Goal: Task Accomplishment & Management: Manage account settings

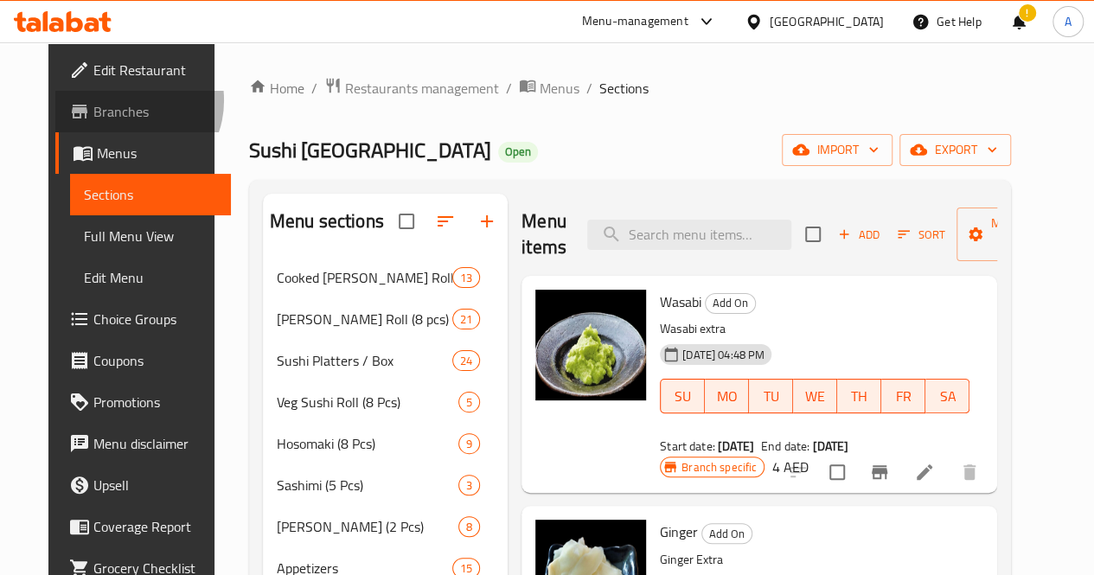
click at [93, 101] on span "Branches" at bounding box center [155, 111] width 124 height 21
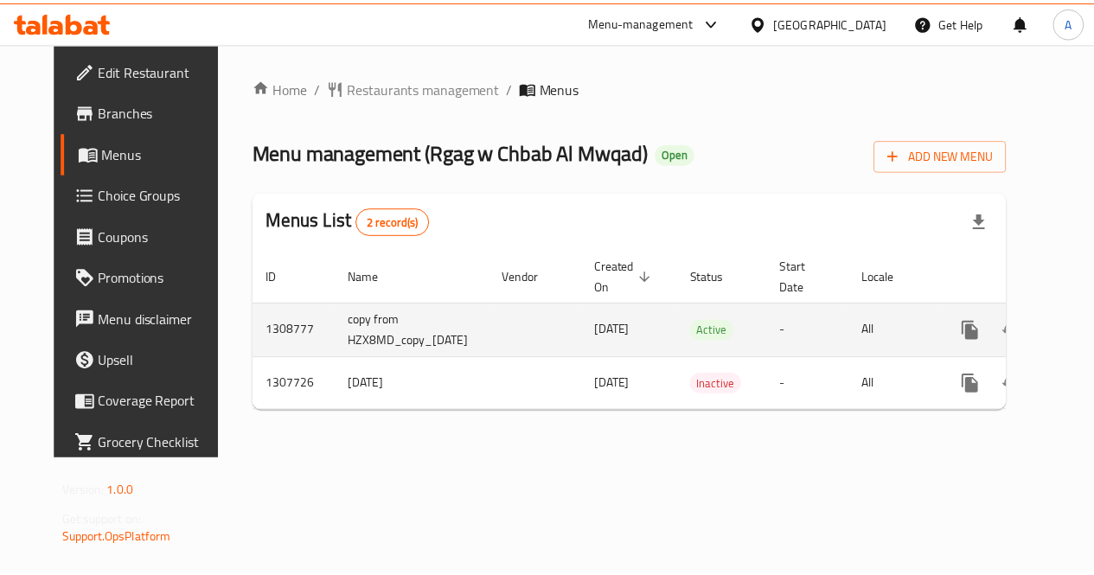
scroll to position [0, 61]
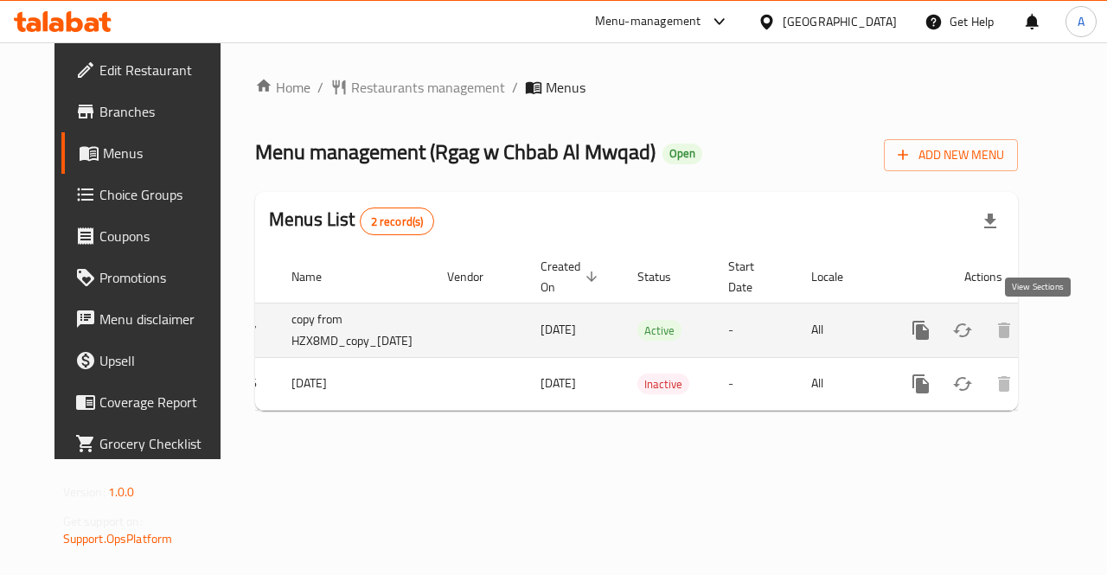
click at [1035, 329] on icon "enhanced table" at bounding box center [1045, 330] width 21 height 21
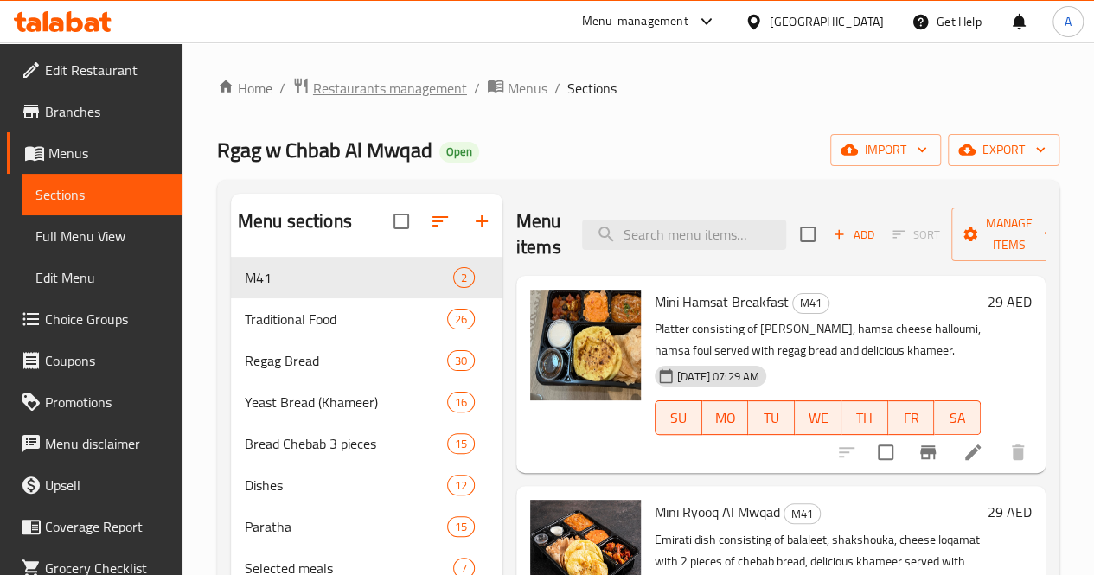
click at [405, 93] on span "Restaurants management" at bounding box center [390, 88] width 154 height 21
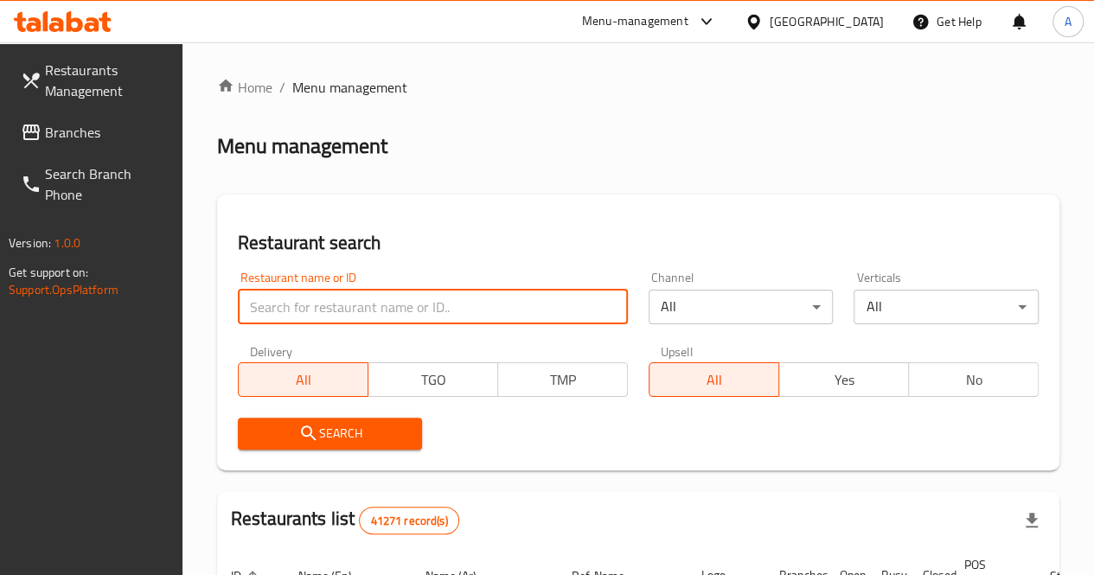
click at [324, 307] on input "search" at bounding box center [433, 307] width 390 height 35
click button "Search" at bounding box center [330, 434] width 185 height 32
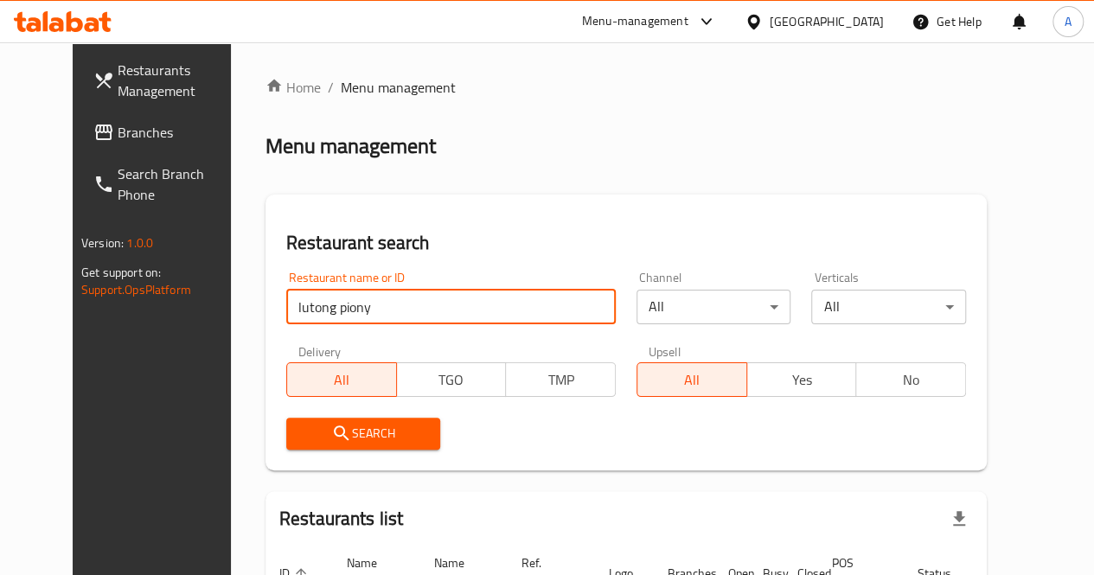
scroll to position [150, 0]
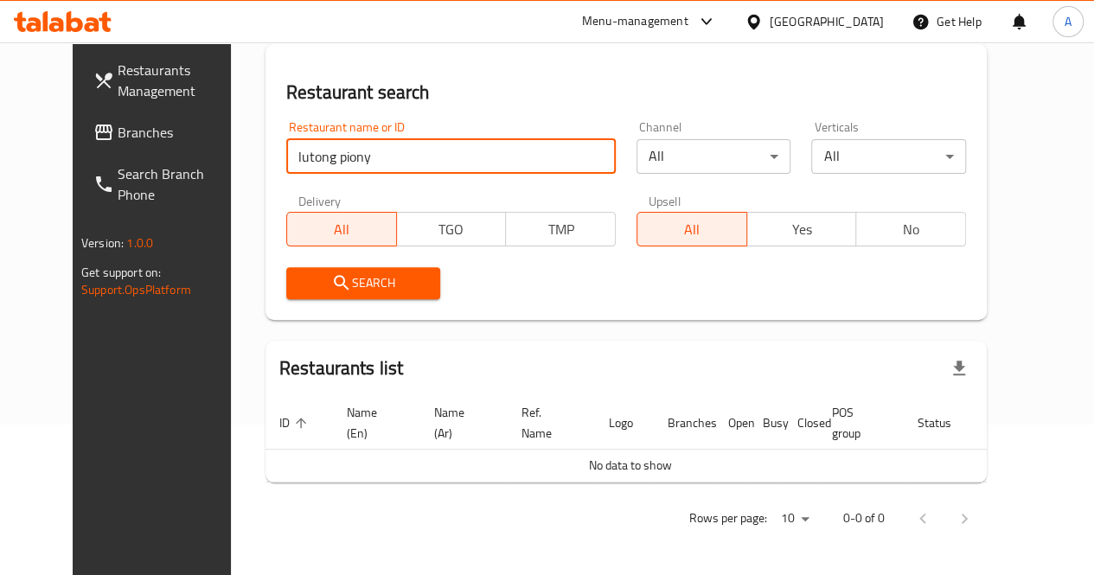
click at [315, 157] on input "lutong piony" at bounding box center [451, 156] width 330 height 35
type input "lutong pinoy"
click button "Search" at bounding box center [363, 283] width 155 height 32
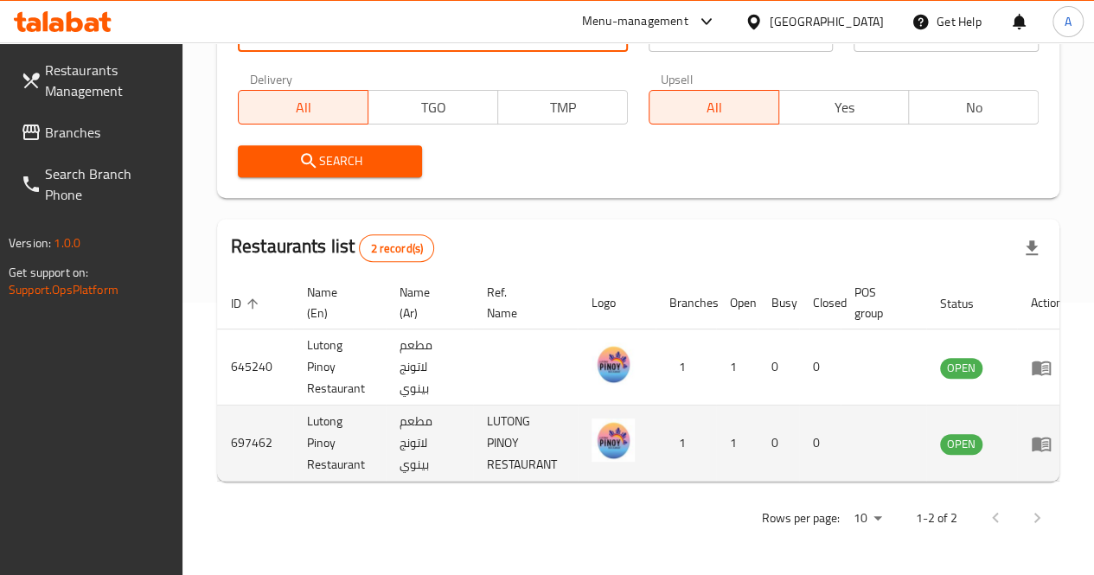
scroll to position [0, 16]
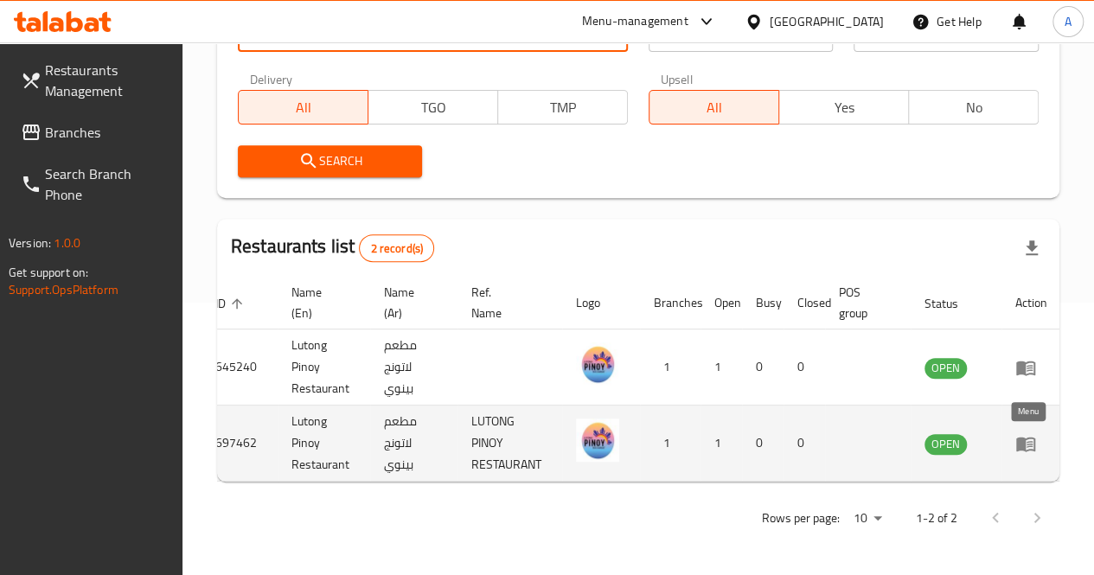
click at [1019, 437] on icon "enhanced table" at bounding box center [1025, 444] width 19 height 15
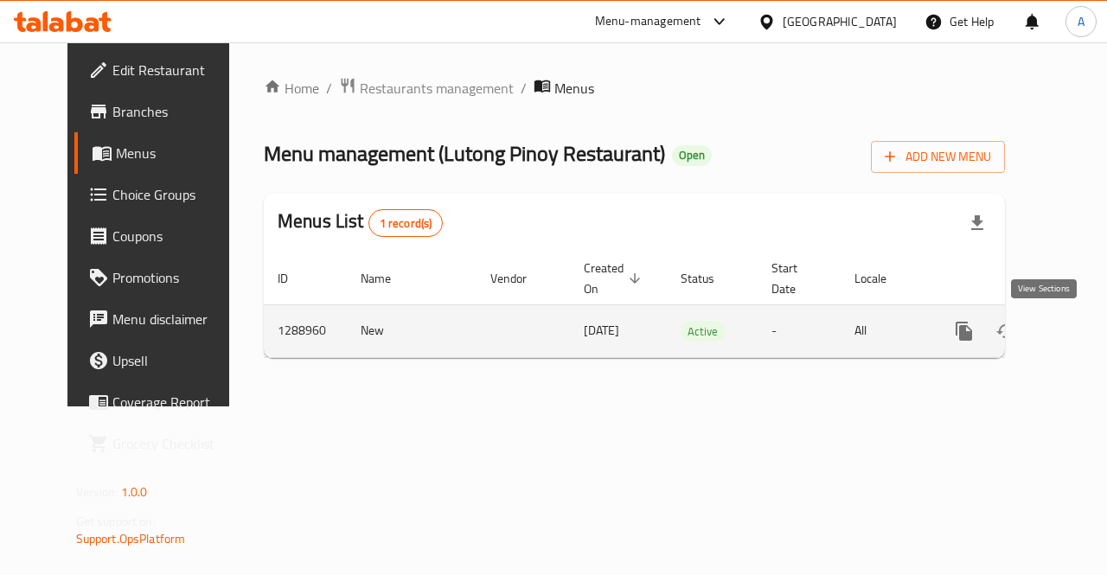
click at [1079, 330] on icon "enhanced table" at bounding box center [1089, 331] width 21 height 21
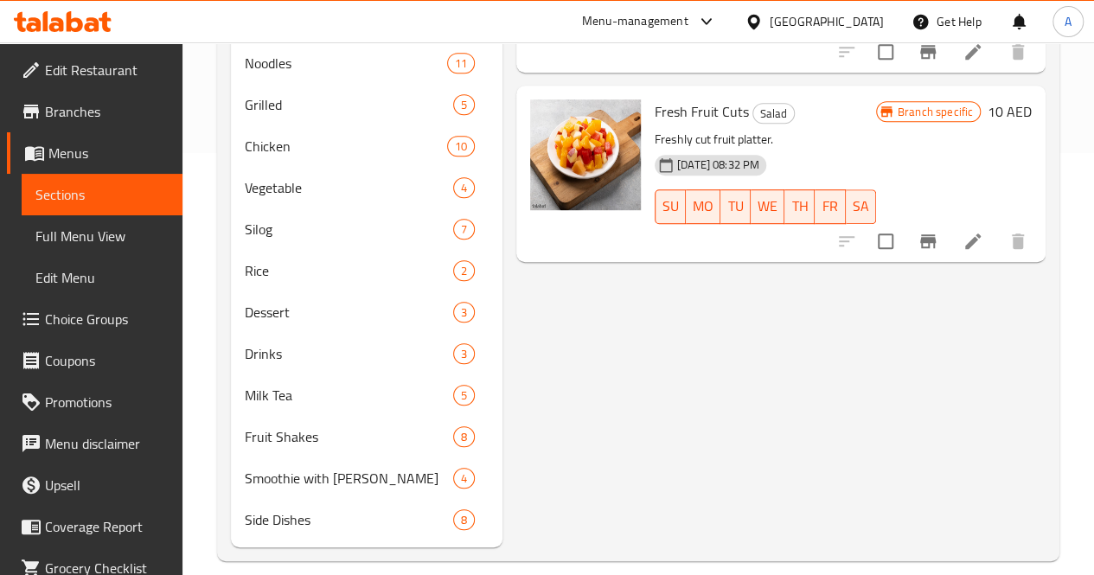
scroll to position [468, 0]
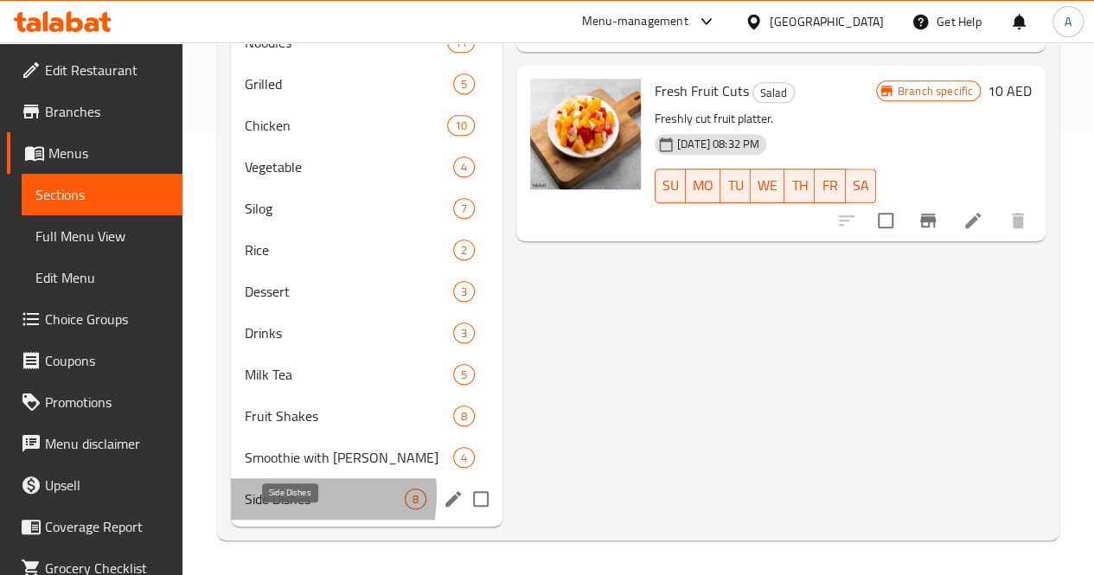
click at [278, 496] on span "Side Dishes" at bounding box center [325, 499] width 160 height 21
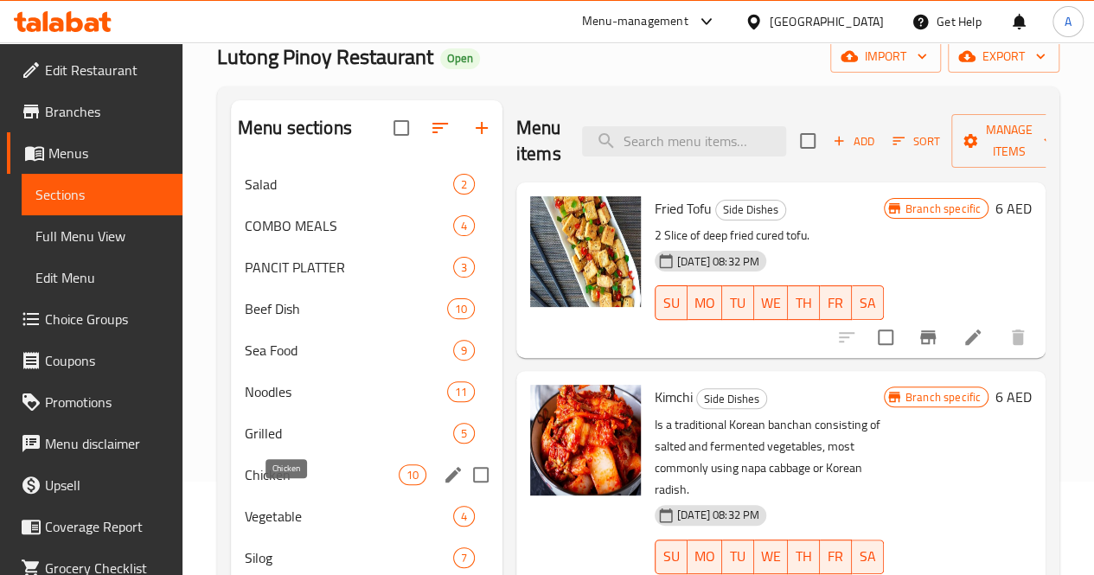
scroll to position [93, 0]
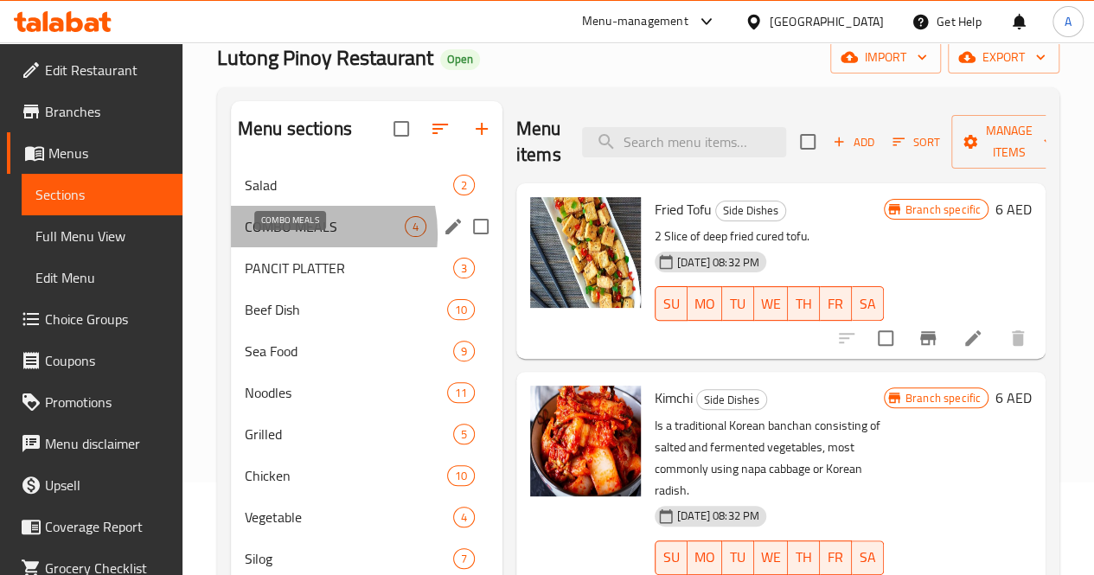
click at [290, 237] on span "COMBO MEALS" at bounding box center [325, 226] width 160 height 21
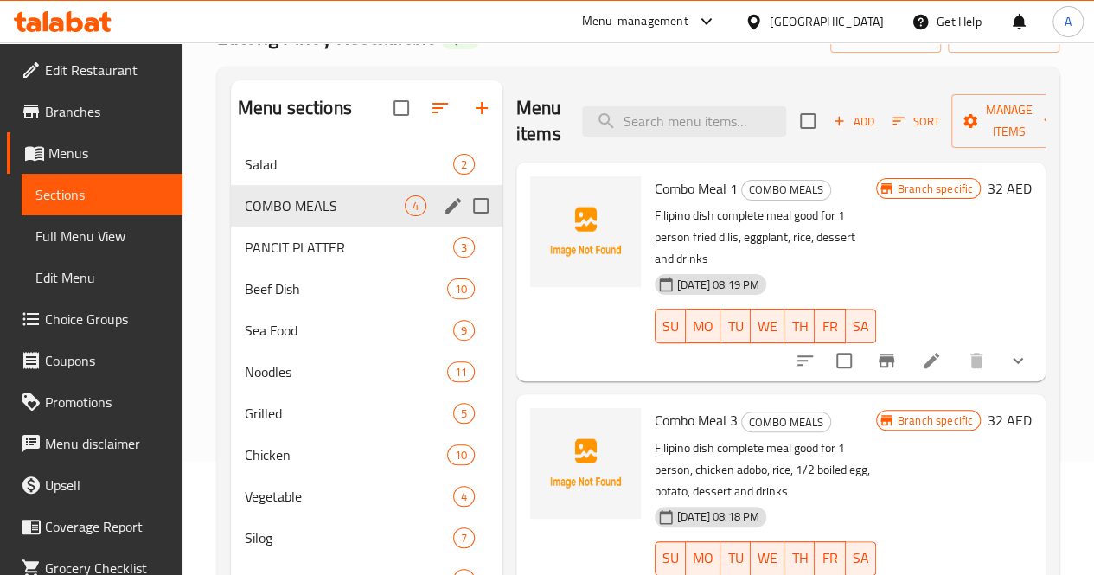
scroll to position [112, 0]
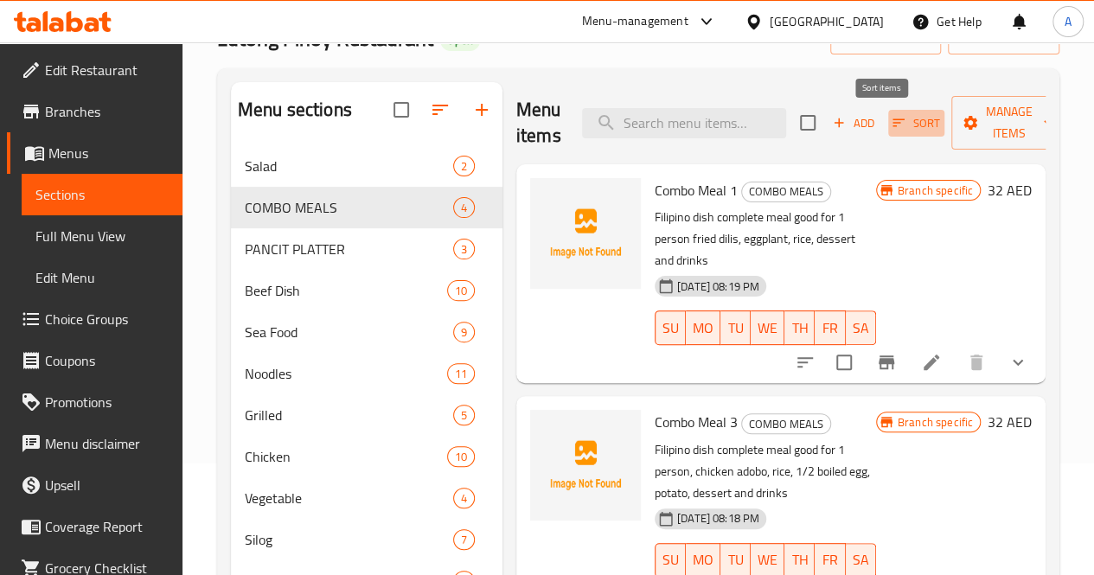
click at [893, 130] on span "Sort" at bounding box center [917, 123] width 48 height 20
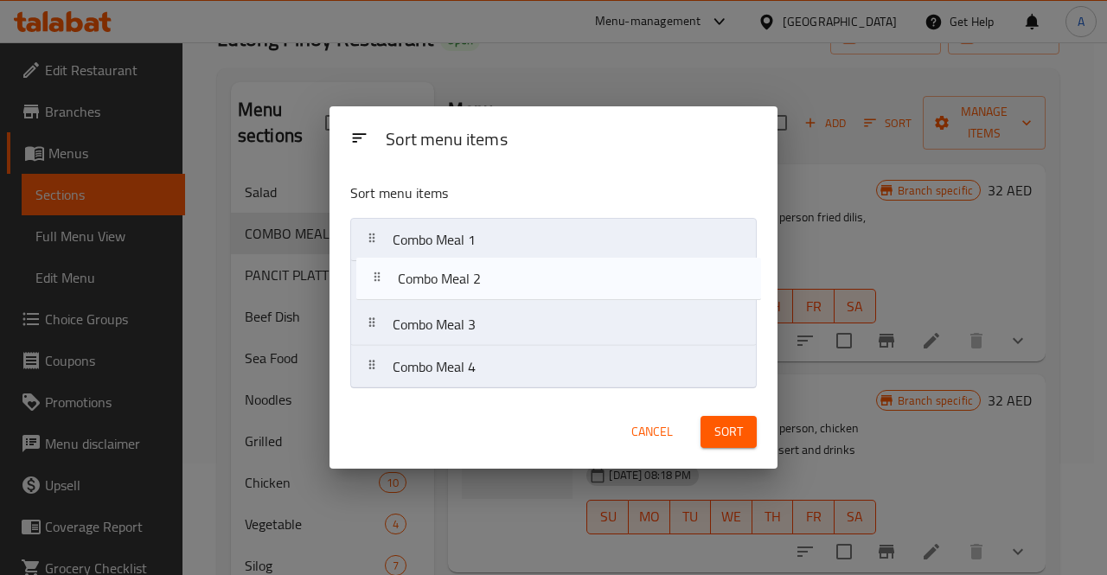
drag, startPoint x: 547, startPoint y: 381, endPoint x: 553, endPoint y: 287, distance: 94.4
click at [553, 287] on nav "Combo Meal 1 Combo Meal 3 Combo Meal 4 Combo Meal 2" at bounding box center [553, 303] width 407 height 171
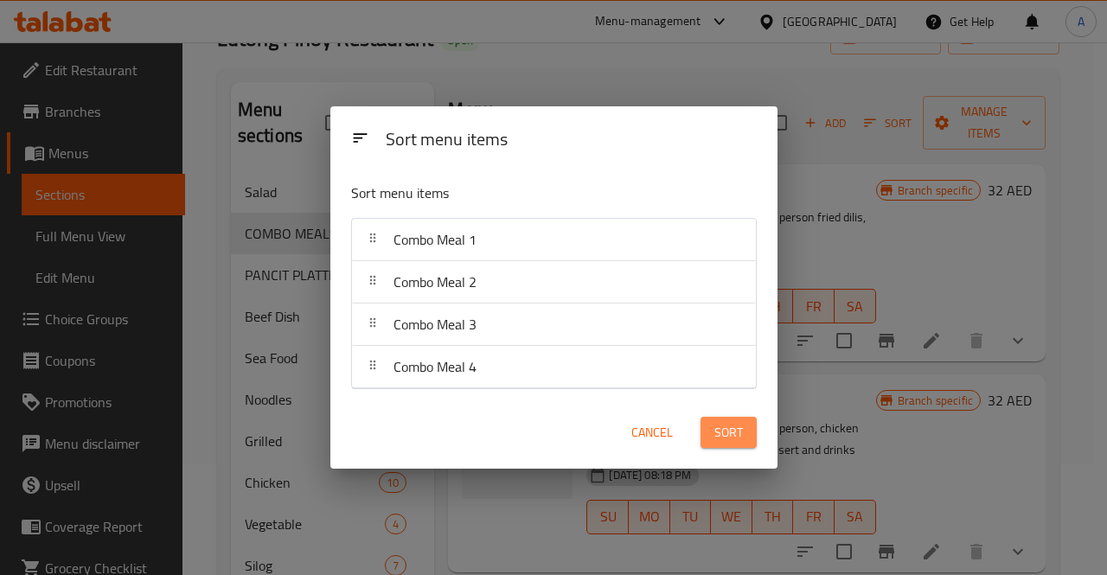
click at [727, 428] on span "Sort" at bounding box center [728, 433] width 29 height 22
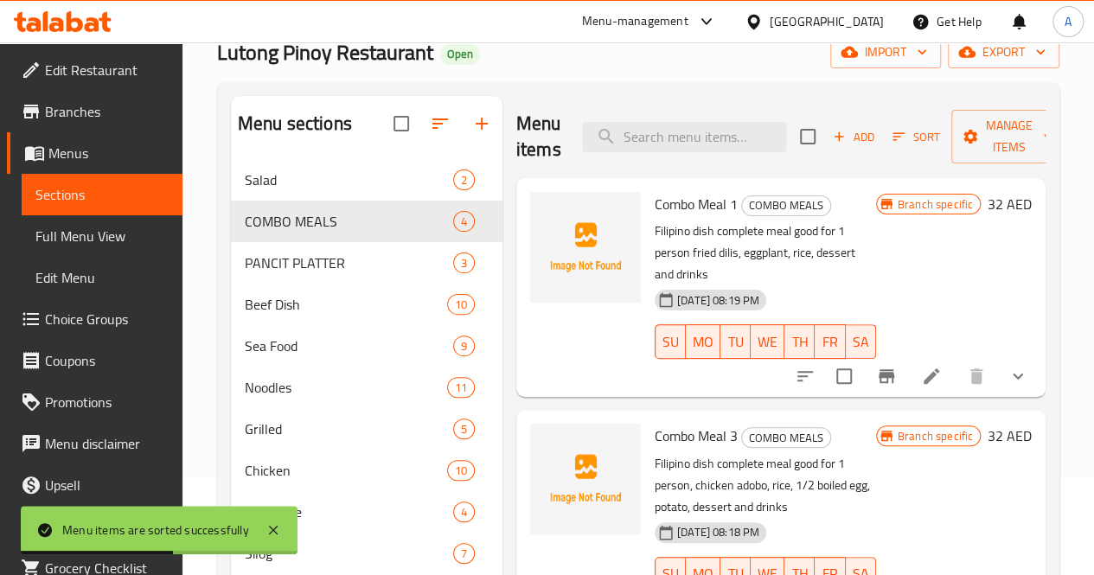
scroll to position [96, 0]
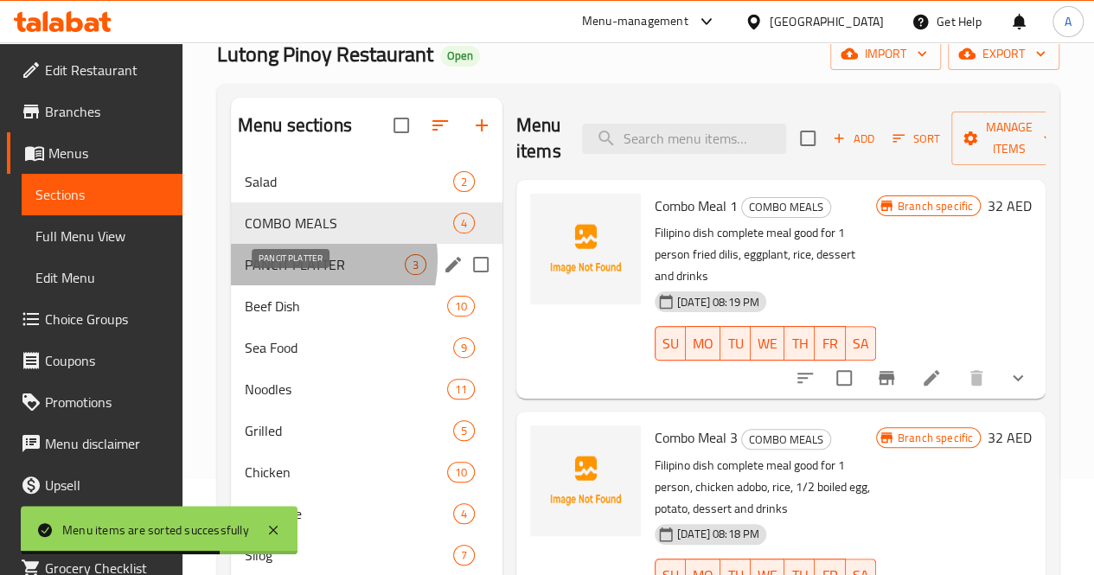
click at [303, 275] on span "PANCIT PLATTER" at bounding box center [325, 264] width 160 height 21
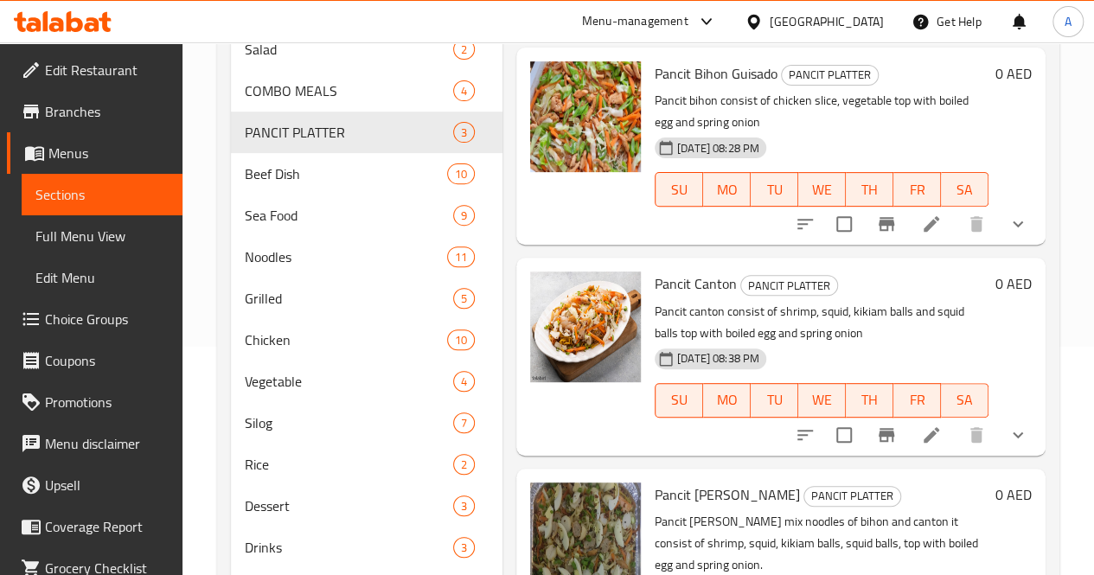
scroll to position [224, 0]
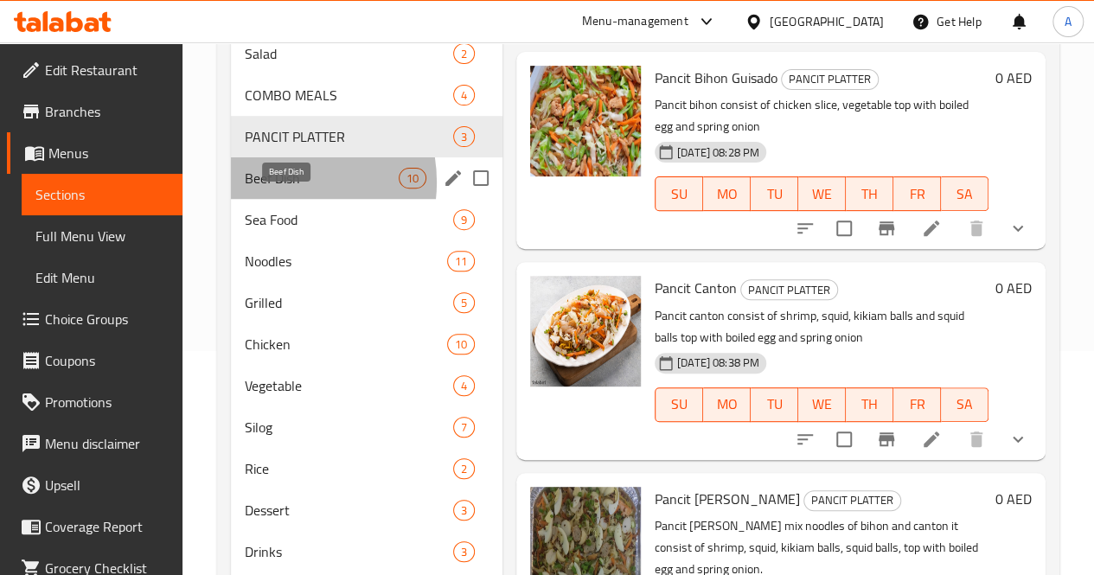
click at [279, 189] on span "Beef Dish" at bounding box center [322, 178] width 154 height 21
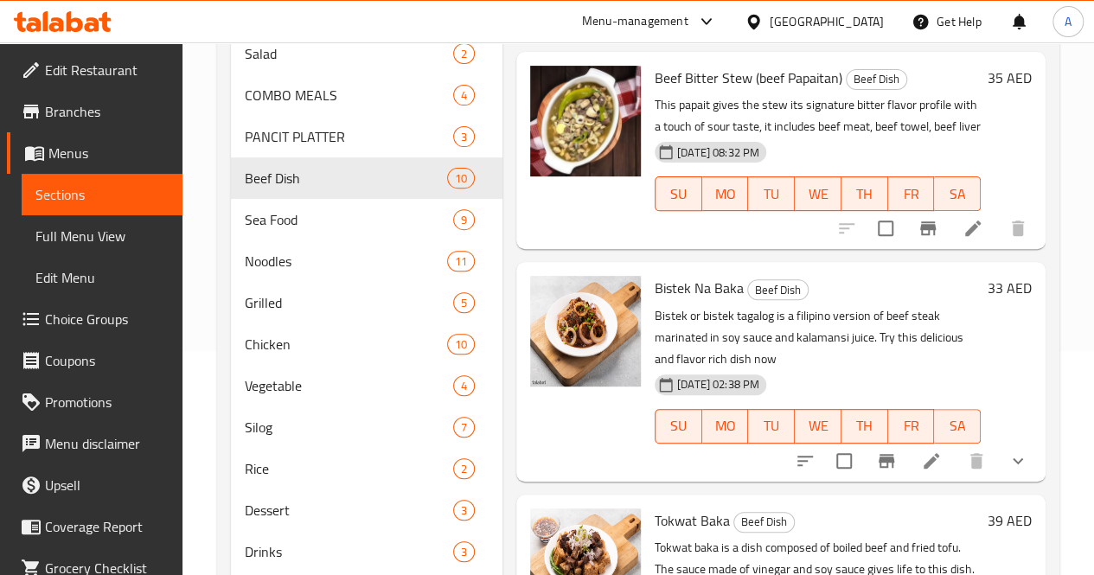
click at [1079, 235] on div "Home / Restaurants management / Menus / Sections Lutong Pinoy Restaurant Open i…" at bounding box center [638, 306] width 912 height 976
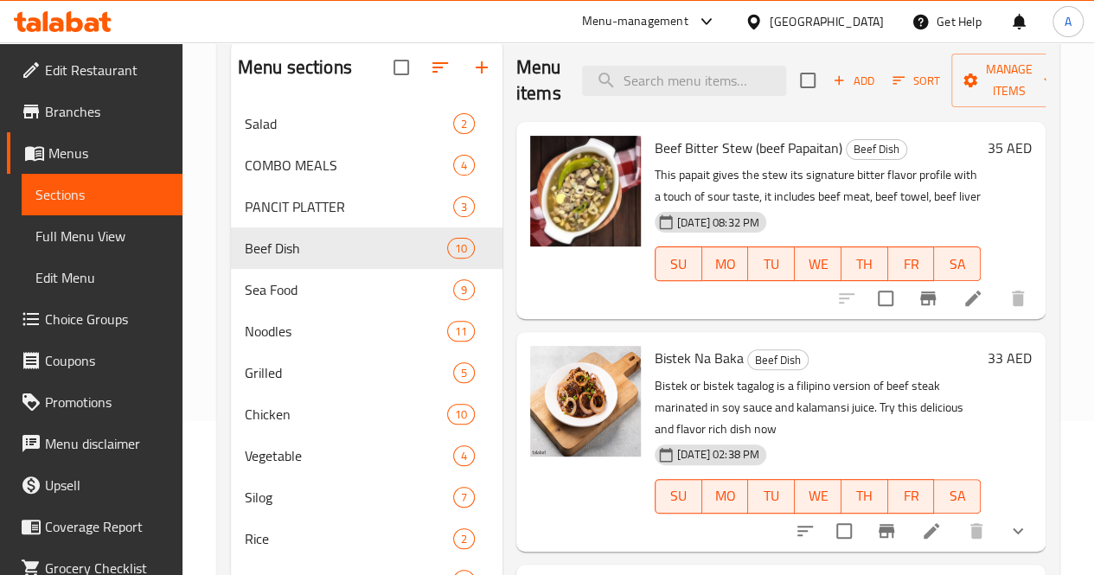
scroll to position [152, 0]
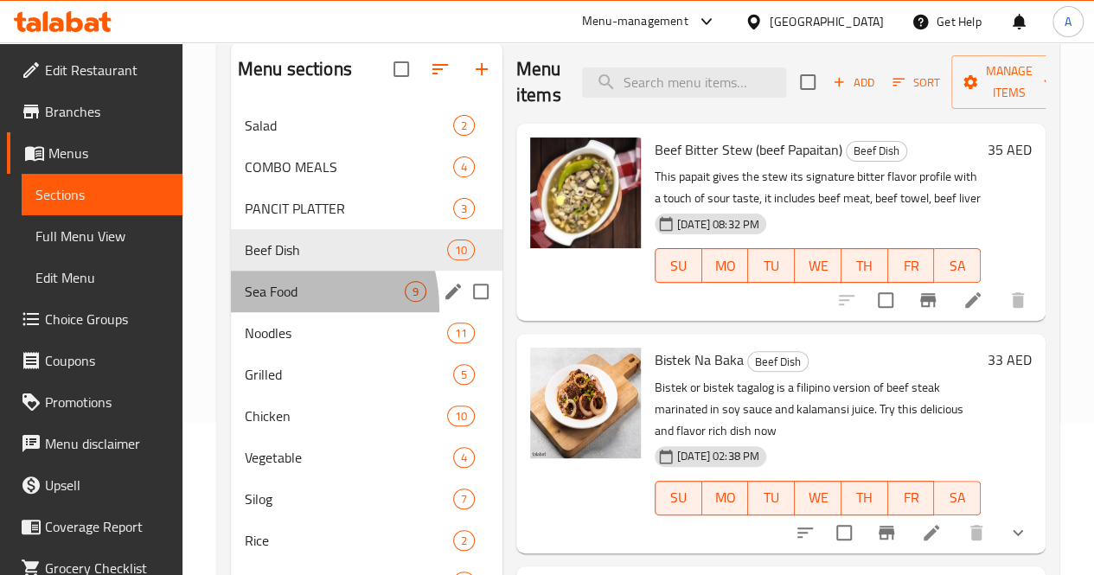
click at [263, 312] on div "Sea Food 9" at bounding box center [367, 292] width 272 height 42
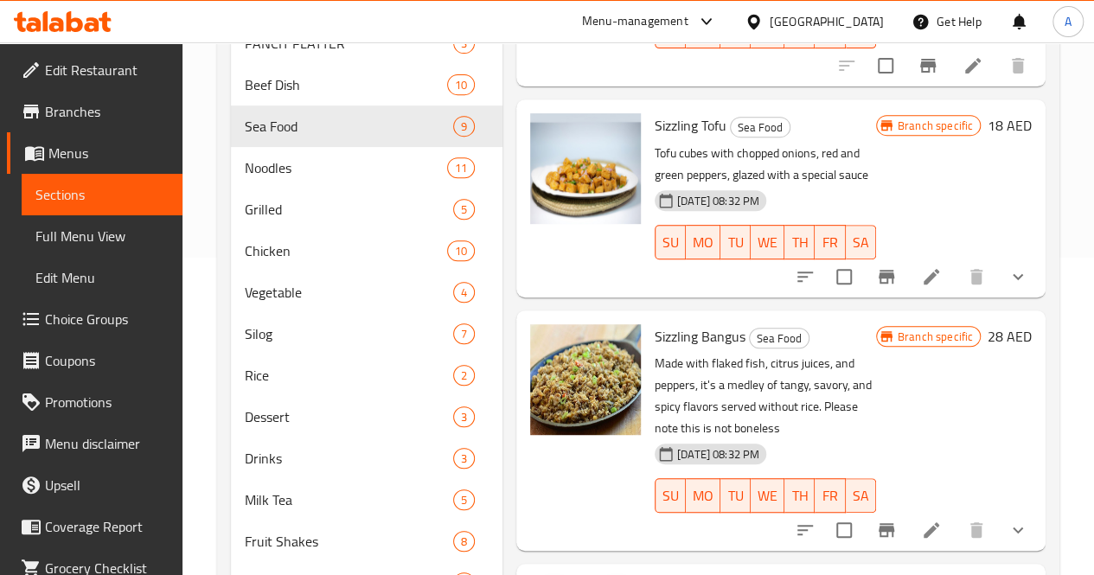
scroll to position [305, 0]
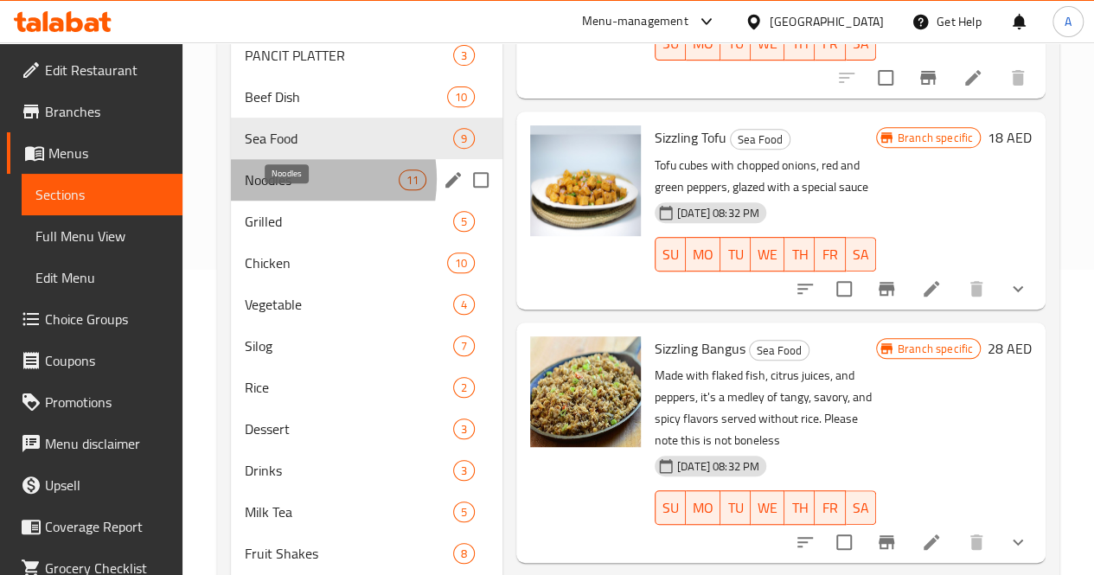
click at [285, 190] on span "Noodles" at bounding box center [322, 180] width 154 height 21
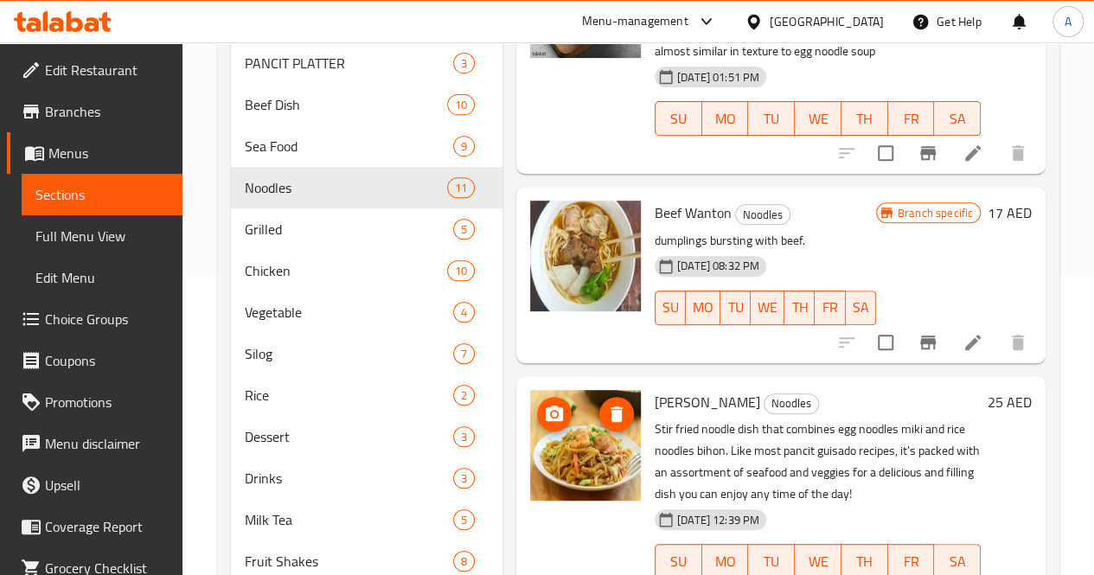
scroll to position [468, 0]
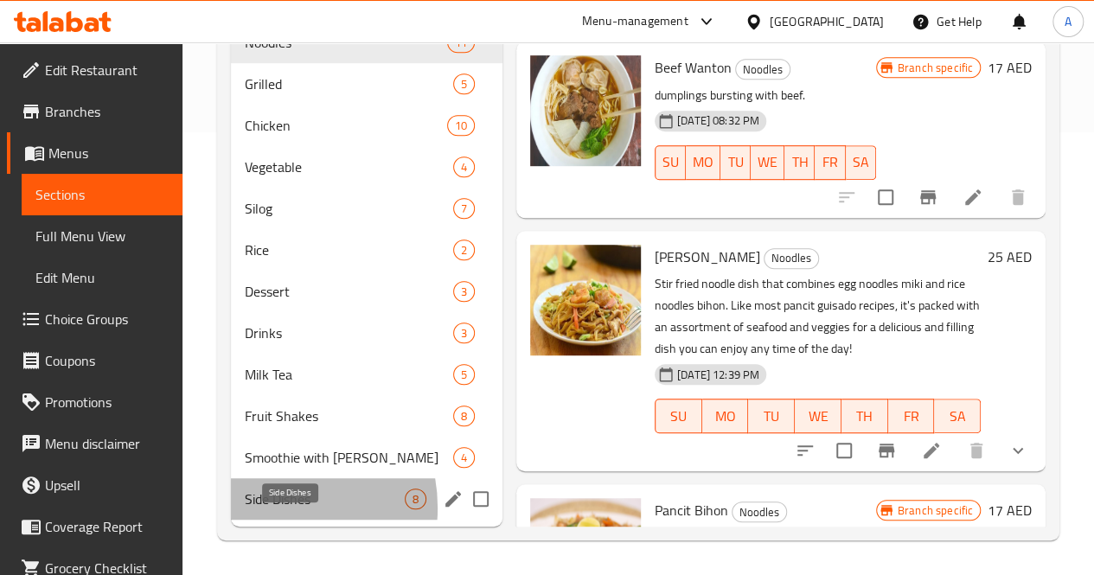
click at [265, 509] on span "Side Dishes" at bounding box center [325, 499] width 160 height 21
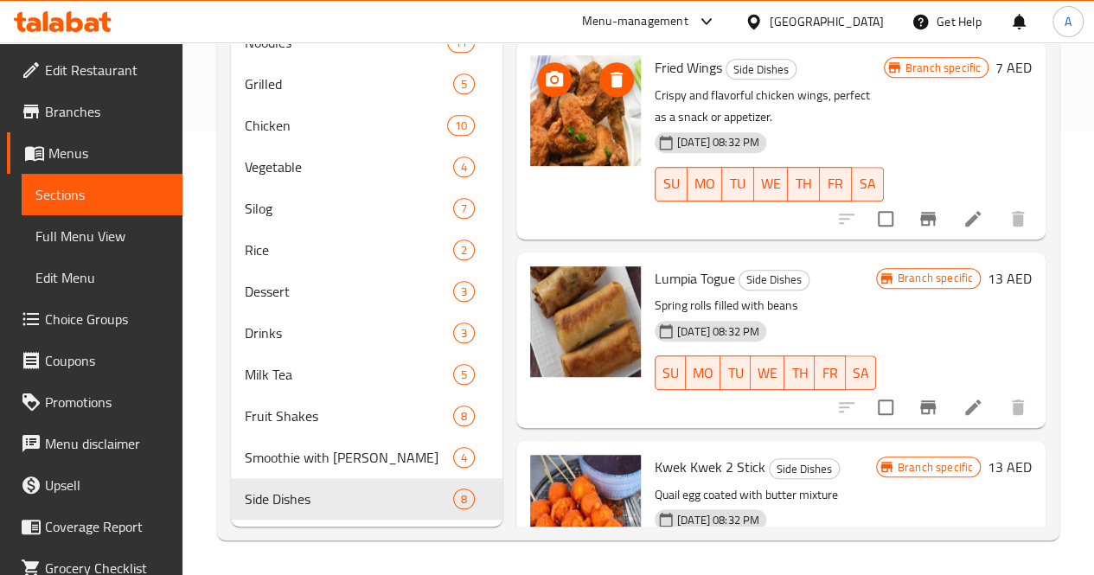
scroll to position [468, 0]
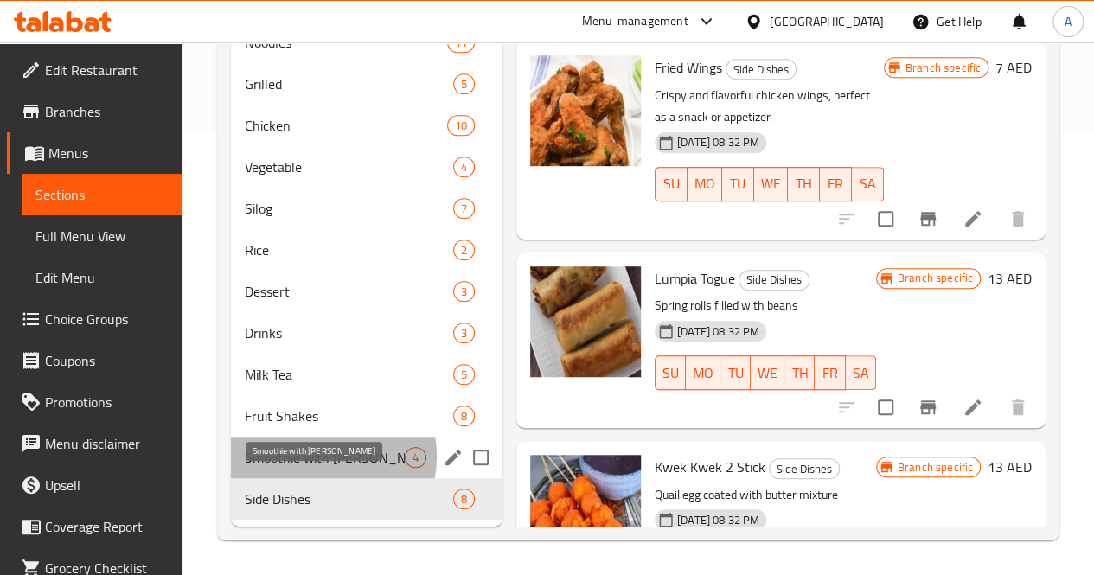
click at [315, 458] on span "Smoothie with Pearl" at bounding box center [325, 457] width 160 height 21
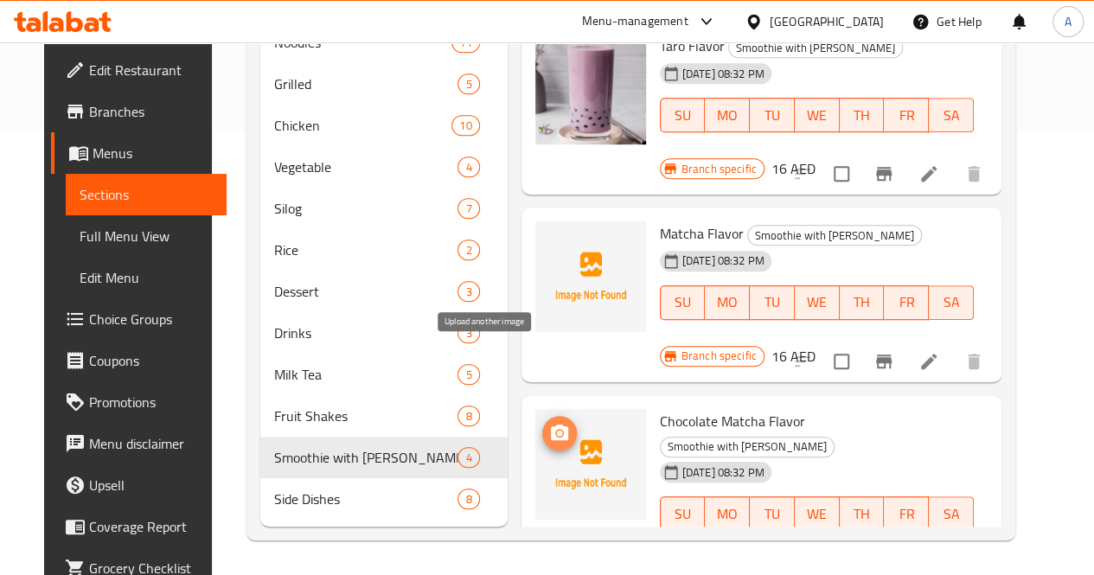
click at [551, 425] on icon "upload picture" at bounding box center [559, 433] width 17 height 16
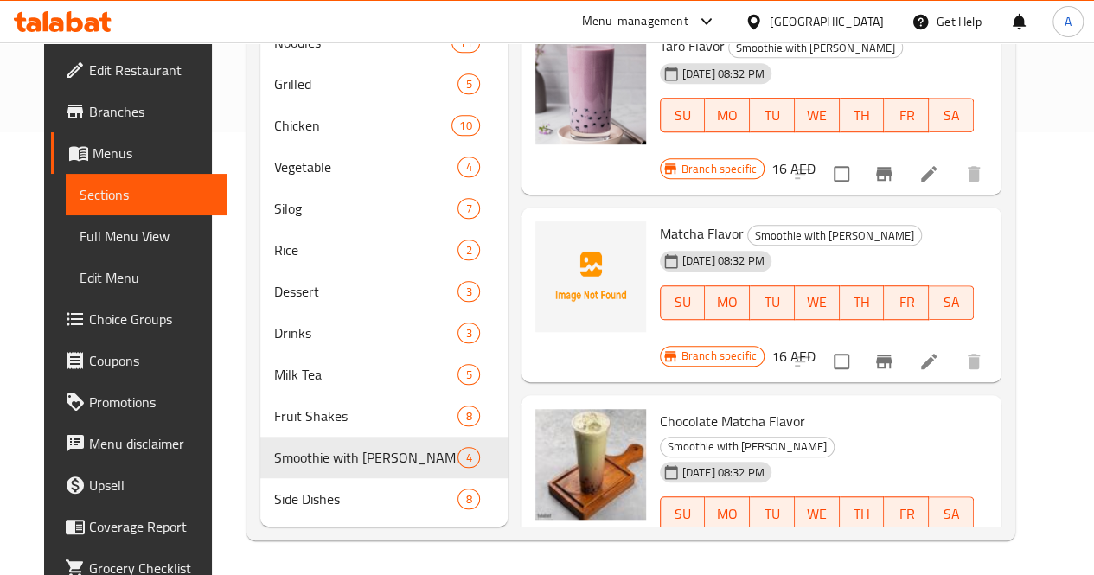
click at [1050, 512] on div "Home / Restaurants management / Menus / Sections Lutong Pinoy Restaurant Open i…" at bounding box center [631, 88] width 838 height 976
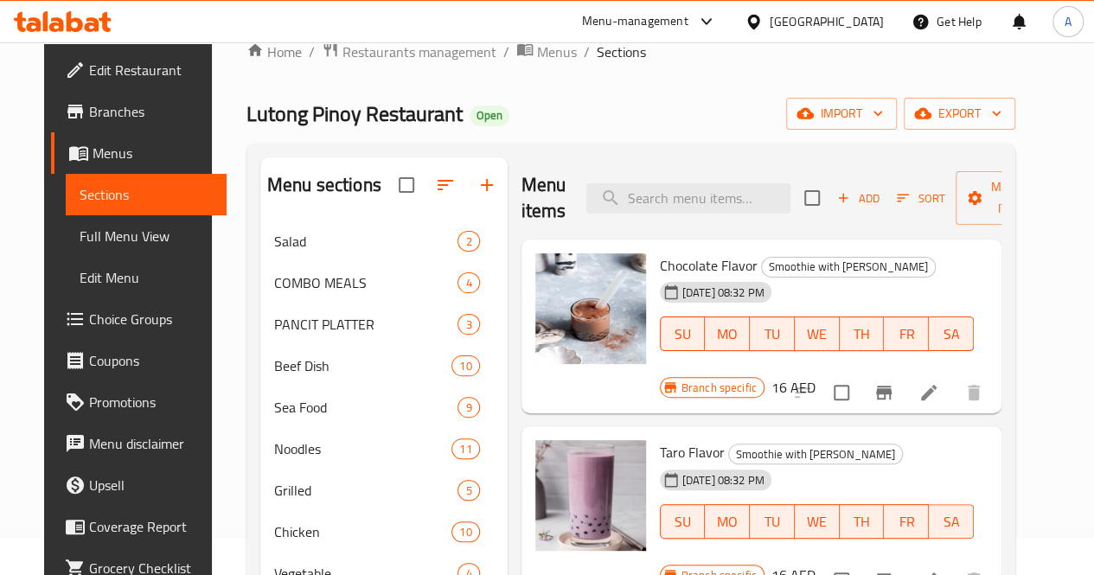
scroll to position [22, 0]
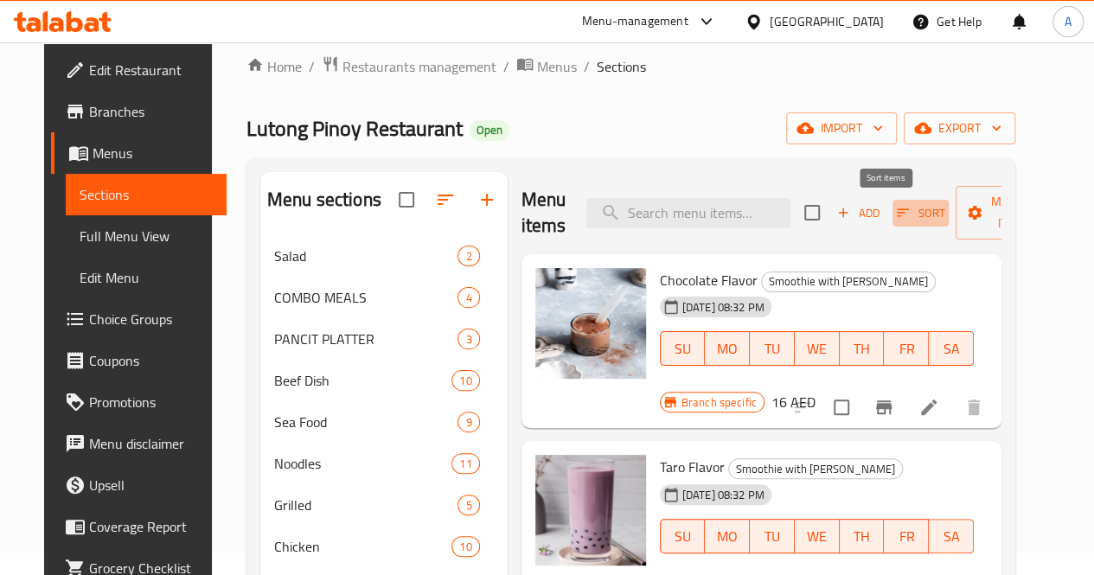
click at [897, 203] on span "Sort" at bounding box center [921, 213] width 48 height 20
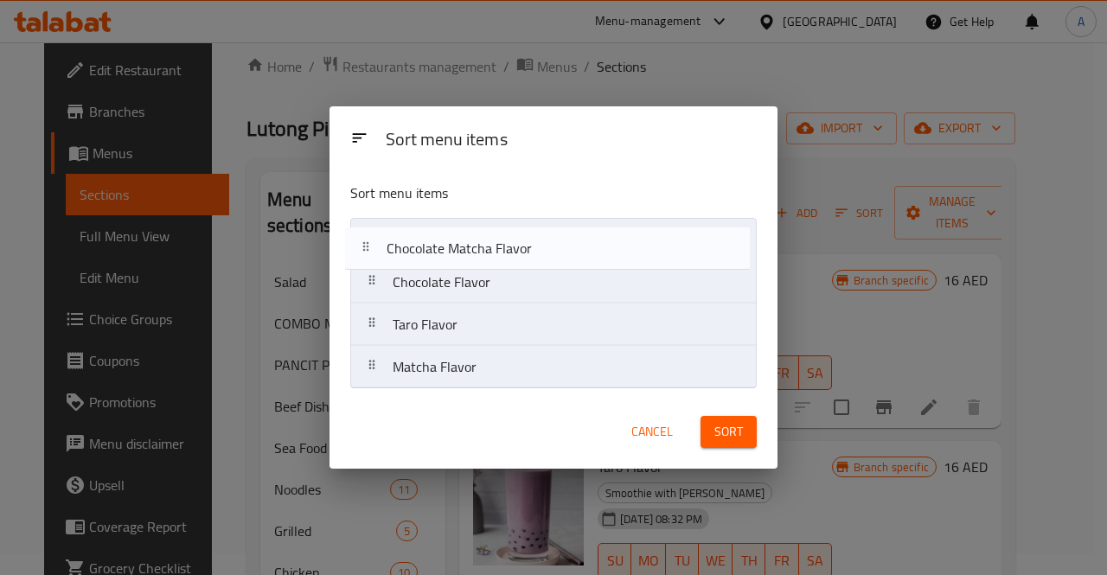
drag, startPoint x: 535, startPoint y: 372, endPoint x: 529, endPoint y: 250, distance: 122.1
click at [529, 250] on nav "Chocolate Flavor Taro Flavor Matcha Flavor Chocolate Matcha Flavor" at bounding box center [553, 303] width 407 height 171
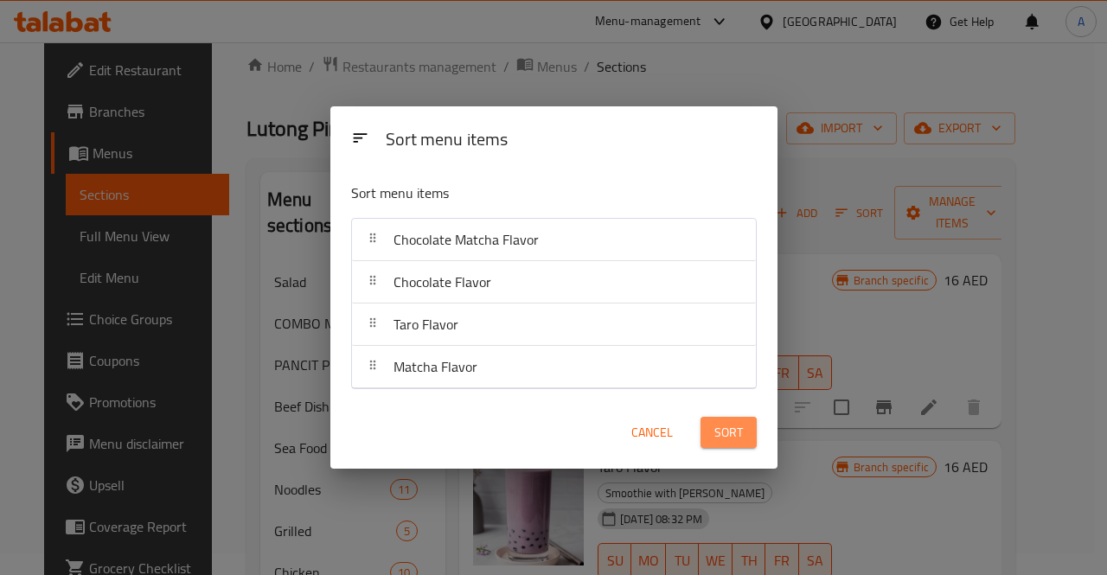
click at [727, 430] on span "Sort" at bounding box center [728, 433] width 29 height 22
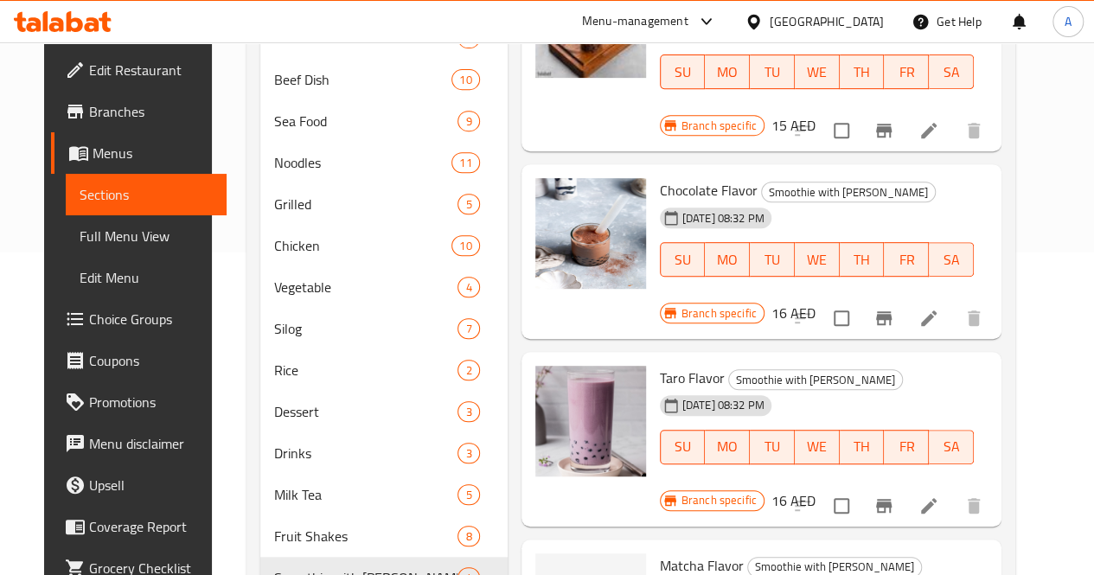
scroll to position [468, 0]
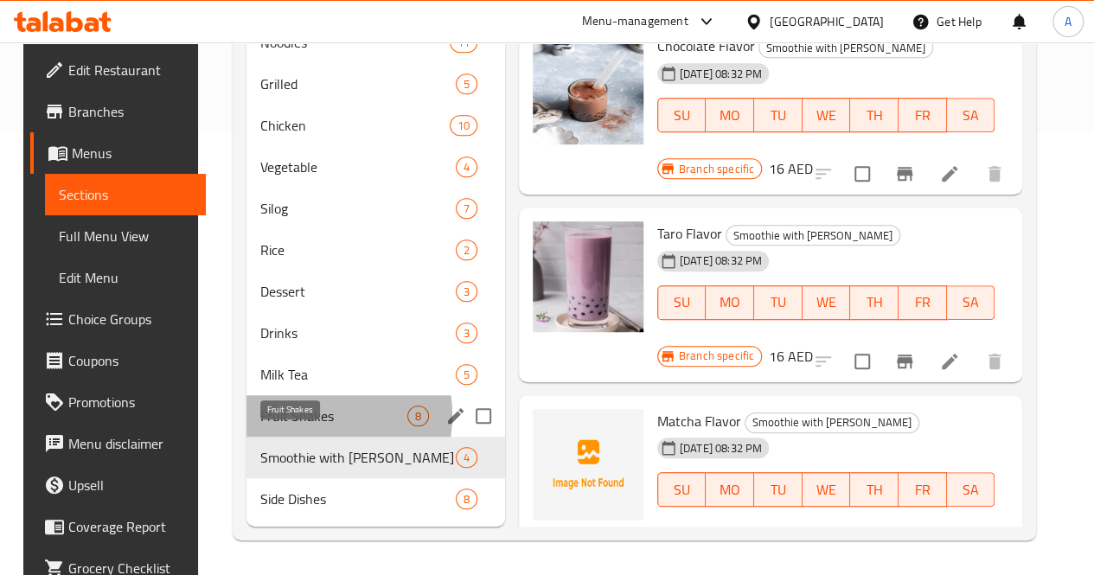
click at [283, 416] on span "Fruit Shakes" at bounding box center [333, 416] width 147 height 21
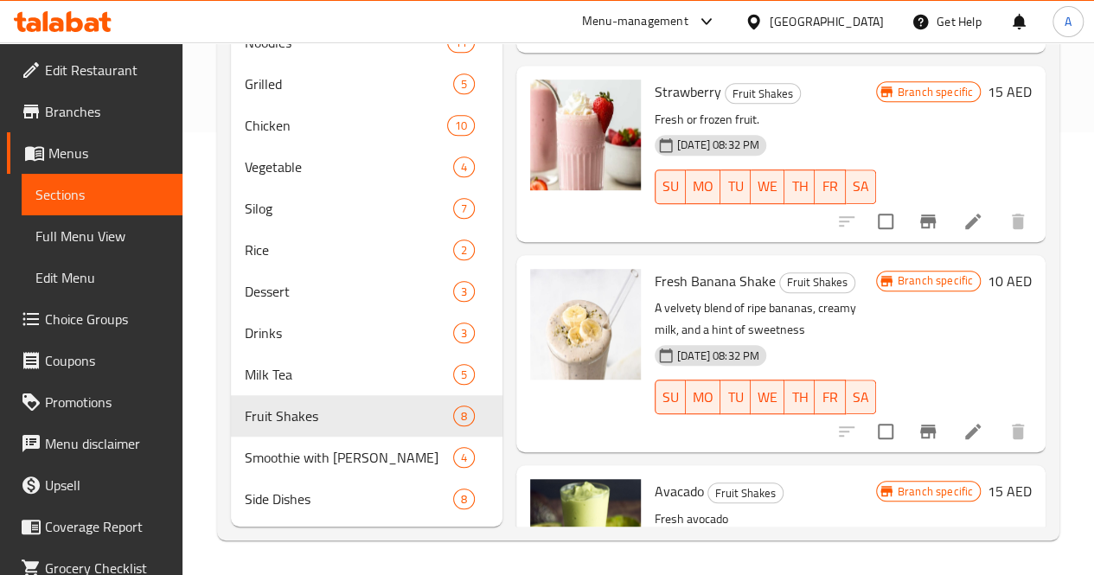
scroll to position [464, 0]
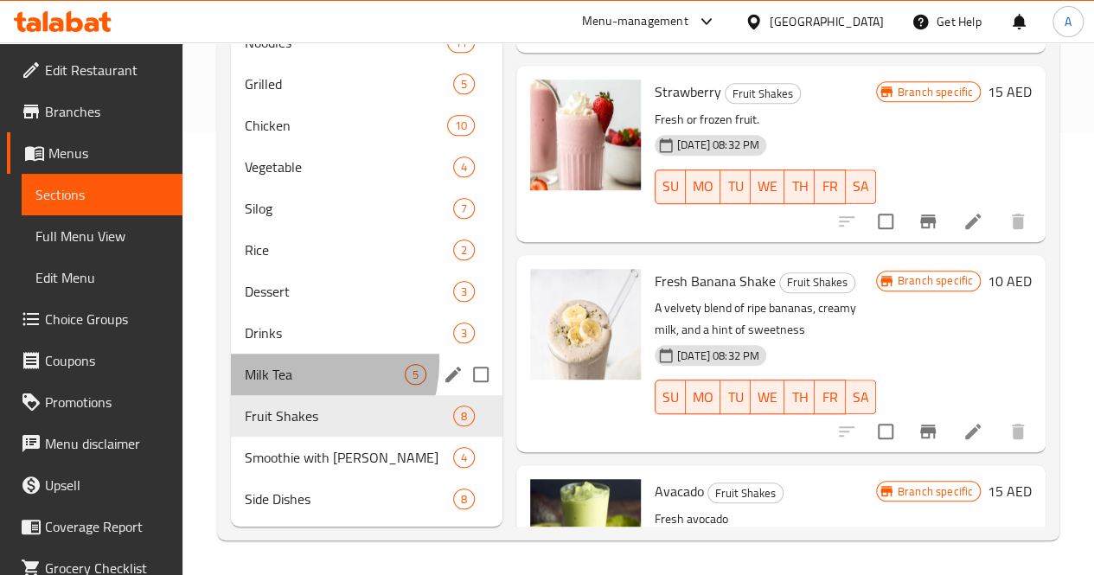
click at [294, 366] on div "Milk Tea 5" at bounding box center [367, 375] width 272 height 42
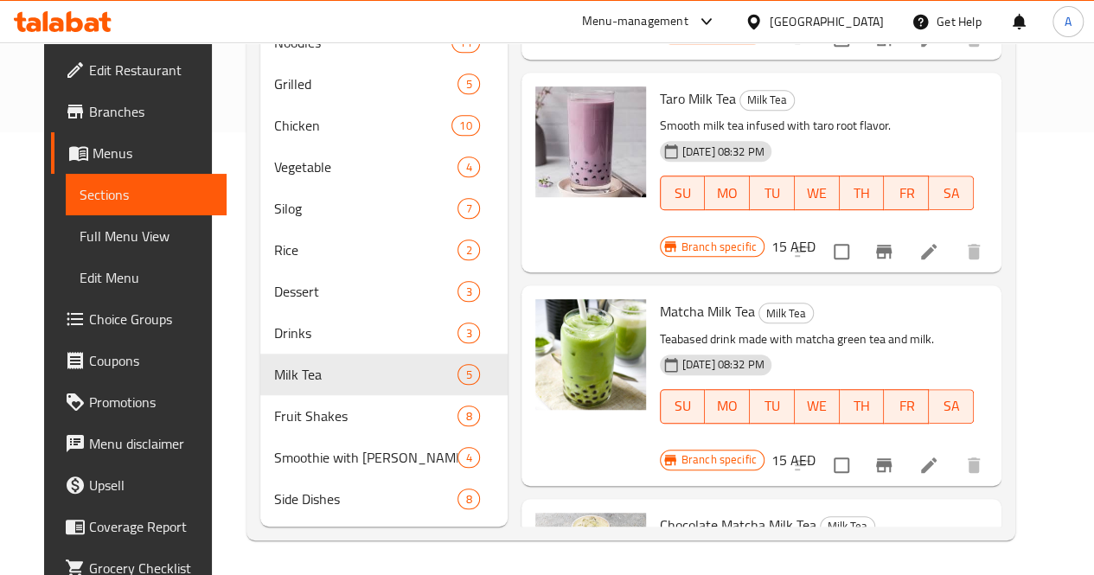
scroll to position [468, 0]
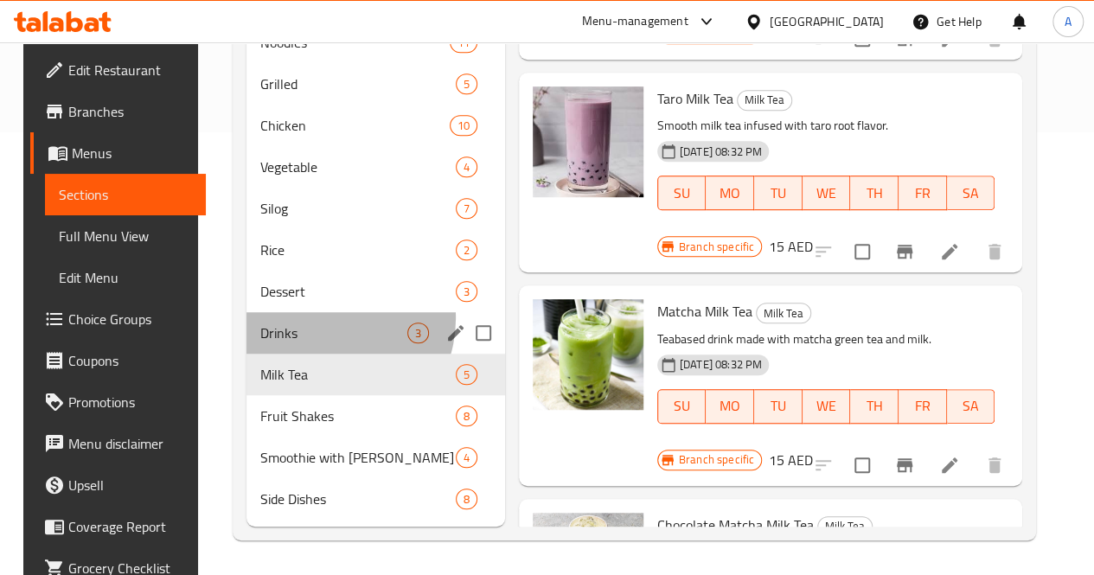
click at [310, 319] on div "Drinks 3" at bounding box center [376, 333] width 259 height 42
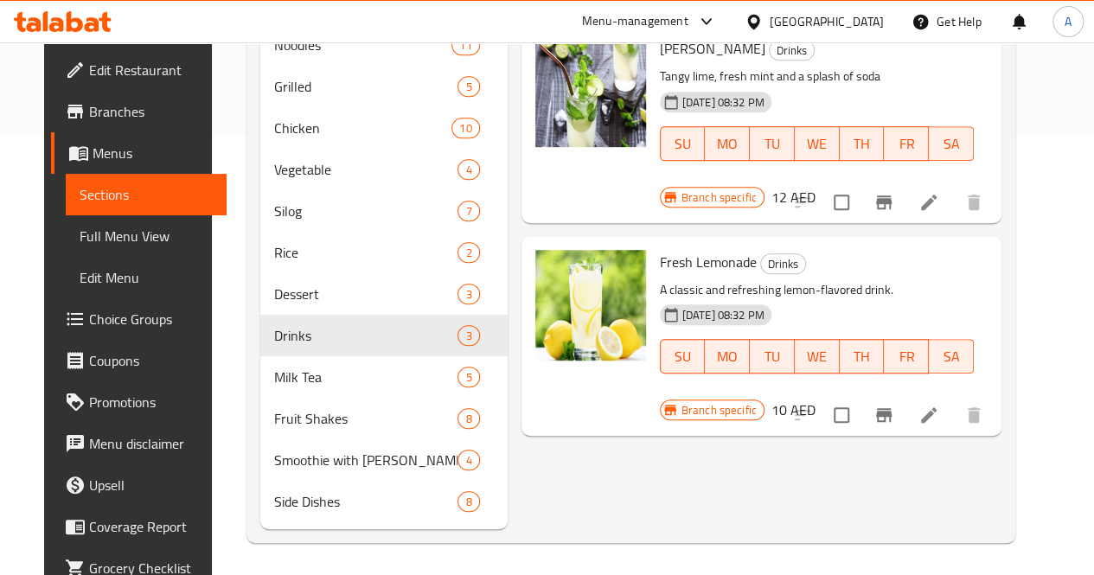
scroll to position [468, 0]
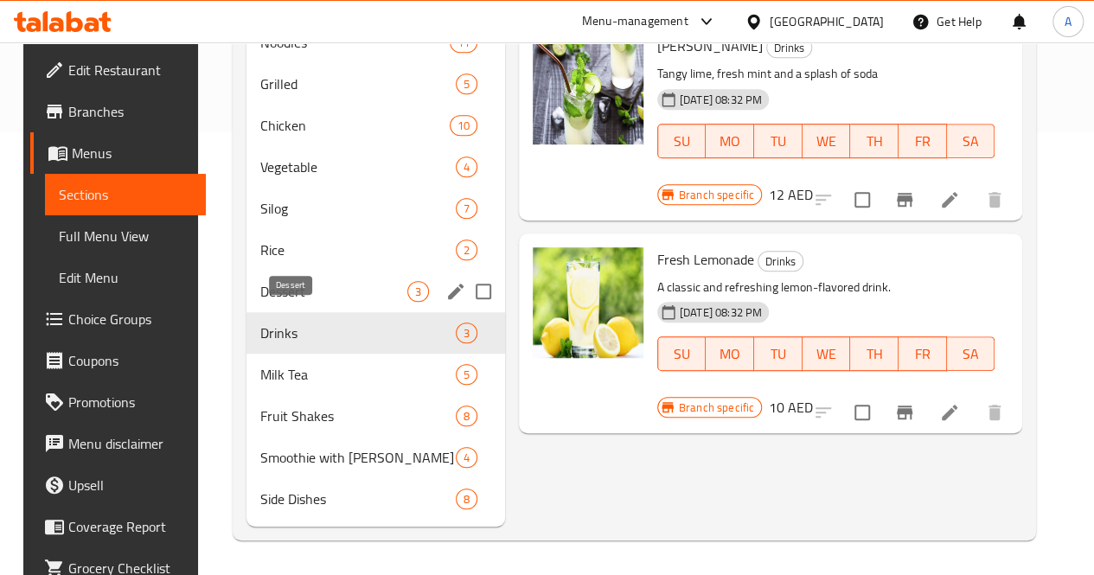
click at [291, 293] on span "Dessert" at bounding box center [333, 291] width 147 height 21
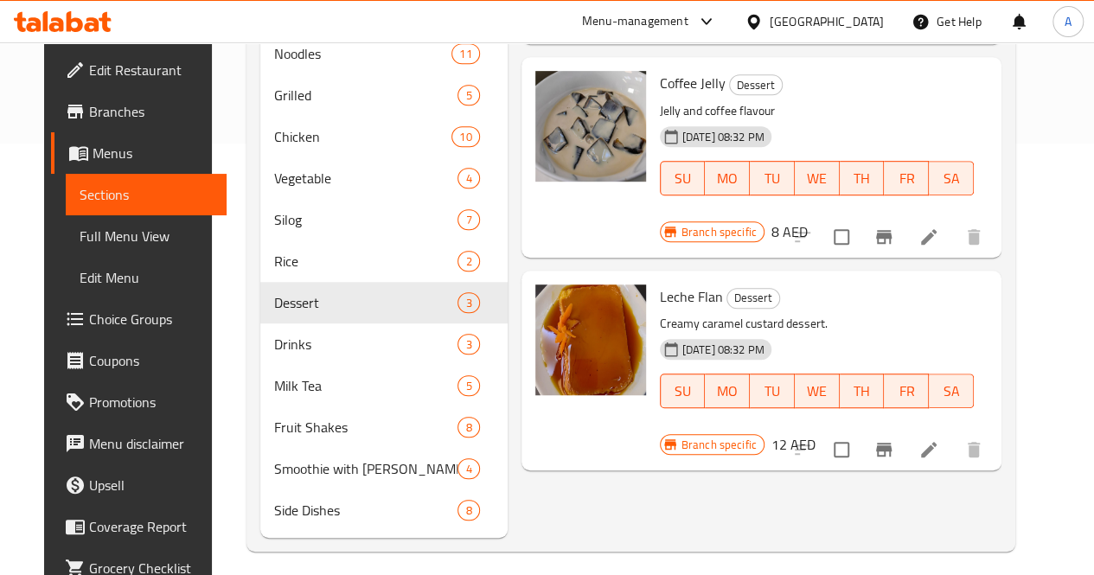
scroll to position [468, 0]
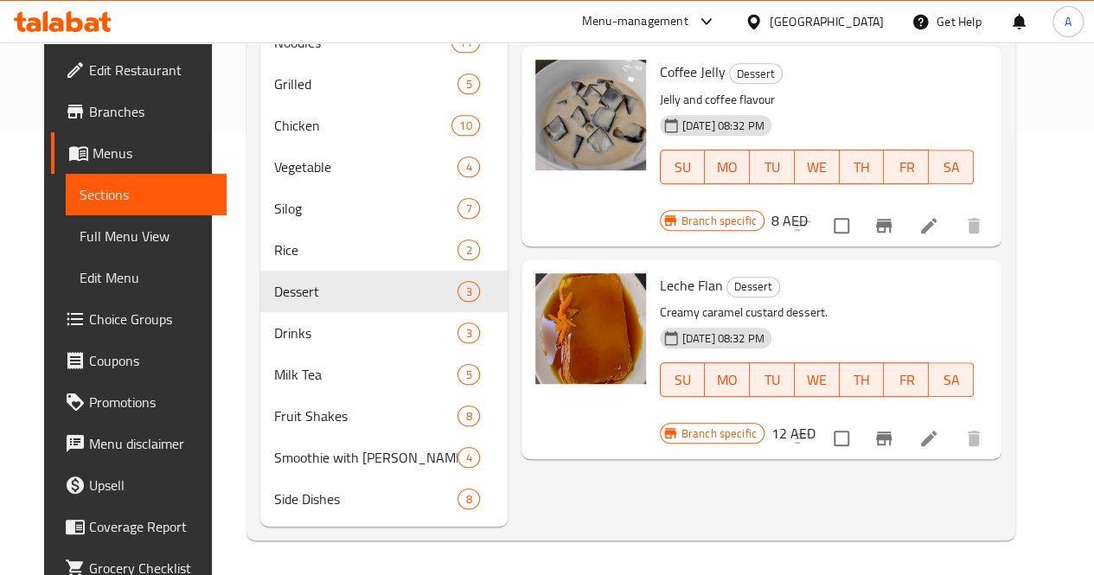
click at [1050, 417] on div "Home / Restaurants management / Menus / Sections Lutong Pinoy Restaurant Open i…" at bounding box center [631, 88] width 838 height 976
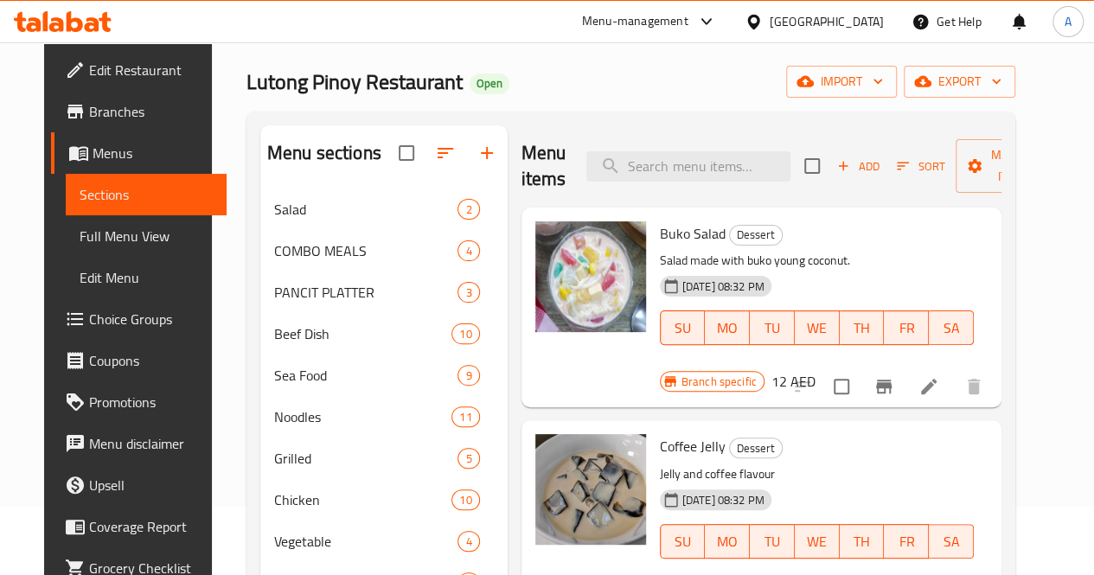
scroll to position [0, 0]
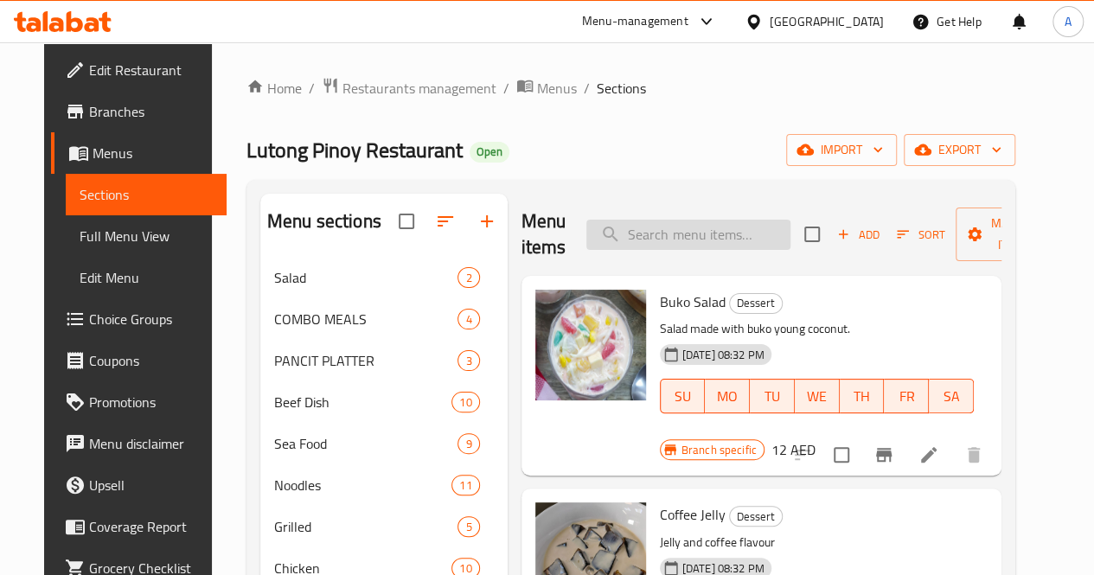
click at [683, 231] on input "search" at bounding box center [688, 235] width 204 height 30
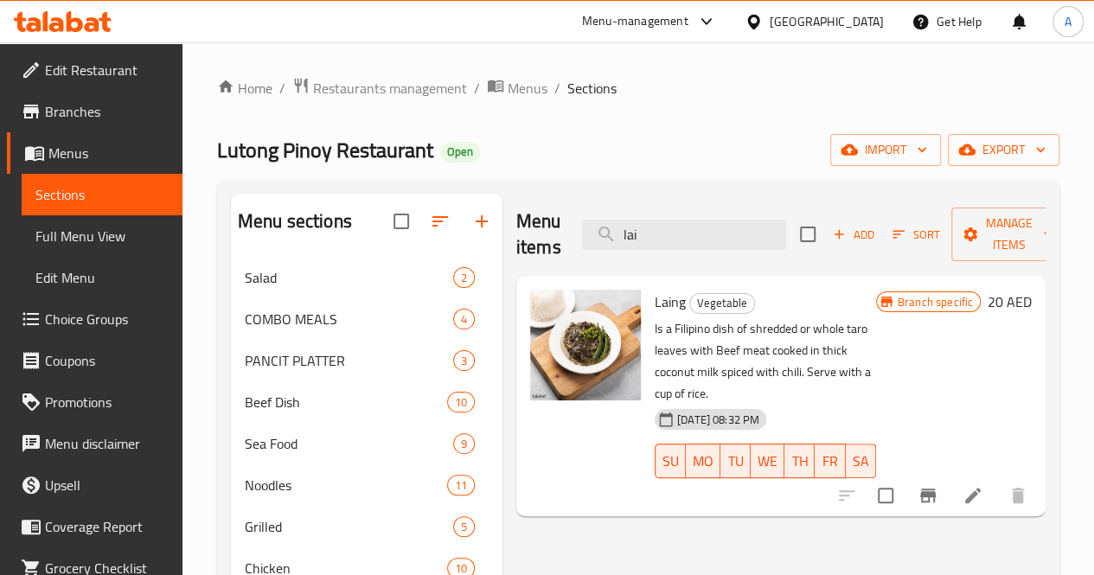
click at [1069, 326] on div "Home / Restaurants management / Menus / Sections Lutong Pinoy Restaurant Open i…" at bounding box center [638, 530] width 912 height 976
click at [623, 238] on input "lai" at bounding box center [684, 235] width 204 height 30
type input "l"
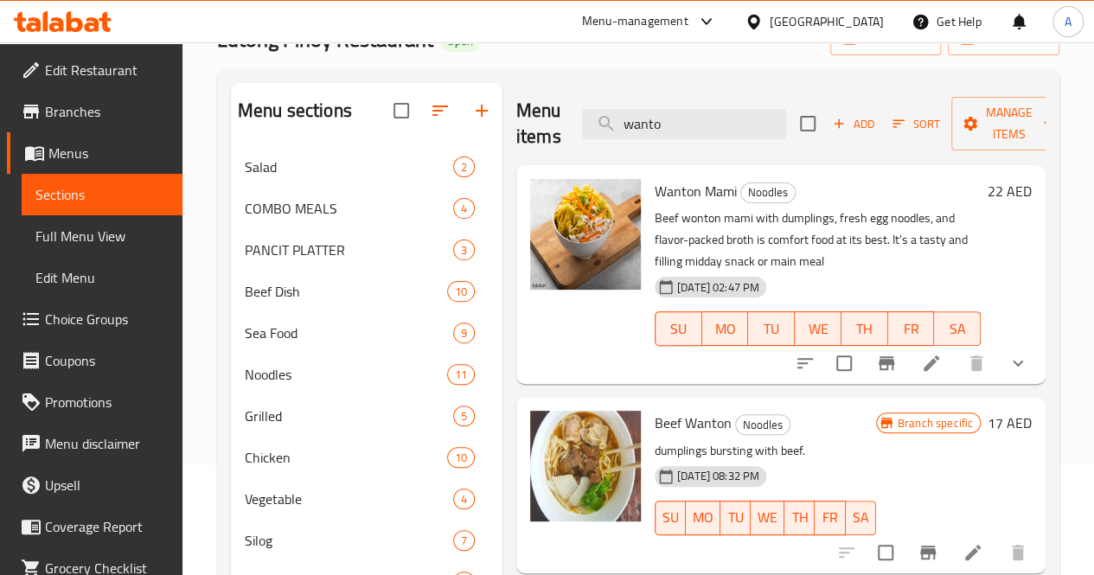
scroll to position [112, 0]
click at [1078, 405] on div "Home / Restaurants management / Menus / Sections Lutong Pinoy Restaurant Open i…" at bounding box center [638, 419] width 912 height 976
click at [637, 112] on input "wanto" at bounding box center [684, 123] width 204 height 30
type input "w"
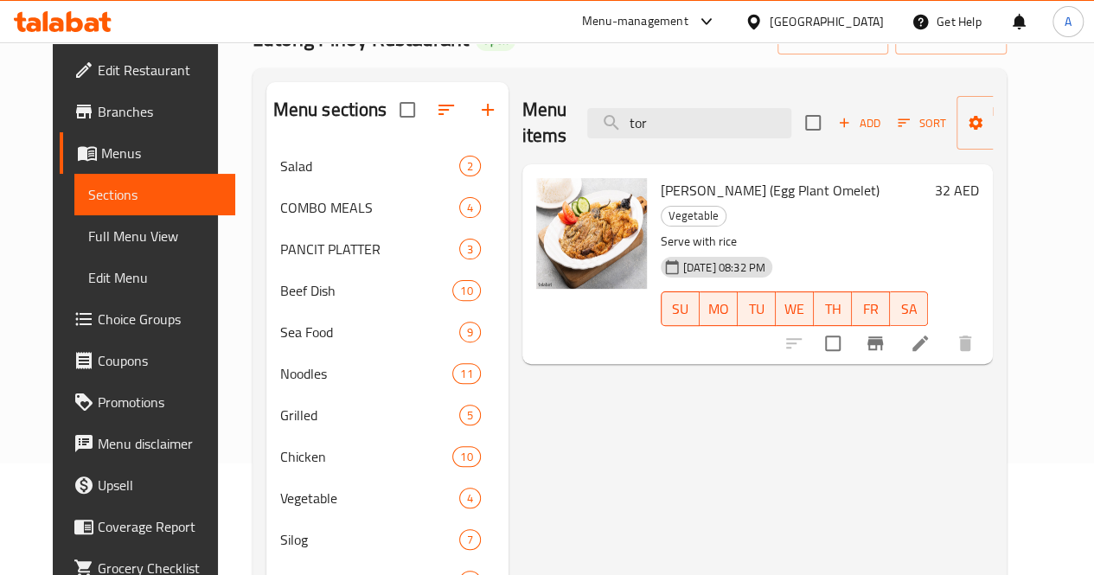
click at [993, 476] on div "Menu items tor Add Sort Manage items Tortang Talong (Egg Plant Omelet) Vegetabl…" at bounding box center [751, 470] width 484 height 776
click at [659, 132] on input "tor" at bounding box center [689, 123] width 204 height 30
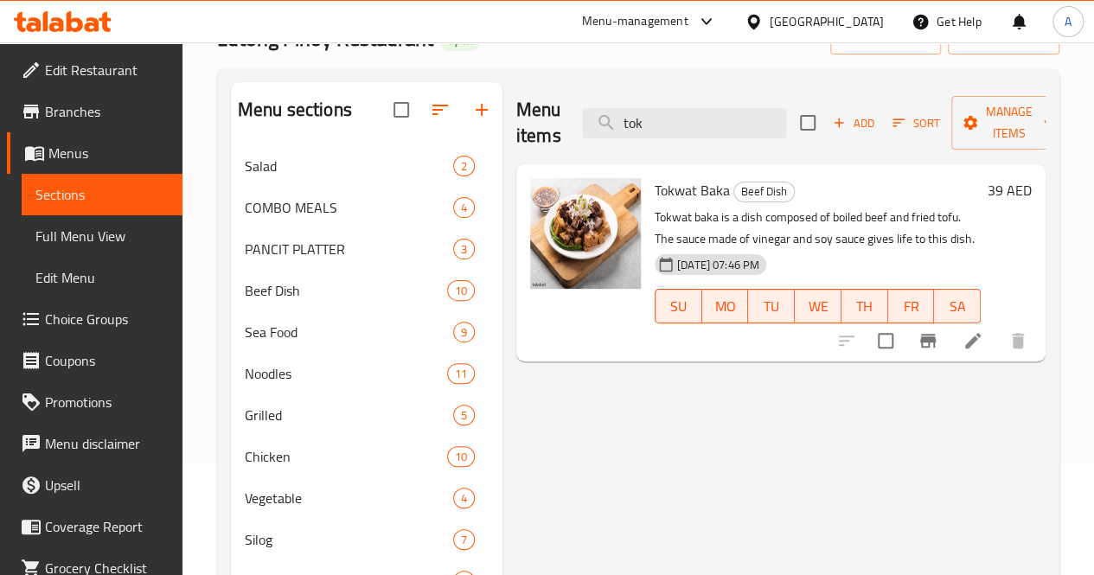
click at [1066, 207] on div "Home / Restaurants management / Menus / Sections Lutong Pinoy Restaurant Open i…" at bounding box center [638, 419] width 912 height 976
click at [657, 125] on input "tok" at bounding box center [684, 123] width 204 height 30
type input "t"
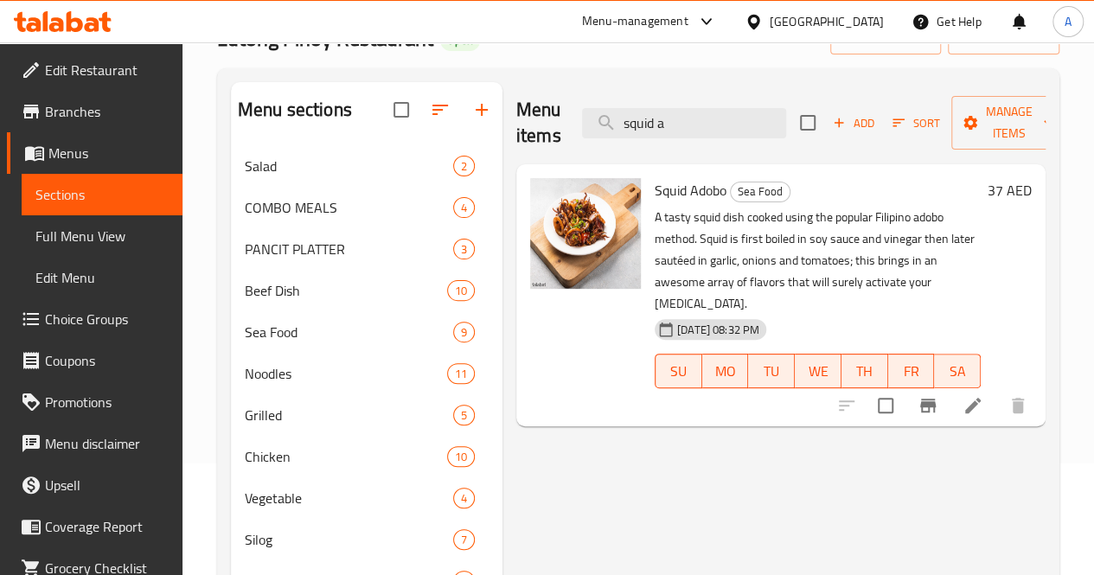
click at [1072, 220] on div "Home / Restaurants management / Menus / Sections Lutong Pinoy Restaurant Open i…" at bounding box center [638, 419] width 912 height 976
click at [648, 127] on input "squid a" at bounding box center [684, 123] width 204 height 30
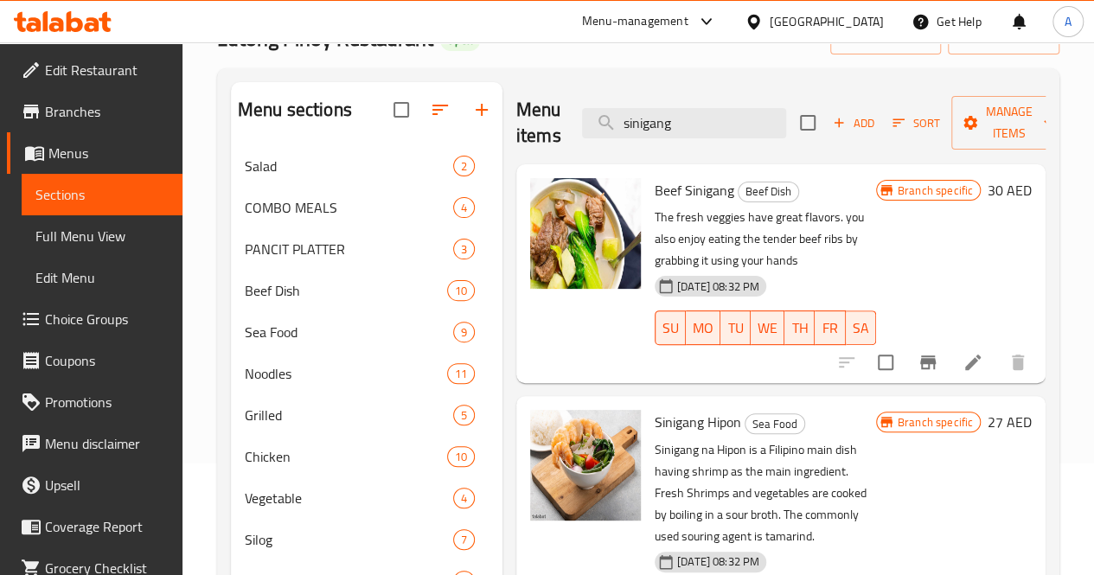
click at [1073, 268] on div "Home / Restaurants management / Menus / Sections Lutong Pinoy Restaurant Open i…" at bounding box center [638, 419] width 912 height 976
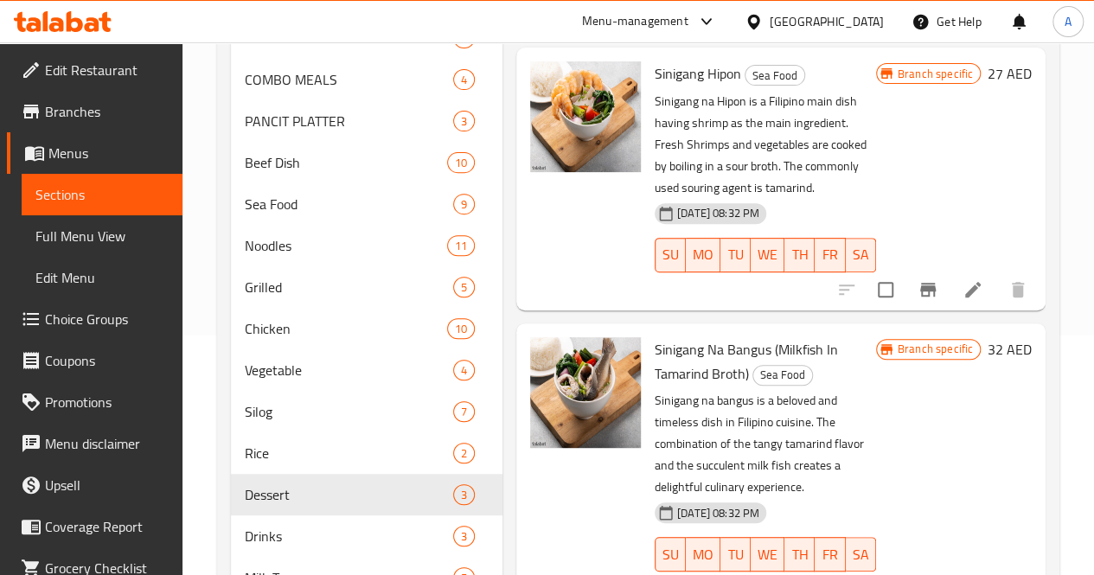
scroll to position [253, 0]
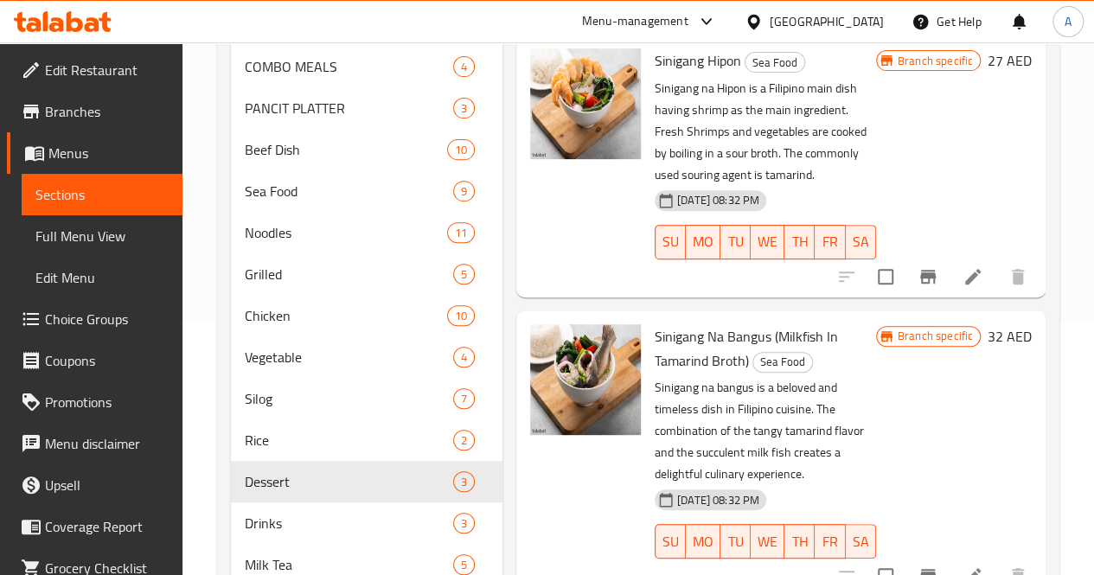
click at [1081, 363] on div "Home / Restaurants management / Menus / Sections Lutong Pinoy Restaurant Open i…" at bounding box center [638, 278] width 912 height 976
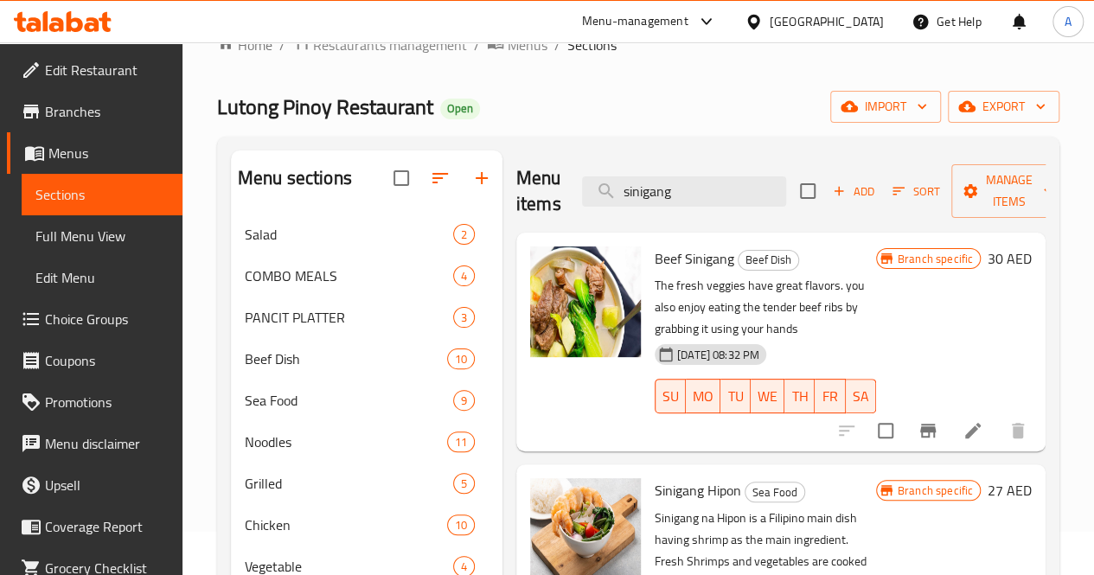
scroll to position [0, 0]
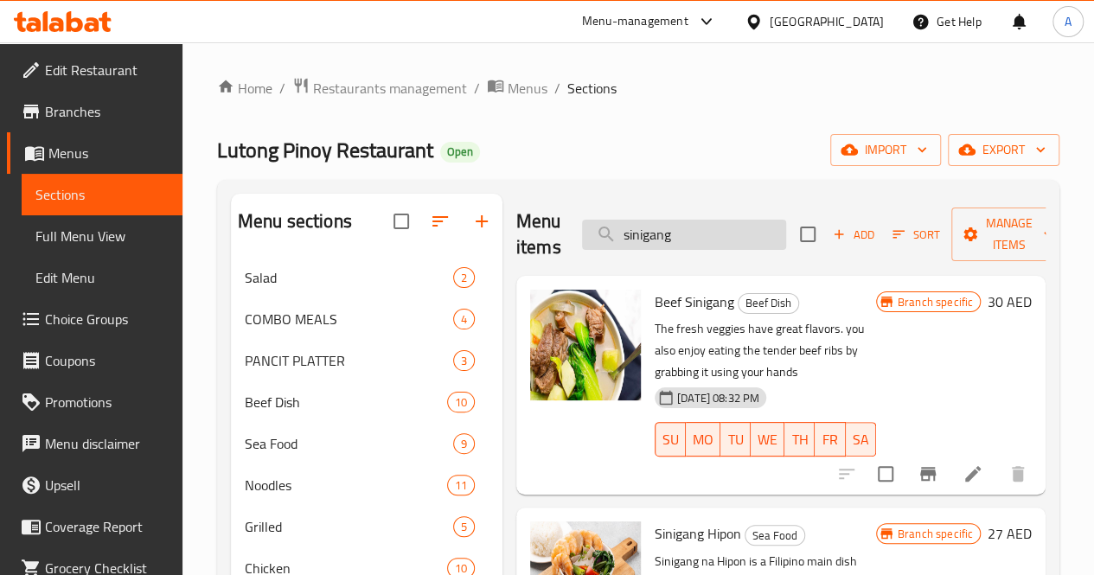
click at [654, 239] on input "sinigang" at bounding box center [684, 235] width 204 height 30
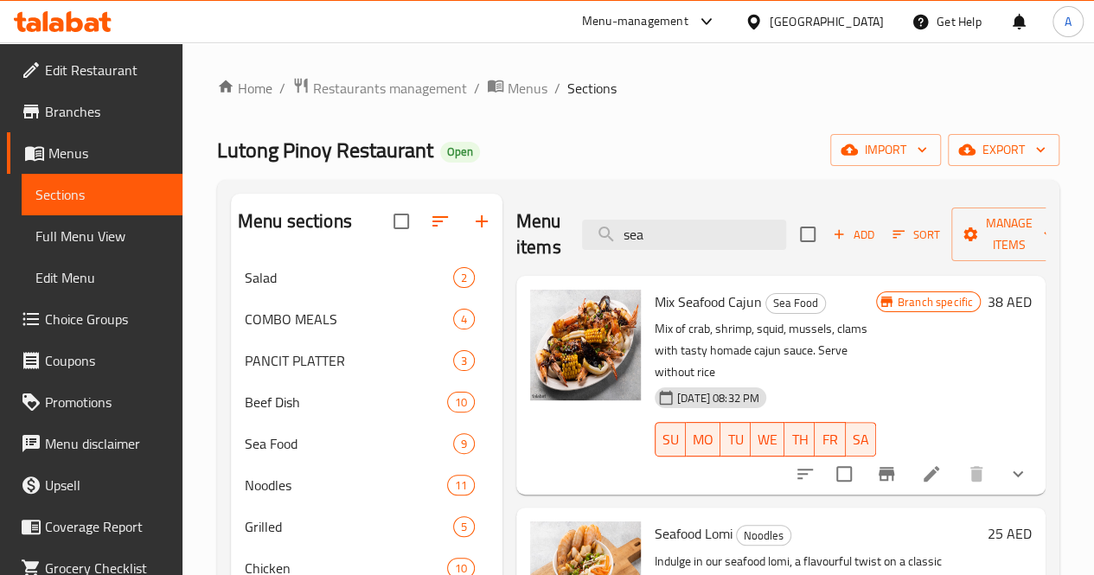
click at [1078, 213] on div "Home / Restaurants management / Menus / Sections Lutong Pinoy Restaurant Open i…" at bounding box center [638, 530] width 912 height 976
click at [654, 231] on input "sea" at bounding box center [684, 235] width 204 height 30
type input "s"
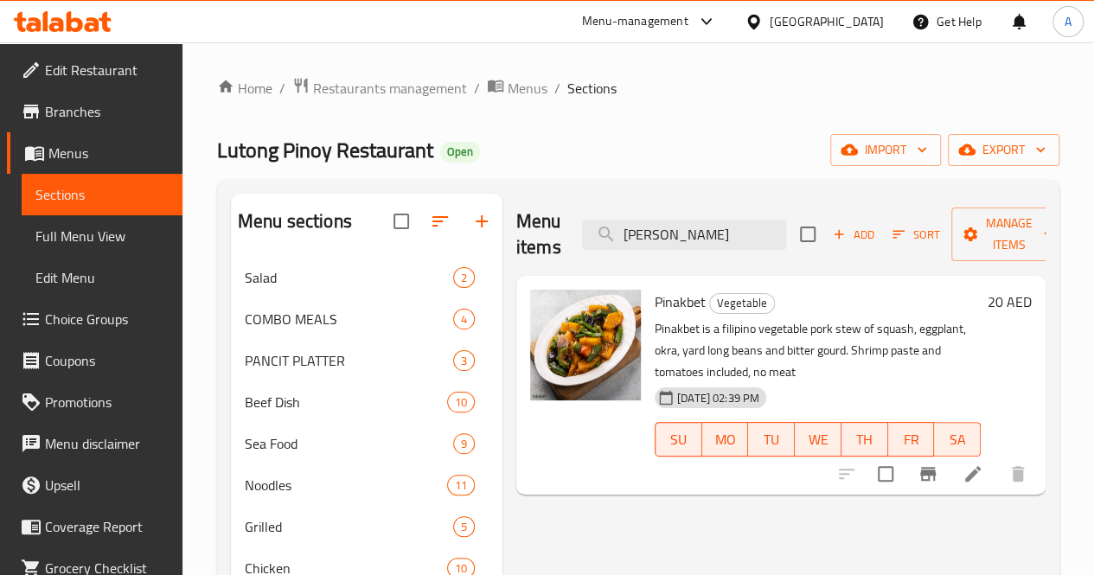
click at [1077, 130] on div "Home / Restaurants management / Menus / Sections Lutong Pinoy Restaurant Open i…" at bounding box center [638, 530] width 912 height 976
click at [664, 235] on input "pinak" at bounding box center [684, 235] width 204 height 30
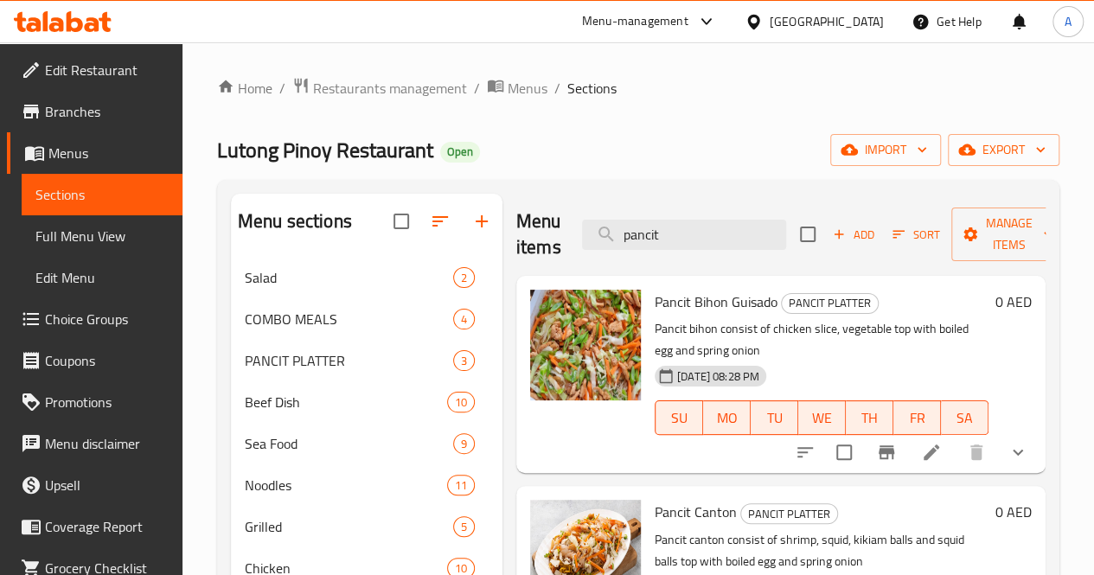
click at [1069, 342] on div "Home / Restaurants management / Menus / Sections Lutong Pinoy Restaurant Open i…" at bounding box center [638, 530] width 912 height 976
click at [627, 235] on input "pancit" at bounding box center [684, 235] width 204 height 30
type input "p"
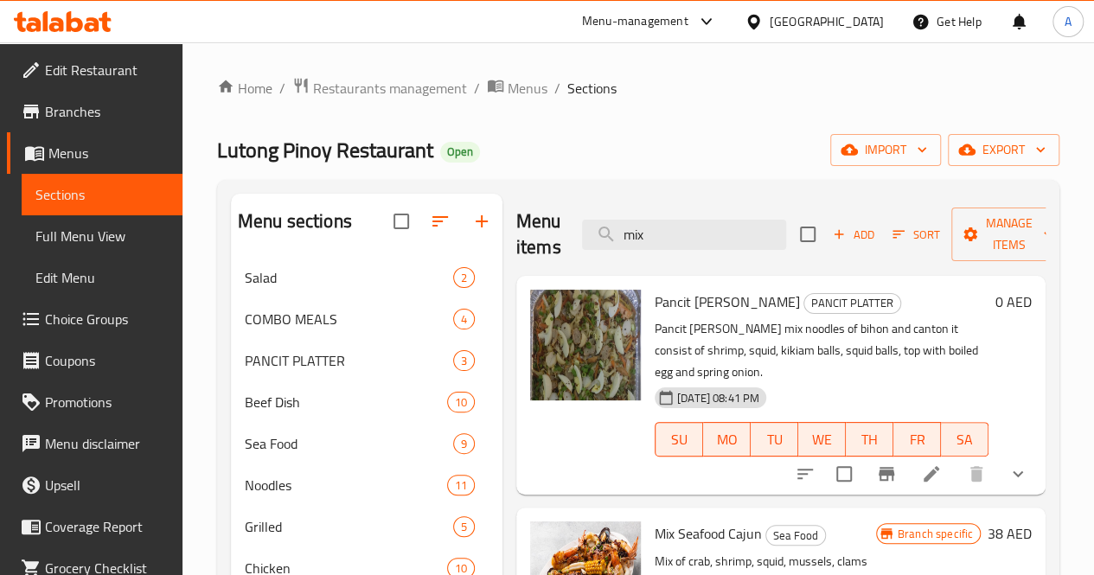
click at [1083, 351] on div "Home / Restaurants management / Menus / Sections Lutong Pinoy Restaurant Open i…" at bounding box center [638, 530] width 912 height 976
click at [675, 234] on input "mix" at bounding box center [684, 235] width 204 height 30
type input "m"
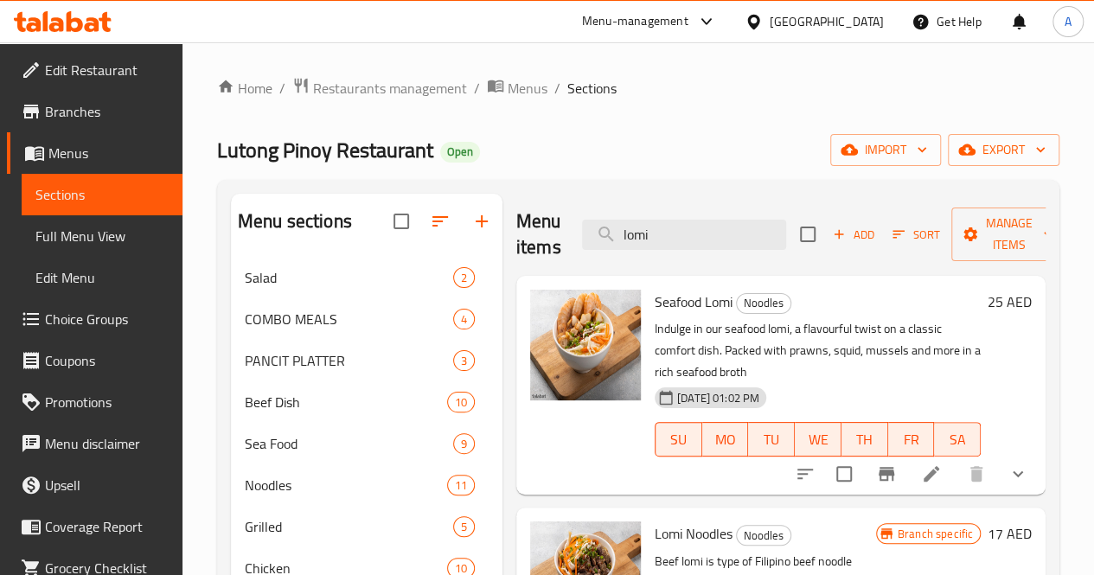
scroll to position [7, 0]
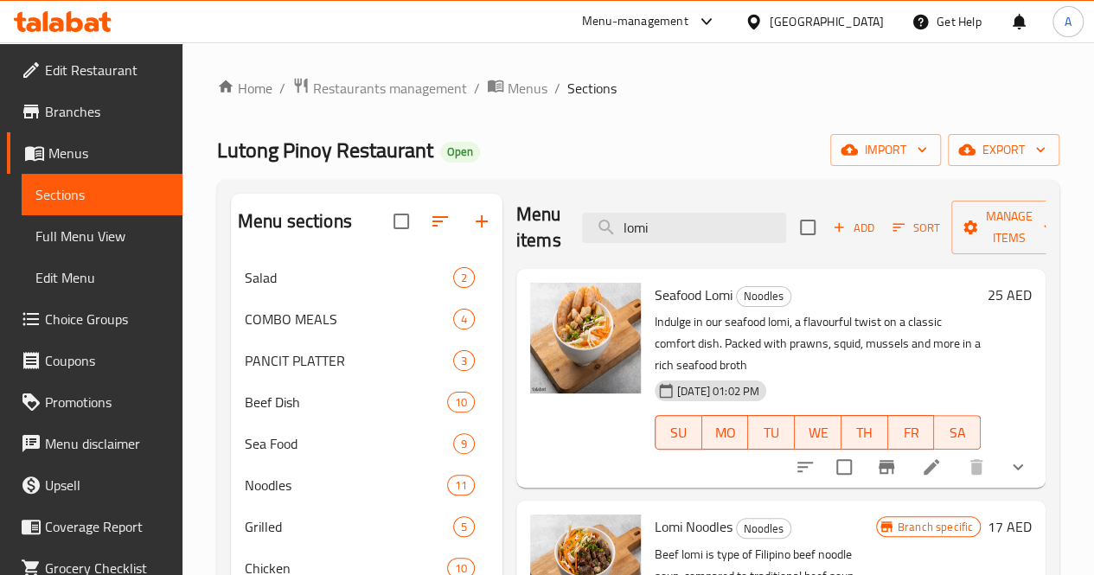
click at [1078, 407] on div "Home / Restaurants management / Menus / Sections Lutong Pinoy Restaurant Open i…" at bounding box center [638, 530] width 912 height 976
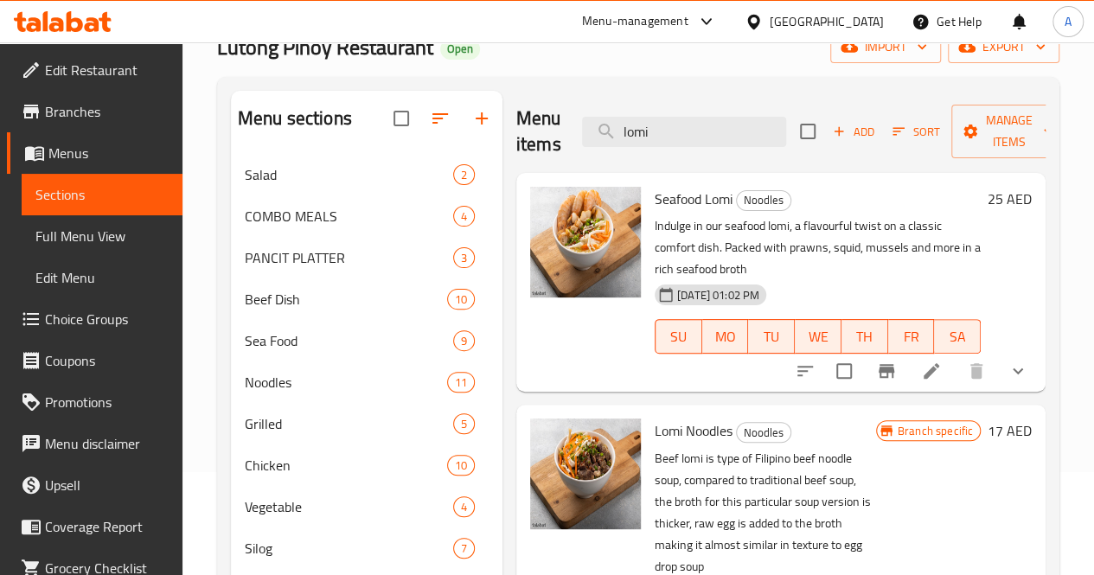
scroll to position [100, 0]
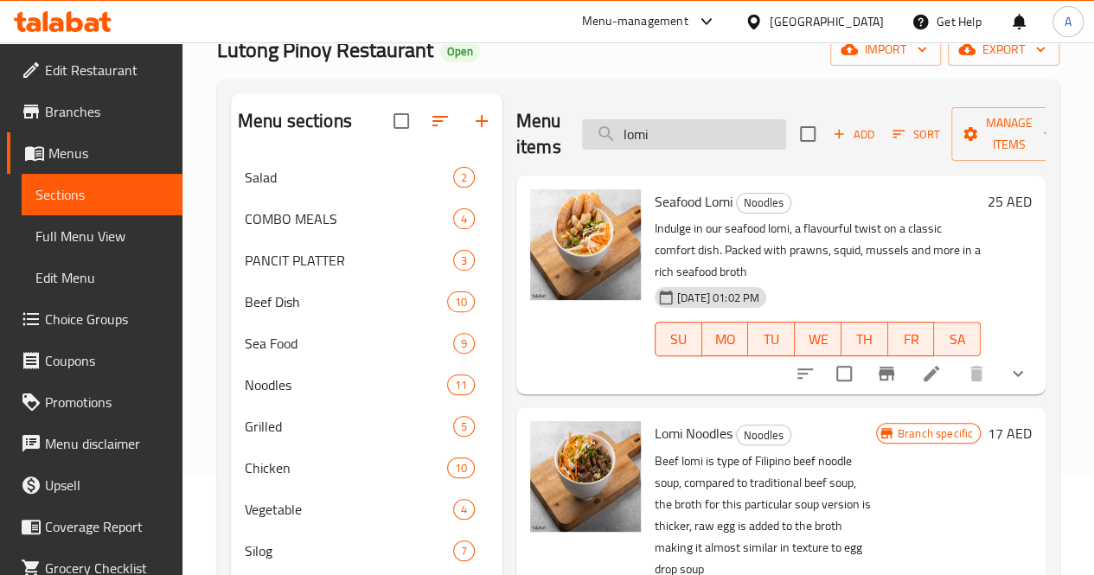
click at [650, 139] on input "lomi" at bounding box center [684, 134] width 204 height 30
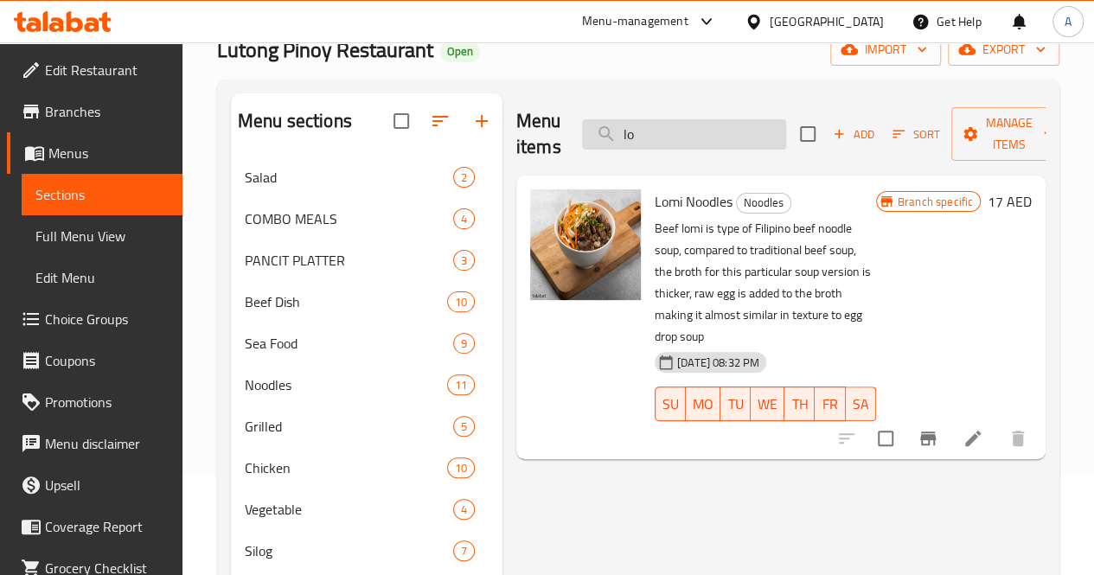
type input "l"
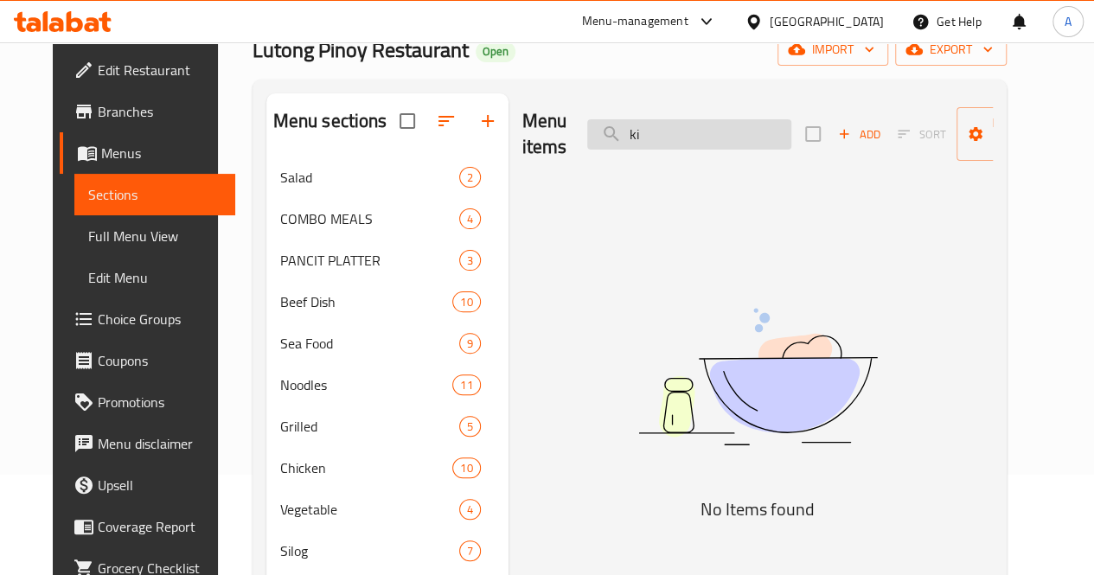
type input "k"
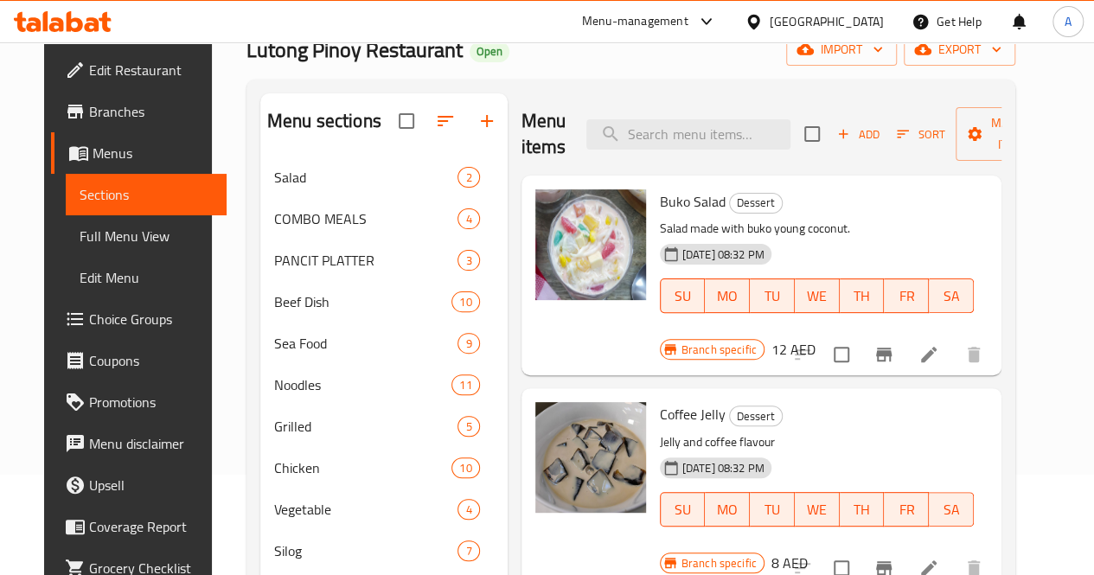
click at [1050, 288] on div "Home / Restaurants management / Menus / Sections Lutong Pinoy Restaurant Open i…" at bounding box center [631, 430] width 838 height 976
click at [625, 139] on input "search" at bounding box center [688, 134] width 204 height 30
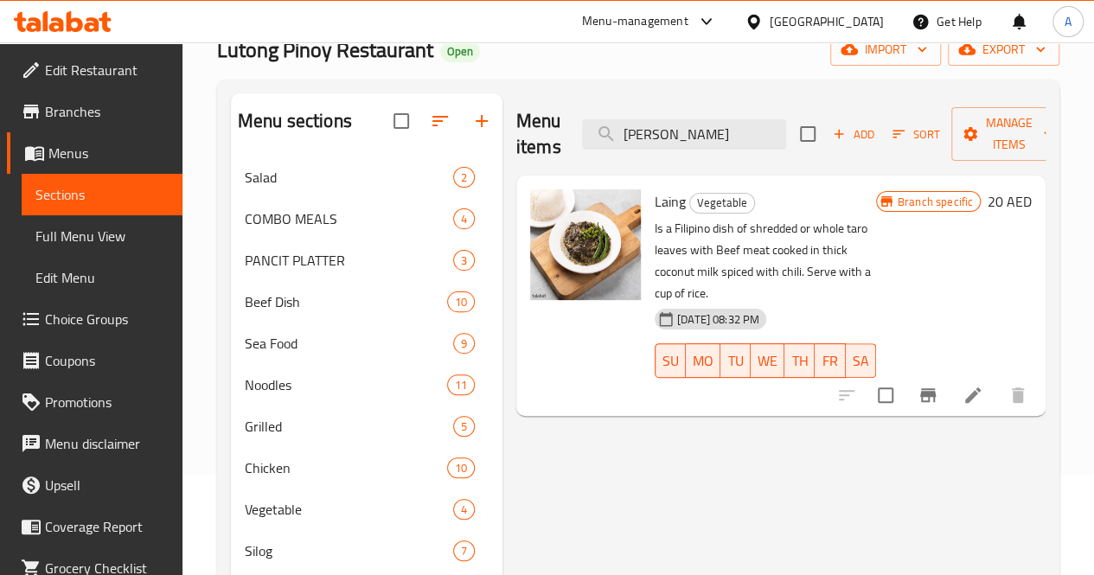
click at [1092, 259] on div "Home / Restaurants management / Menus / Sections Lutong Pinoy Restaurant Open i…" at bounding box center [638, 430] width 912 height 976
click at [711, 132] on input "laing" at bounding box center [684, 134] width 204 height 30
type input "l"
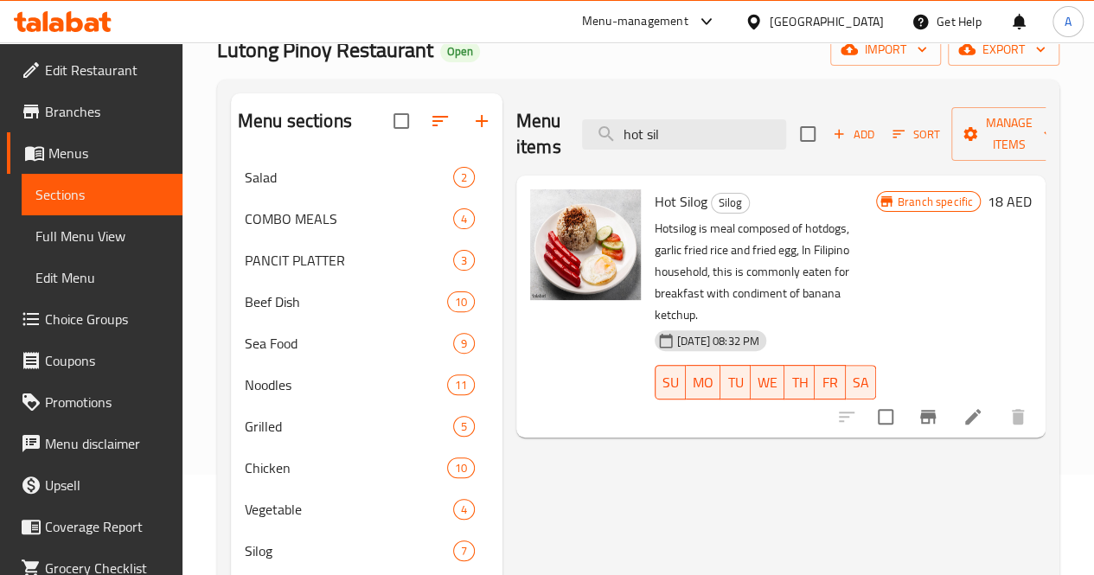
click at [571, 551] on div "Menu items hot sil Add Sort Manage items Hot Silog Silog Hotsilog is meal compo…" at bounding box center [774, 481] width 543 height 776
click at [673, 124] on input "hot sil" at bounding box center [684, 134] width 204 height 30
type input "h"
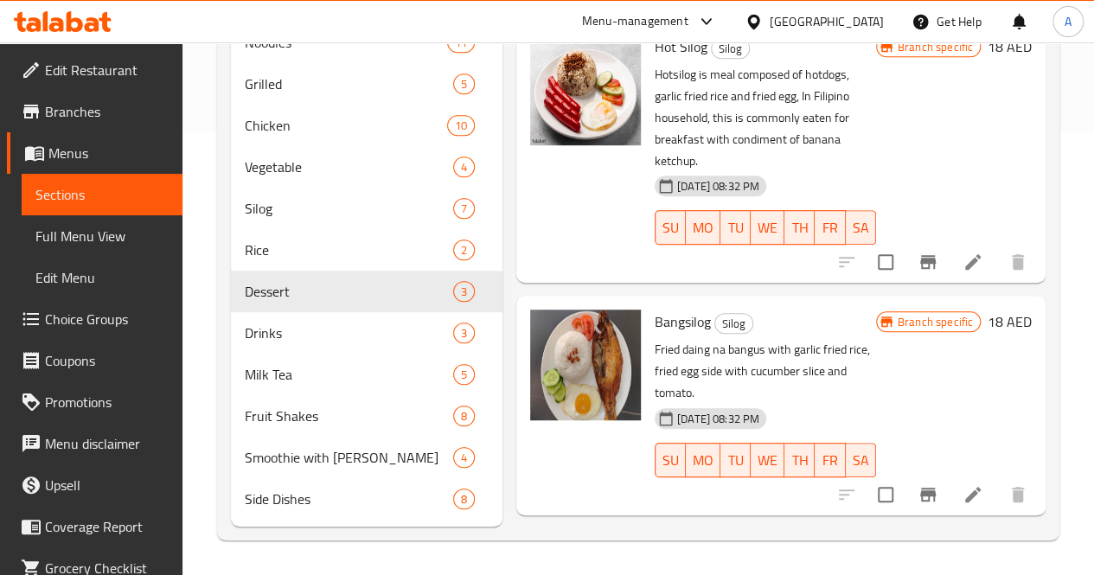
scroll to position [468, 0]
click at [1069, 243] on div "Home / Restaurants management / Menus / Sections Lutong Pinoy Restaurant Open i…" at bounding box center [638, 88] width 912 height 976
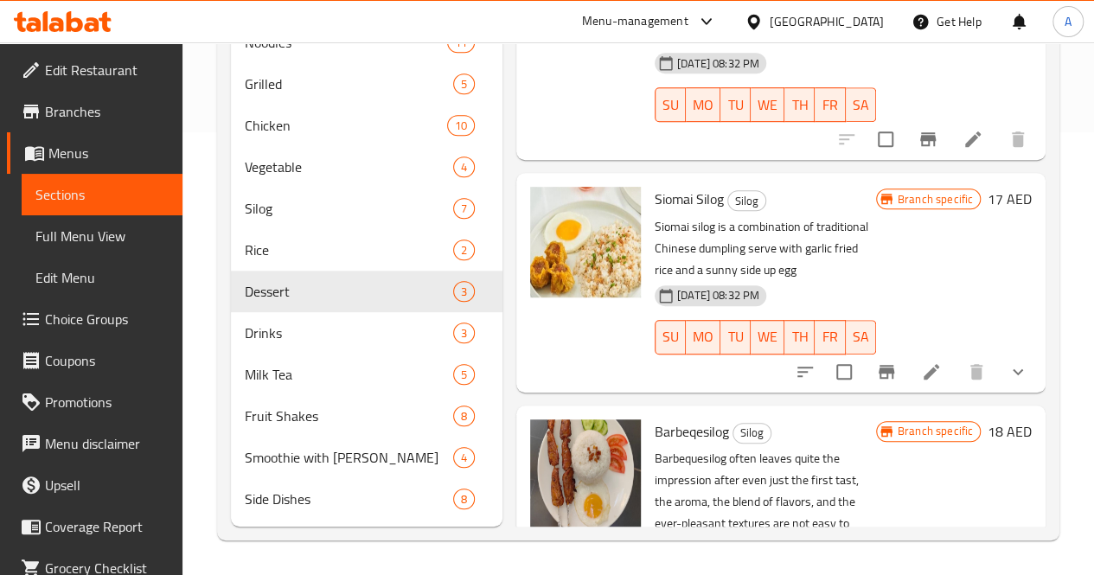
scroll to position [0, 0]
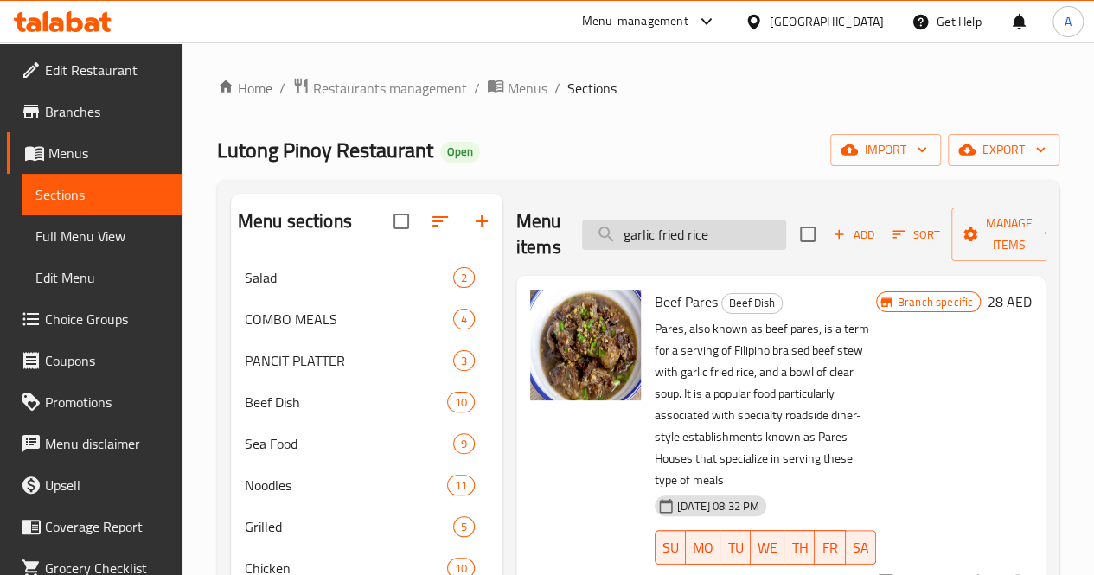
click at [682, 238] on input "garlic fried rice" at bounding box center [684, 235] width 204 height 30
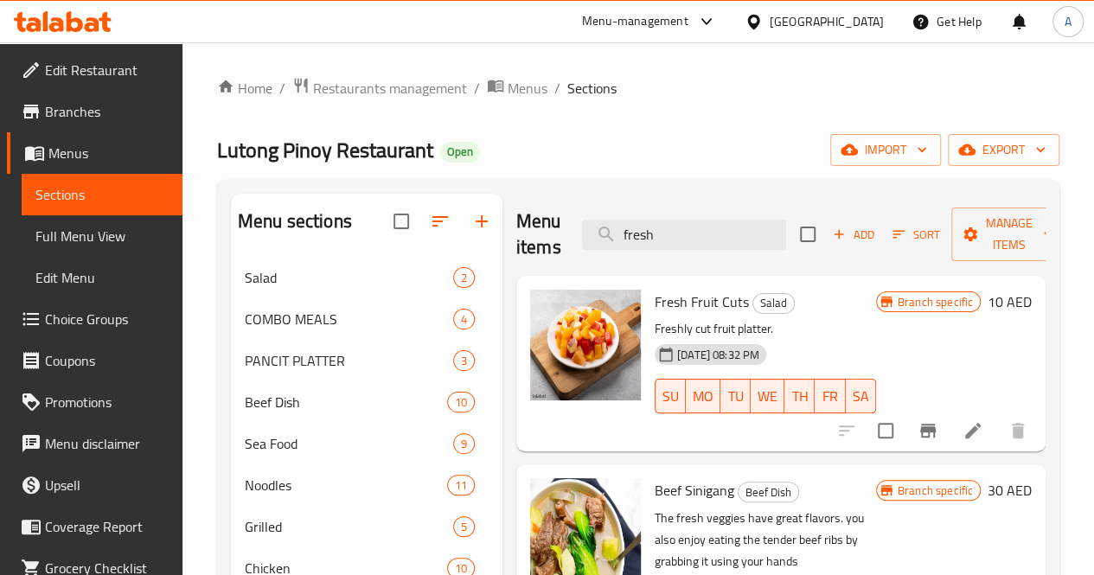
click at [1064, 265] on div "Home / Restaurants management / Menus / Sections Lutong Pinoy Restaurant Open i…" at bounding box center [638, 530] width 912 height 976
click at [681, 239] on input "fresh" at bounding box center [684, 235] width 204 height 30
type input "f"
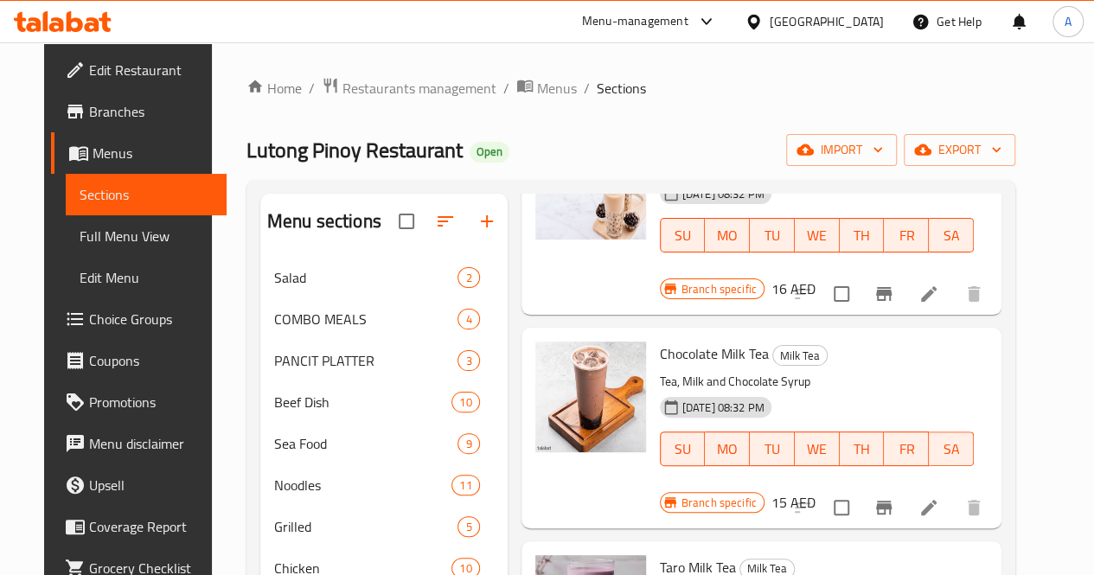
scroll to position [174, 0]
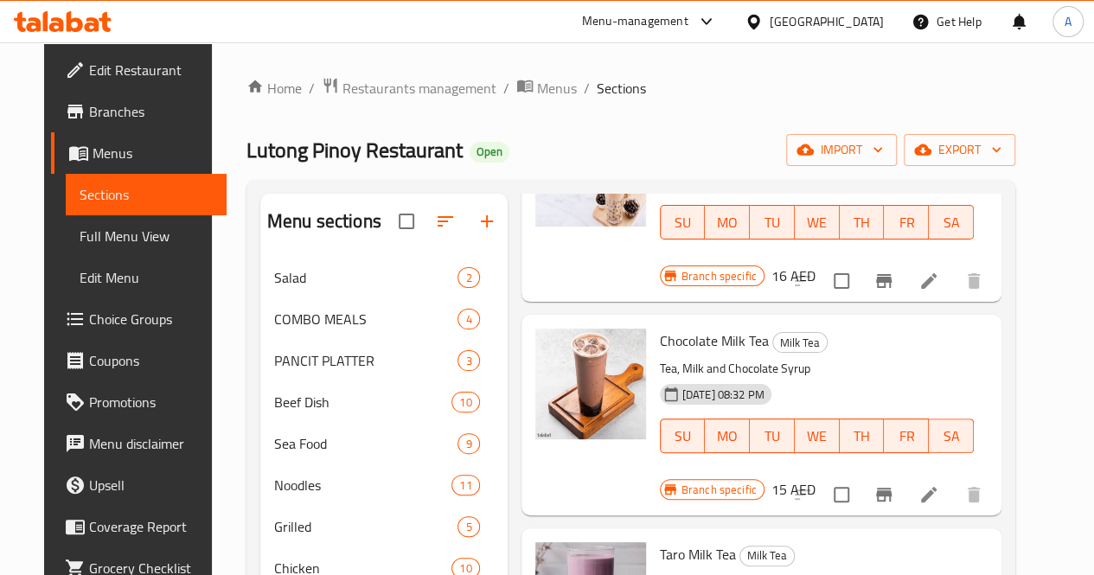
click at [1050, 298] on div "Home / Restaurants management / Menus / Sections Lutong Pinoy Restaurant Open i…" at bounding box center [631, 530] width 838 height 976
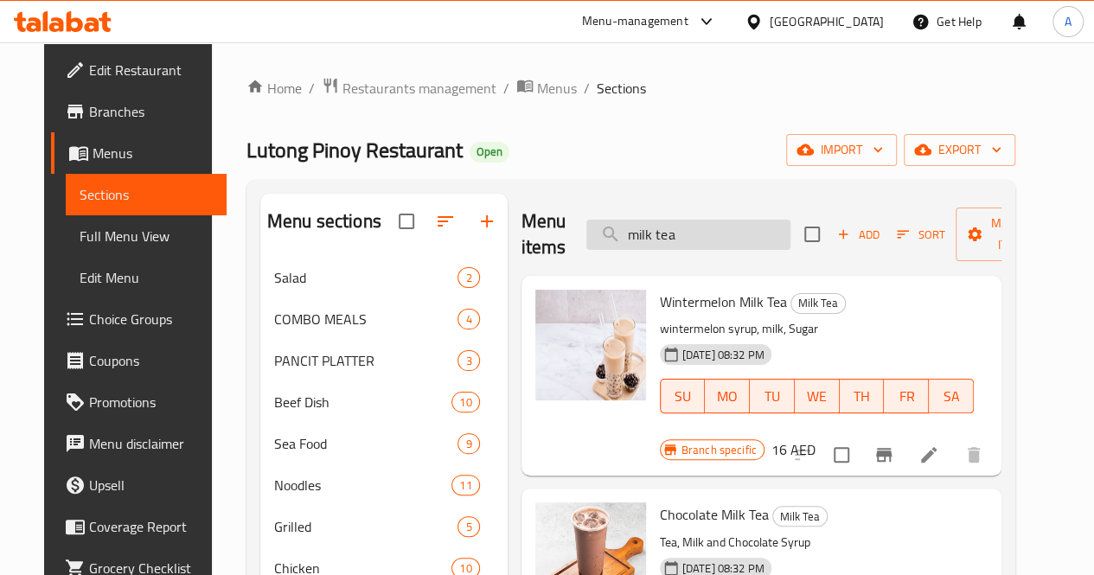
click at [641, 242] on input "milk tea" at bounding box center [688, 235] width 204 height 30
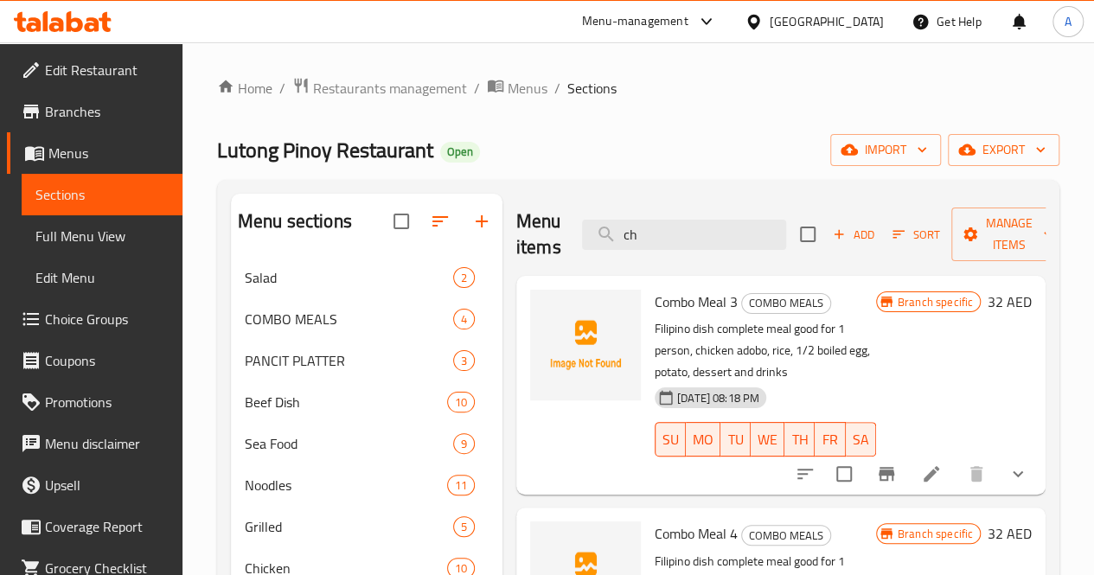
type input "c"
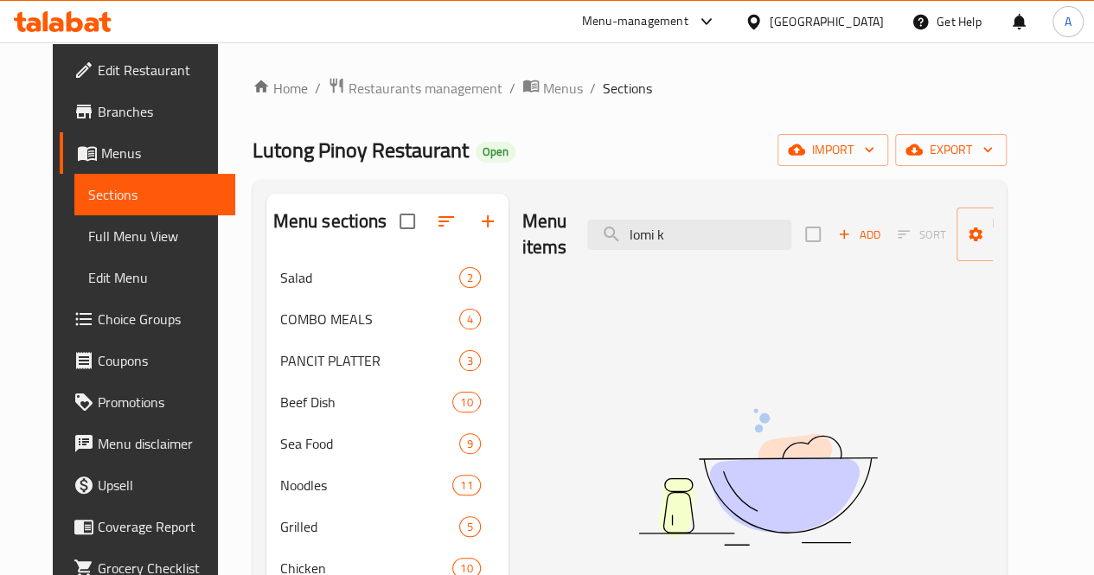
click at [1007, 387] on div "Menu sections Salad 2 COMBO MEALS 4 PANCIT PLATTER 3 Beef Dish 10 Sea Food 9 No…" at bounding box center [630, 582] width 754 height 804
click at [633, 231] on input "lomi k" at bounding box center [689, 235] width 204 height 30
click at [656, 236] on input "chicken lomi" at bounding box center [689, 235] width 204 height 30
click at [669, 238] on input "chicken lomi" at bounding box center [689, 235] width 204 height 30
type input "c"
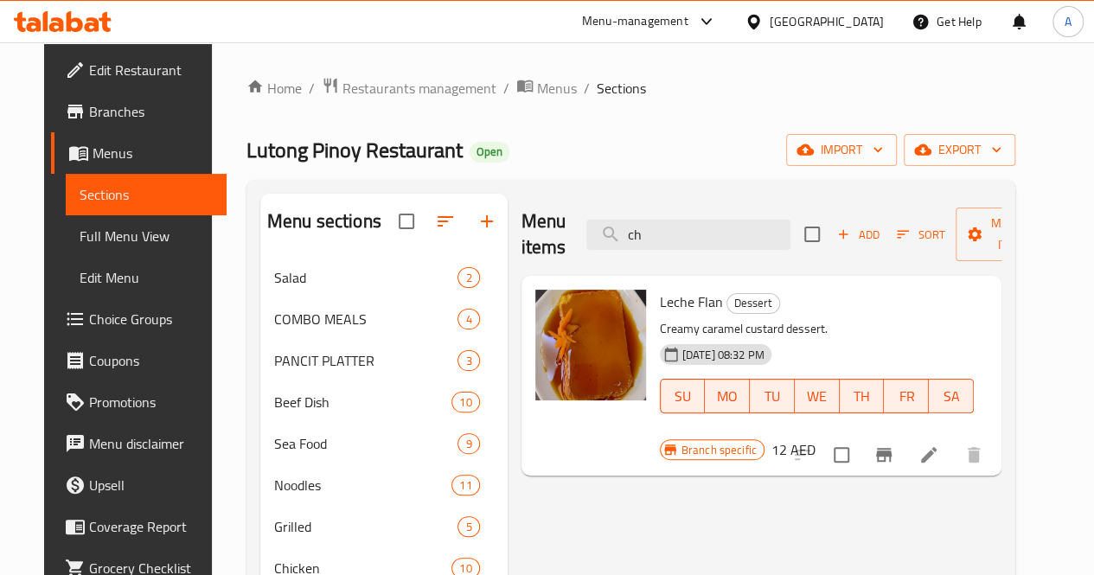
type input "c"
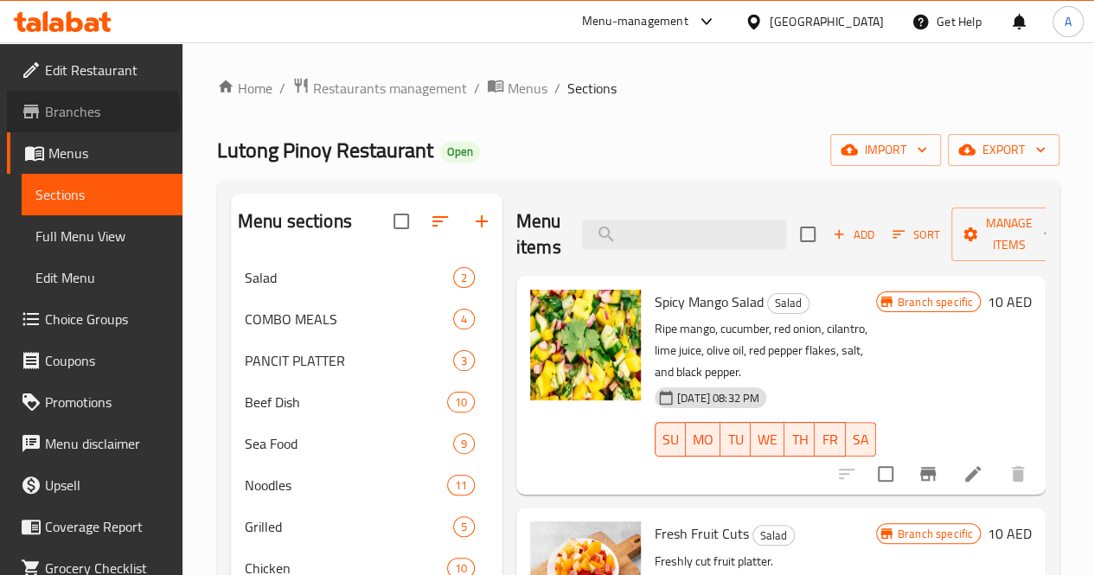
click at [92, 115] on span "Branches" at bounding box center [107, 111] width 124 height 21
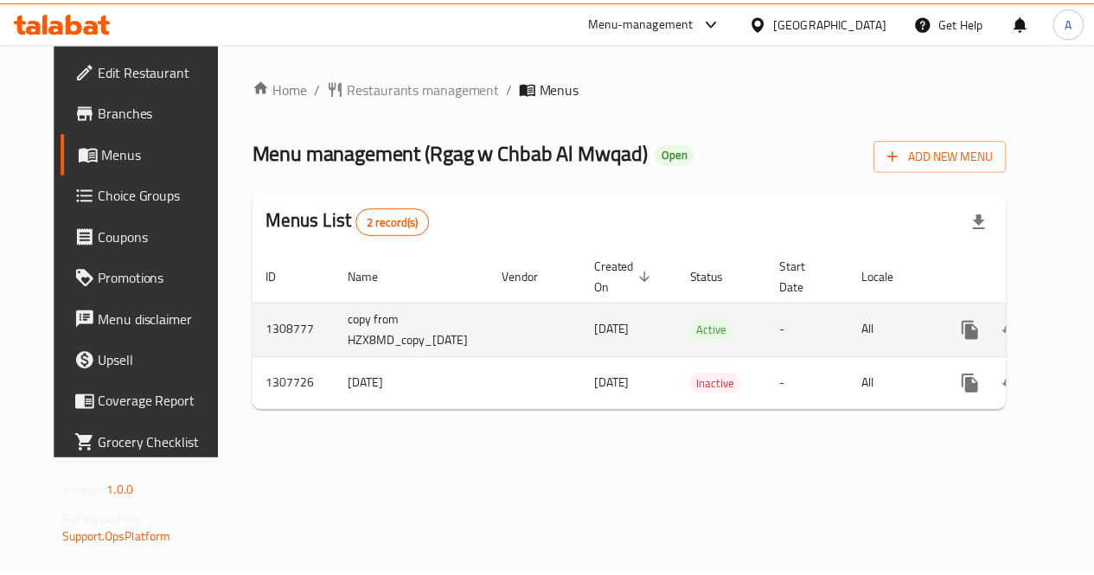
scroll to position [0, 61]
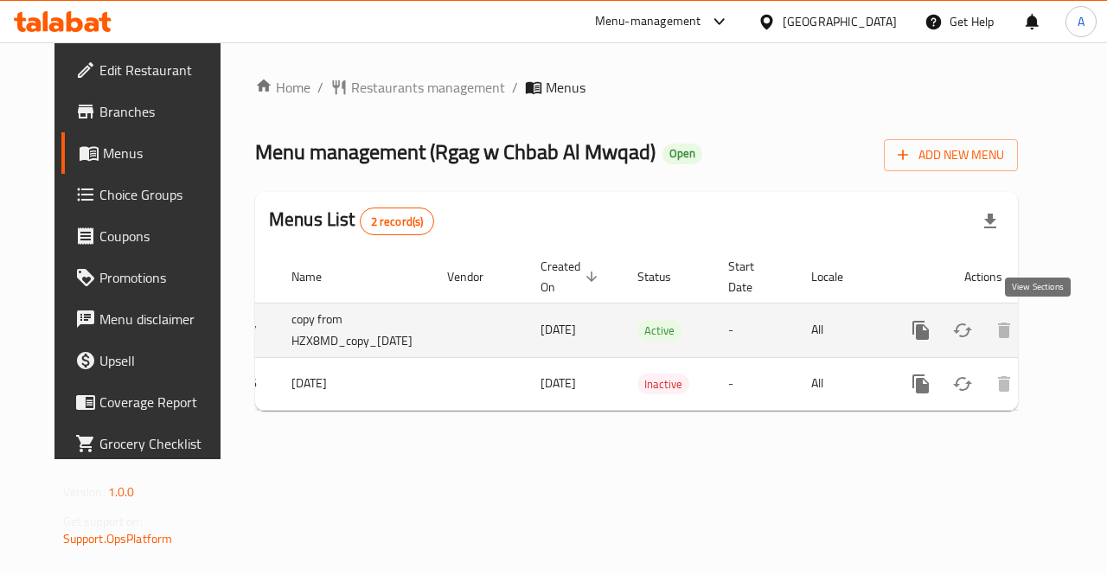
click at [1040, 316] on link "enhanced table" at bounding box center [1046, 331] width 42 height 42
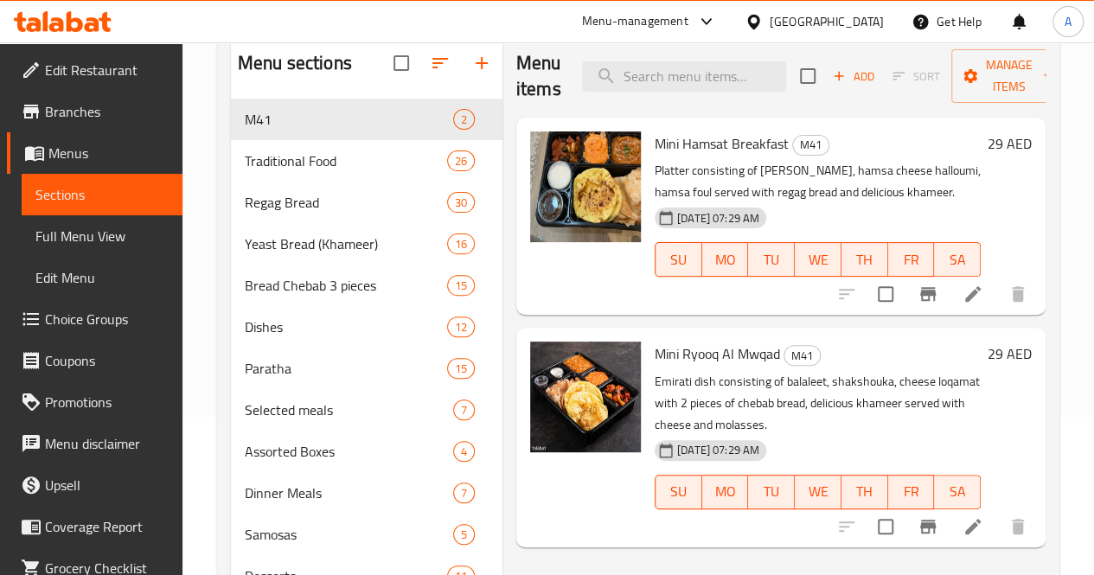
scroll to position [159, 0]
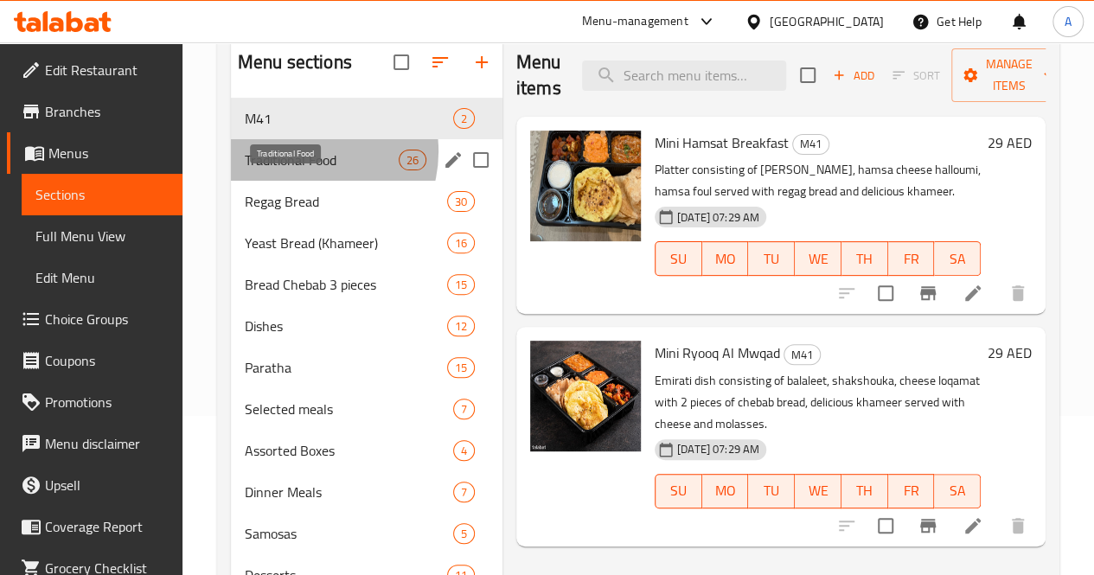
click at [303, 170] on span "Traditional Food" at bounding box center [322, 160] width 154 height 21
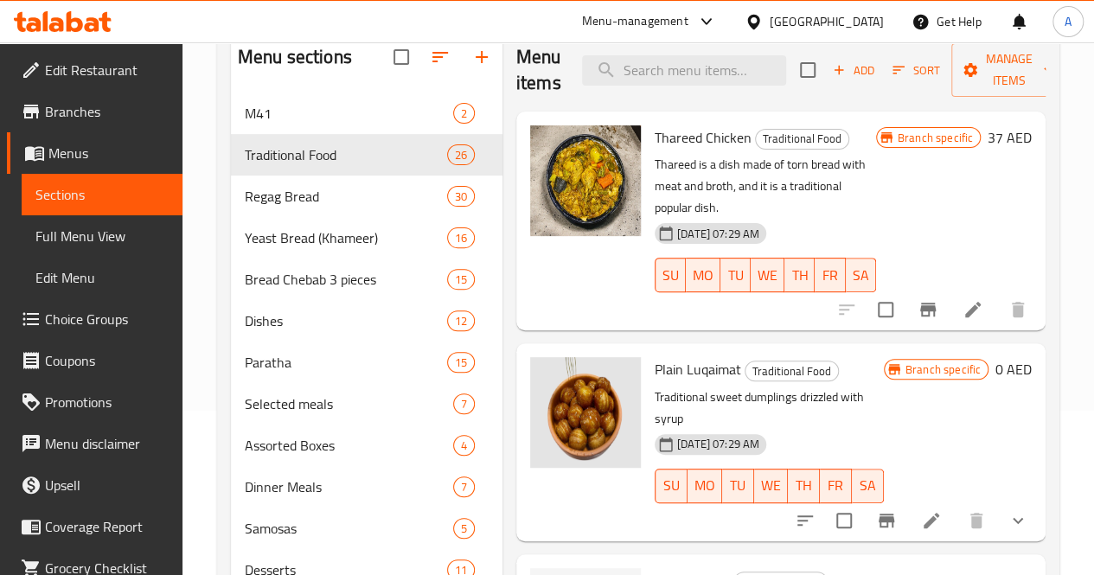
scroll to position [163, 0]
click at [274, 208] on span "Regag Bread" at bounding box center [322, 197] width 154 height 21
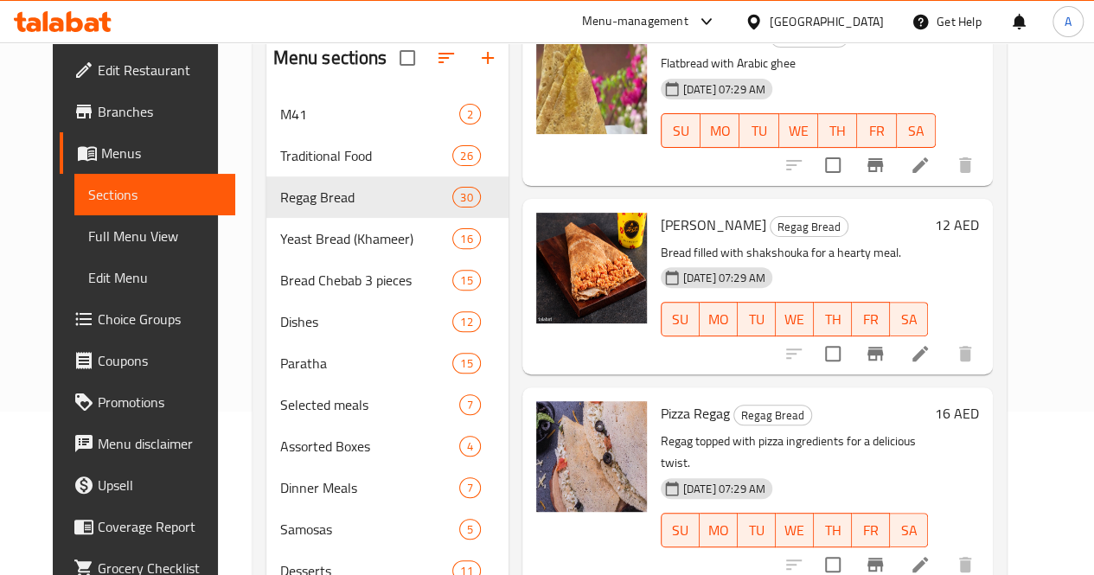
scroll to position [5061, 0]
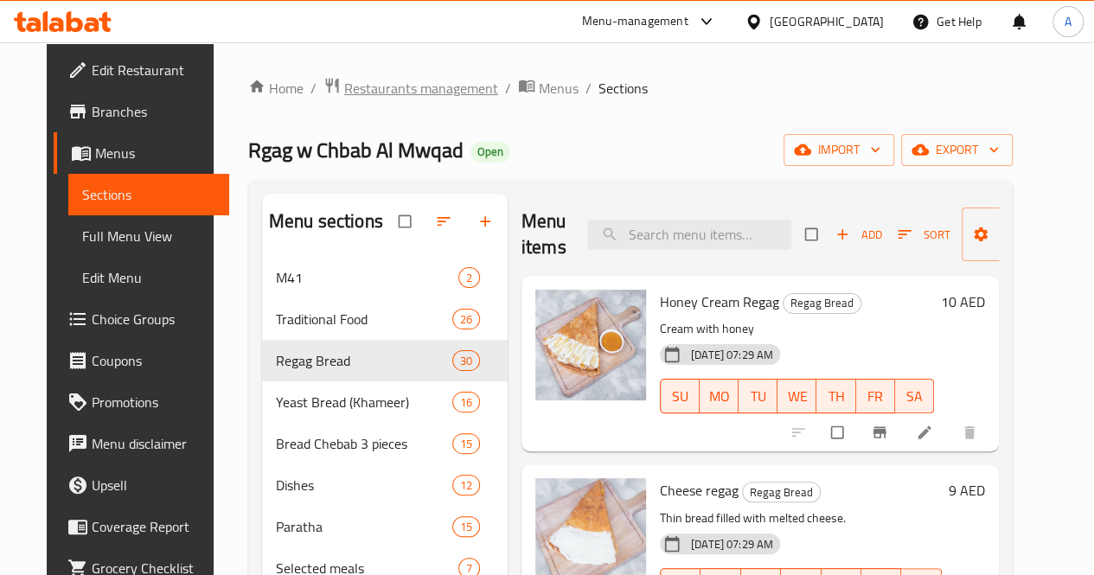
click at [387, 83] on span "Restaurants management" at bounding box center [421, 88] width 154 height 21
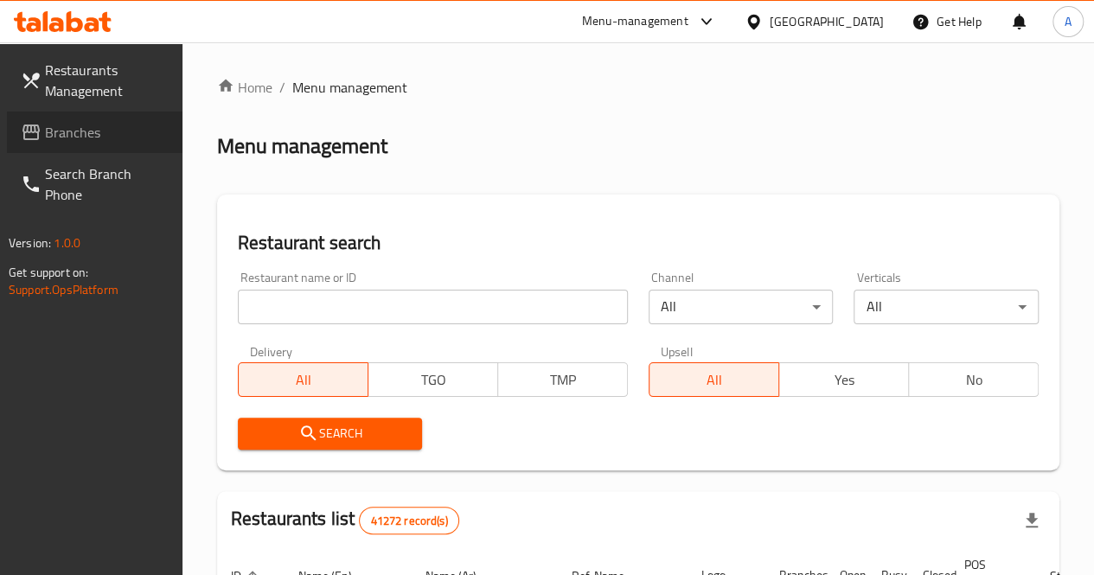
click at [87, 136] on span "Branches" at bounding box center [107, 132] width 124 height 21
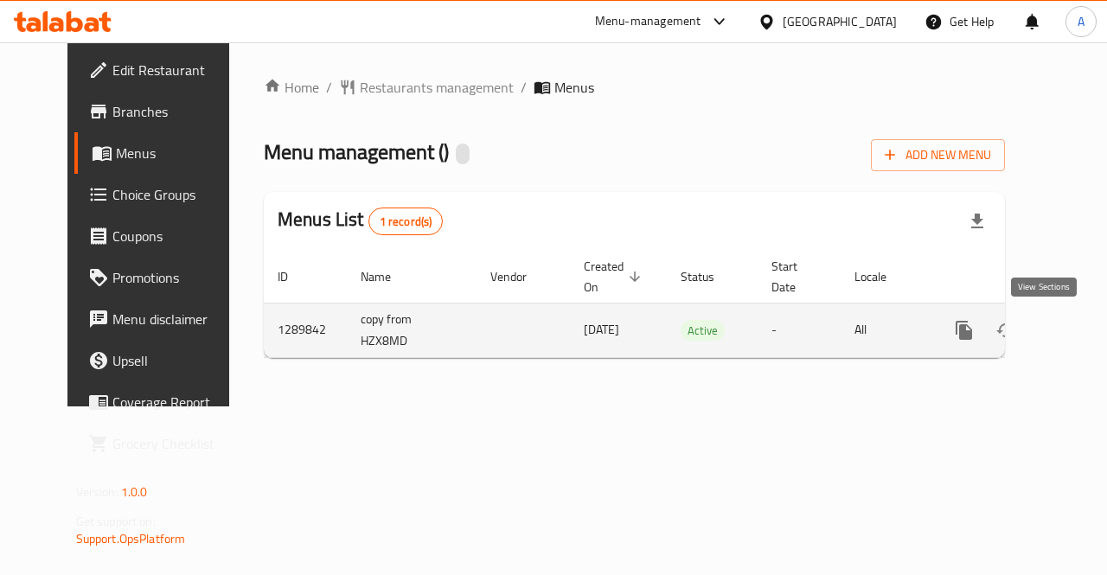
click at [1079, 335] on icon "enhanced table" at bounding box center [1089, 330] width 21 height 21
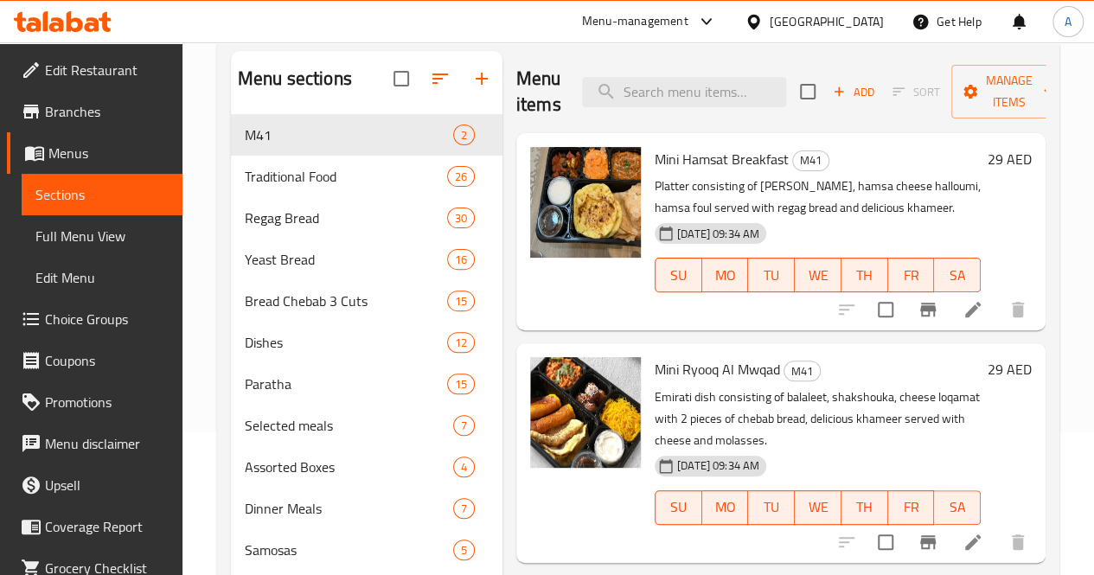
scroll to position [144, 0]
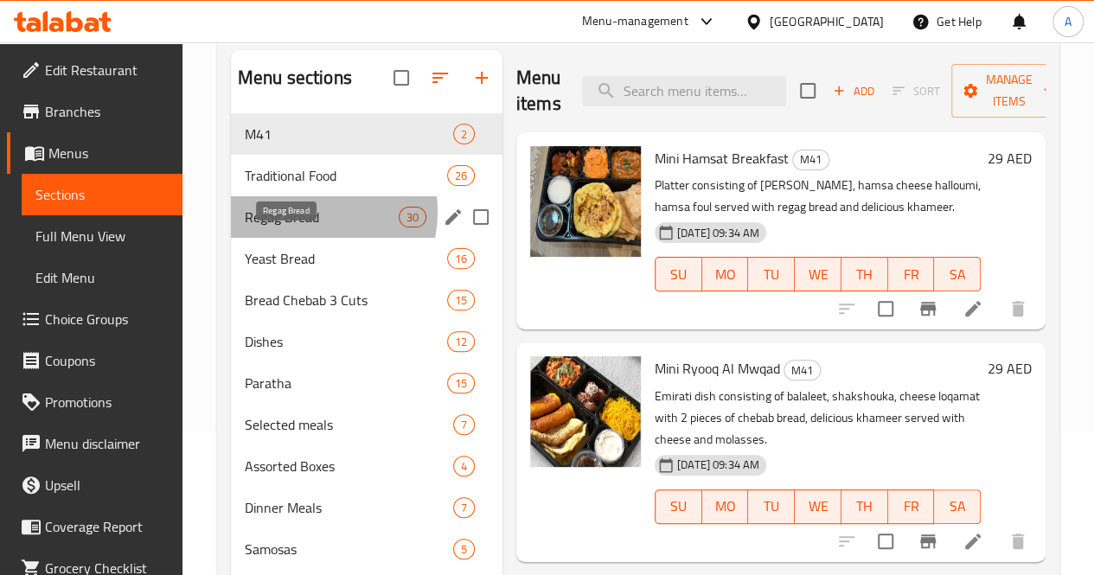
click at [304, 227] on span "Regag Bread" at bounding box center [322, 217] width 154 height 21
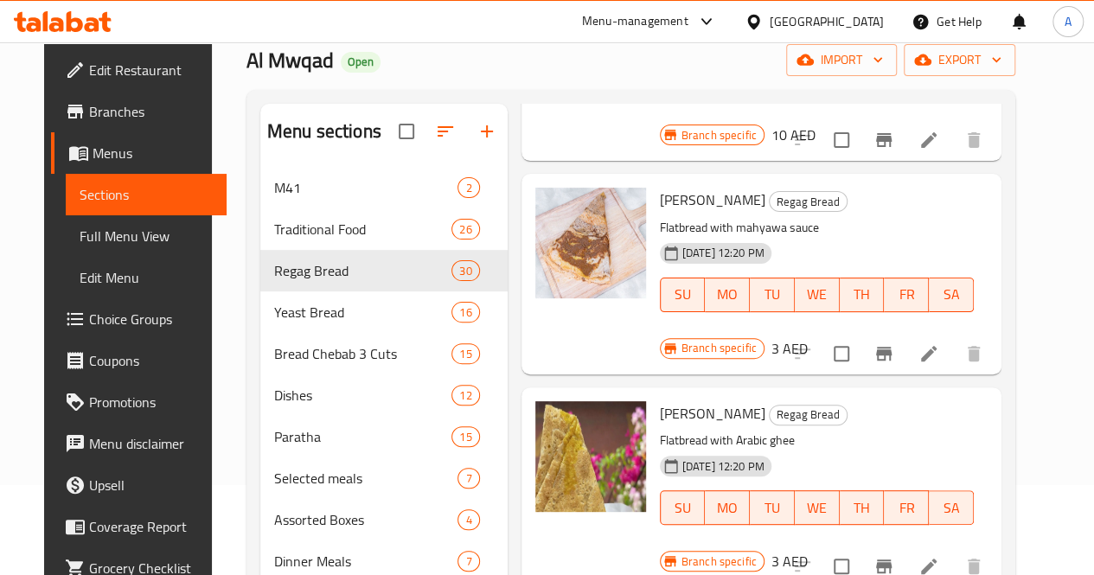
scroll to position [89, 0]
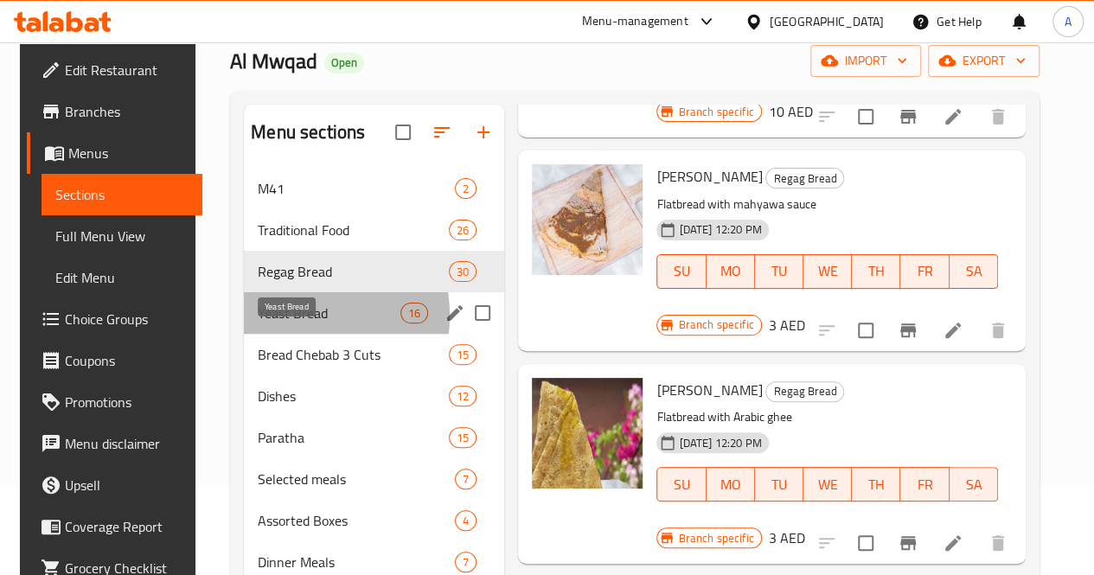
click at [274, 323] on span "Yeast Bread" at bounding box center [329, 313] width 143 height 21
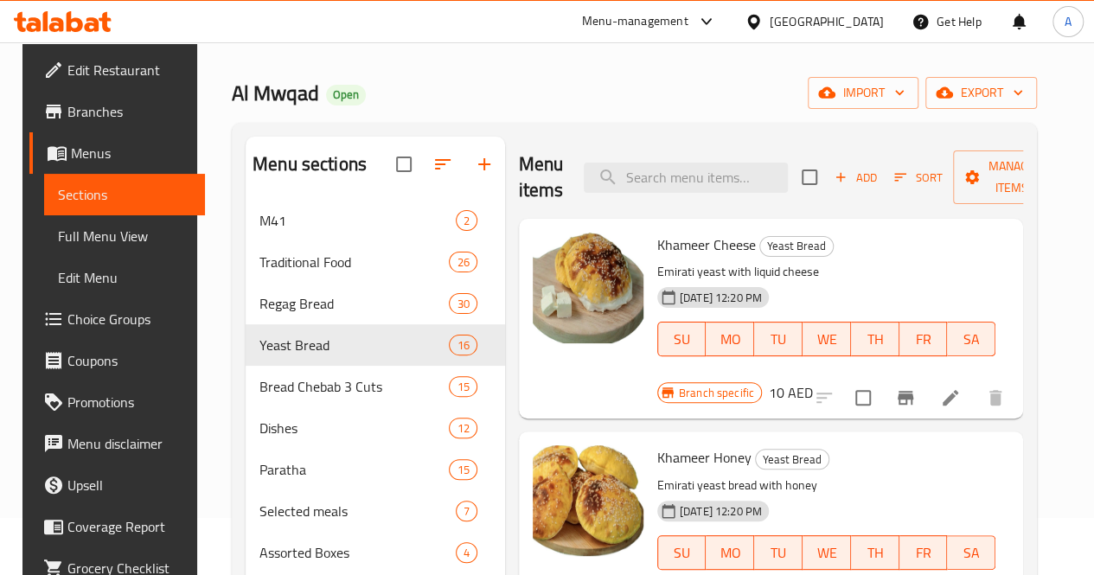
scroll to position [54, 0]
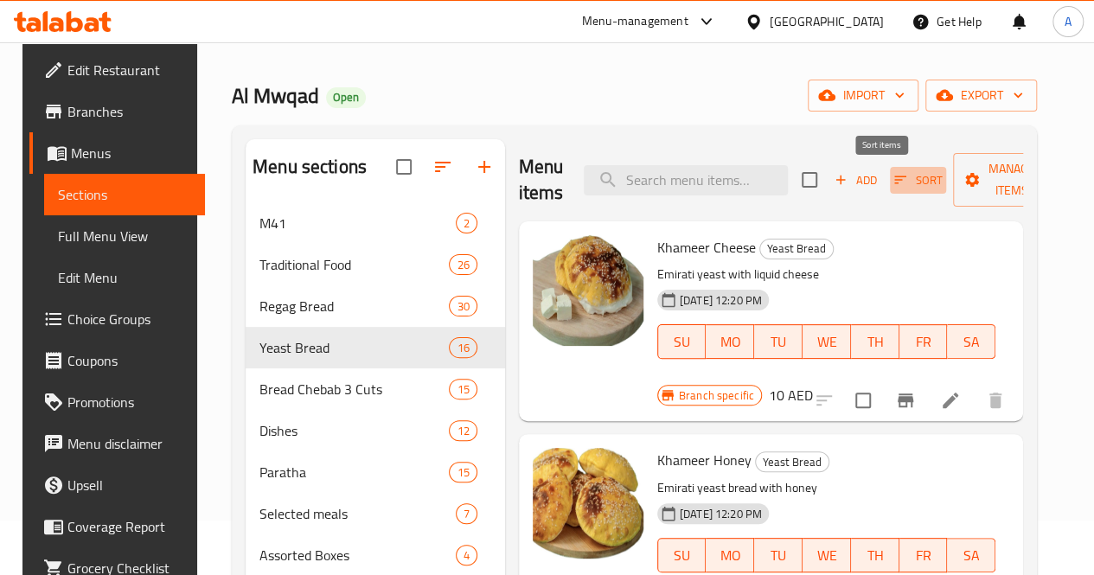
click at [894, 182] on span "Sort" at bounding box center [918, 180] width 48 height 20
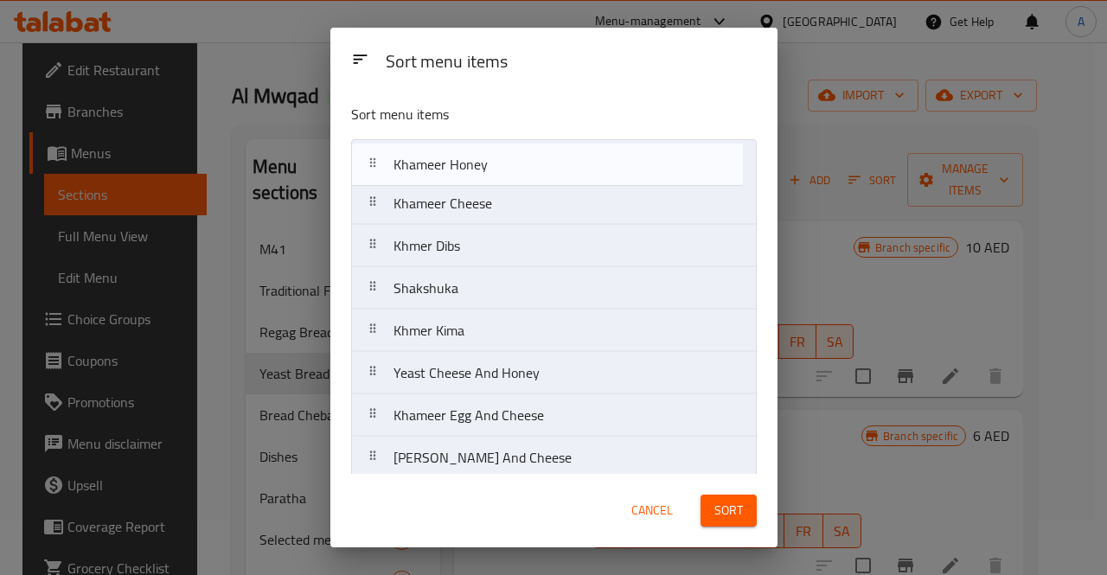
drag, startPoint x: 633, startPoint y: 217, endPoint x: 634, endPoint y: 161, distance: 56.2
click at [634, 161] on nav "Khameer Cheese Khameer Honey Khmer Dibs Shakshuka Khmer Kima Yeast Cheese And H…" at bounding box center [554, 479] width 406 height 680
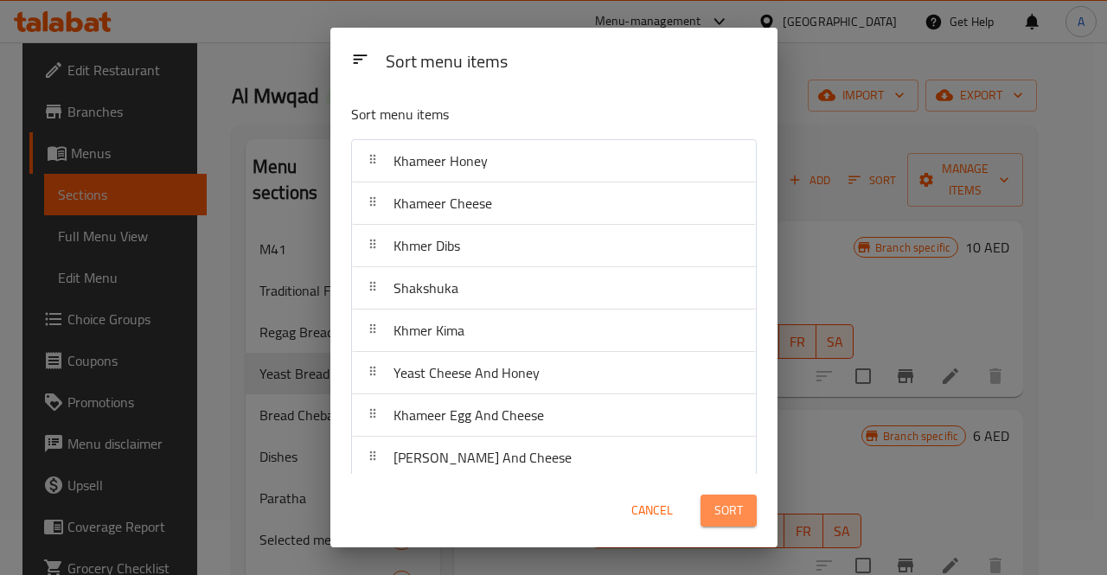
click at [741, 512] on span "Sort" at bounding box center [728, 511] width 29 height 22
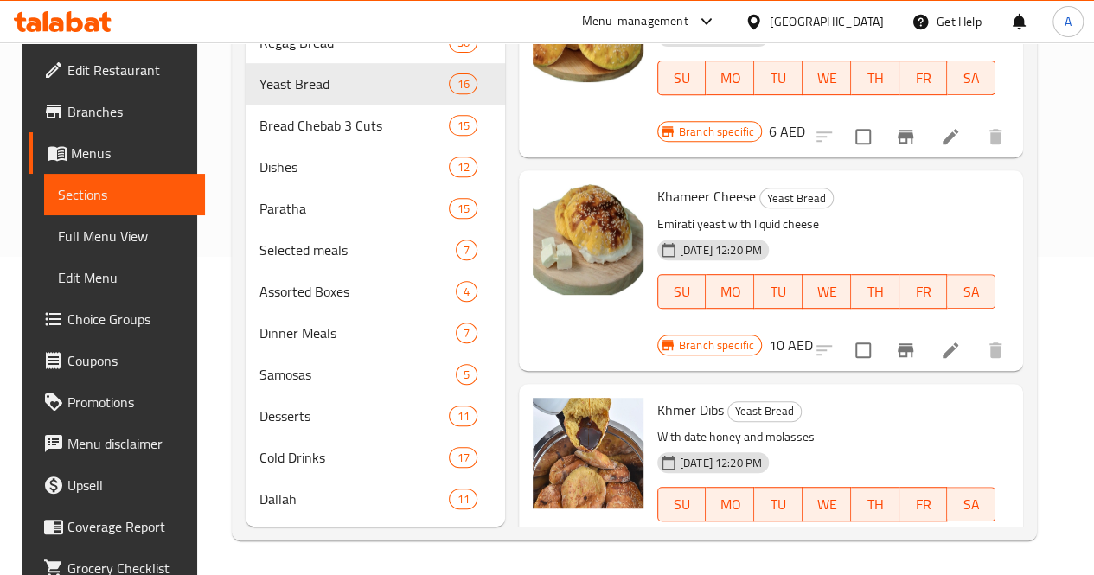
scroll to position [0, 0]
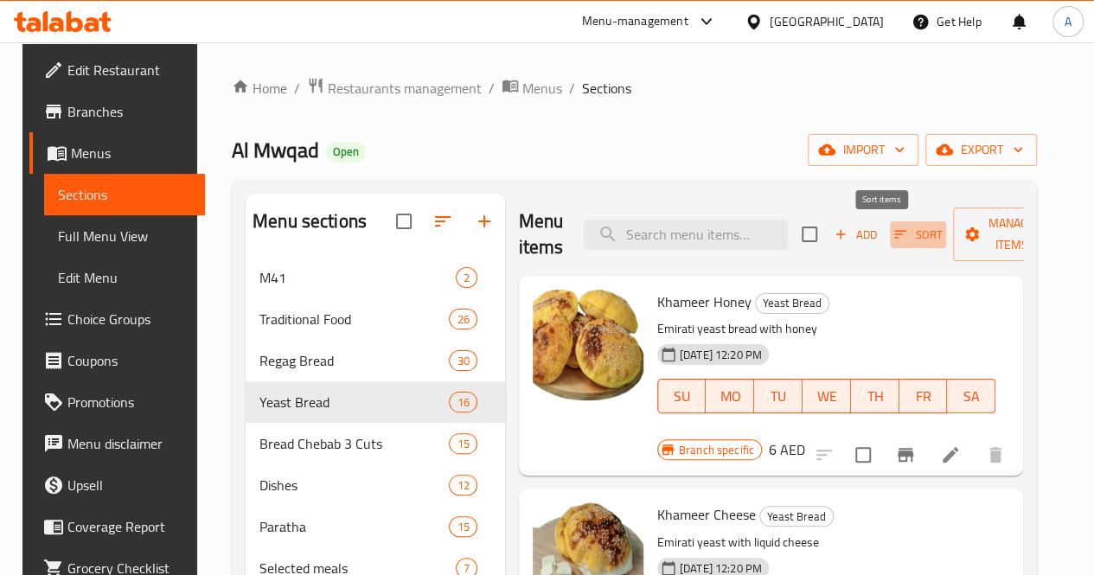
click at [893, 241] on icon "button" at bounding box center [901, 235] width 16 height 16
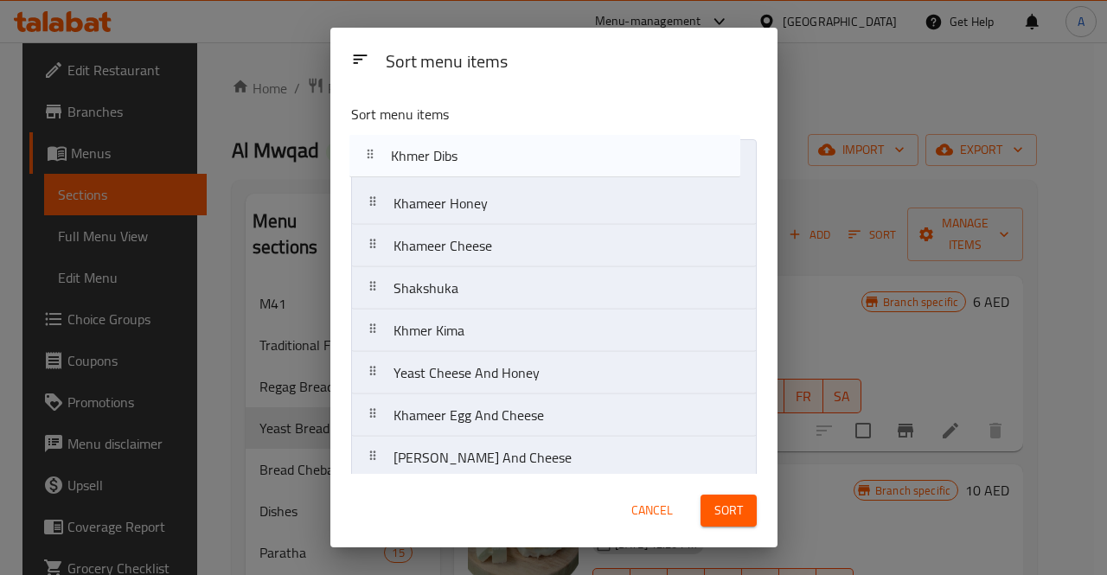
drag, startPoint x: 522, startPoint y: 257, endPoint x: 521, endPoint y: 159, distance: 97.8
click at [521, 159] on nav "Khameer Honey Khameer Cheese Khmer Dibs Shakshuka Khmer Kima Yeast Cheese And H…" at bounding box center [554, 479] width 406 height 680
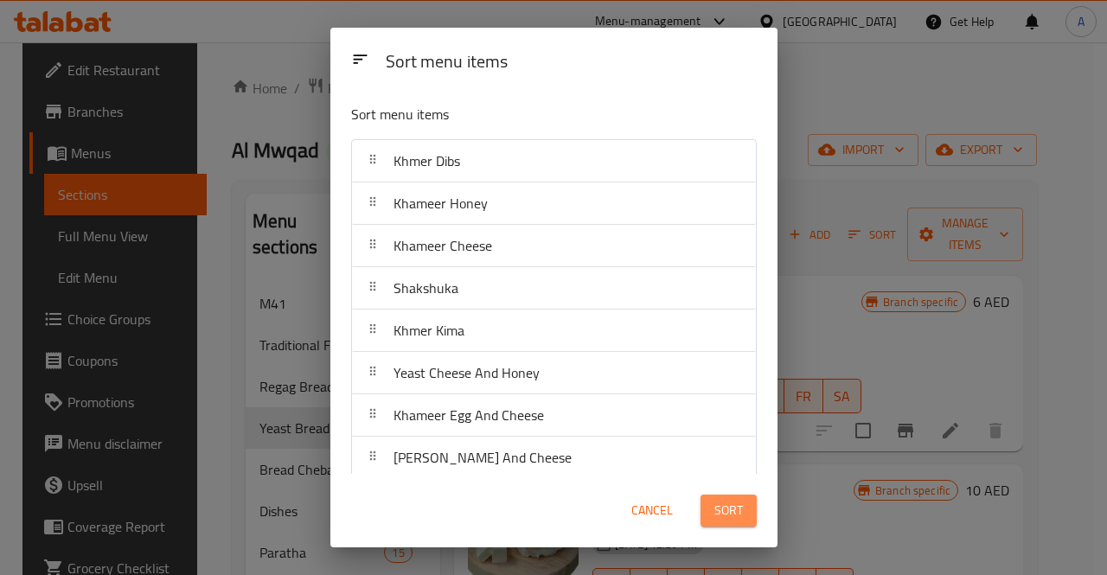
click at [727, 512] on span "Sort" at bounding box center [728, 511] width 29 height 22
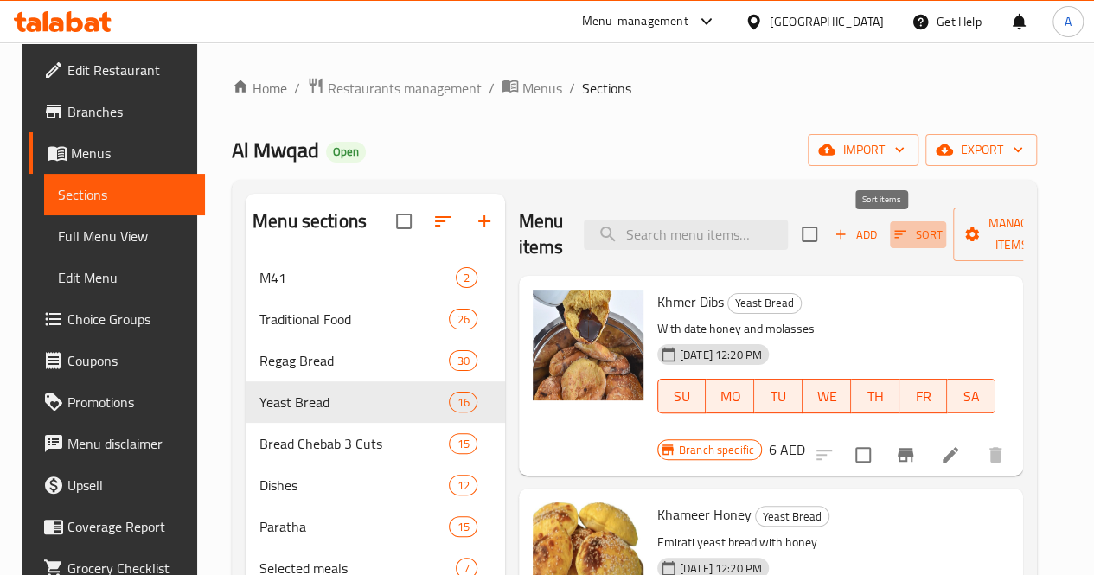
click at [894, 225] on span "Sort" at bounding box center [918, 235] width 48 height 20
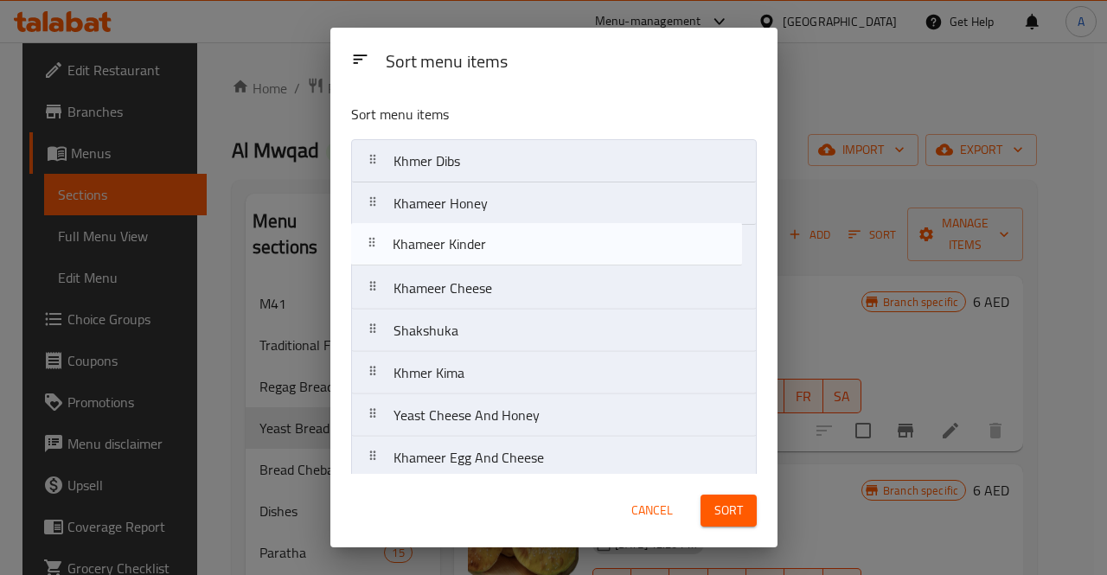
drag, startPoint x: 567, startPoint y: 415, endPoint x: 567, endPoint y: 250, distance: 165.2
click at [567, 250] on nav "Khmer Dibs Khameer Honey Khameer Cheese Shakshuka Khmer Kima Yeast Cheese And H…" at bounding box center [554, 479] width 406 height 680
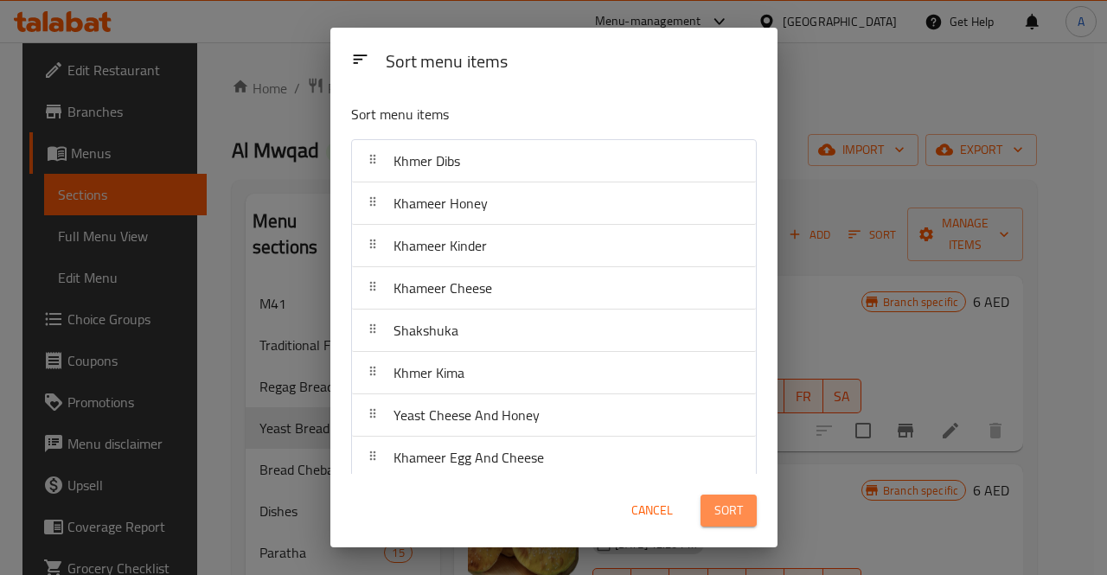
click at [733, 522] on span "Sort" at bounding box center [728, 511] width 29 height 22
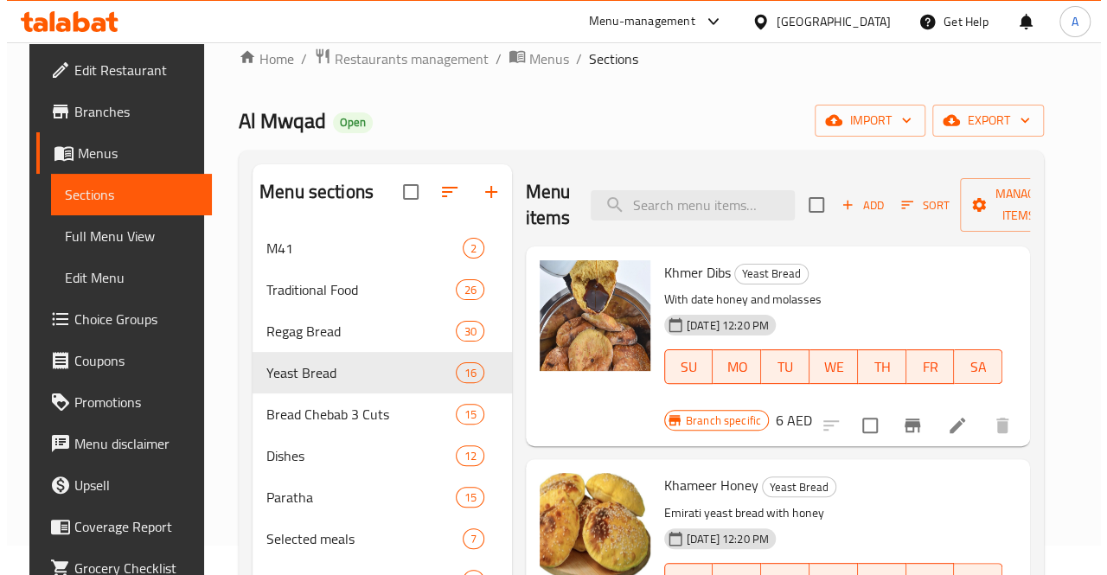
scroll to position [29, 0]
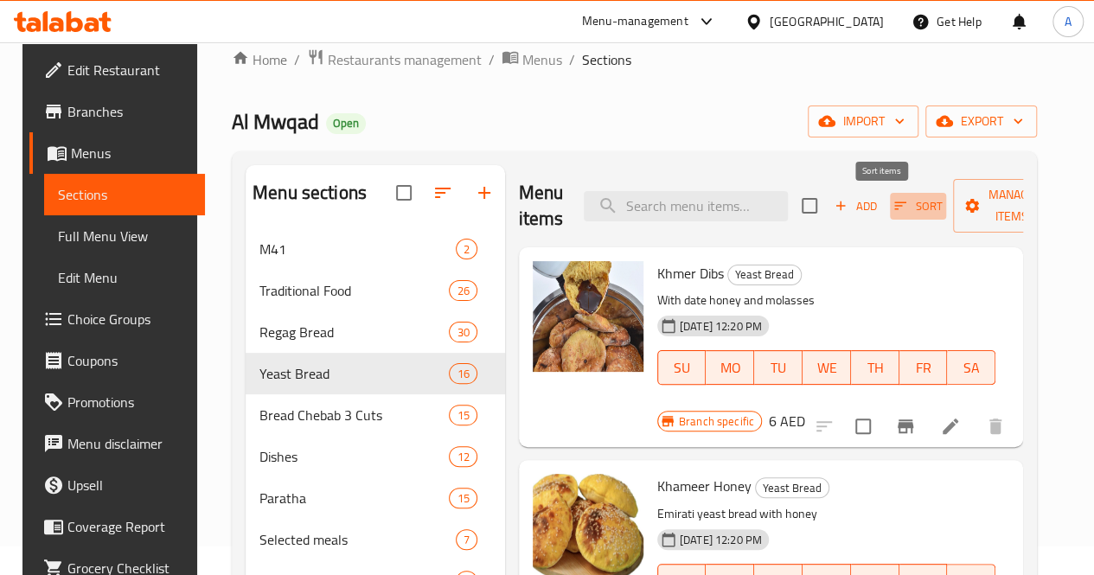
click at [893, 201] on icon "button" at bounding box center [901, 206] width 16 height 16
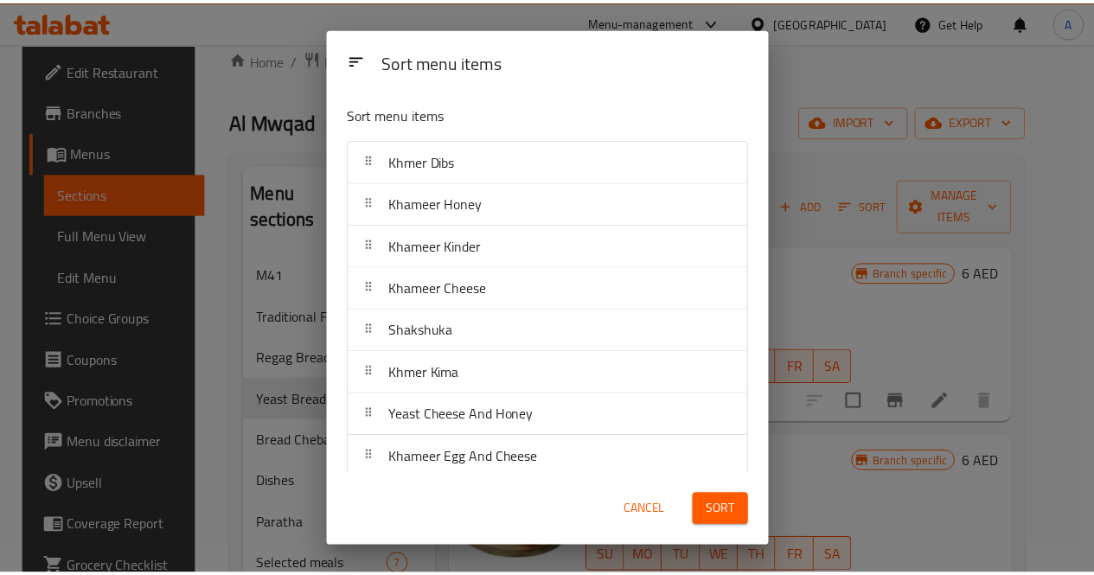
scroll to position [346, 0]
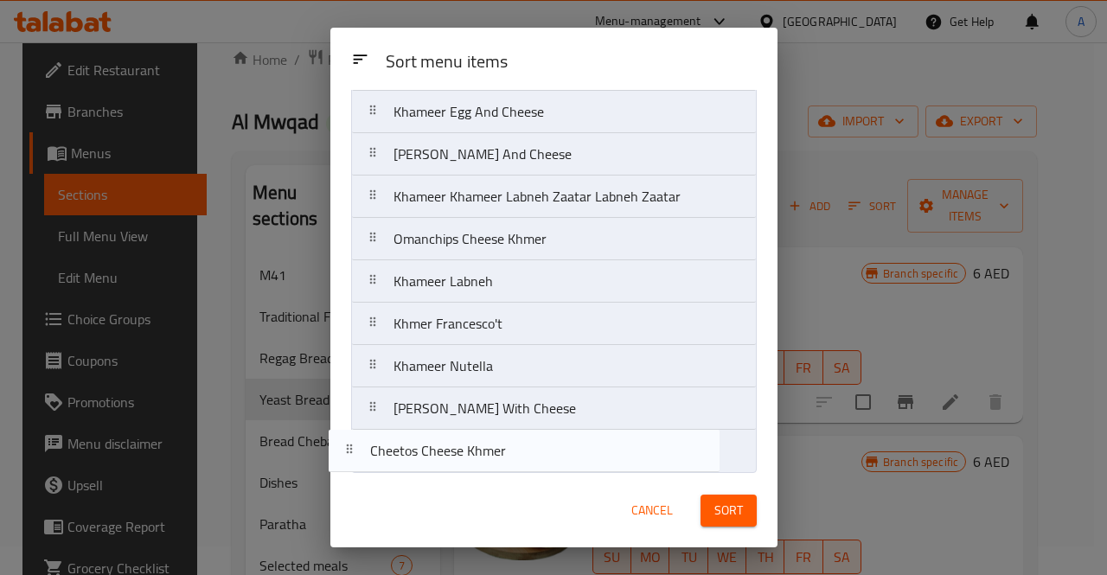
drag, startPoint x: 610, startPoint y: 327, endPoint x: 586, endPoint y: 463, distance: 137.8
click at [586, 463] on nav "Khmer Dibs Khameer Honey Khameer Kinder Khameer Cheese Shakshuka Khmer Kima Yea…" at bounding box center [554, 133] width 406 height 680
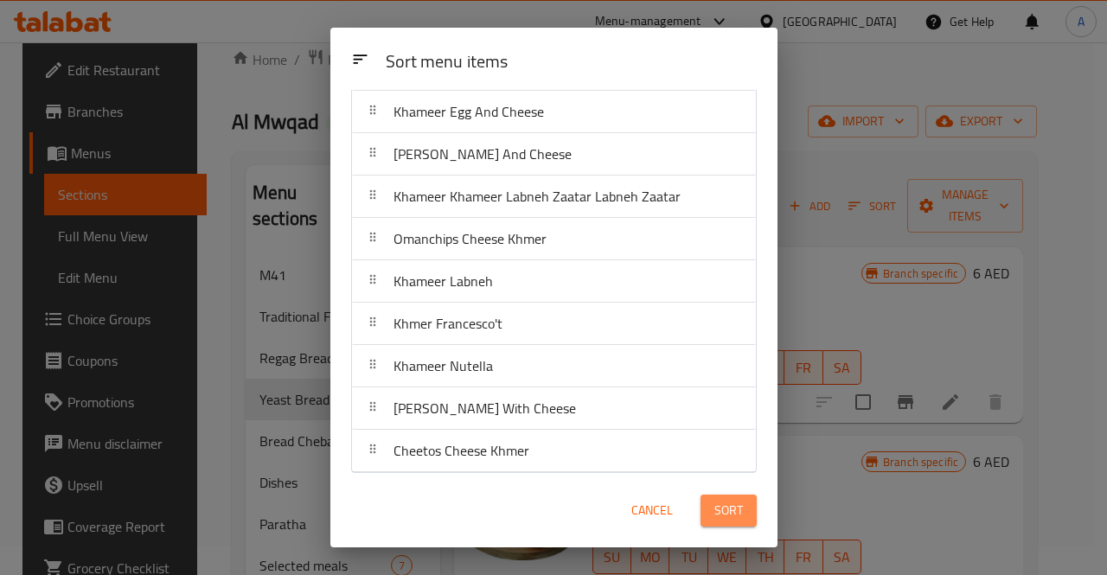
click at [718, 512] on span "Sort" at bounding box center [728, 511] width 29 height 22
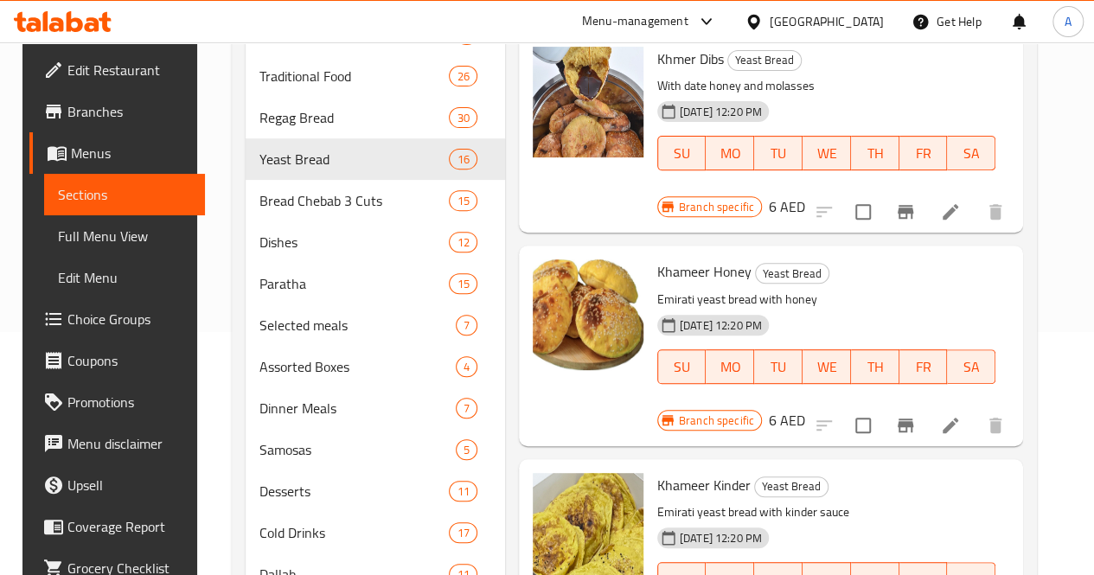
scroll to position [266, 0]
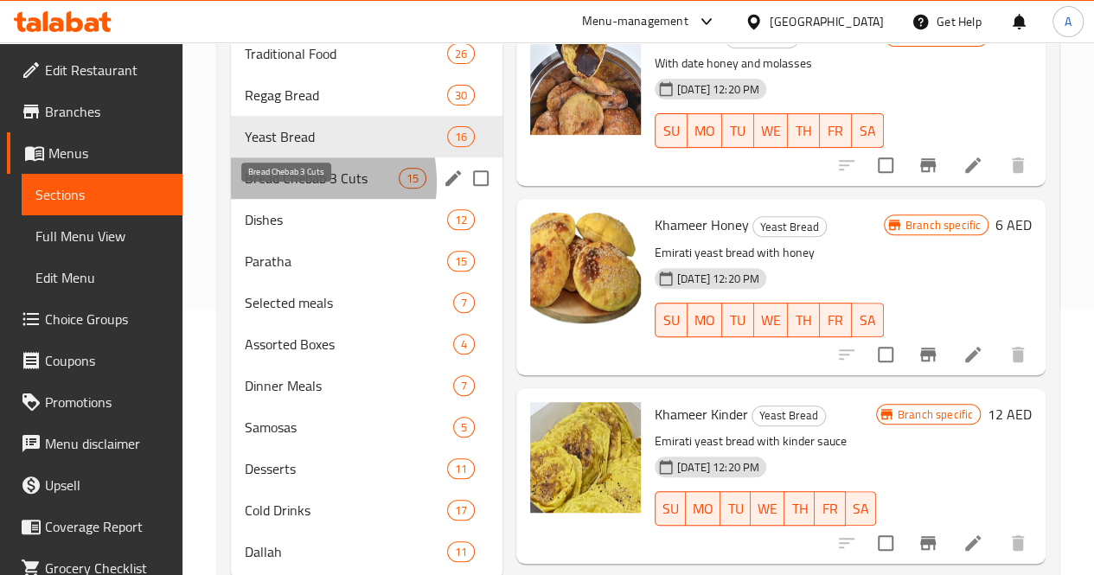
click at [285, 189] on span "Bread Chebab 3 Cuts" at bounding box center [322, 178] width 154 height 21
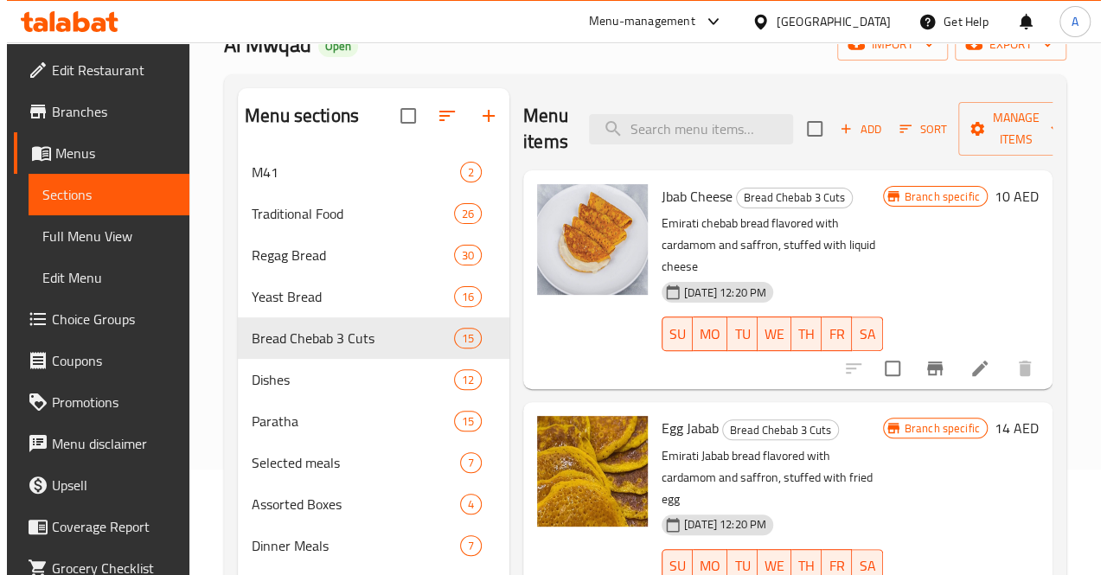
scroll to position [65, 0]
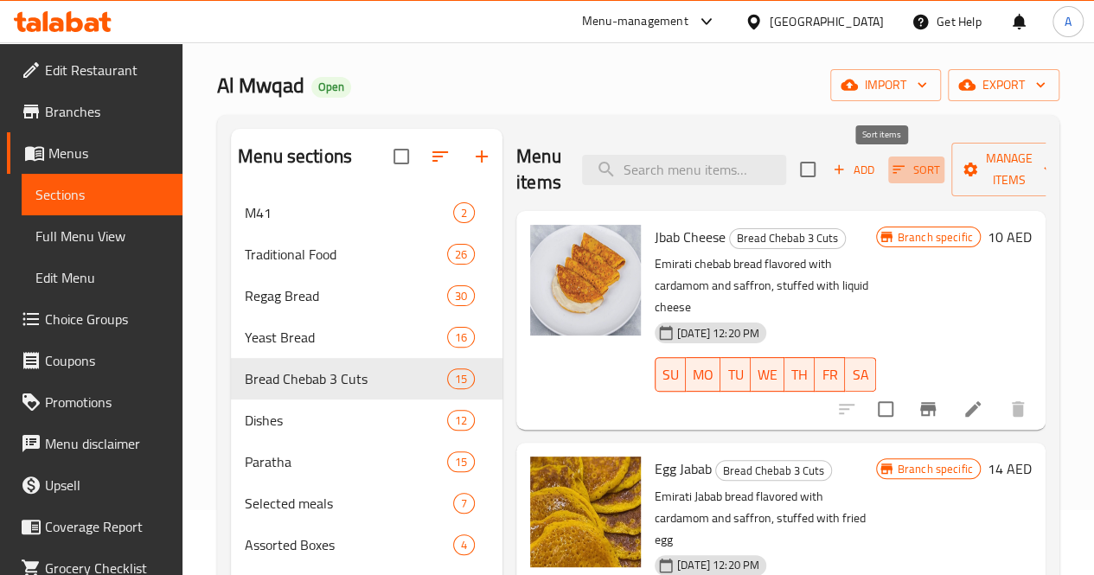
click at [893, 167] on icon "button" at bounding box center [899, 170] width 12 height 8
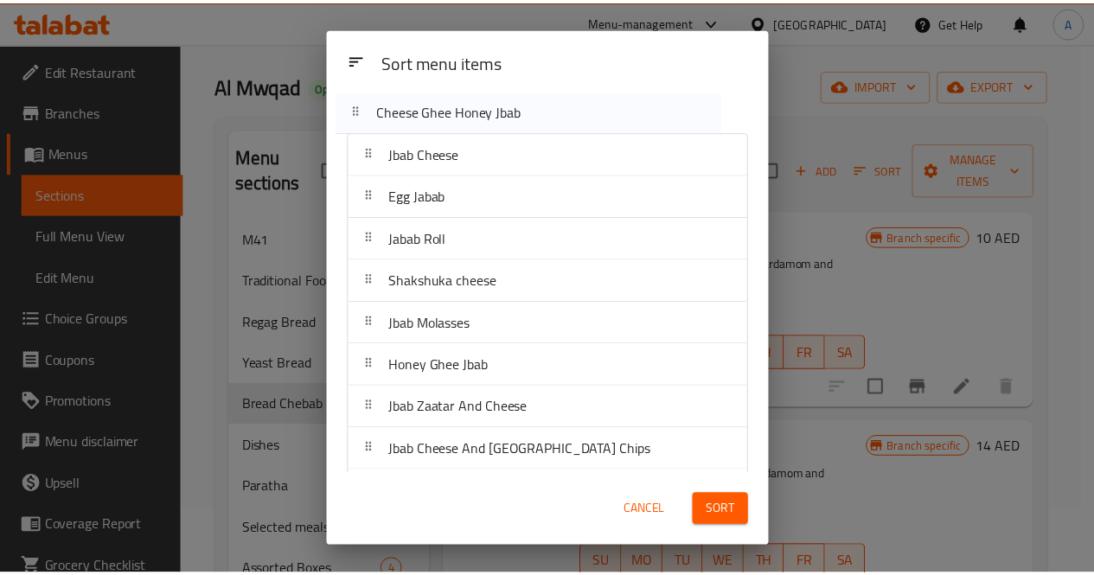
scroll to position [0, 0]
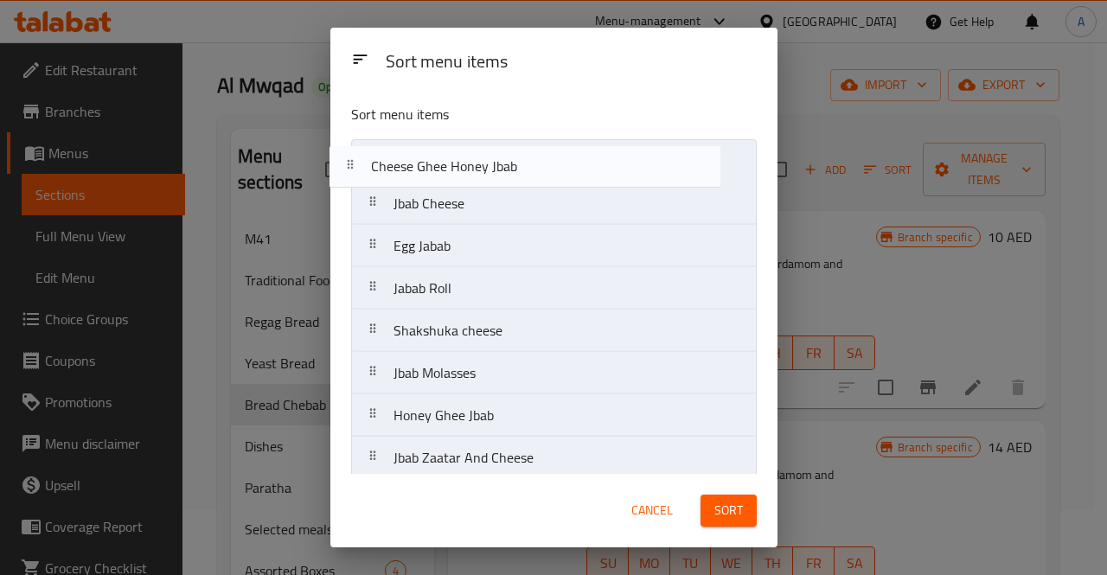
drag, startPoint x: 521, startPoint y: 399, endPoint x: 500, endPoint y: 169, distance: 231.0
click at [500, 169] on nav "Jbab Cheese Egg Jabab Jabab Roll Shakshuka cheese Jbab Molasses Honey Ghee Jbab…" at bounding box center [554, 457] width 406 height 637
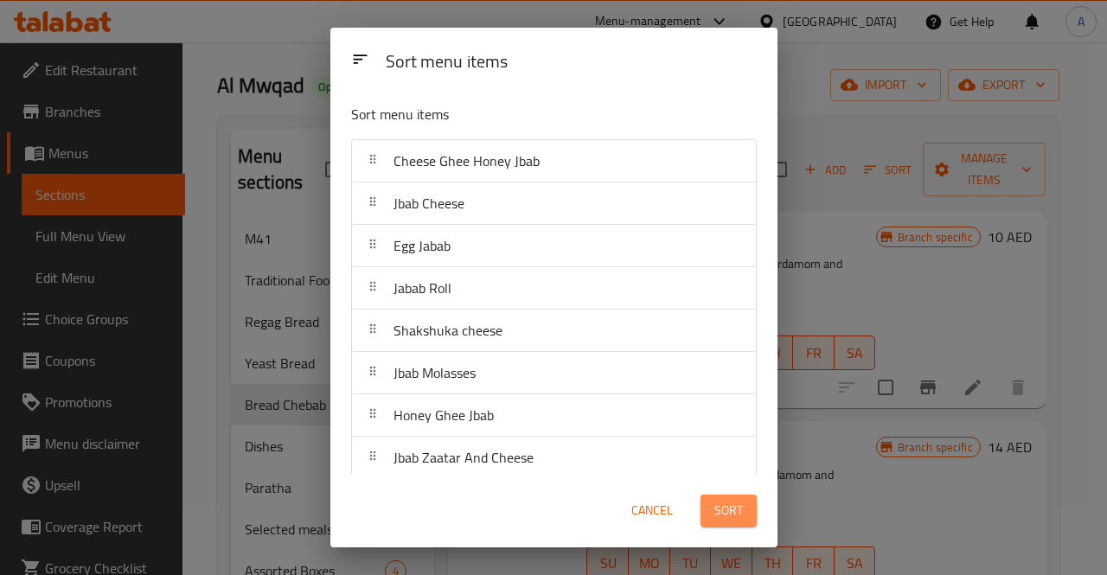
click at [724, 508] on span "Sort" at bounding box center [728, 511] width 29 height 22
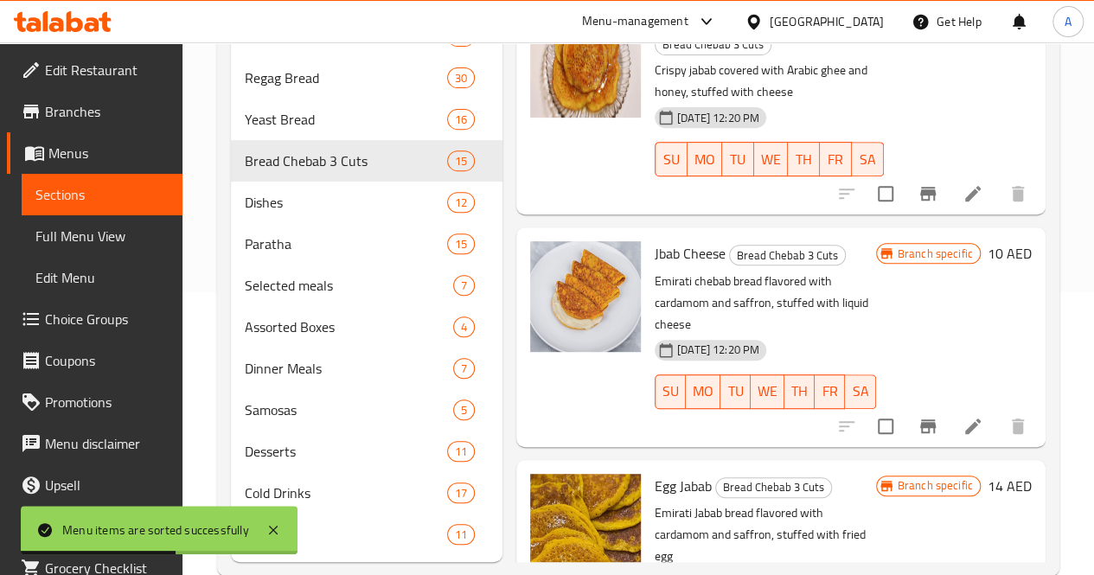
scroll to position [343, 0]
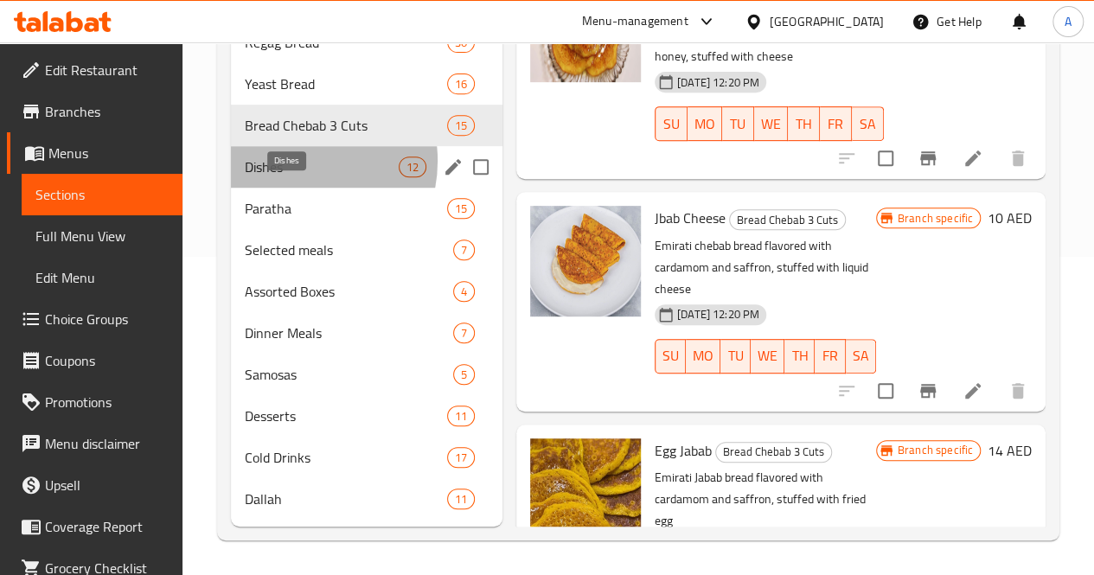
click at [291, 162] on span "Dishes" at bounding box center [322, 167] width 154 height 21
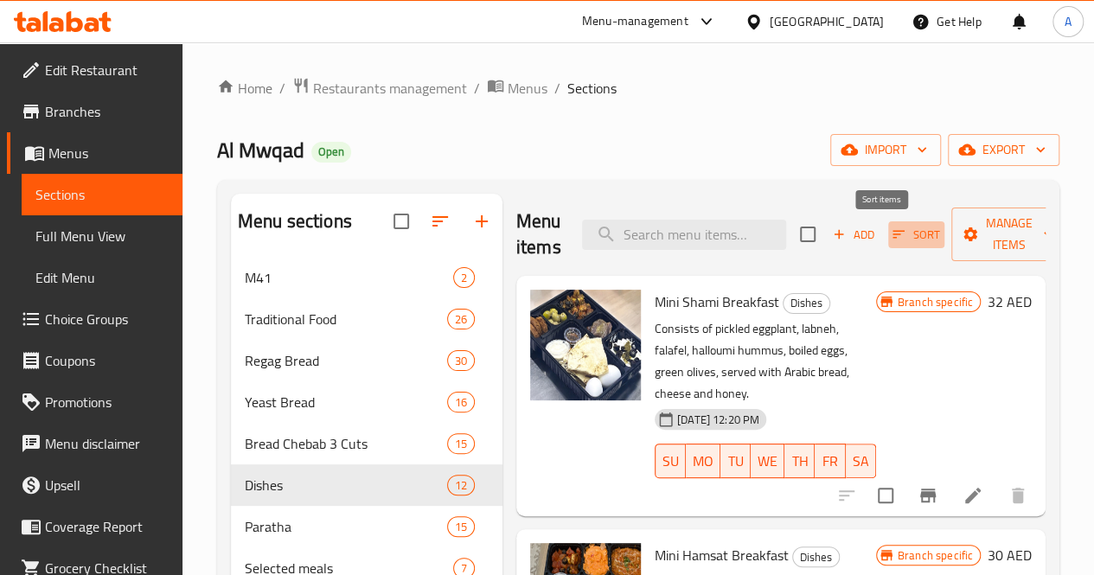
click at [893, 238] on span "Sort" at bounding box center [917, 235] width 48 height 20
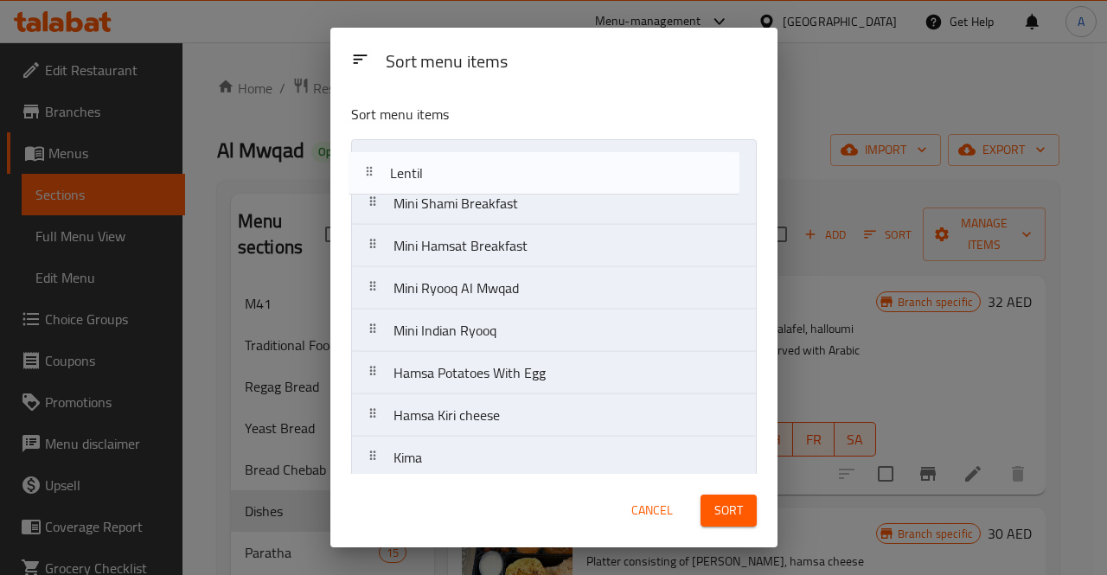
drag, startPoint x: 600, startPoint y: 374, endPoint x: 598, endPoint y: 166, distance: 207.6
click at [598, 166] on nav "Mini Shami Breakfast Mini Hamsat Breakfast Mini Ryooq Al Mwqad Mini Indian Ryoo…" at bounding box center [554, 394] width 406 height 510
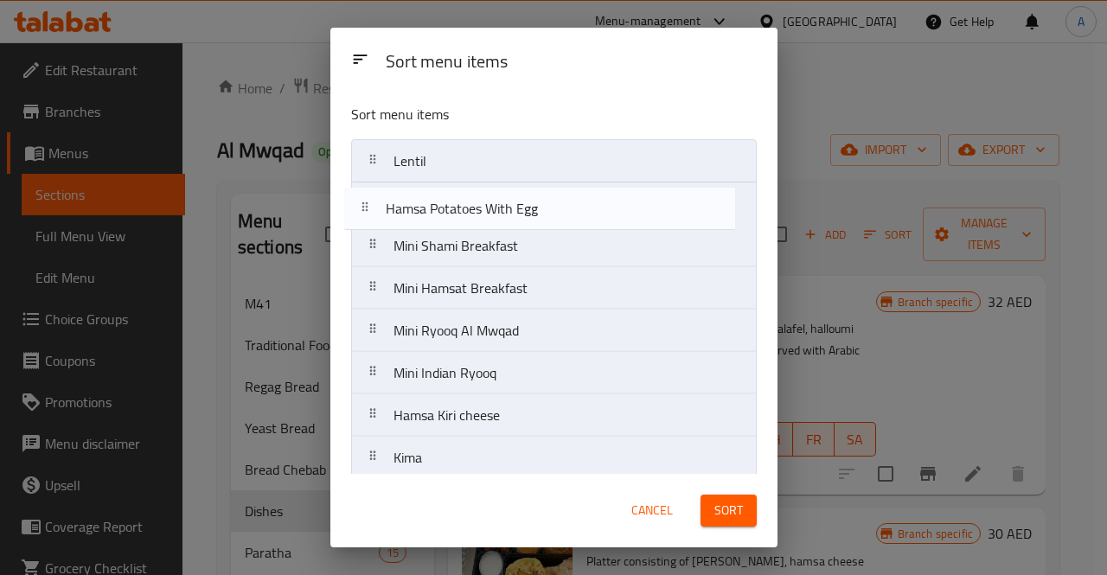
drag, startPoint x: 562, startPoint y: 373, endPoint x: 554, endPoint y: 198, distance: 174.9
click at [554, 198] on nav "Lentil Mini Shami Breakfast Mini Hamsat Breakfast Mini Ryooq Al Mwqad Mini Indi…" at bounding box center [554, 394] width 406 height 510
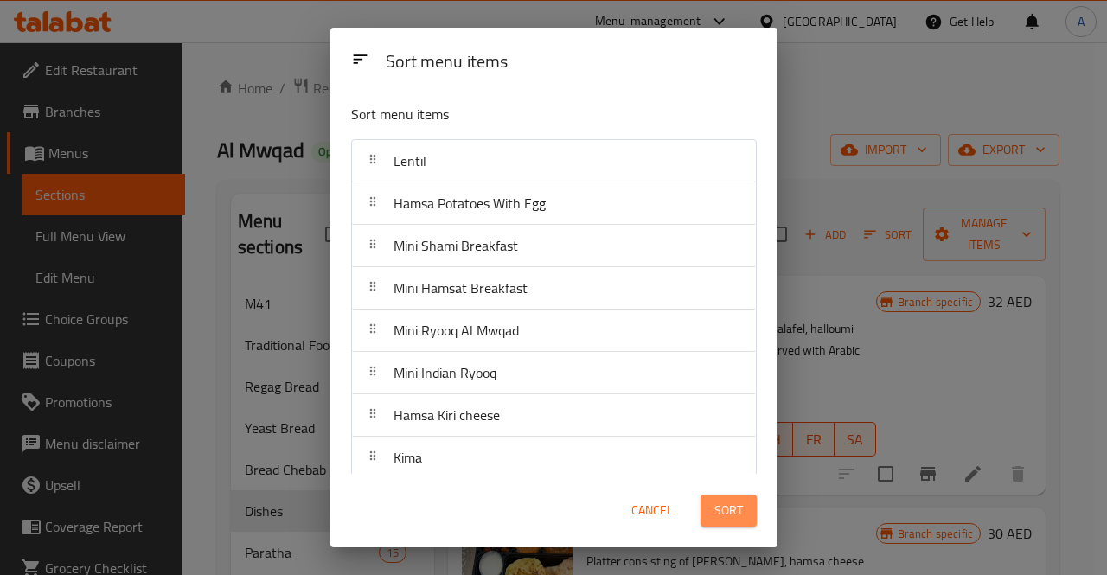
click at [717, 513] on span "Sort" at bounding box center [728, 511] width 29 height 22
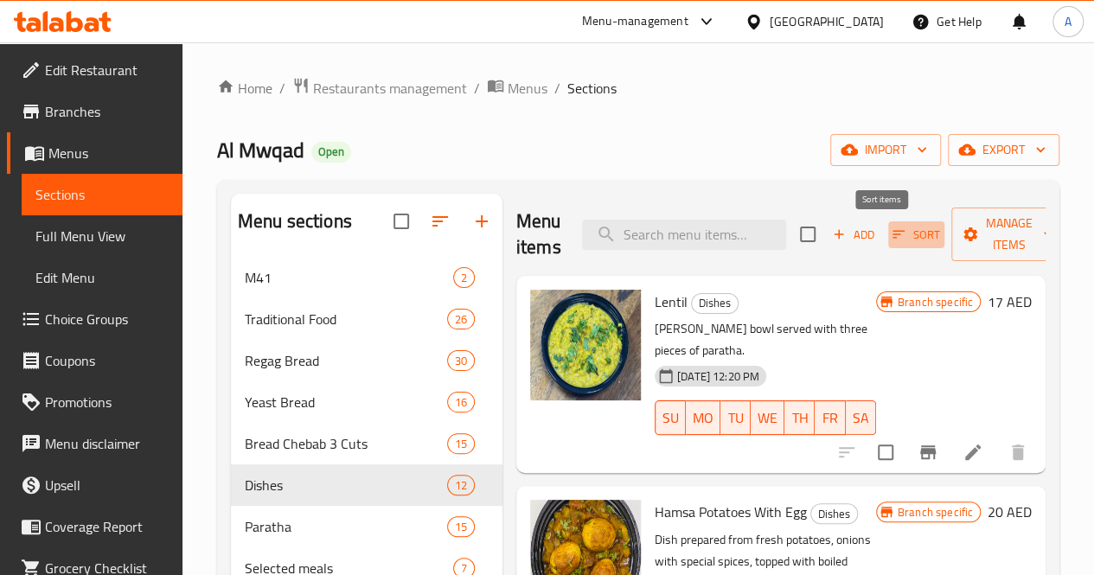
click at [893, 234] on span "Sort" at bounding box center [917, 235] width 48 height 20
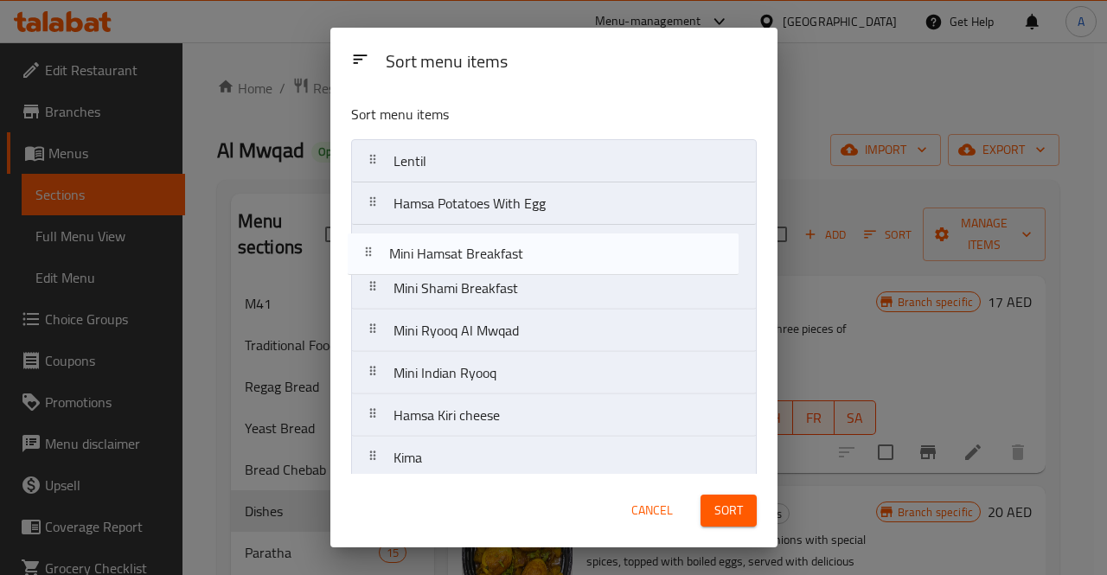
drag, startPoint x: 564, startPoint y: 298, endPoint x: 560, endPoint y: 257, distance: 41.7
click at [560, 257] on nav "Lentil Hamsa Potatoes With Egg Mini Shami Breakfast Mini Hamsat Breakfast Mini …" at bounding box center [554, 394] width 406 height 510
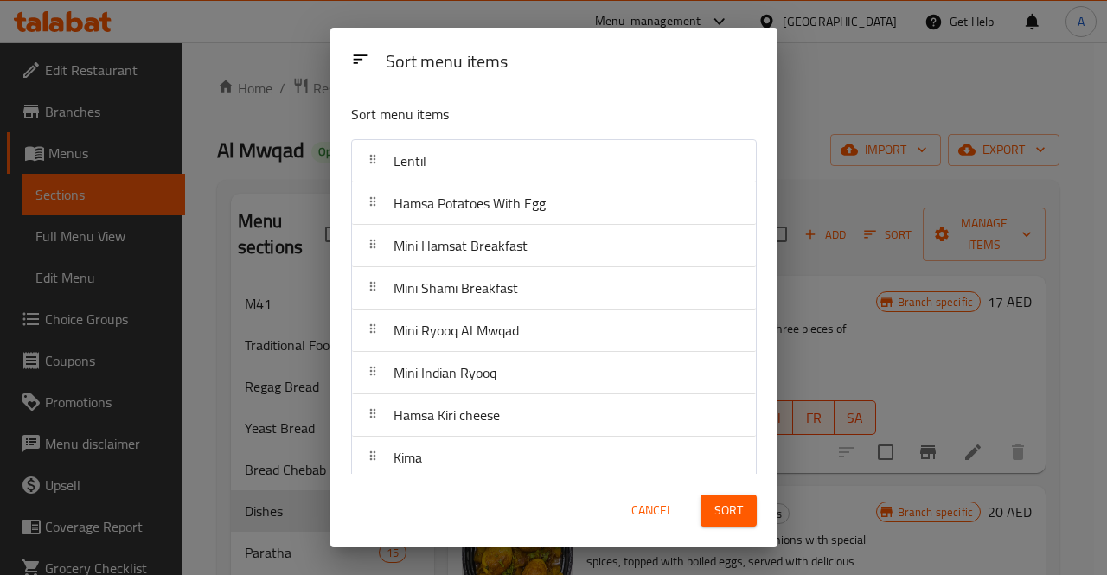
click at [745, 520] on button "Sort" at bounding box center [729, 511] width 56 height 32
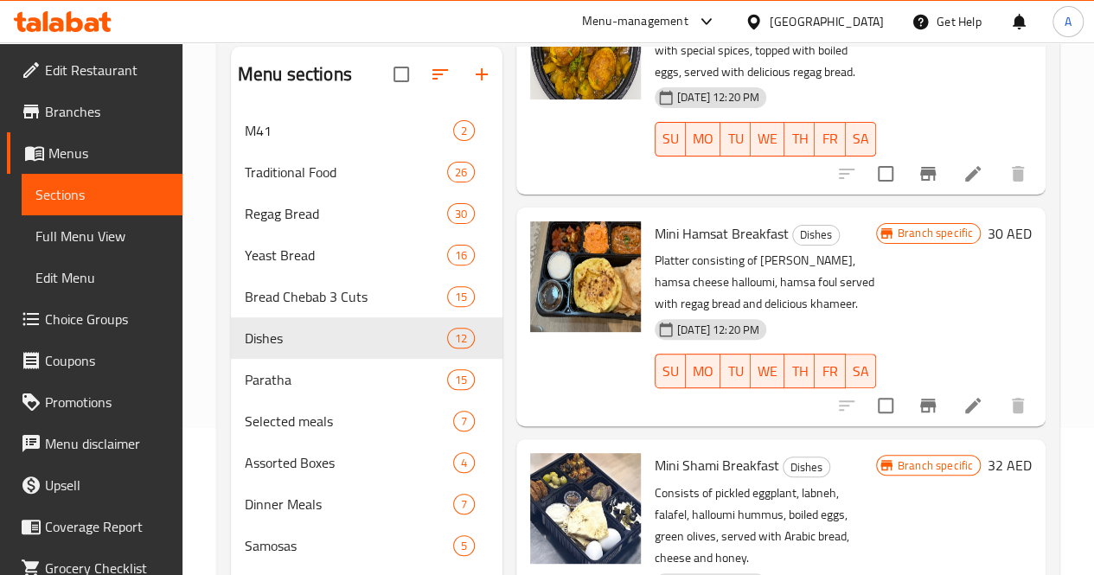
scroll to position [368, 0]
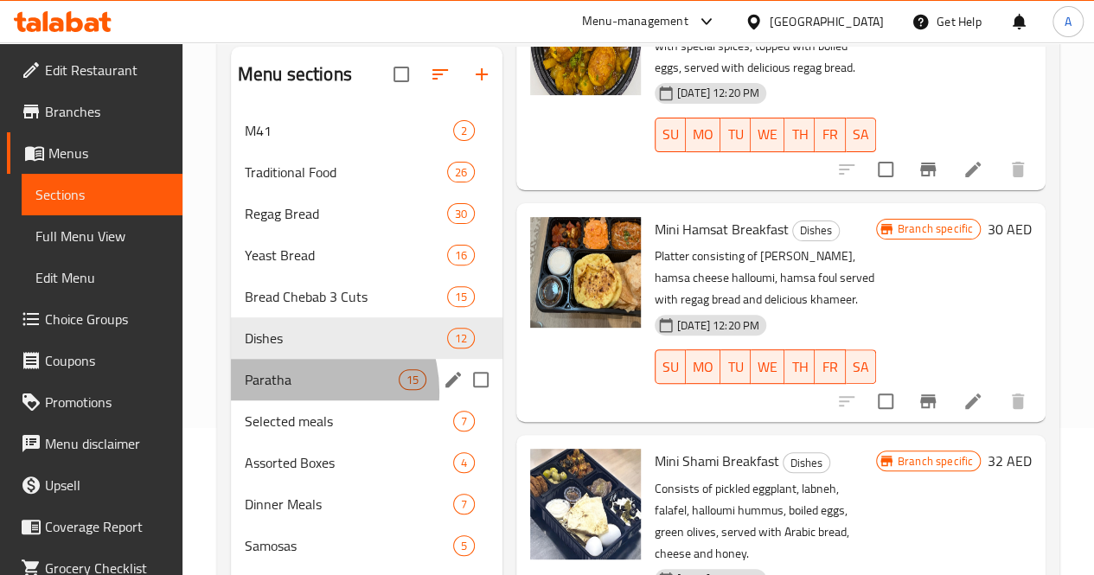
click at [297, 400] on div "Paratha 15" at bounding box center [367, 380] width 272 height 42
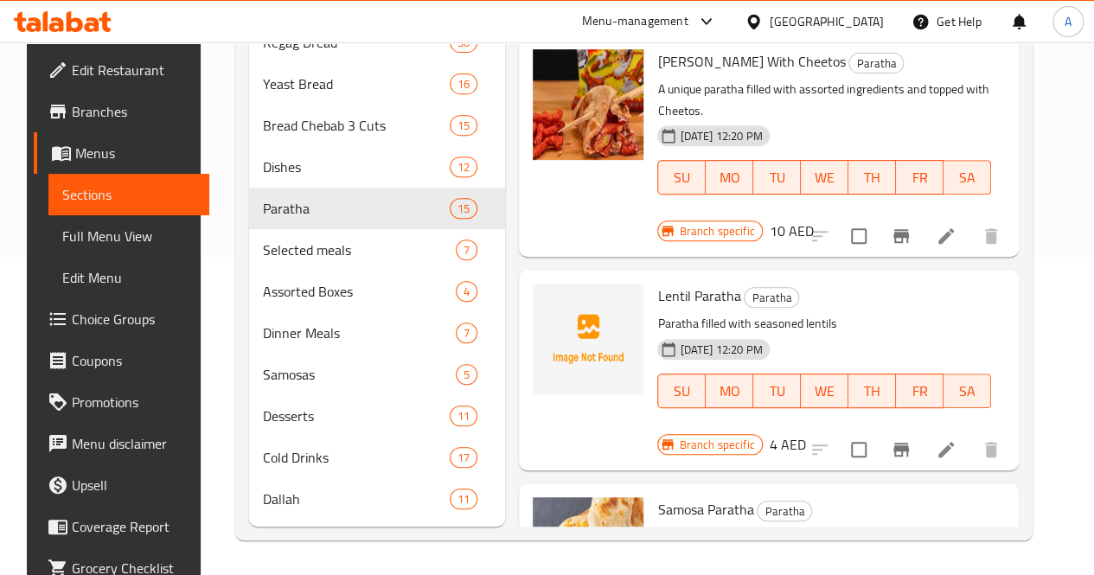
scroll to position [343, 0]
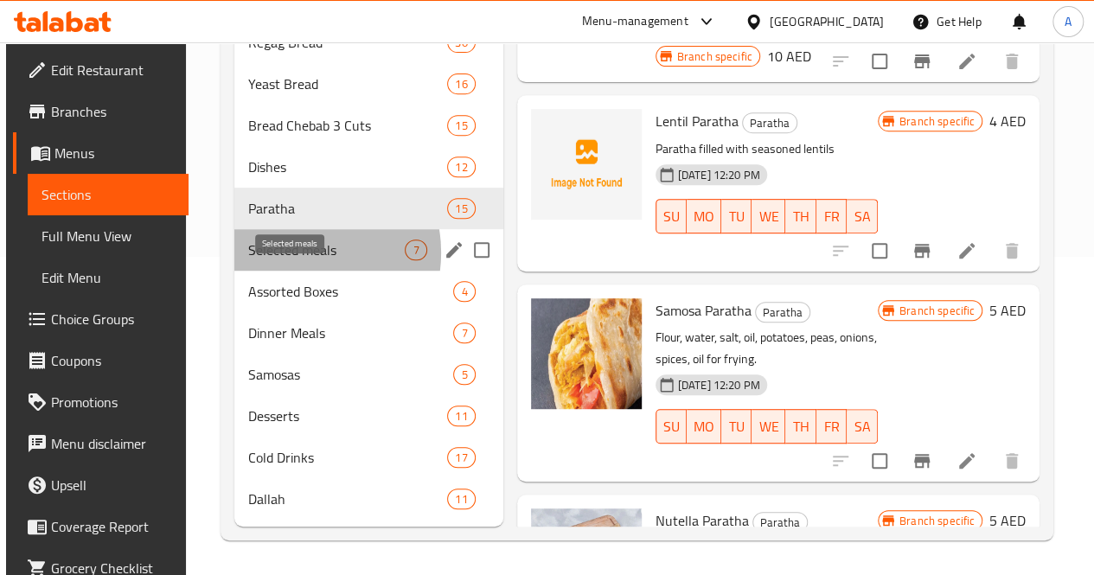
click at [290, 253] on span "Selected meals" at bounding box center [326, 250] width 157 height 21
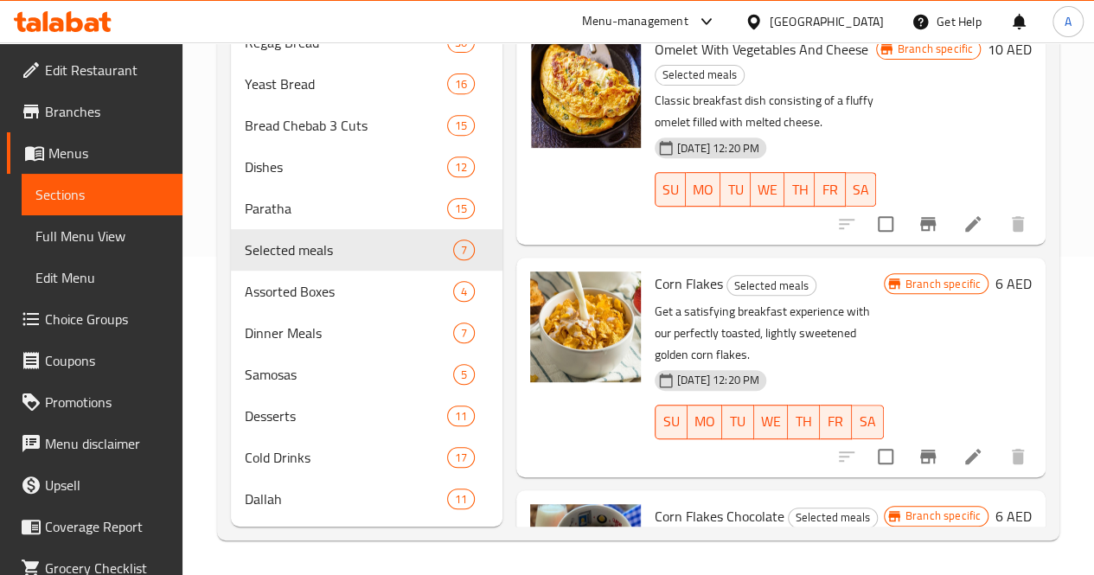
scroll to position [343, 0]
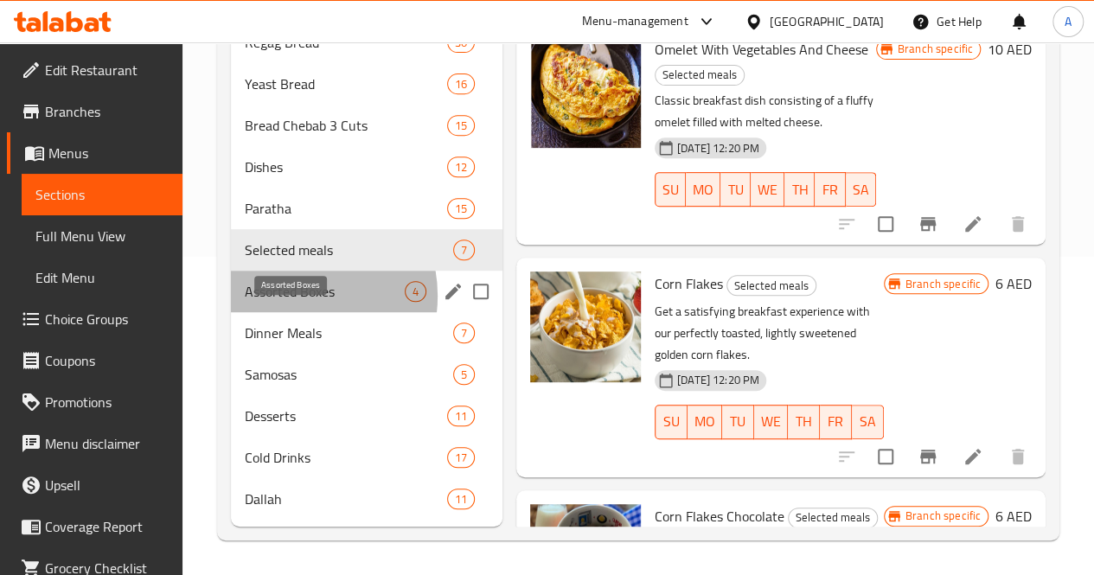
click at [294, 297] on span "Assorted Boxes" at bounding box center [325, 291] width 160 height 21
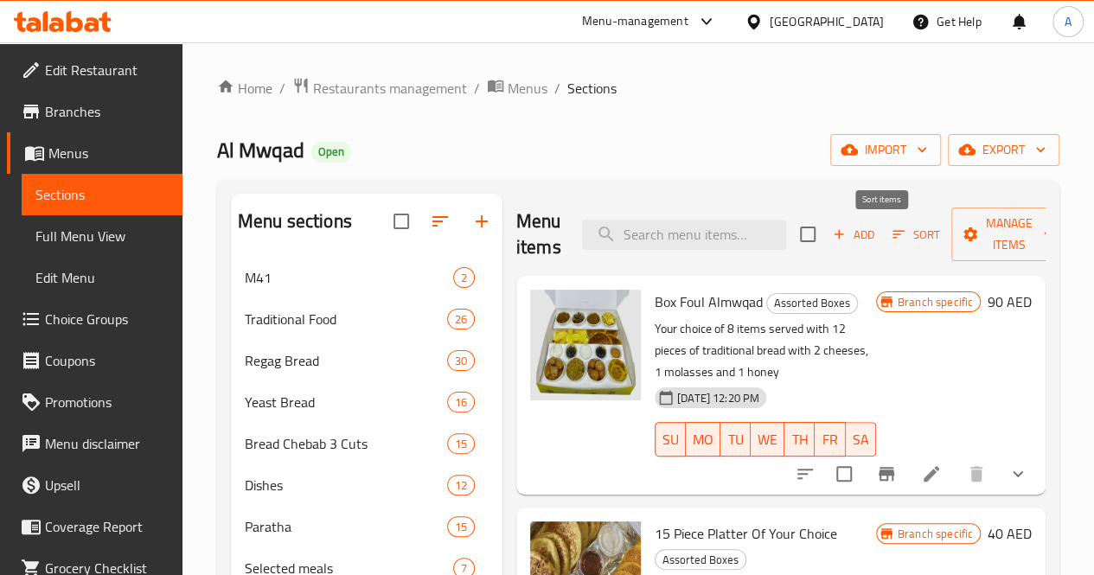
click at [881, 247] on span "Sort" at bounding box center [916, 234] width 70 height 27
click at [891, 237] on icon "button" at bounding box center [899, 235] width 16 height 16
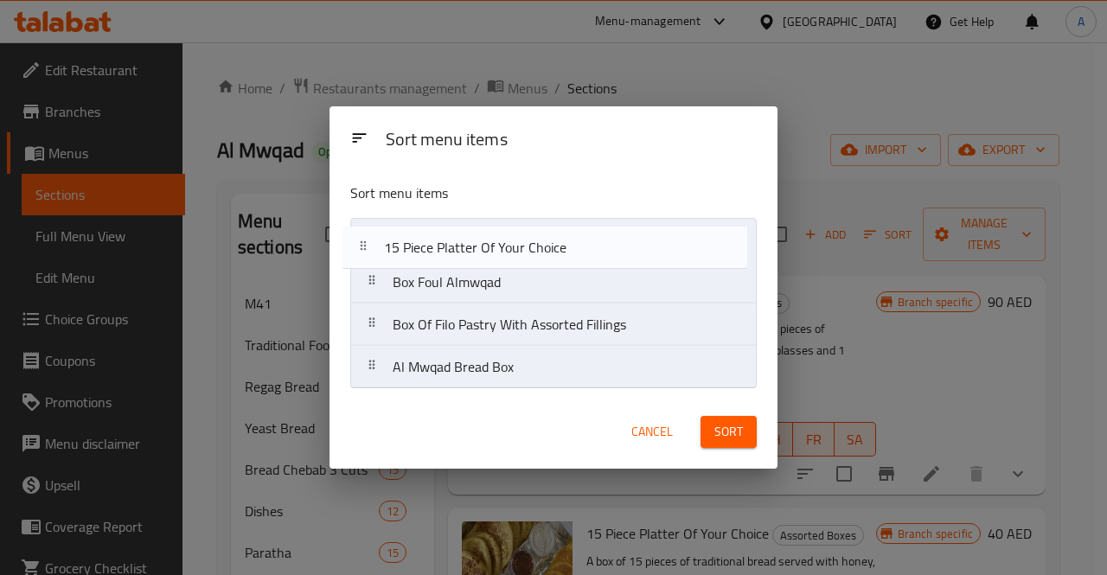
drag, startPoint x: 630, startPoint y: 302, endPoint x: 618, endPoint y: 258, distance: 45.7
click at [618, 258] on nav "Box Foul Almwqad 15 Piece Platter Of Your Choice Box Of Filo Pastry With Assort…" at bounding box center [553, 303] width 407 height 171
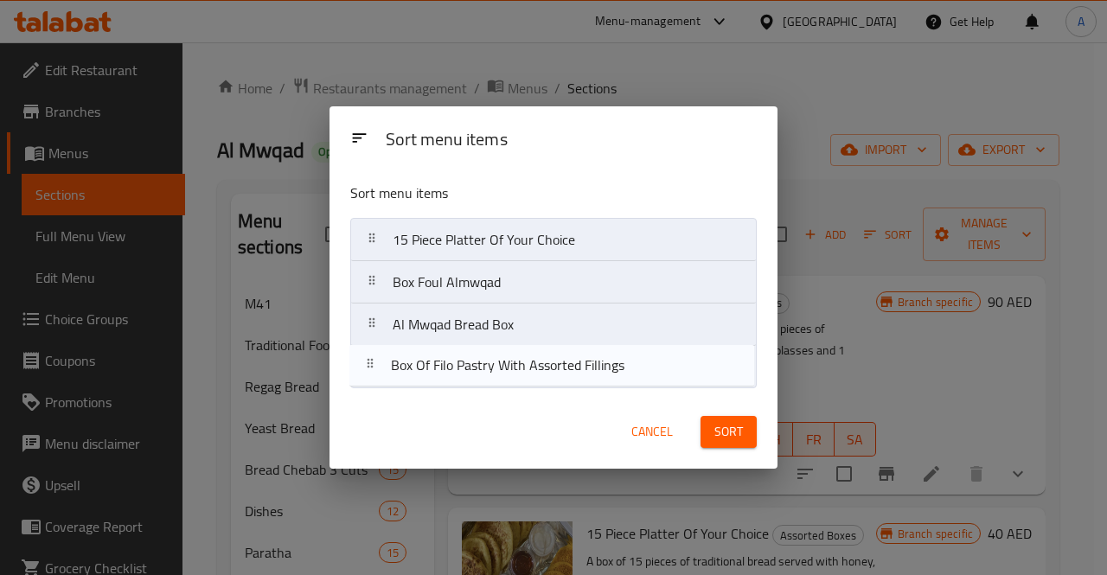
drag, startPoint x: 603, startPoint y: 331, endPoint x: 601, endPoint y: 394, distance: 63.2
click at [601, 394] on div "Sort menu items Sort menu items 15 Piece Platter Of Your Choice Box Foul Almwqa…" at bounding box center [554, 287] width 448 height 363
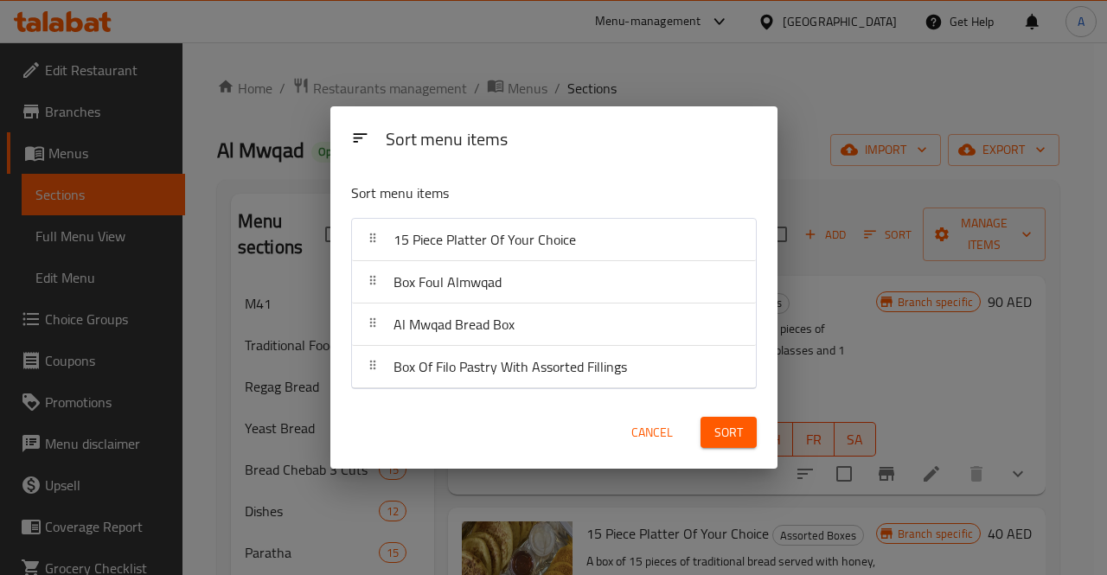
click at [748, 428] on button "Sort" at bounding box center [729, 433] width 56 height 32
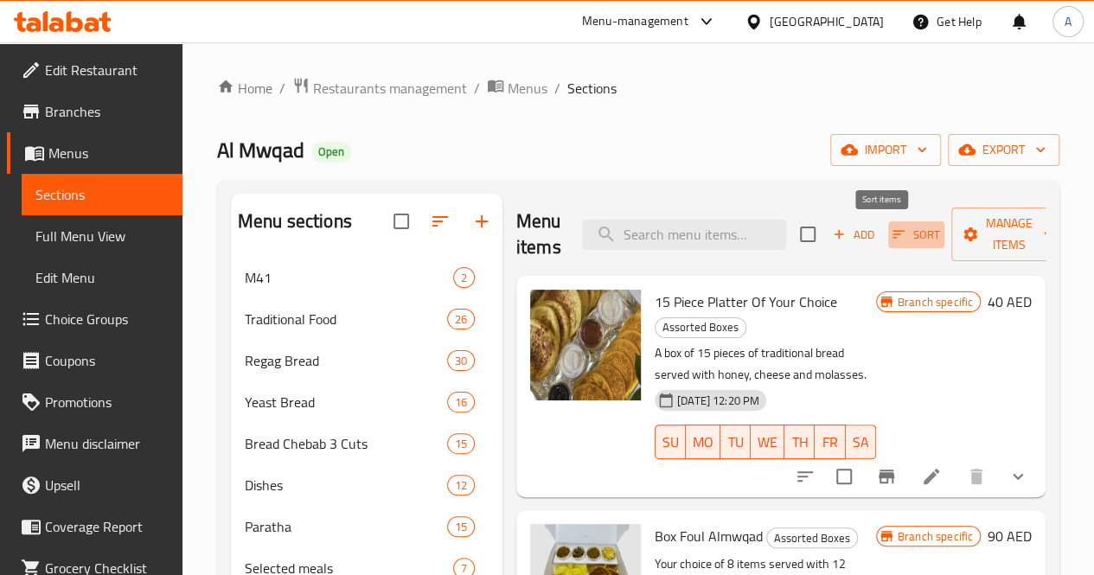
click at [891, 227] on icon "button" at bounding box center [899, 235] width 16 height 16
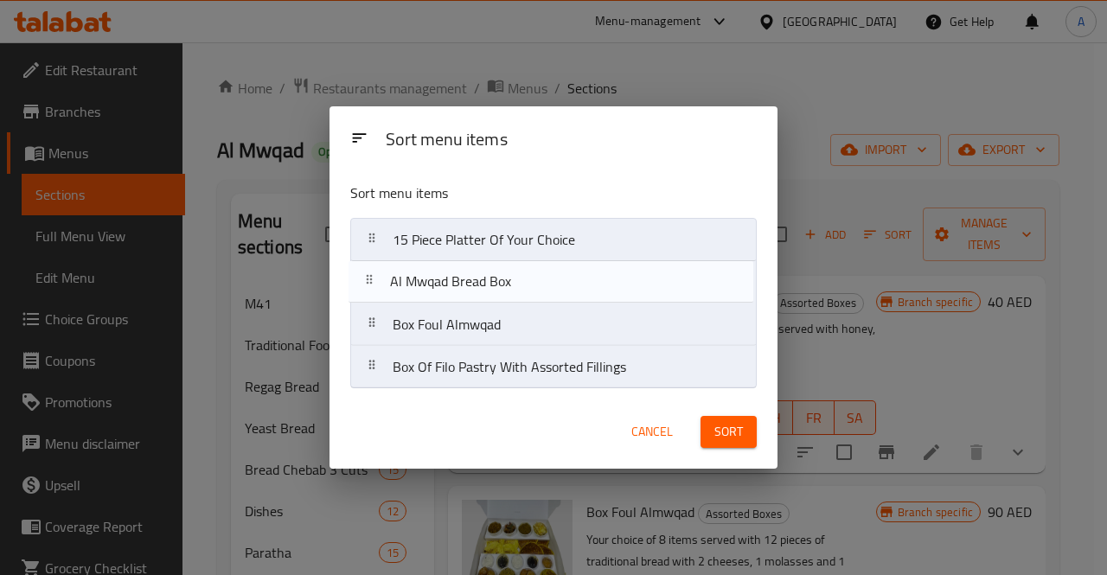
drag, startPoint x: 552, startPoint y: 324, endPoint x: 549, endPoint y: 274, distance: 50.2
click at [549, 274] on nav "15 Piece Platter Of Your Choice Box Foul Almwqad Al Mwqad Bread Box Box Of Filo…" at bounding box center [553, 303] width 407 height 171
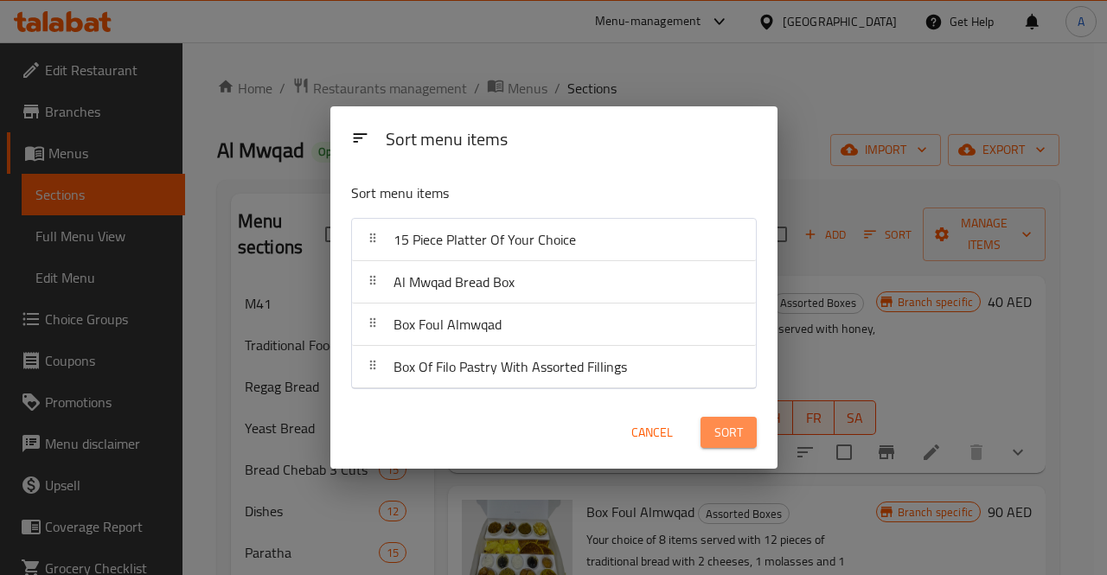
click at [715, 426] on span "Sort" at bounding box center [728, 433] width 29 height 22
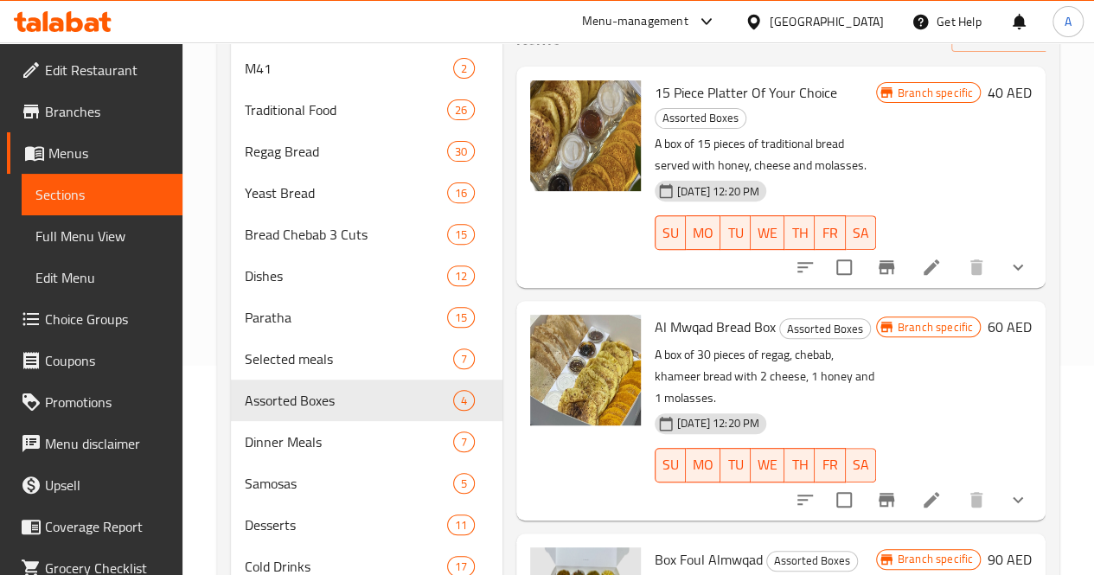
scroll to position [208, 0]
click at [280, 455] on div "Dinner Meals 7" at bounding box center [367, 443] width 272 height 42
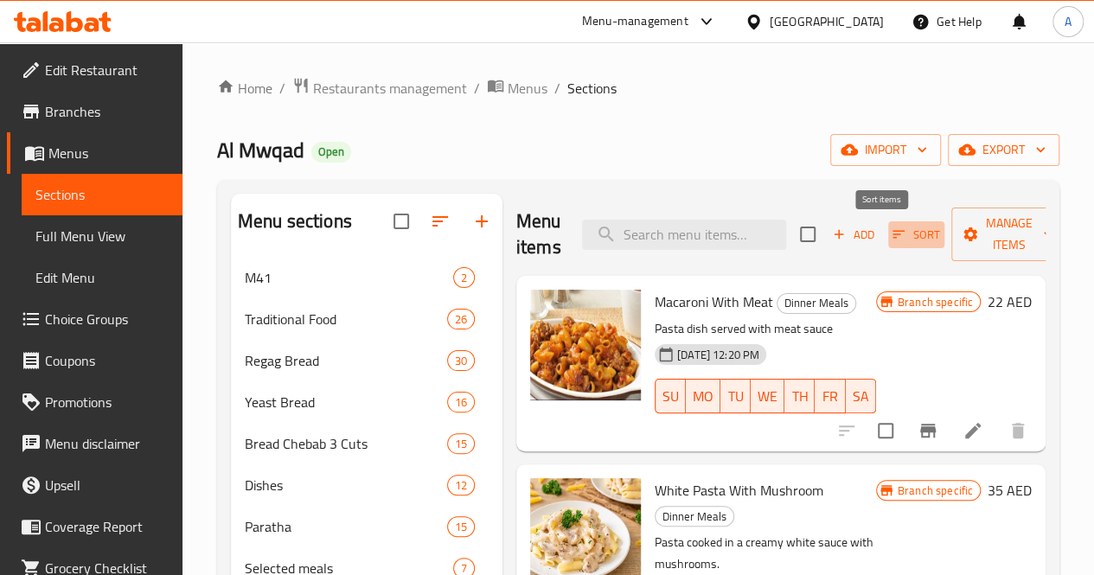
click at [893, 235] on span "Sort" at bounding box center [917, 235] width 48 height 20
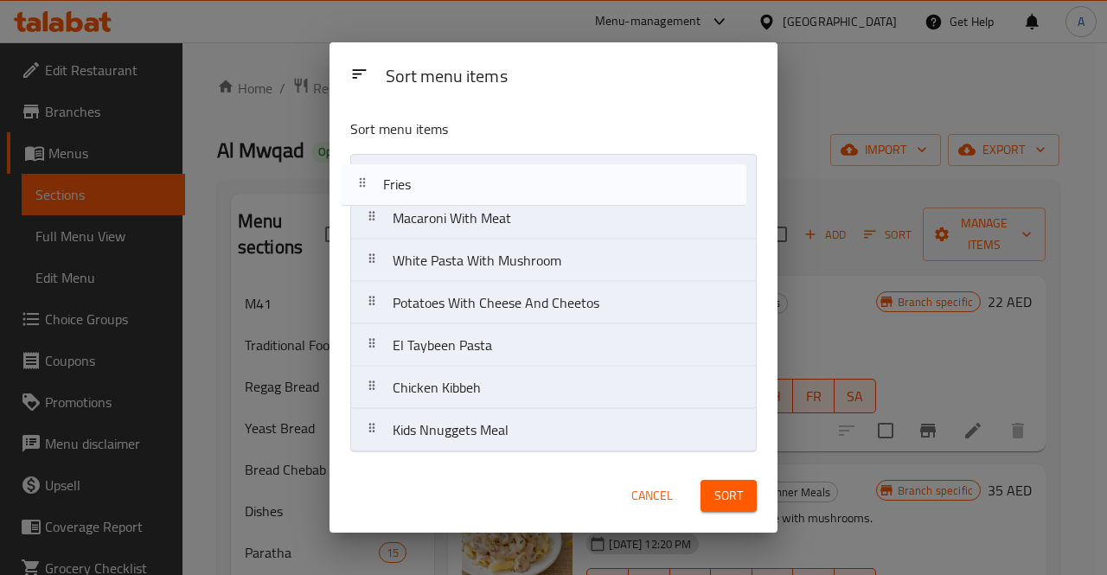
drag, startPoint x: 590, startPoint y: 399, endPoint x: 582, endPoint y: 182, distance: 217.2
click at [582, 182] on nav "Macaroni With Meat White Pasta With Mushroom Potatoes With Cheese And Cheetos E…" at bounding box center [553, 303] width 407 height 298
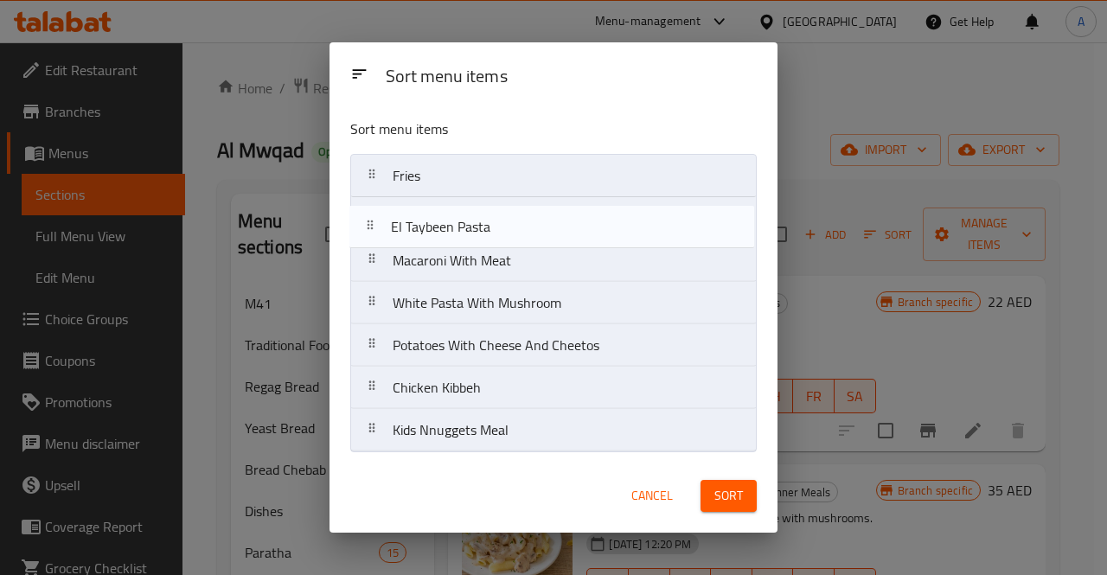
drag, startPoint x: 557, startPoint y: 341, endPoint x: 557, endPoint y: 212, distance: 128.9
click at [557, 212] on nav "Fries Macaroni With Meat White Pasta With Mushroom Potatoes With Cheese And Che…" at bounding box center [553, 303] width 407 height 298
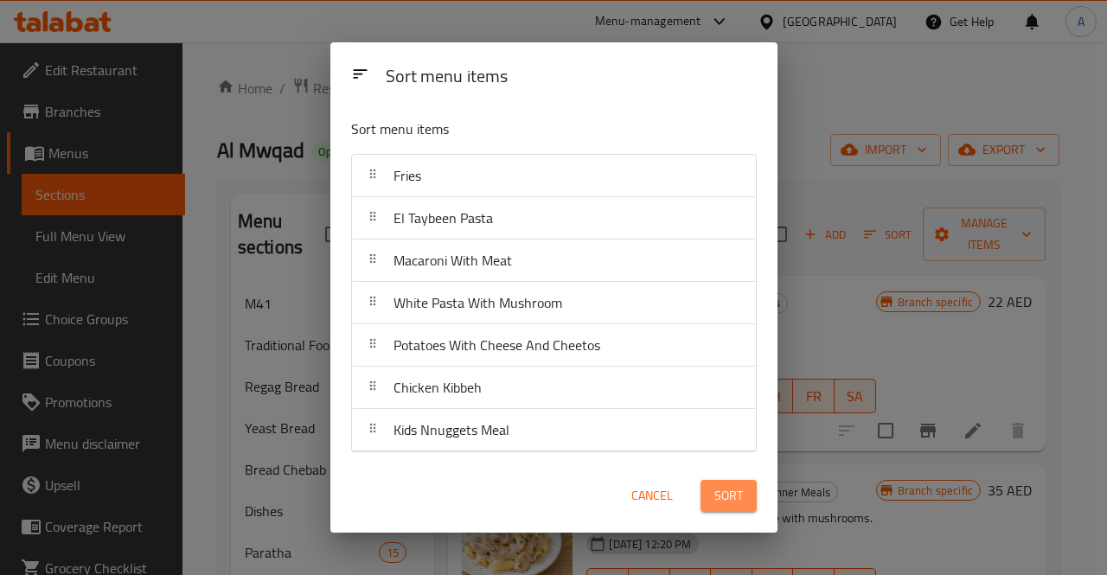
click at [730, 495] on span "Sort" at bounding box center [728, 496] width 29 height 22
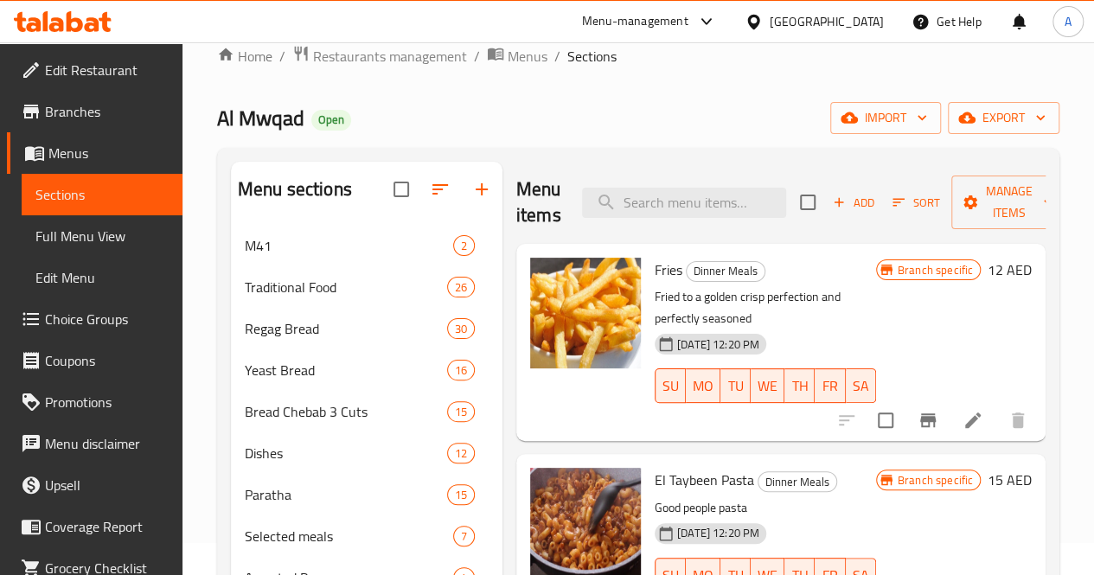
scroll to position [30, 0]
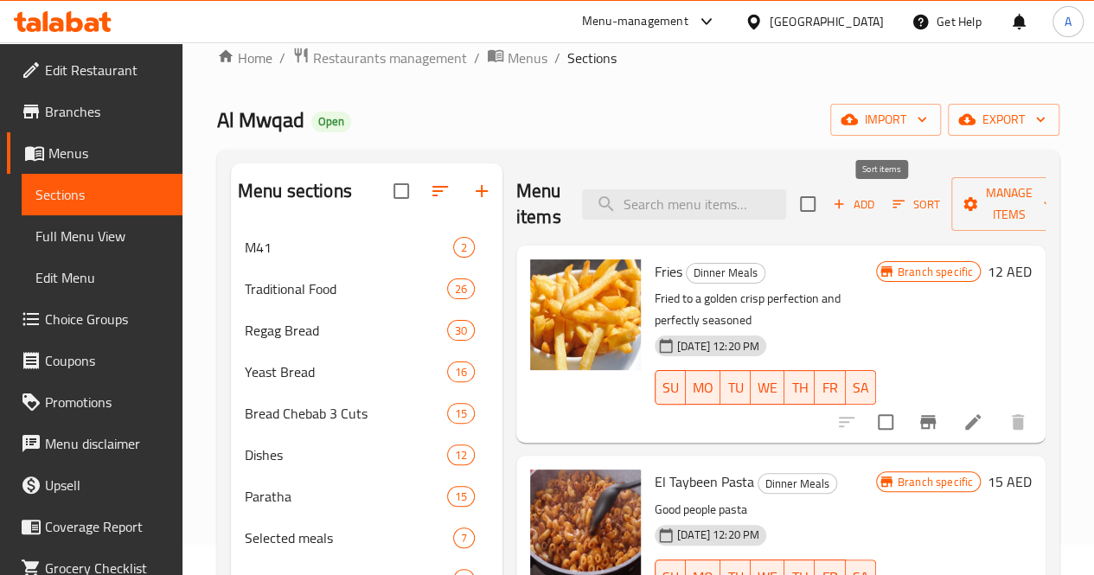
click at [893, 203] on span "Sort" at bounding box center [917, 205] width 48 height 20
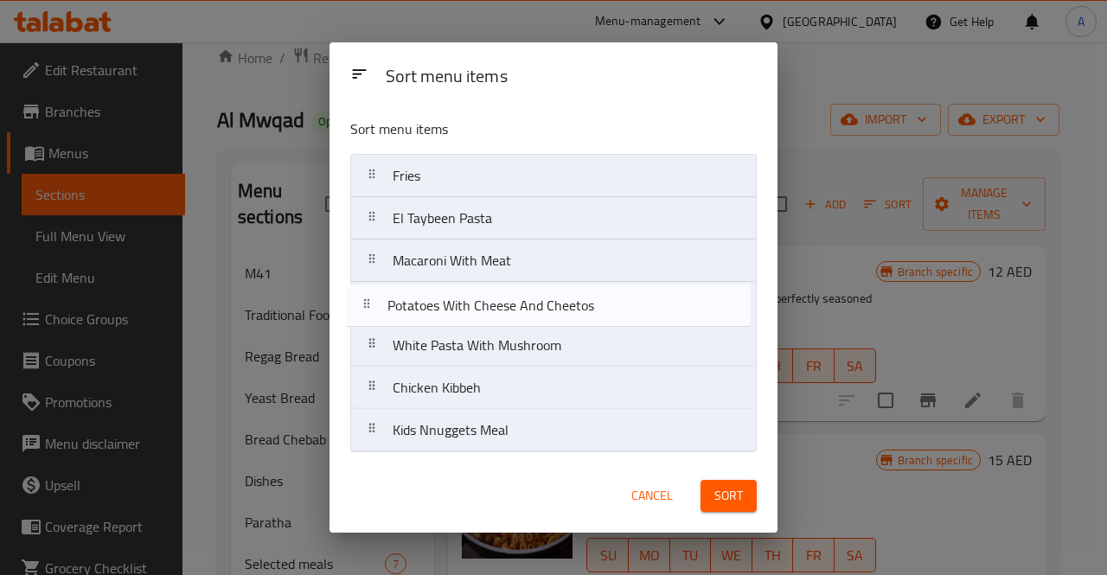
drag, startPoint x: 627, startPoint y: 347, endPoint x: 620, endPoint y: 293, distance: 54.1
click at [620, 293] on nav "Fries El Taybeen Pasta Macaroni With Meat White Pasta With Mushroom Potatoes Wi…" at bounding box center [553, 303] width 407 height 298
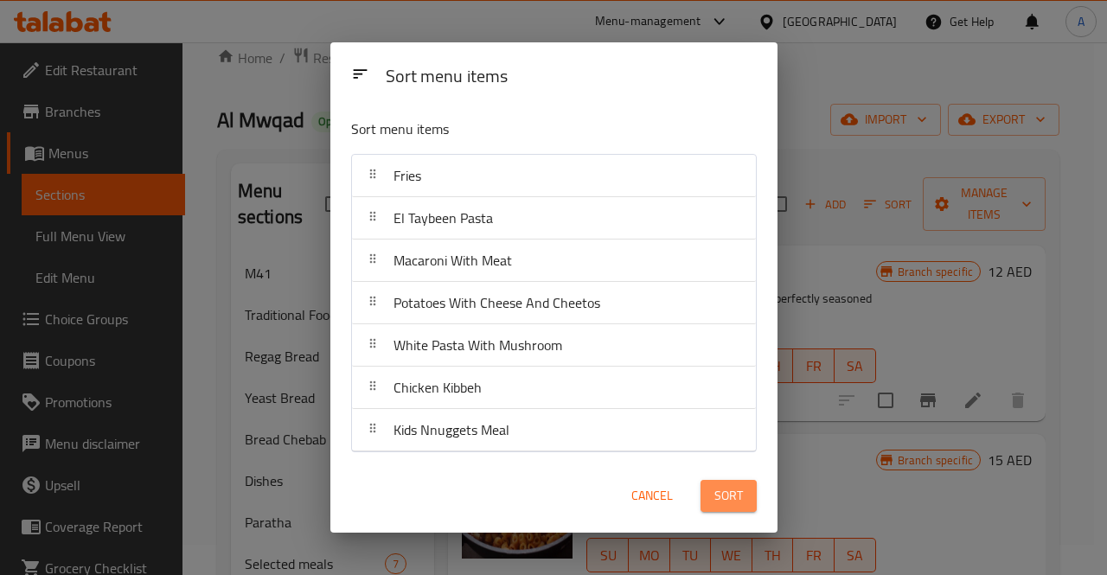
click at [723, 492] on span "Sort" at bounding box center [728, 496] width 29 height 22
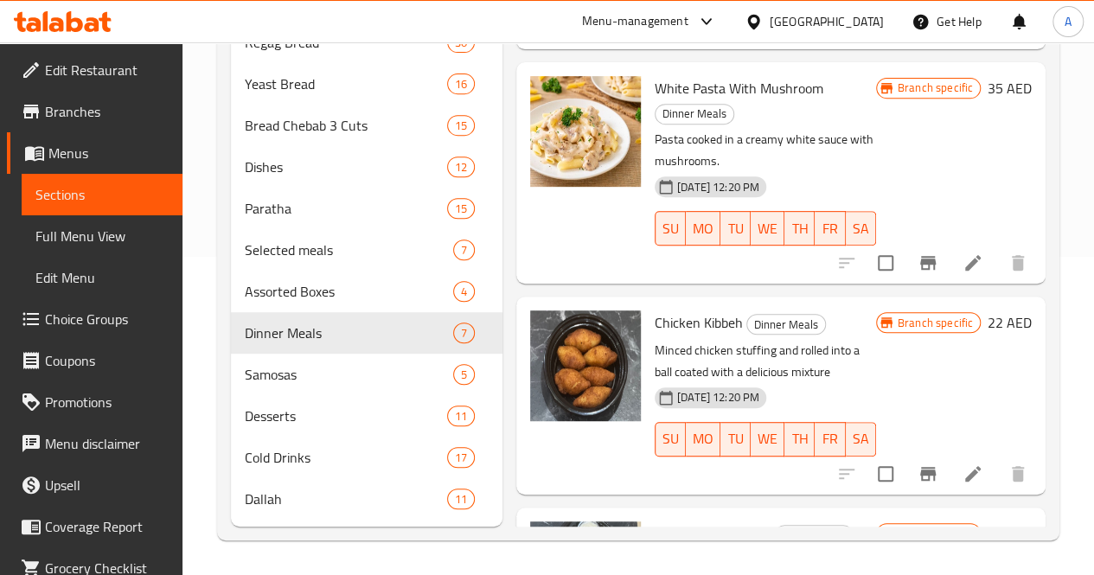
scroll to position [847, 0]
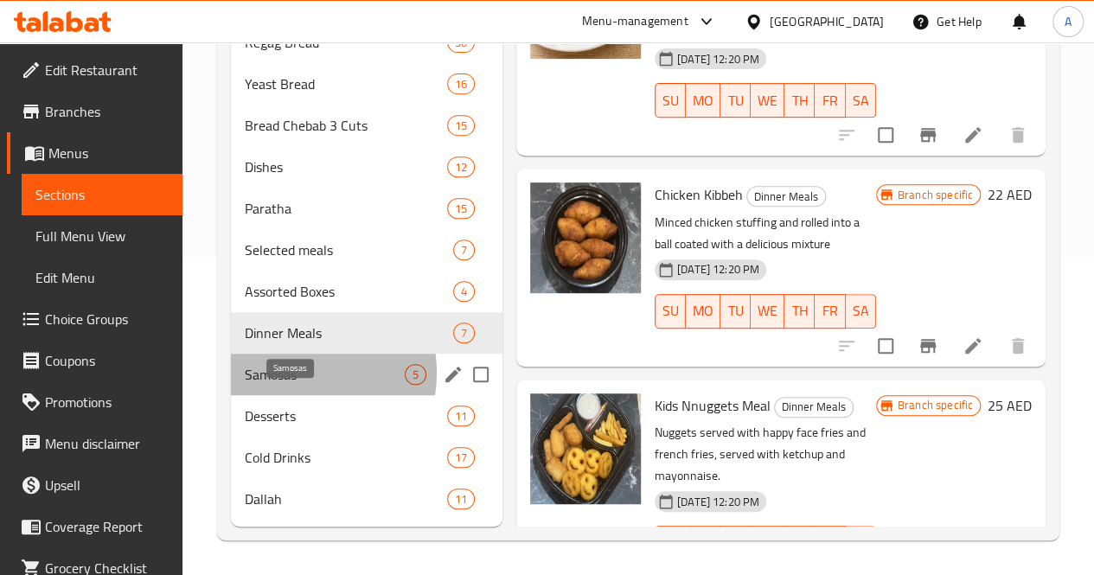
click at [294, 374] on span "Samosas" at bounding box center [325, 374] width 160 height 21
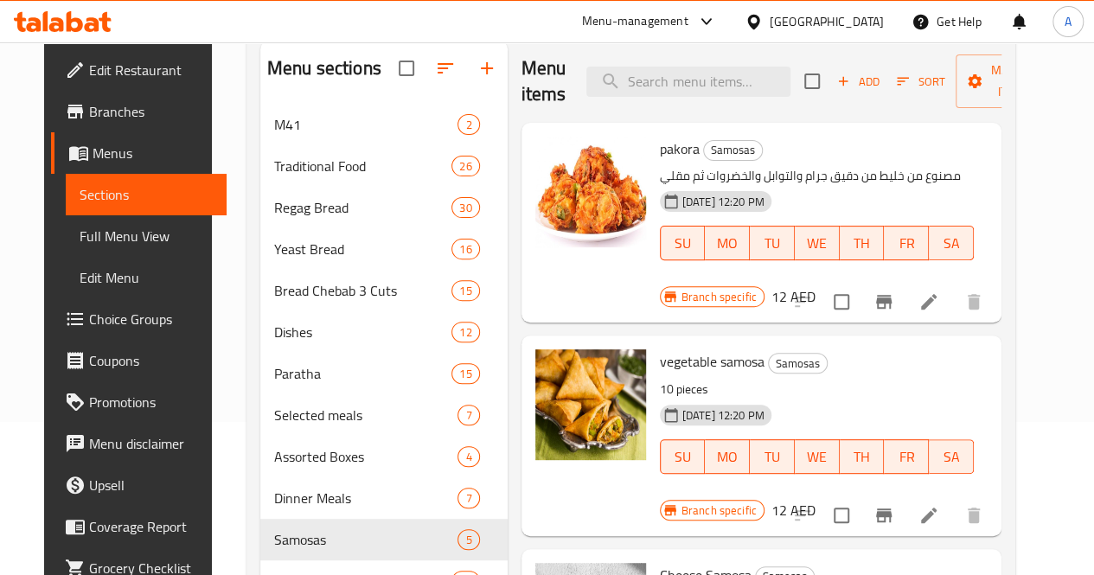
scroll to position [144, 0]
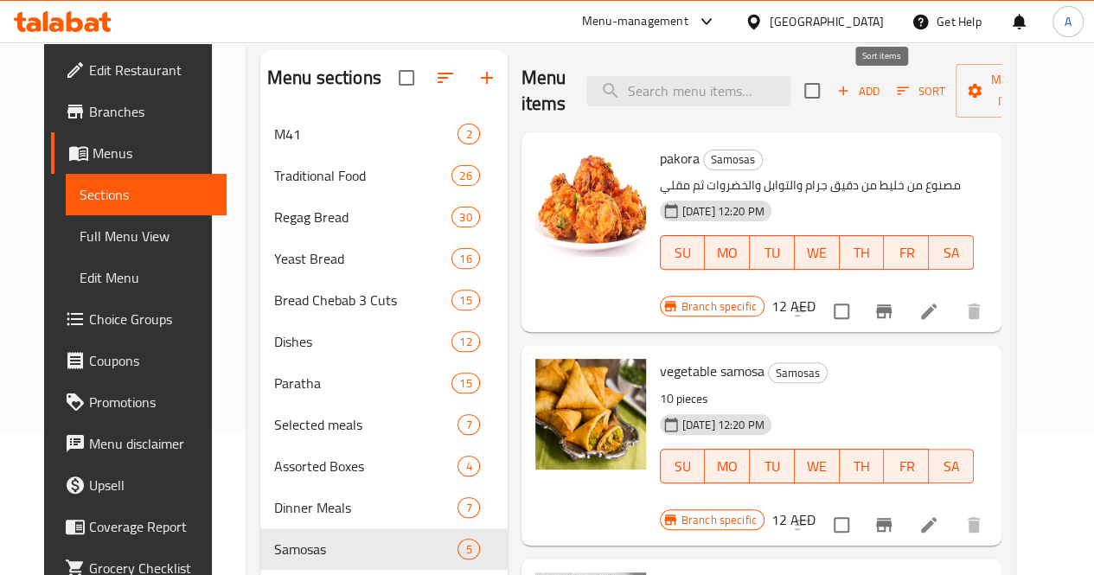
click at [895, 86] on icon "button" at bounding box center [903, 91] width 16 height 16
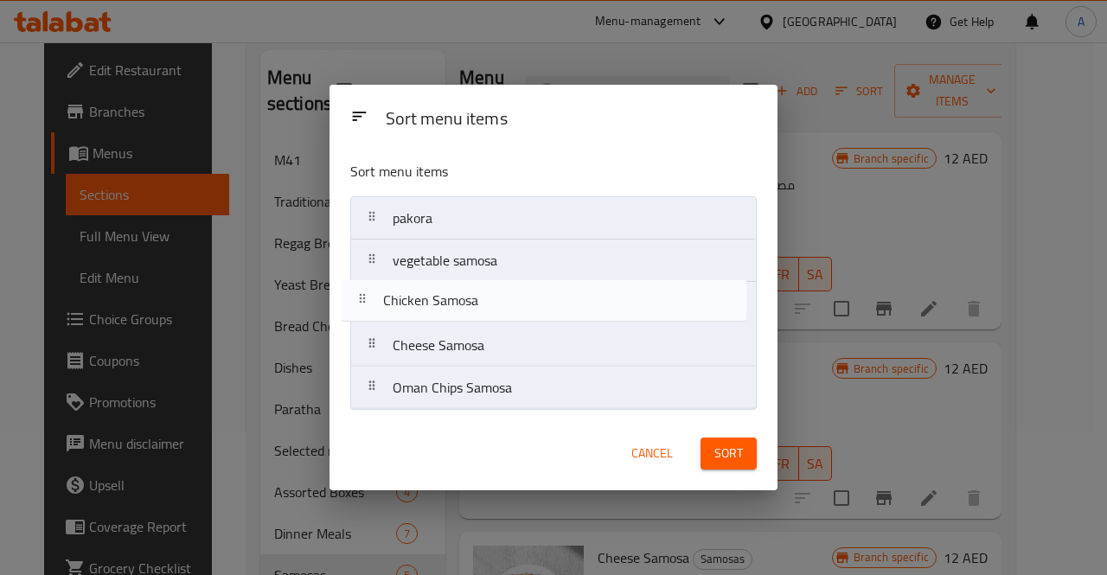
drag, startPoint x: 546, startPoint y: 390, endPoint x: 536, endPoint y: 298, distance: 93.0
click at [536, 298] on nav "pakora vegetable samosa Cheese Samosa Oman Chips Samosa Chicken Samosa" at bounding box center [553, 303] width 407 height 214
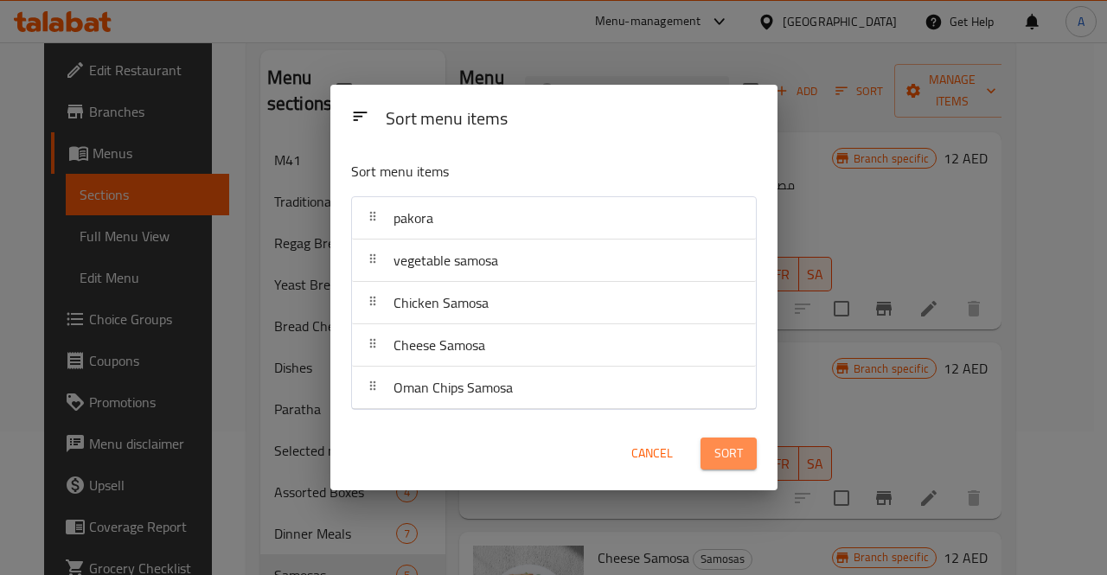
click at [740, 449] on span "Sort" at bounding box center [728, 454] width 29 height 22
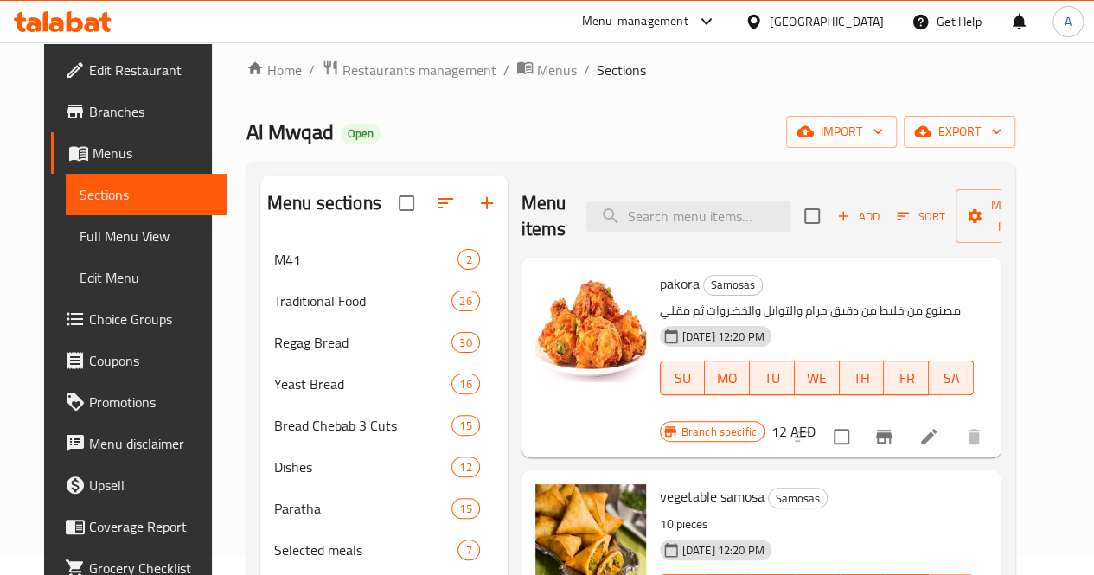
scroll to position [0, 0]
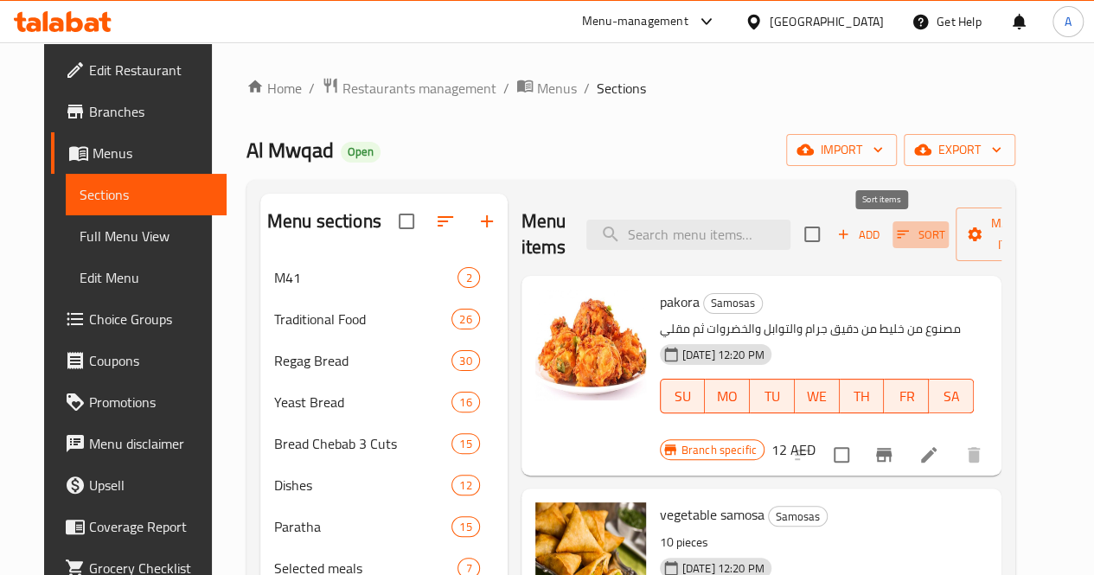
click at [897, 231] on span "Sort" at bounding box center [921, 235] width 48 height 20
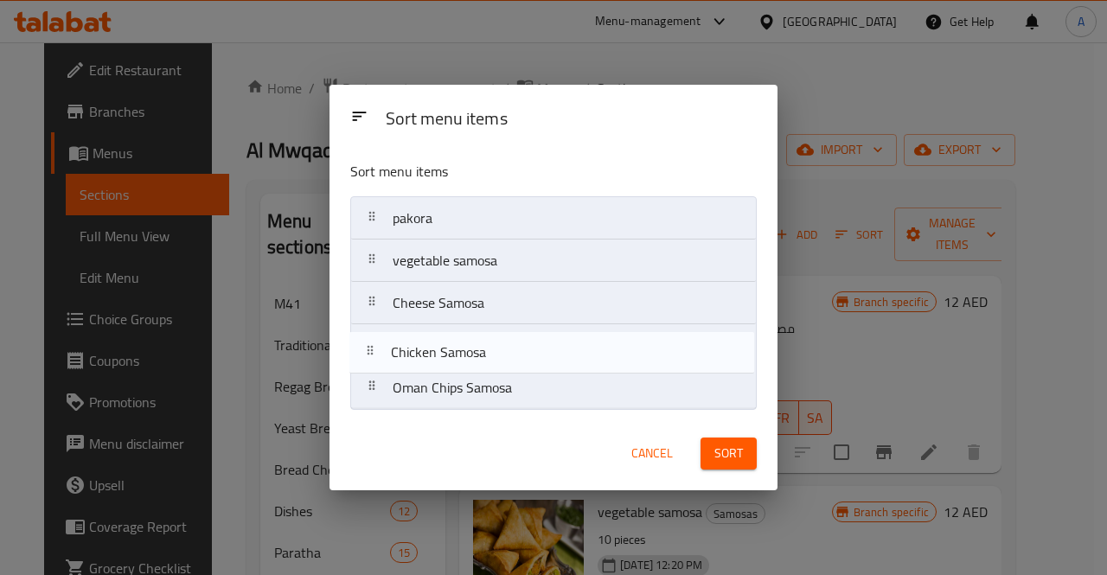
drag, startPoint x: 575, startPoint y: 400, endPoint x: 573, endPoint y: 355, distance: 45.1
click at [573, 355] on nav "pakora vegetable samosa Cheese Samosa Oman Chips Samosa Chicken Samosa" at bounding box center [553, 303] width 407 height 214
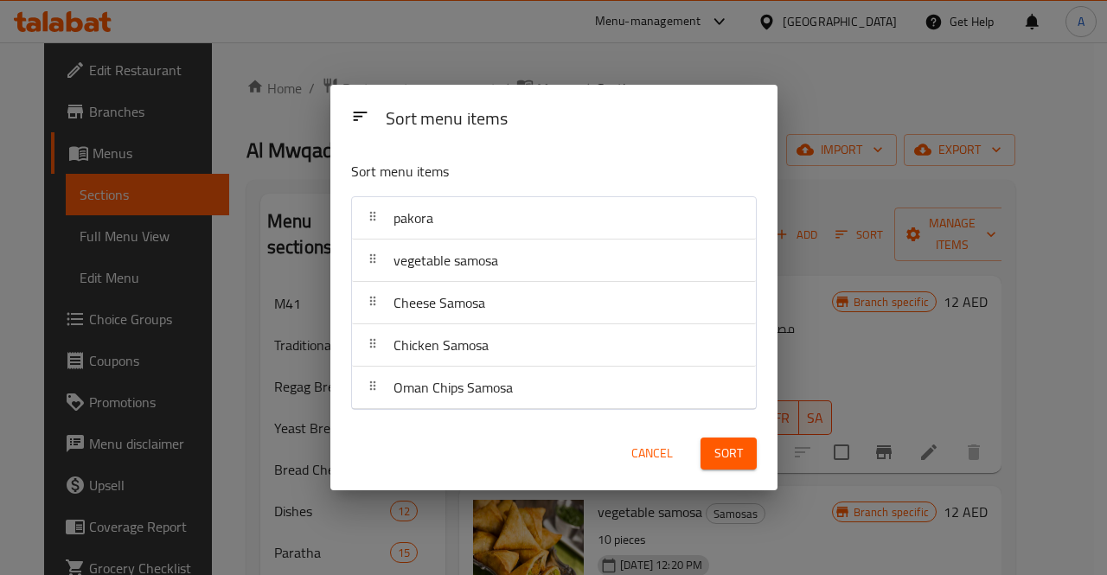
click at [731, 443] on span "Sort" at bounding box center [728, 454] width 29 height 22
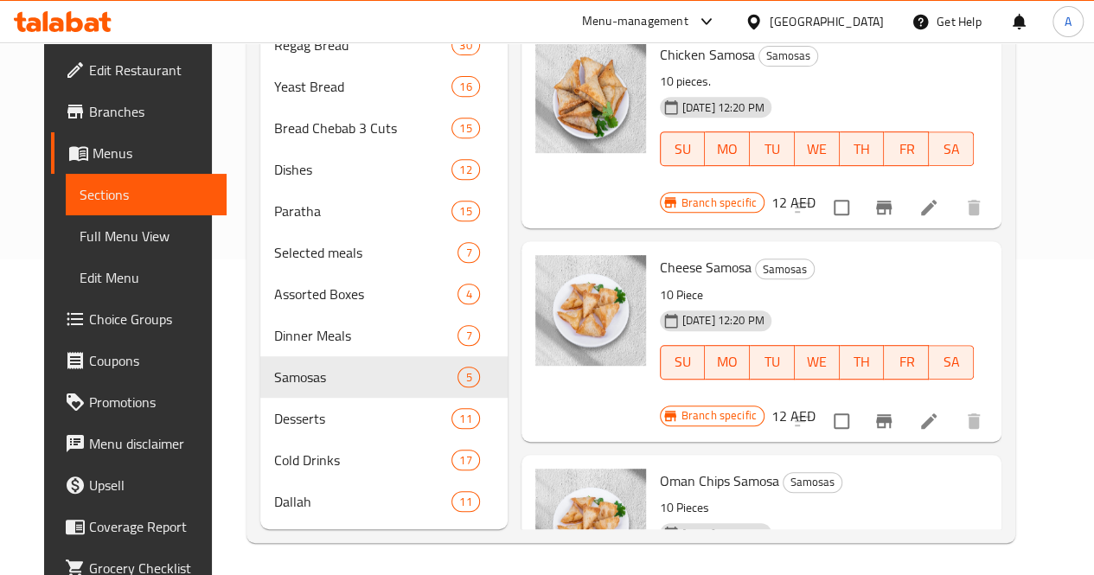
scroll to position [343, 0]
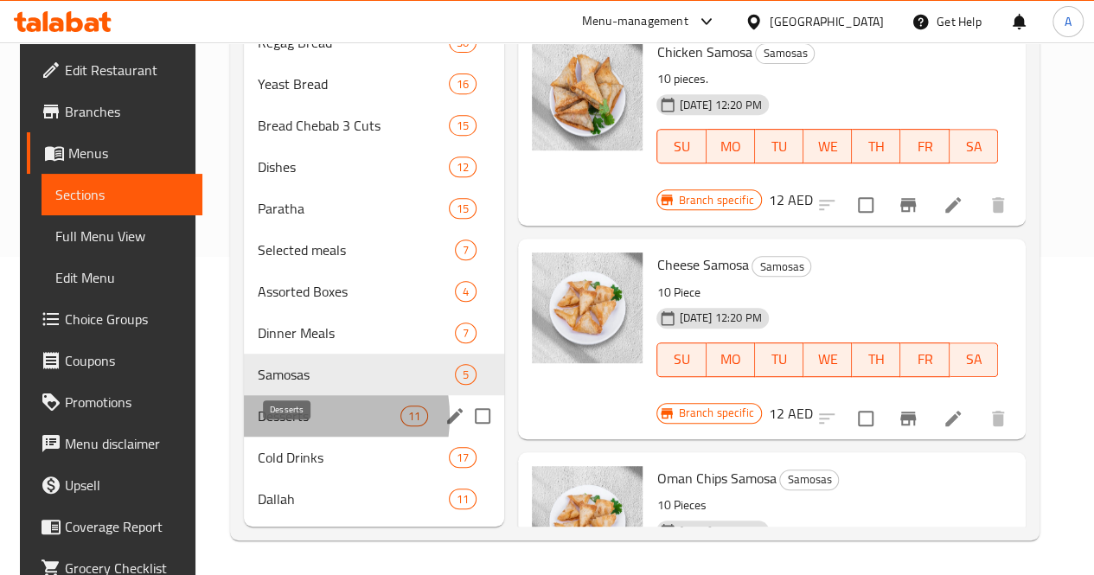
click at [285, 418] on span "Desserts" at bounding box center [329, 416] width 143 height 21
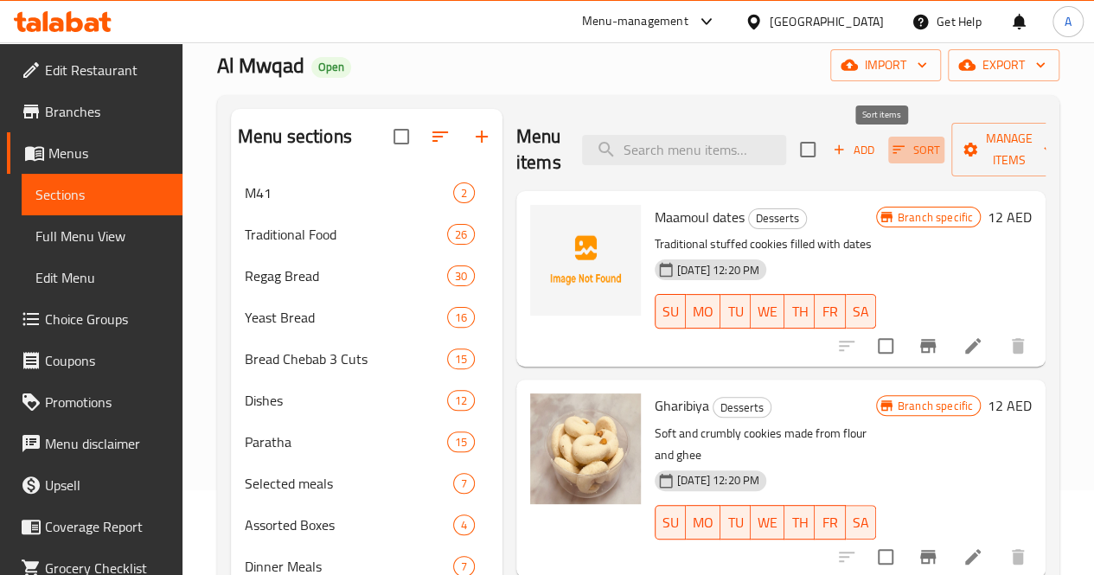
click at [888, 152] on button "Sort" at bounding box center [916, 150] width 56 height 27
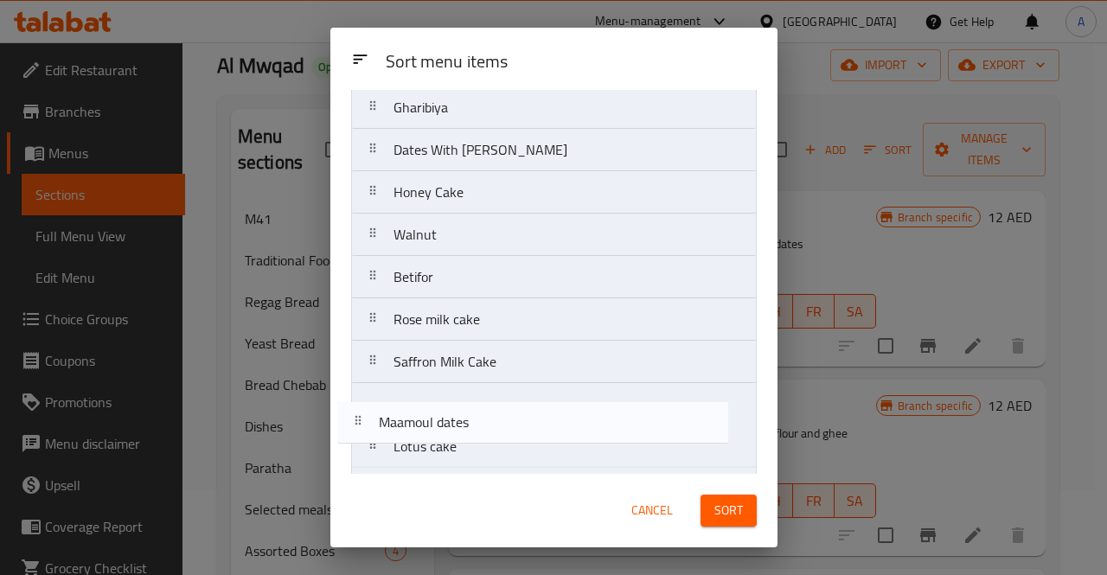
scroll to position [136, 0]
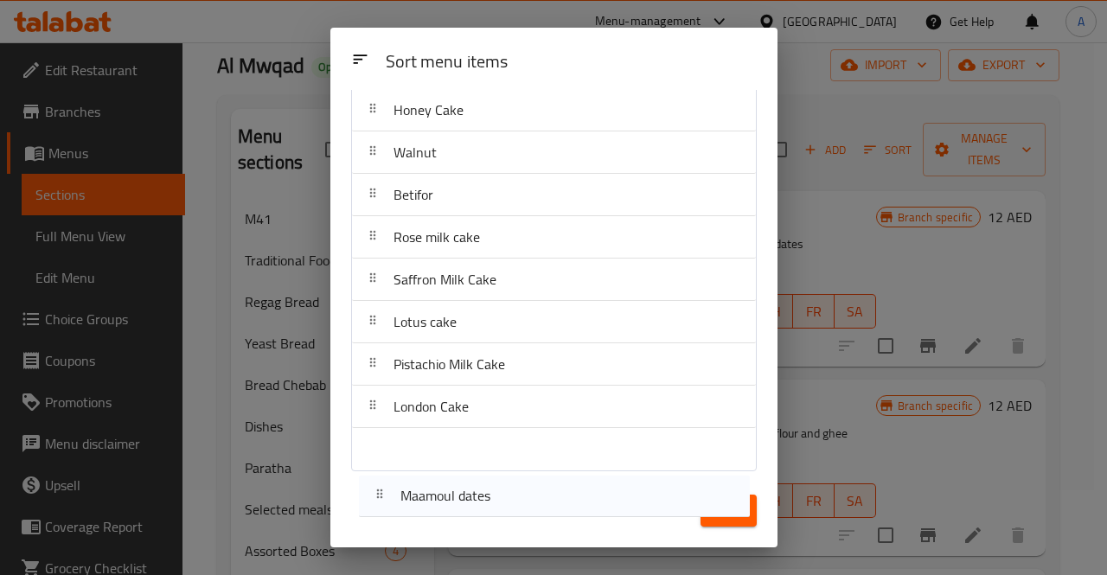
drag, startPoint x: 621, startPoint y: 154, endPoint x: 628, endPoint y: 496, distance: 341.7
click at [628, 496] on div "Sort menu items Sort menu items Maamoul dates Gharibiya Dates With Pistachio Ho…" at bounding box center [553, 288] width 447 height 520
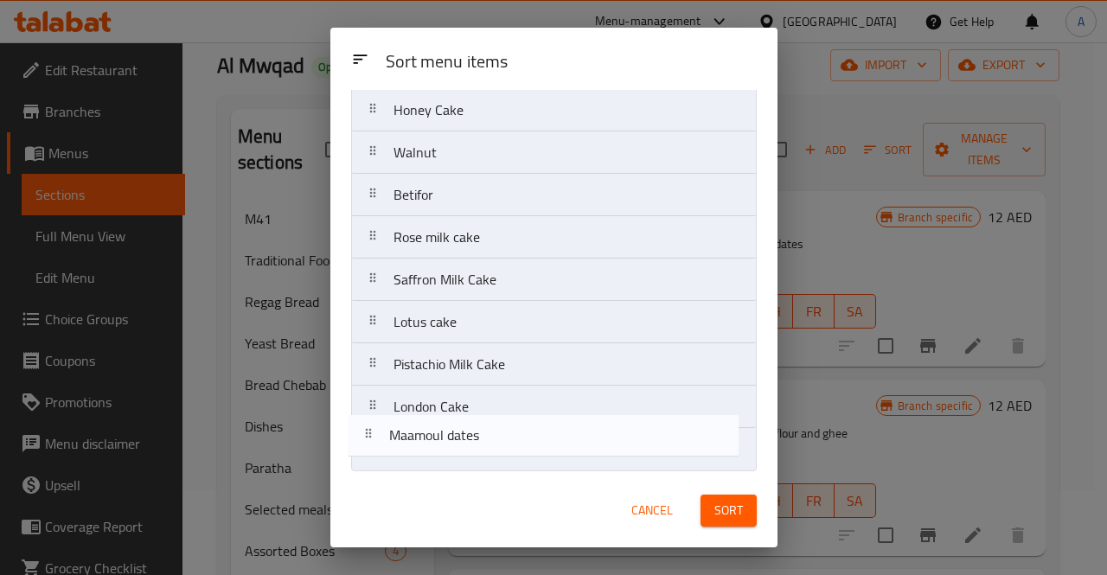
drag, startPoint x: 563, startPoint y: 176, endPoint x: 556, endPoint y: 464, distance: 289.0
click at [556, 464] on nav "Maamoul dates Gharibiya Dates With Pistachio Honey Cake Walnut Betifor Rose mil…" at bounding box center [554, 237] width 406 height 468
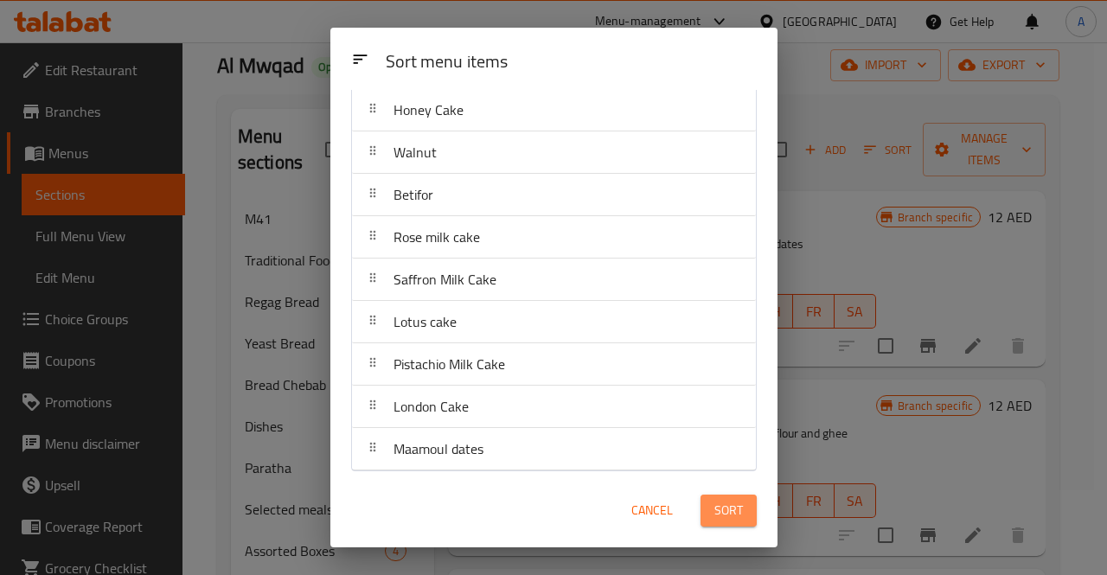
click at [720, 502] on span "Sort" at bounding box center [728, 511] width 29 height 22
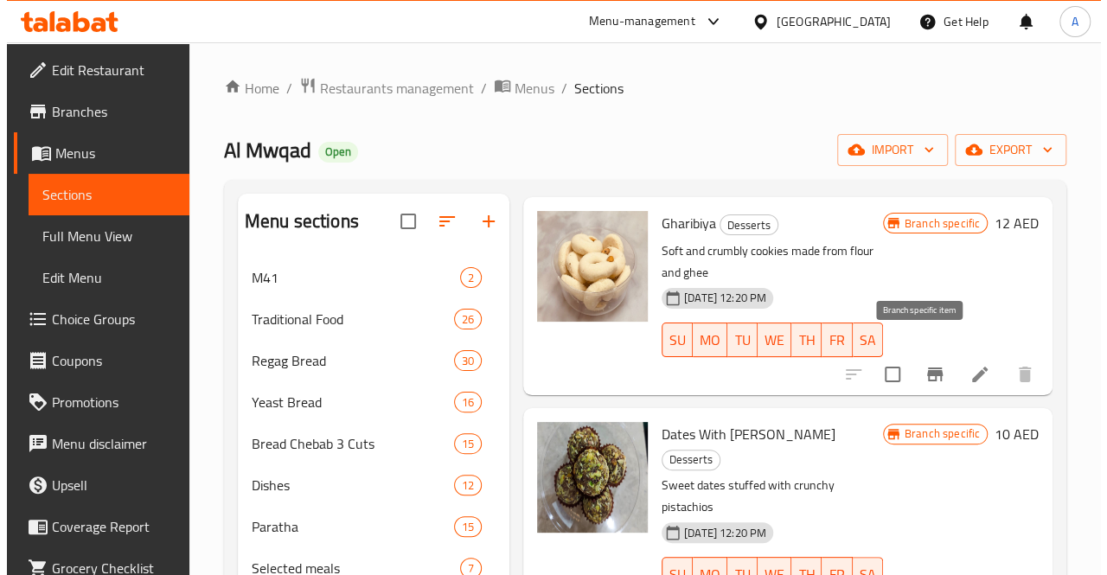
scroll to position [0, 0]
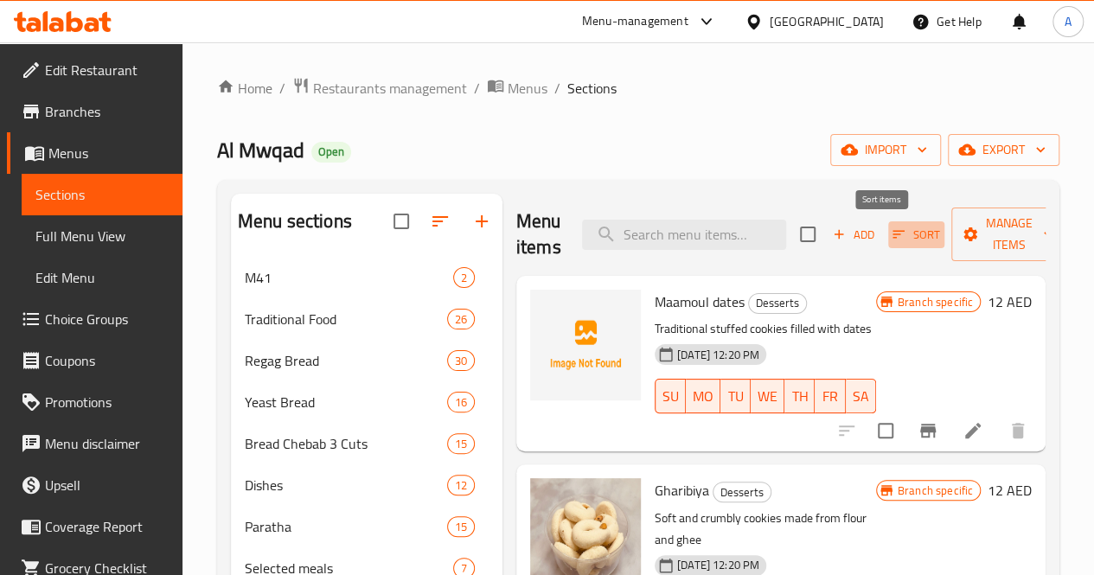
click at [891, 236] on icon "button" at bounding box center [899, 235] width 16 height 16
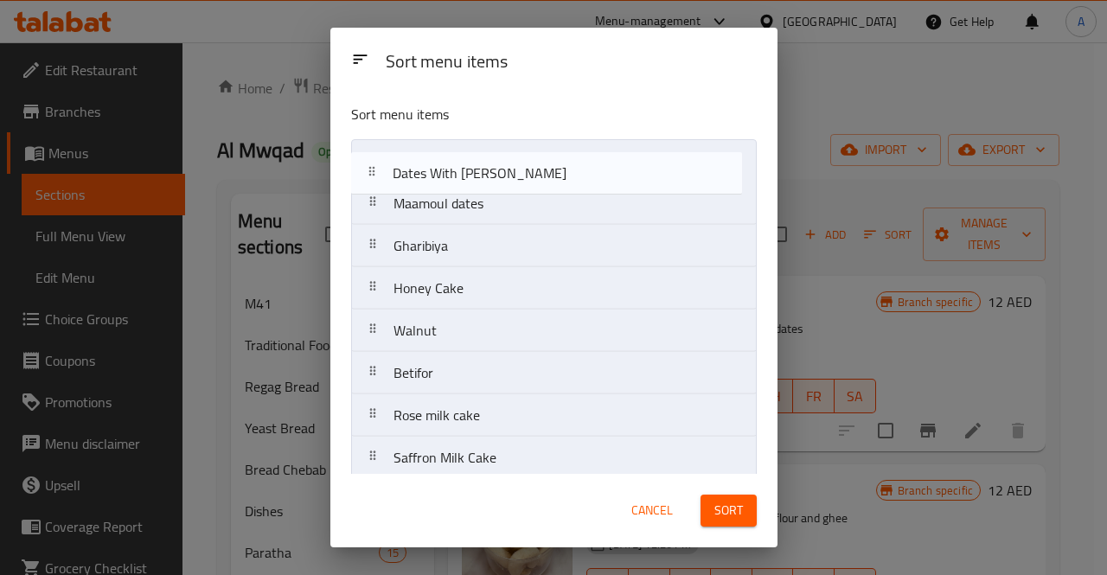
drag, startPoint x: 510, startPoint y: 253, endPoint x: 510, endPoint y: 173, distance: 79.6
click at [510, 173] on nav "Maamoul dates Gharibiya Dates With Pistachio Honey Cake Walnut Betifor Rose mil…" at bounding box center [554, 373] width 406 height 468
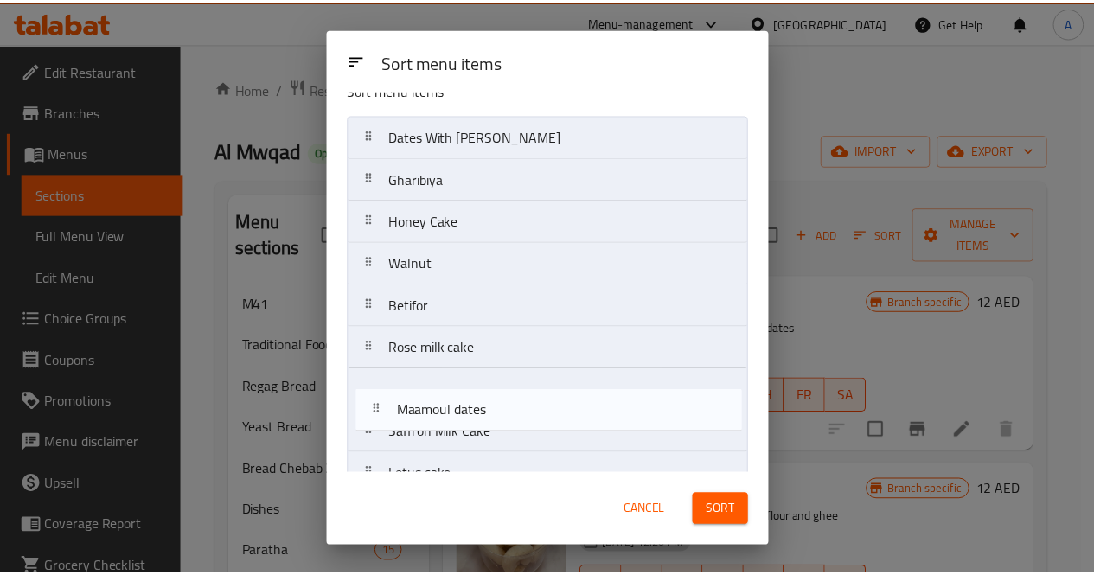
scroll to position [107, 0]
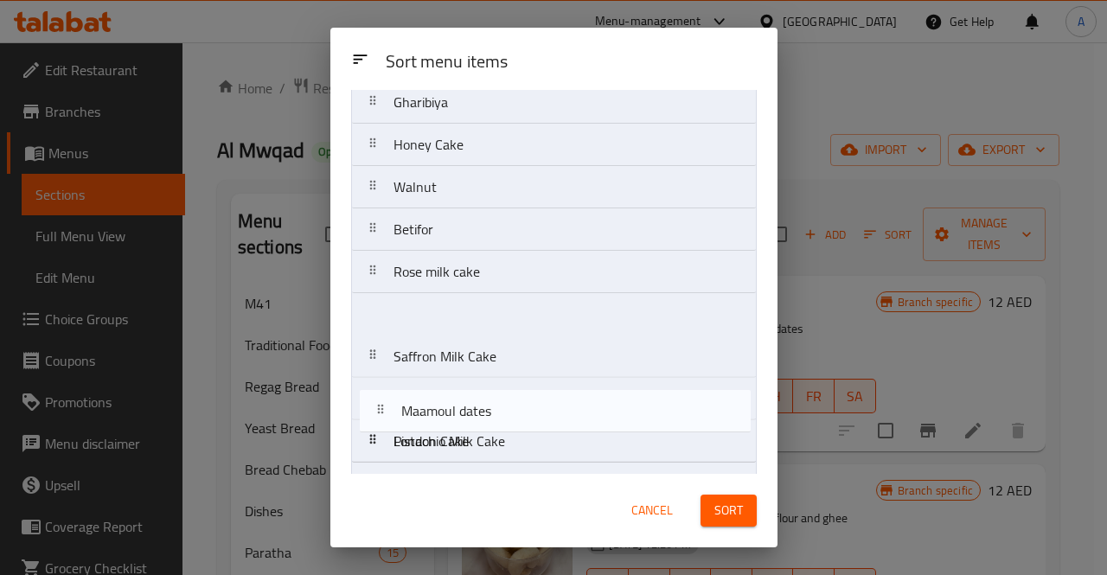
drag, startPoint x: 501, startPoint y: 200, endPoint x: 509, endPoint y: 419, distance: 219.9
click at [509, 419] on nav "Dates With Pistachio Maamoul dates Gharibiya Honey Cake Walnut Betifor Rose mil…" at bounding box center [554, 272] width 406 height 468
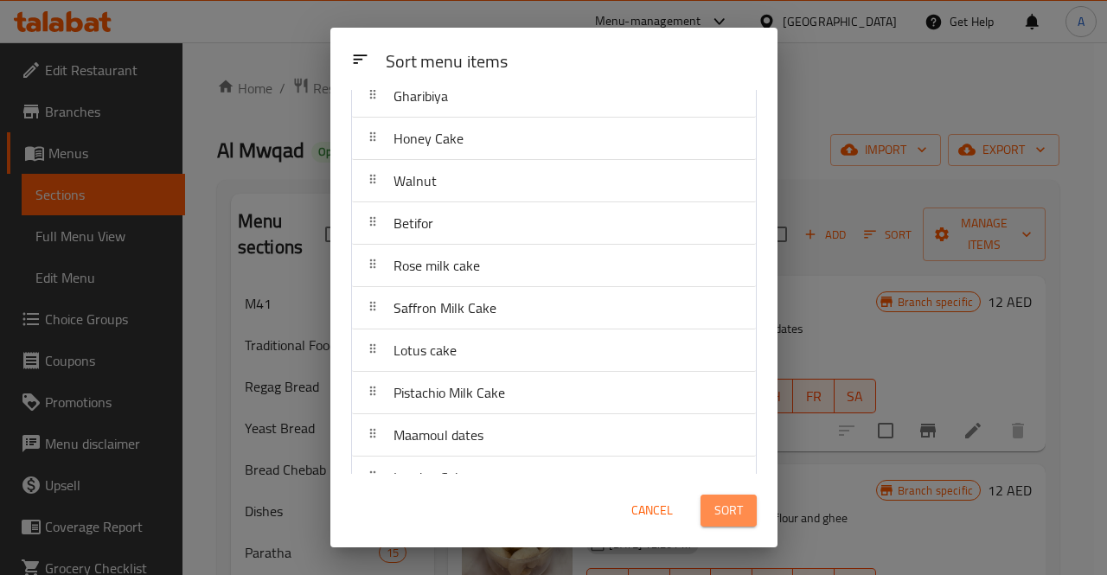
click at [740, 503] on span "Sort" at bounding box center [728, 511] width 29 height 22
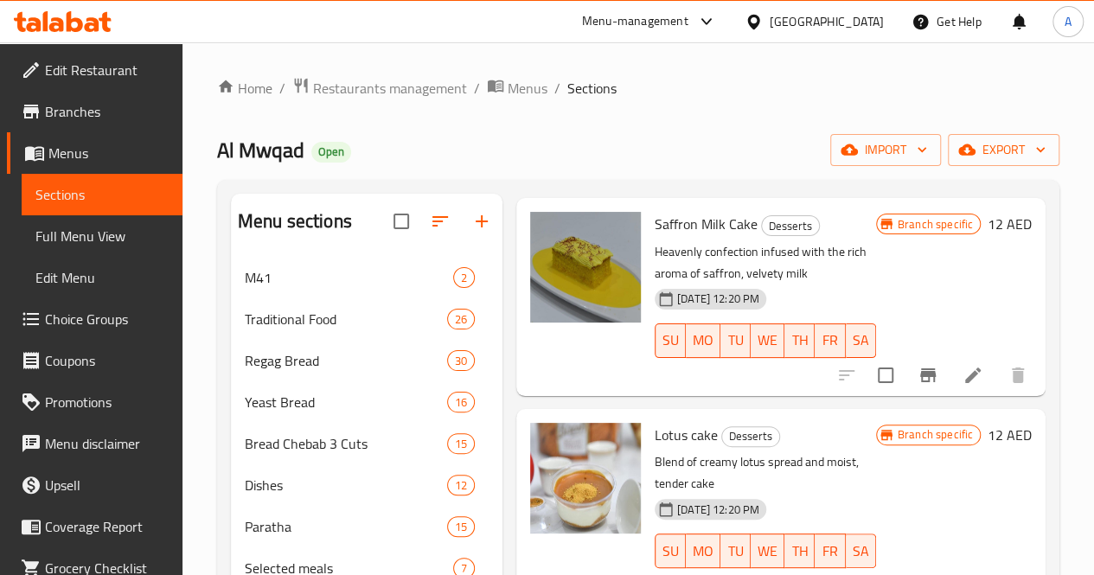
scroll to position [1557, 0]
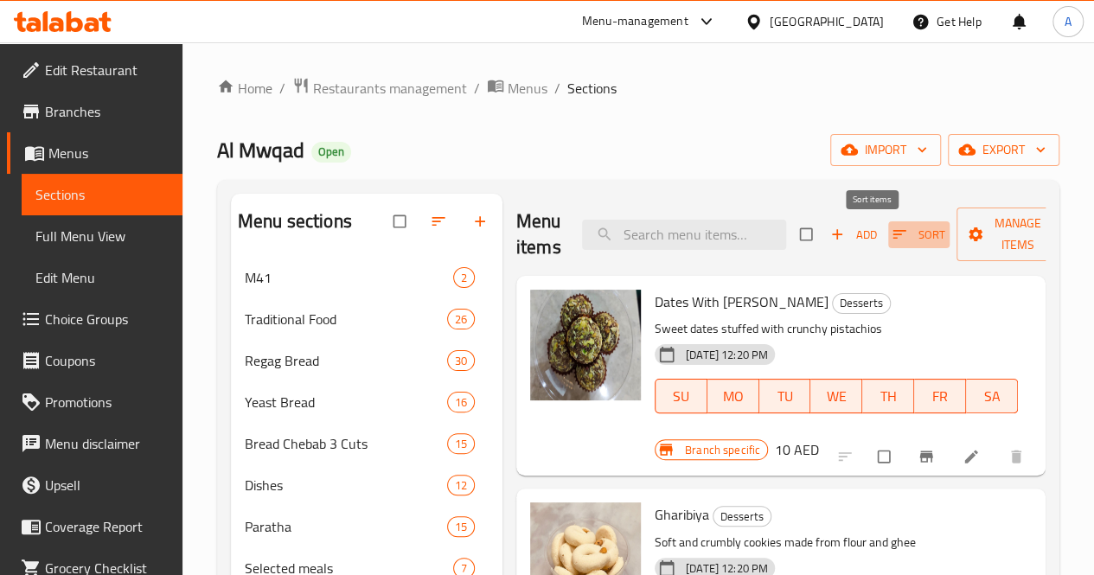
click at [891, 230] on icon "button" at bounding box center [899, 234] width 17 height 17
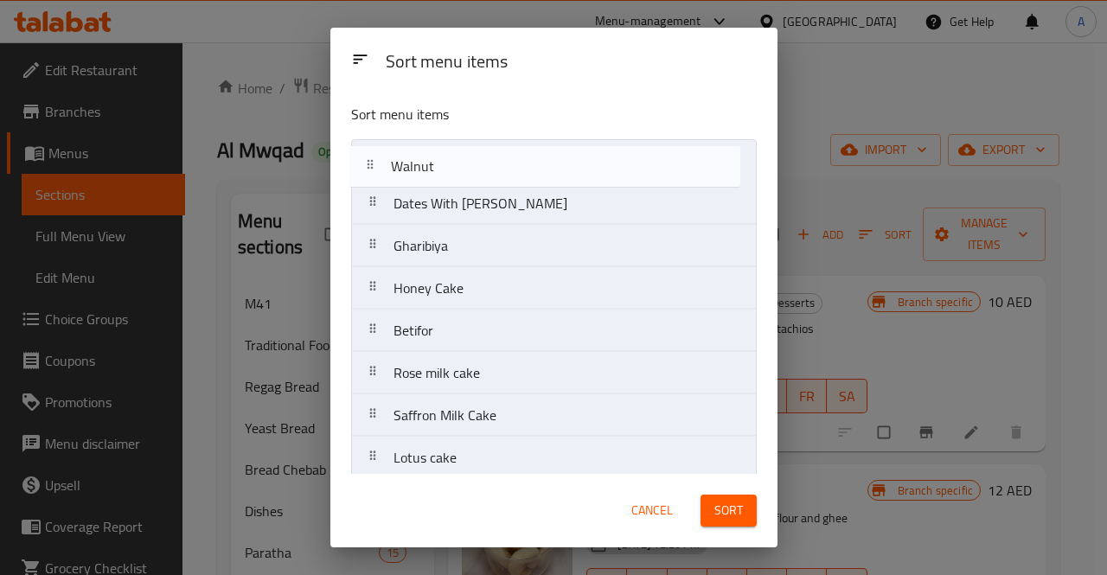
drag, startPoint x: 560, startPoint y: 293, endPoint x: 560, endPoint y: 165, distance: 128.0
click at [560, 165] on nav "Dates With Pistachio Gharibiya Honey Cake Walnut Betifor Rose milk cake Saffron…" at bounding box center [554, 373] width 406 height 468
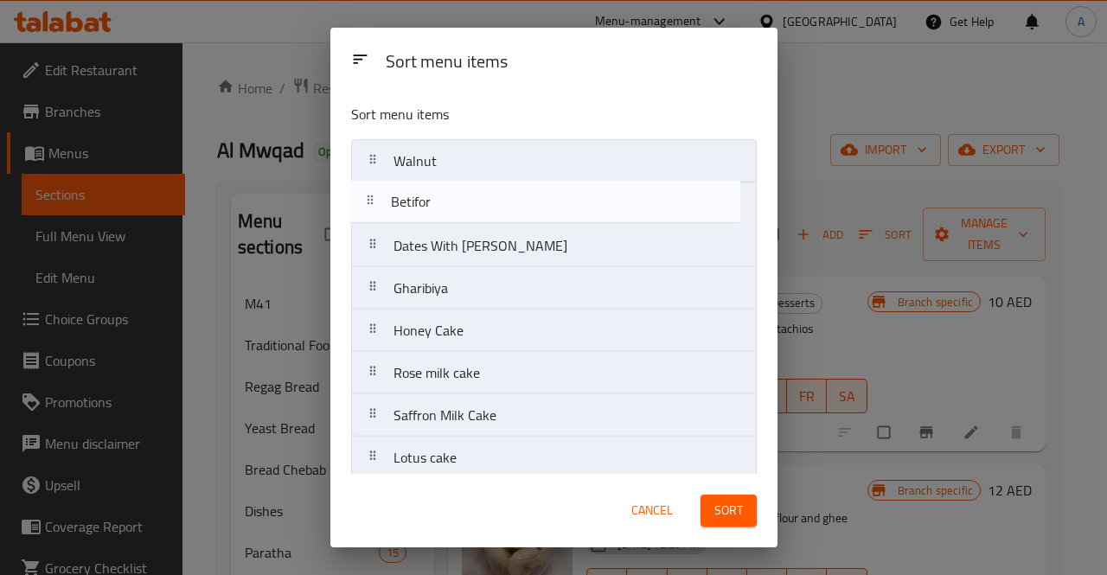
drag, startPoint x: 496, startPoint y: 335, endPoint x: 495, endPoint y: 203, distance: 131.5
click at [495, 203] on nav "Walnut Dates With Pistachio Gharibiya Honey Cake Betifor Rose milk cake Saffron…" at bounding box center [554, 373] width 406 height 468
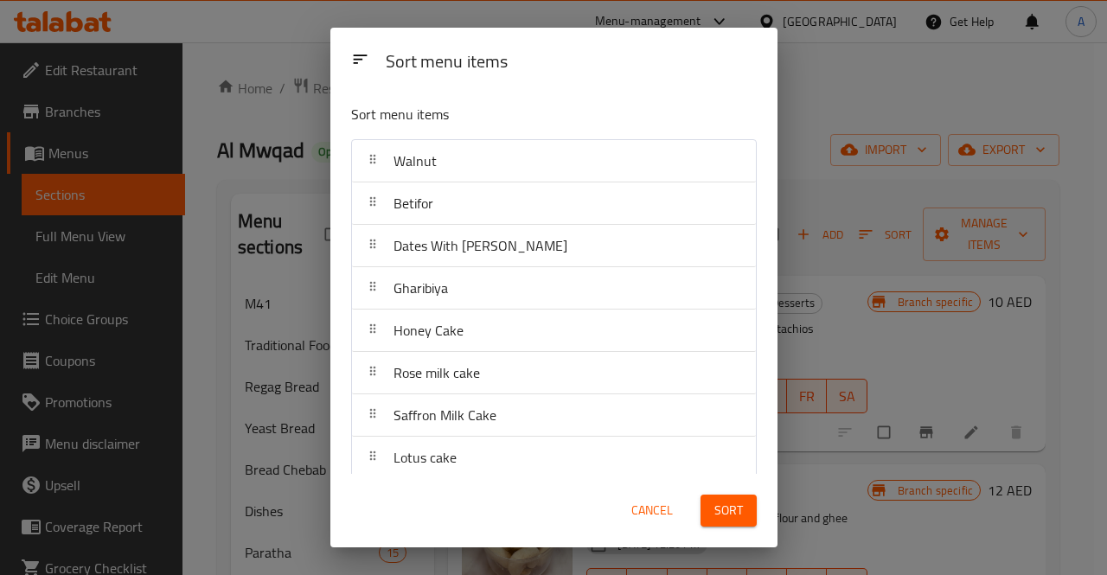
click at [741, 498] on button "Sort" at bounding box center [729, 511] width 56 height 32
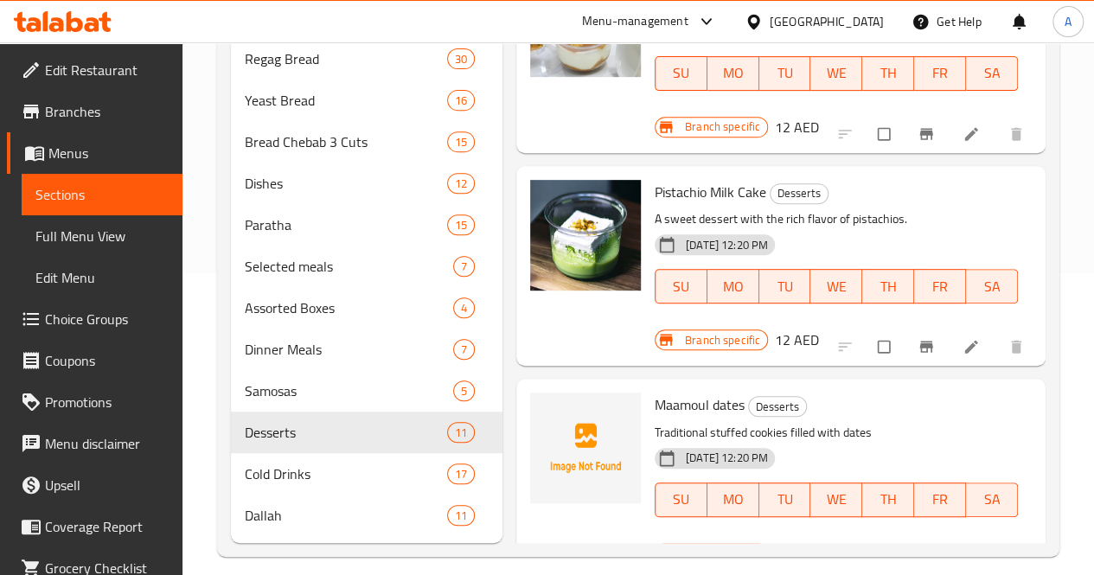
scroll to position [343, 0]
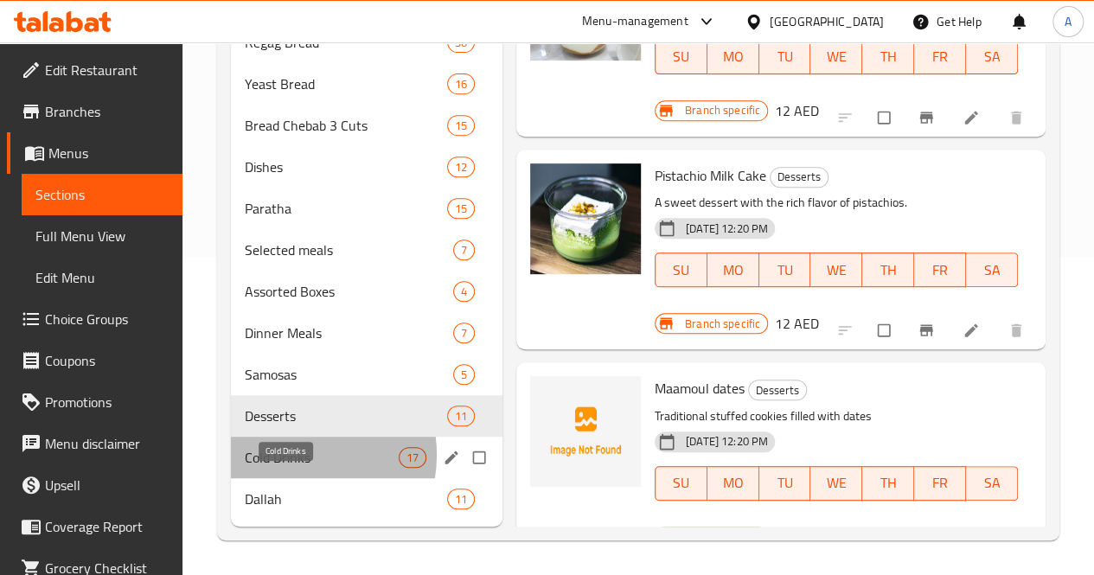
click at [292, 456] on span "Cold Drinks" at bounding box center [322, 457] width 154 height 21
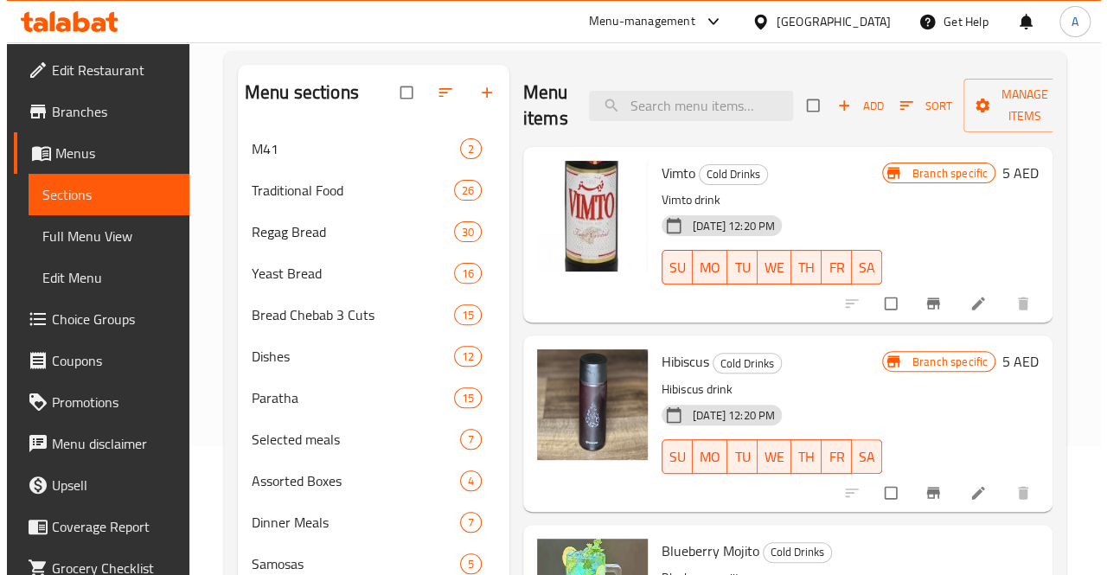
scroll to position [108, 0]
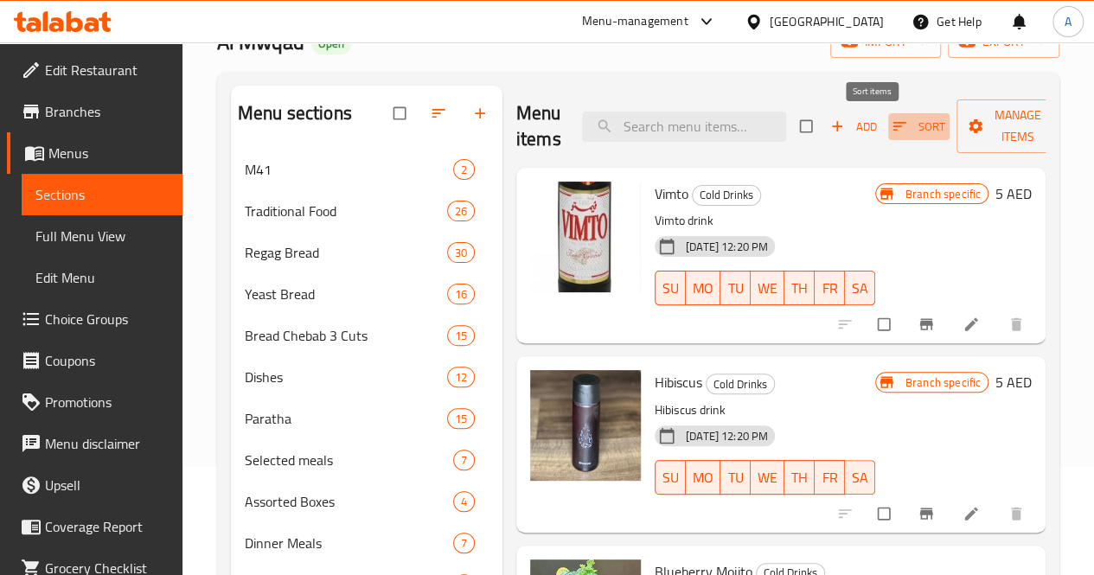
click at [891, 120] on icon "button" at bounding box center [899, 126] width 17 height 17
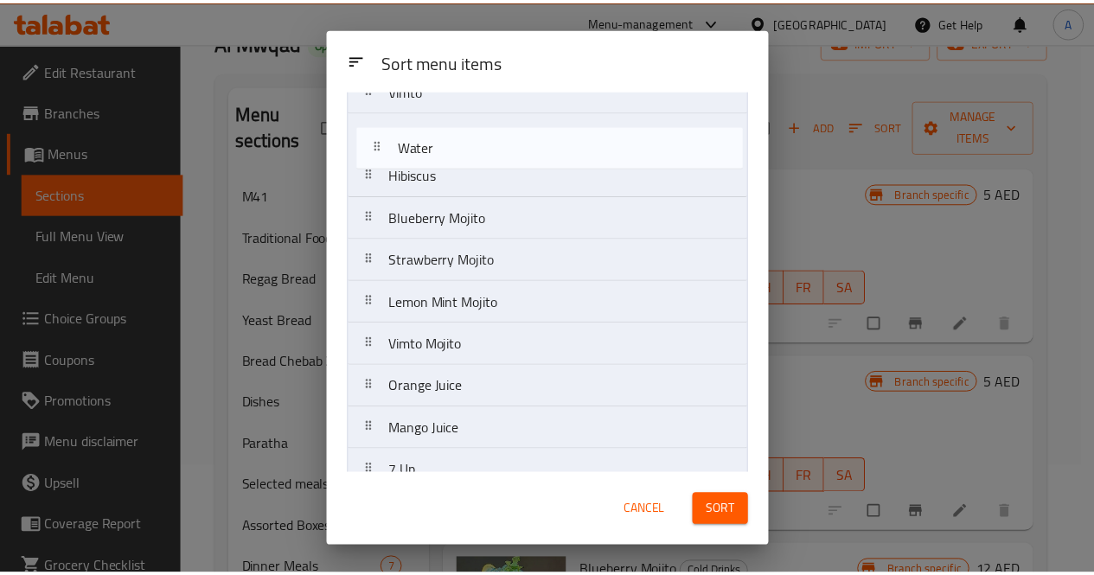
scroll to position [0, 0]
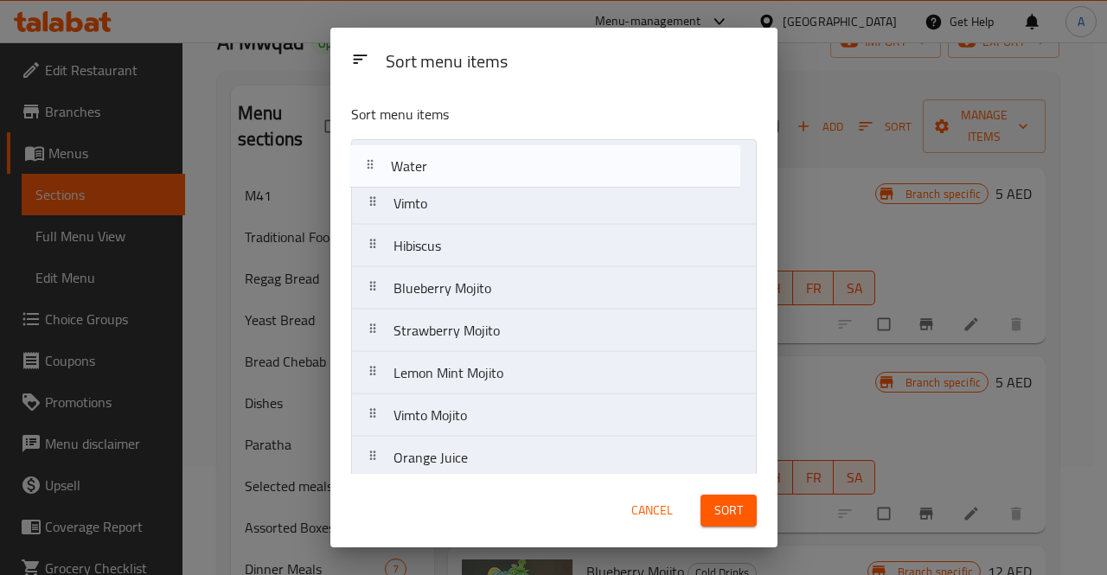
drag, startPoint x: 541, startPoint y: 279, endPoint x: 541, endPoint y: 155, distance: 124.5
click at [541, 155] on nav "Vimto Hibiscus Blueberry Mojito Strawberry Mojito Lemon Mint Mojito Vimto Mojit…" at bounding box center [554, 500] width 406 height 722
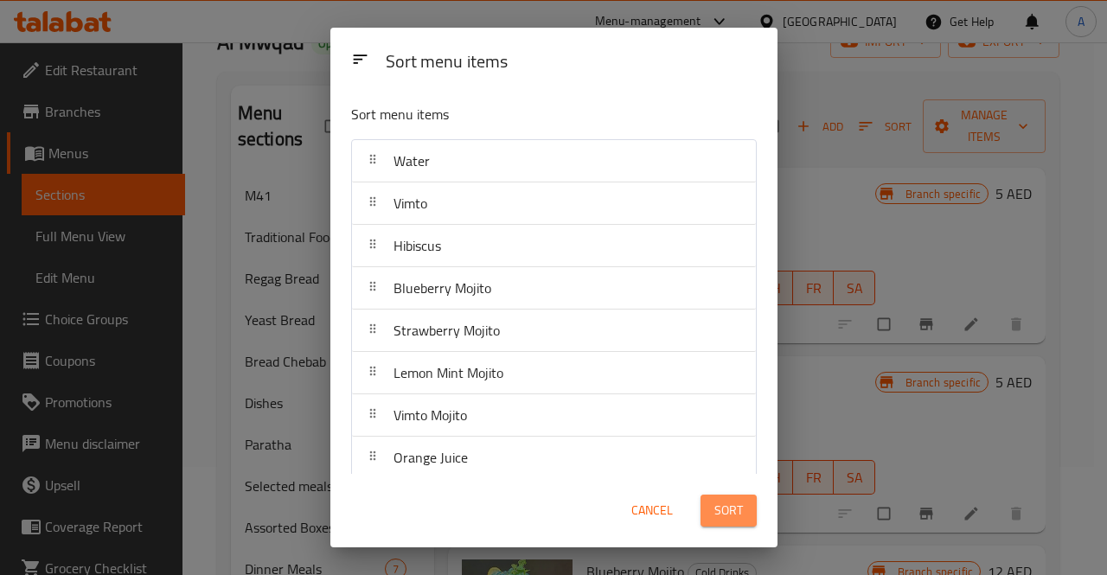
click at [731, 514] on span "Sort" at bounding box center [728, 511] width 29 height 22
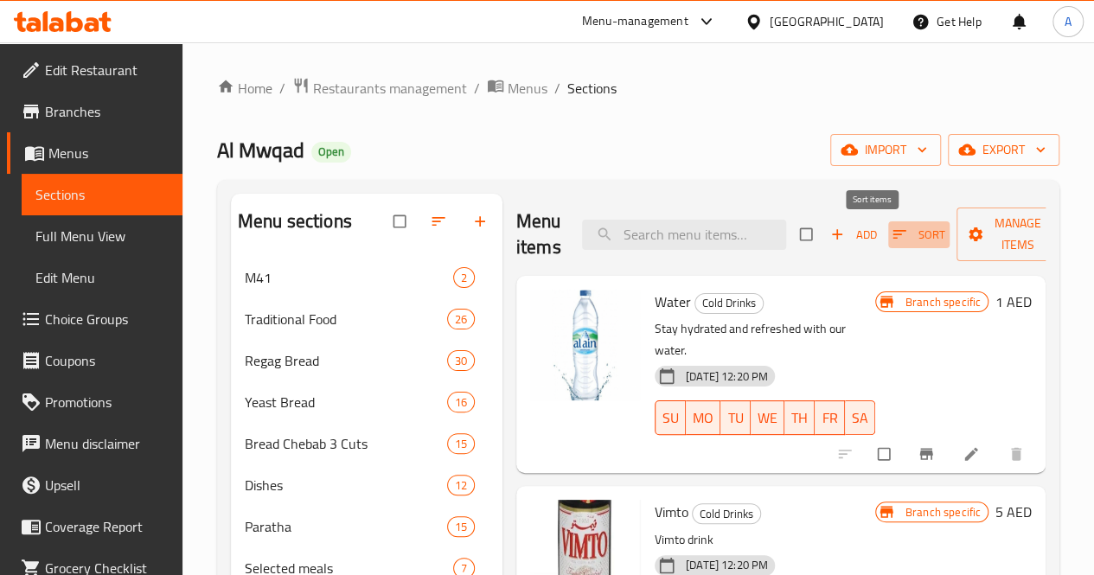
click at [893, 239] on span "Sort" at bounding box center [919, 235] width 53 height 20
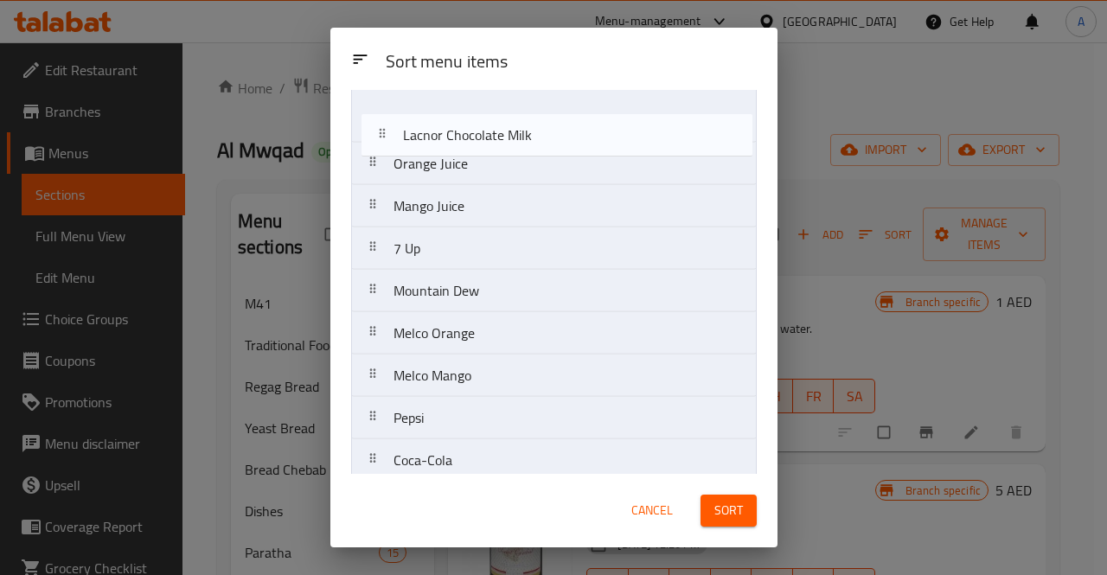
scroll to position [227, 0]
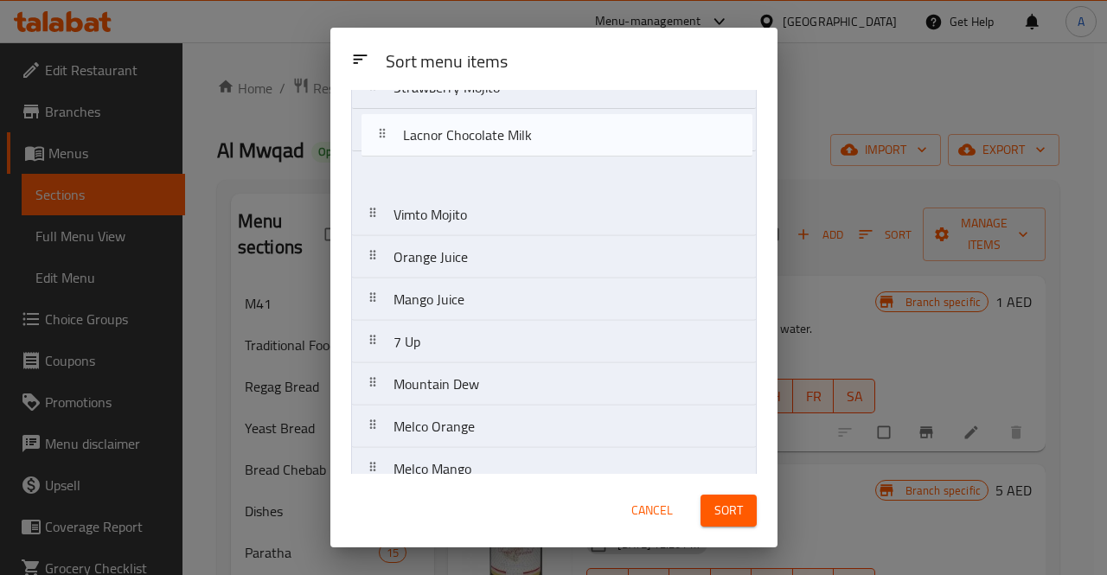
drag, startPoint x: 550, startPoint y: 442, endPoint x: 560, endPoint y: 125, distance: 316.7
click at [560, 125] on nav "Water Vimto Hibiscus Blueberry Mojito Strawberry Mojito Lemon Mint Mojito Vimto…" at bounding box center [554, 257] width 406 height 722
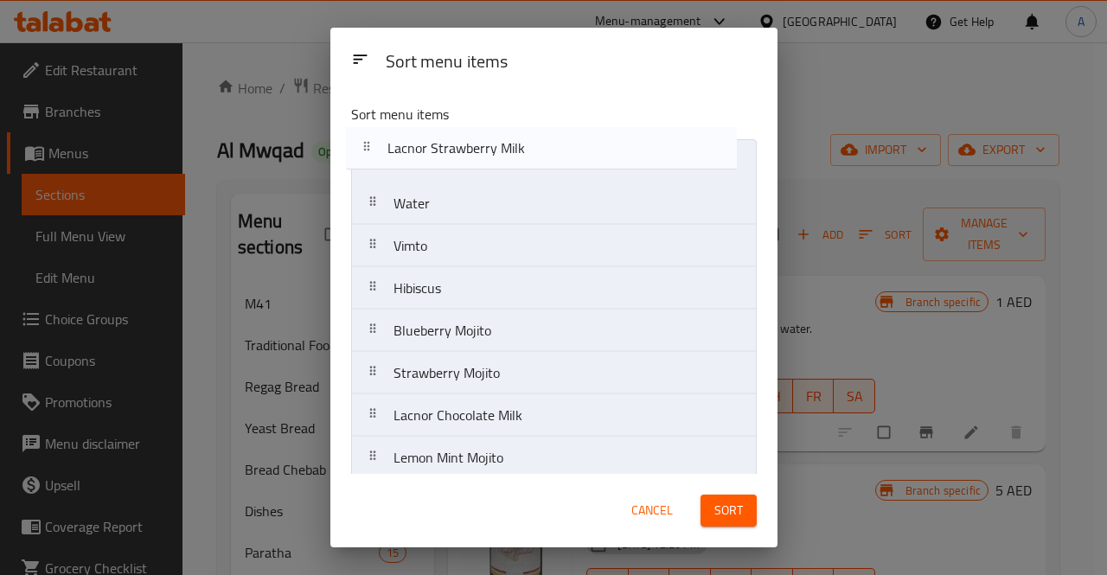
scroll to position [0, 0]
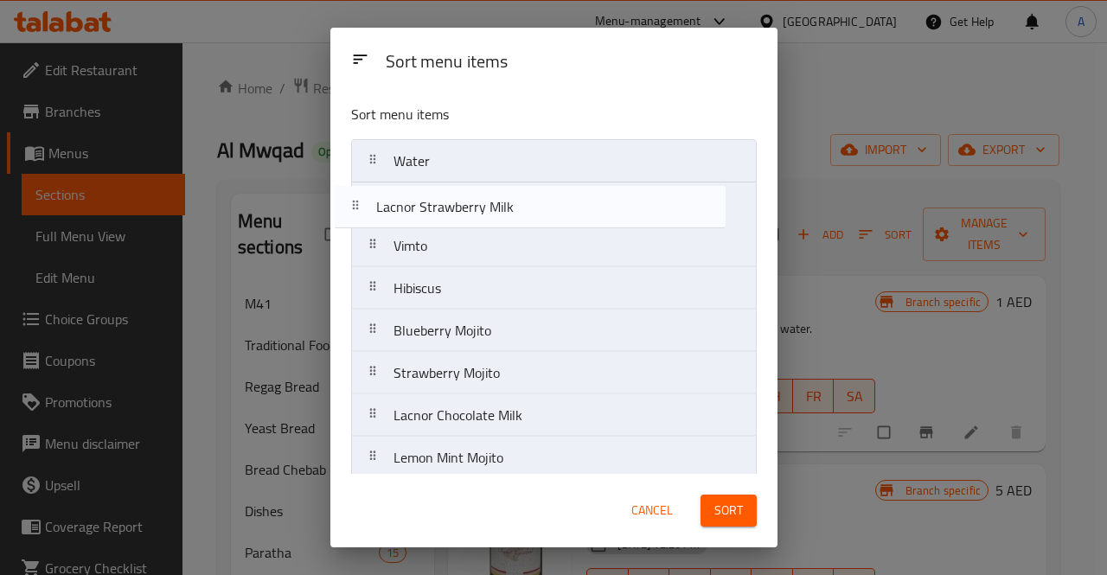
drag, startPoint x: 515, startPoint y: 445, endPoint x: 499, endPoint y: 188, distance: 258.2
click at [499, 188] on nav "Water Vimto Hibiscus Blueberry Mojito Strawberry Mojito Lacnor Chocolate Milk L…" at bounding box center [554, 500] width 406 height 722
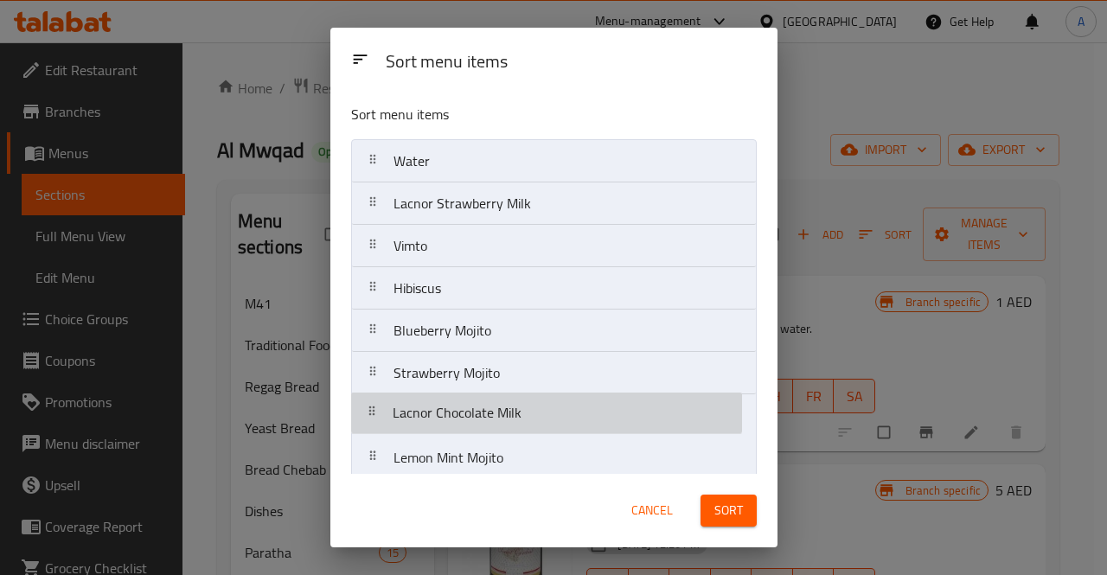
scroll to position [5, 0]
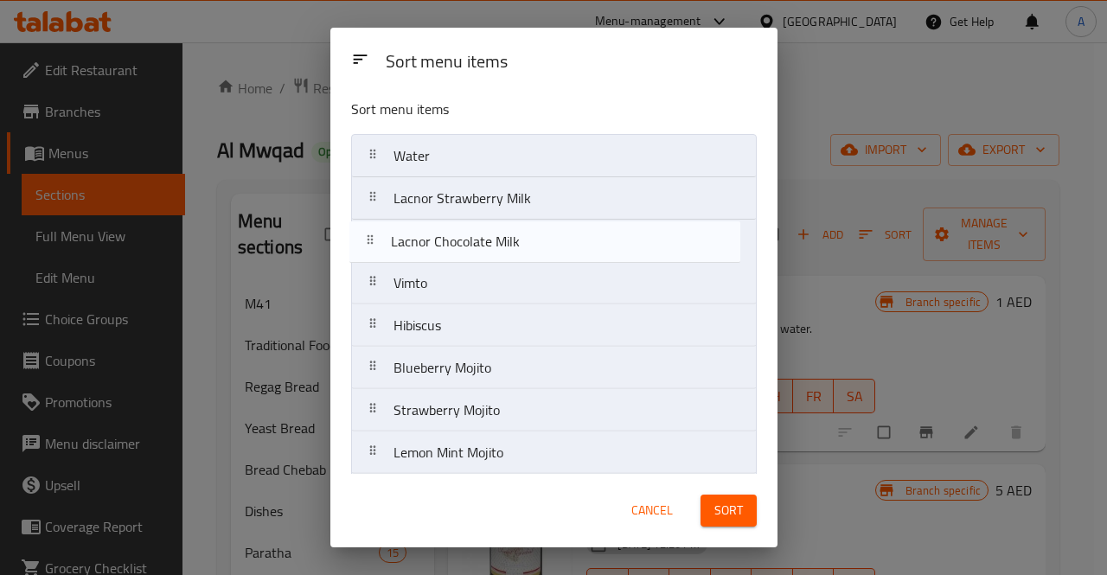
drag, startPoint x: 487, startPoint y: 417, endPoint x: 483, endPoint y: 237, distance: 179.9
click at [483, 237] on nav "Water Lacnor Strawberry Milk Vimto Hibiscus Blueberry Mojito Strawberry Mojito …" at bounding box center [554, 495] width 406 height 722
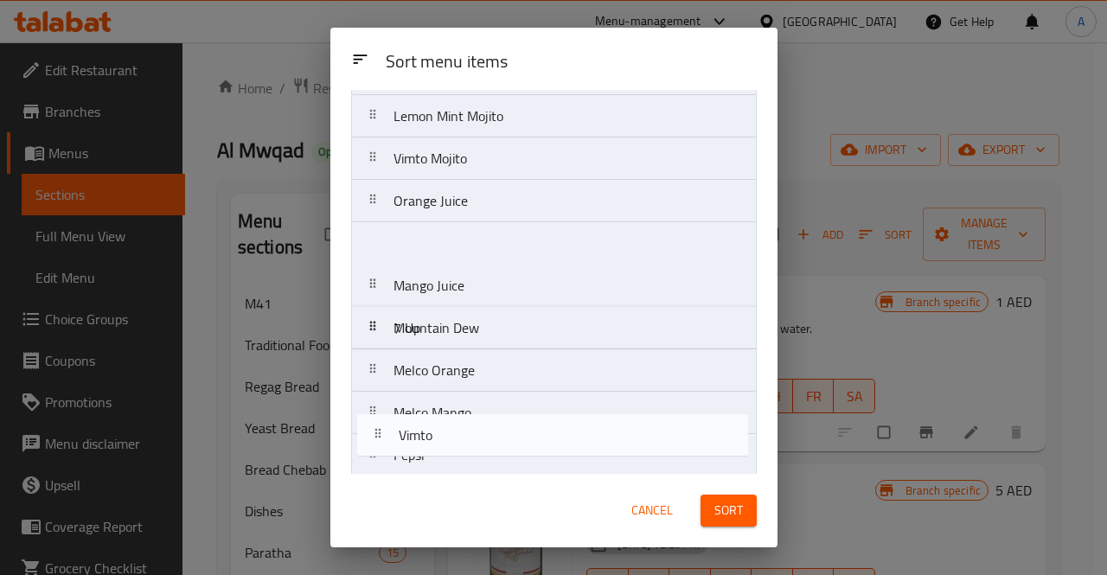
drag, startPoint x: 492, startPoint y: 286, endPoint x: 497, endPoint y: 463, distance: 176.5
click at [497, 463] on nav "Water Lacnor Strawberry Milk Lacnor Chocolate Milk Vimto Hibiscus Blueberry Moj…" at bounding box center [554, 201] width 406 height 722
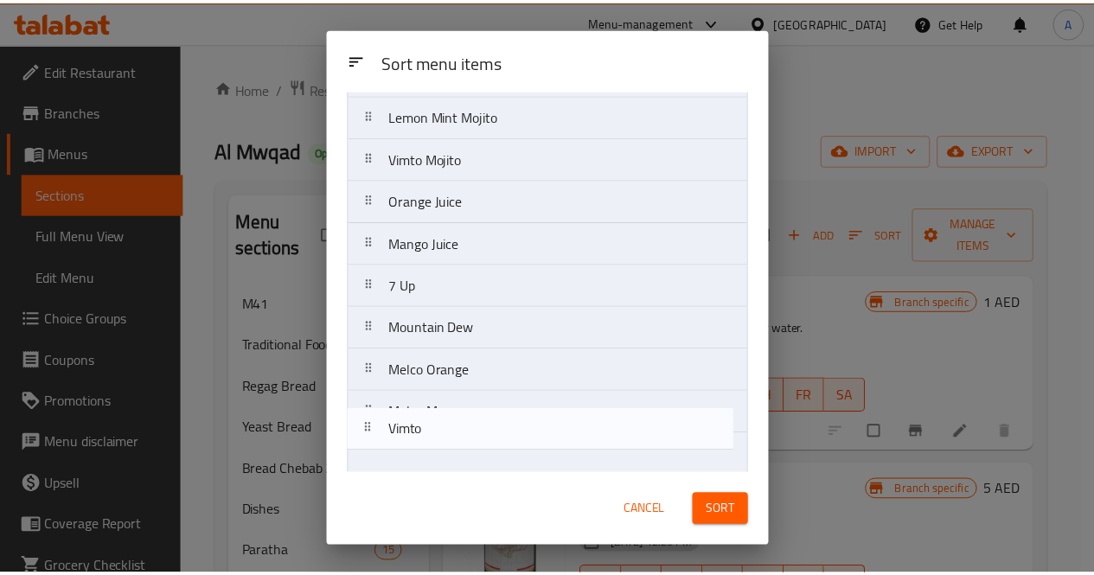
scroll to position [320, 0]
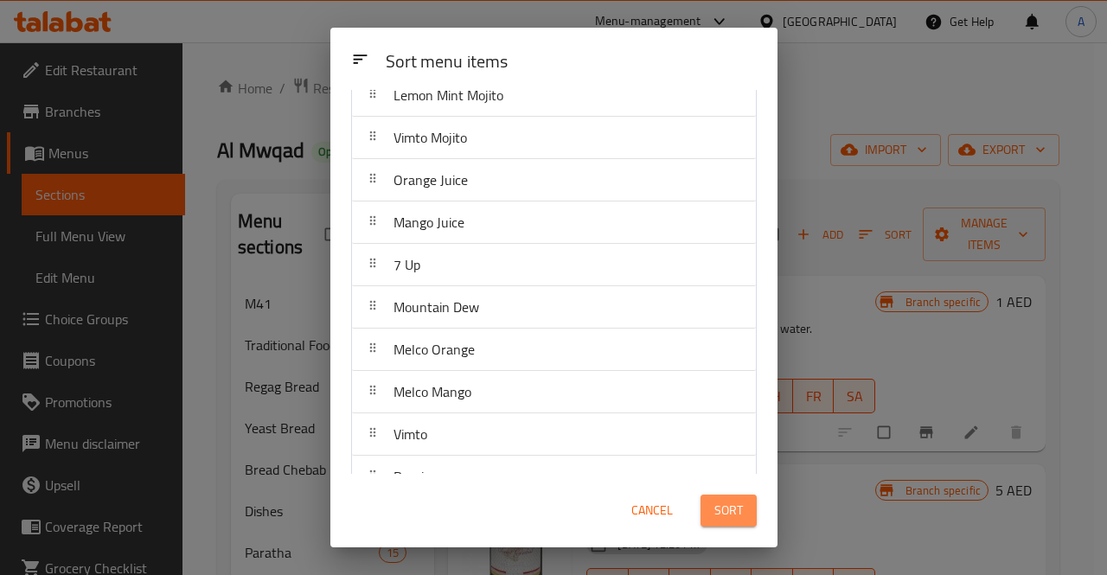
click at [723, 507] on span "Sort" at bounding box center [728, 511] width 29 height 22
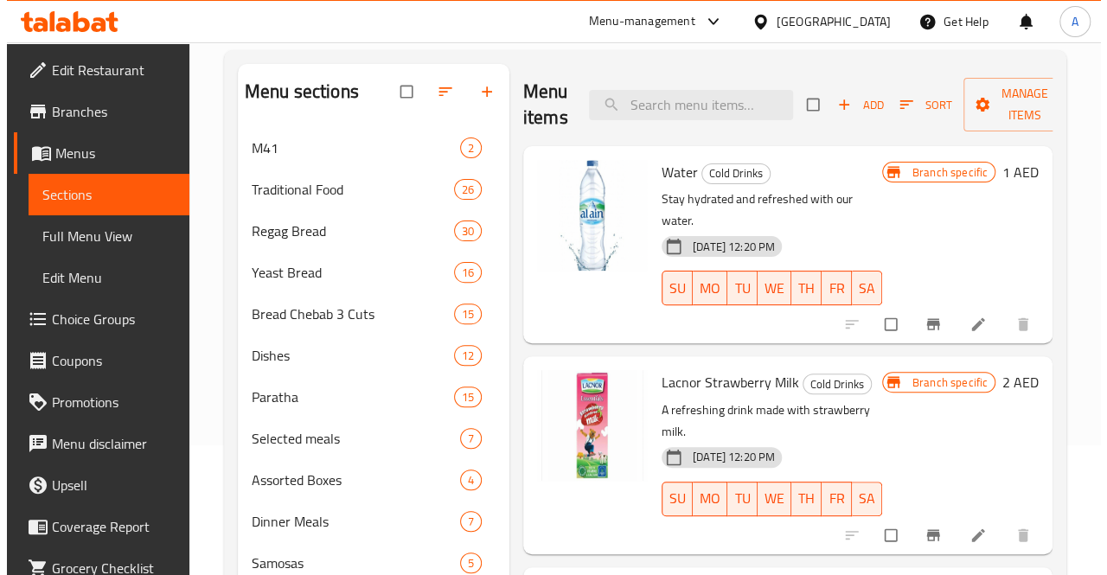
scroll to position [129, 0]
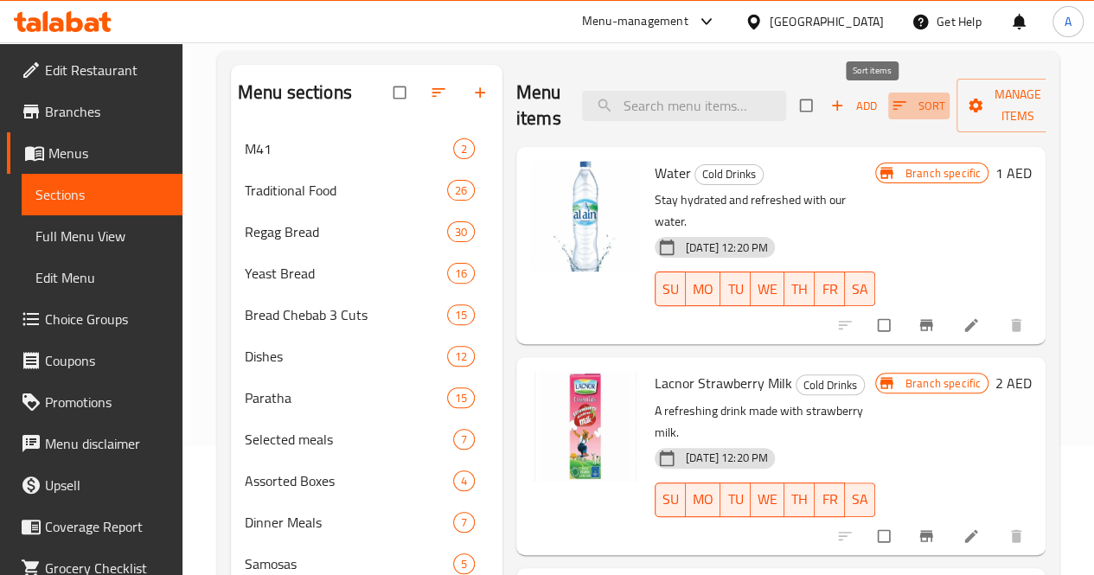
click at [891, 110] on span "button" at bounding box center [901, 105] width 21 height 17
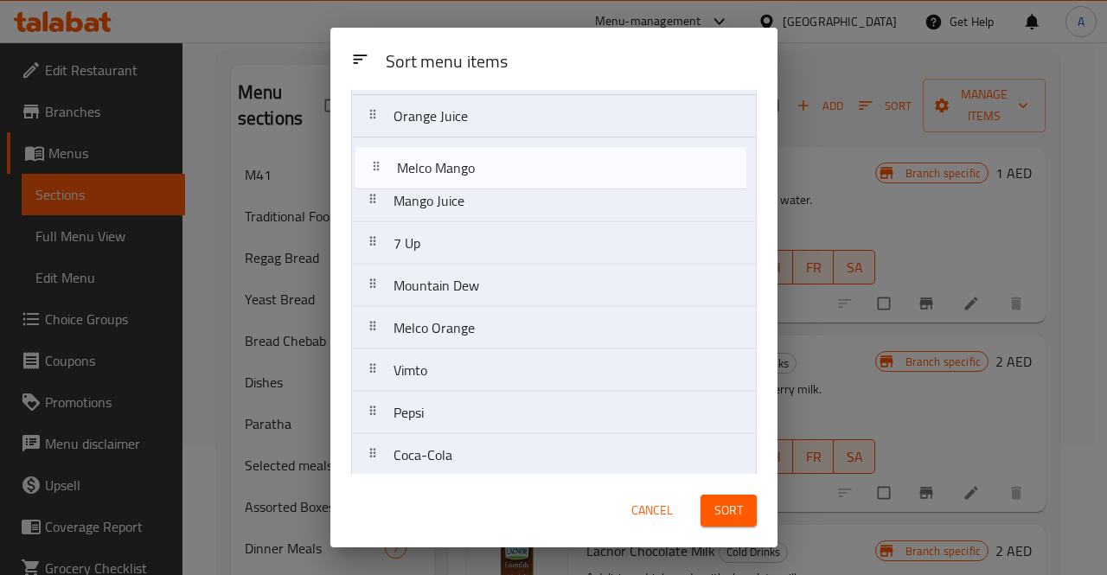
scroll to position [367, 0]
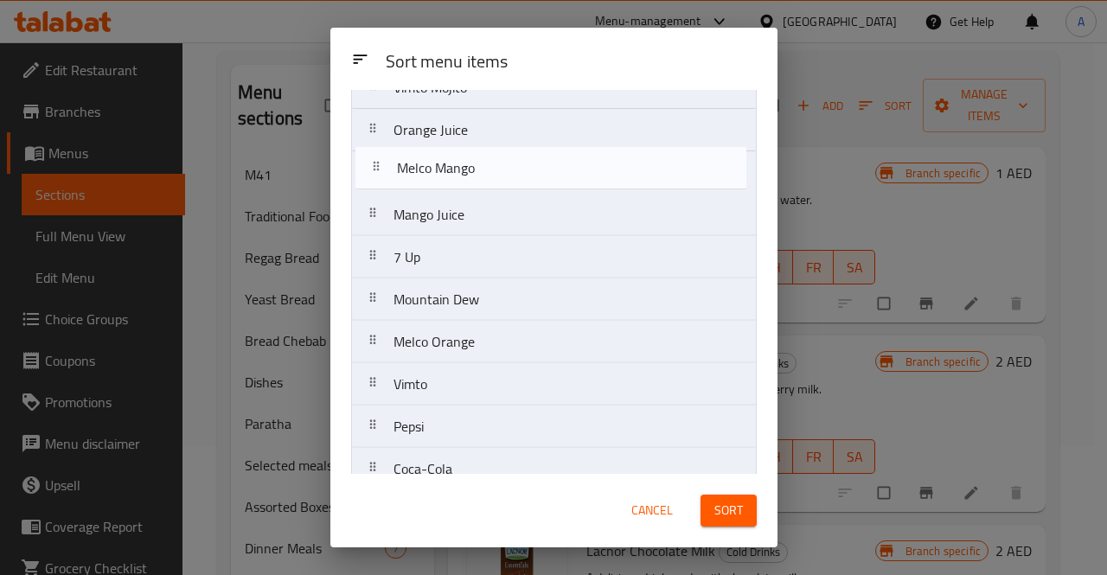
drag, startPoint x: 535, startPoint y: 330, endPoint x: 538, endPoint y: 163, distance: 167.0
click at [538, 163] on nav "Water Lacnor Strawberry Milk Lacnor Chocolate Milk Hibiscus Blueberry Mojito St…" at bounding box center [554, 130] width 406 height 722
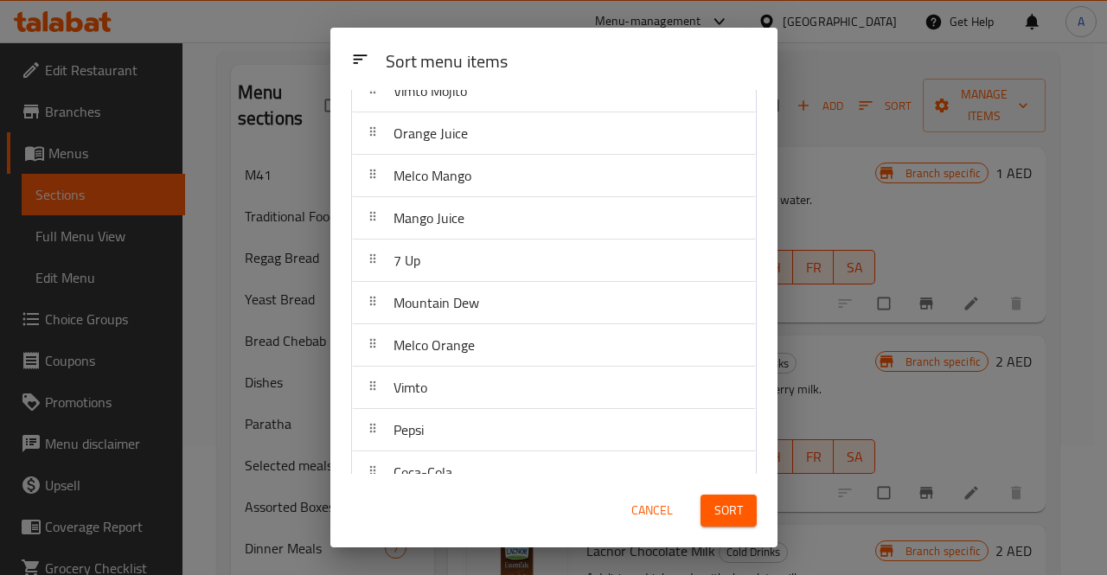
drag, startPoint x: 489, startPoint y: 344, endPoint x: 492, endPoint y: 219, distance: 125.5
drag, startPoint x: 492, startPoint y: 219, endPoint x: 445, endPoint y: 335, distance: 125.0
click at [445, 335] on span "Melco Orange" at bounding box center [434, 345] width 81 height 26
drag, startPoint x: 445, startPoint y: 335, endPoint x: 438, endPoint y: 266, distance: 68.8
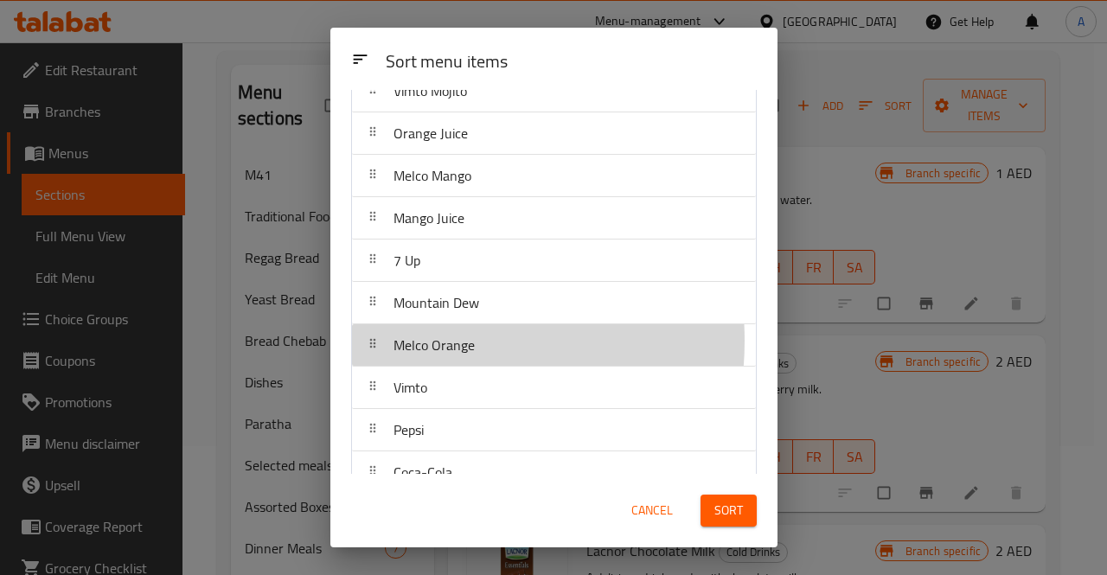
drag, startPoint x: 438, startPoint y: 266, endPoint x: 415, endPoint y: 336, distance: 73.6
click at [415, 336] on span "Melco Orange" at bounding box center [434, 345] width 81 height 26
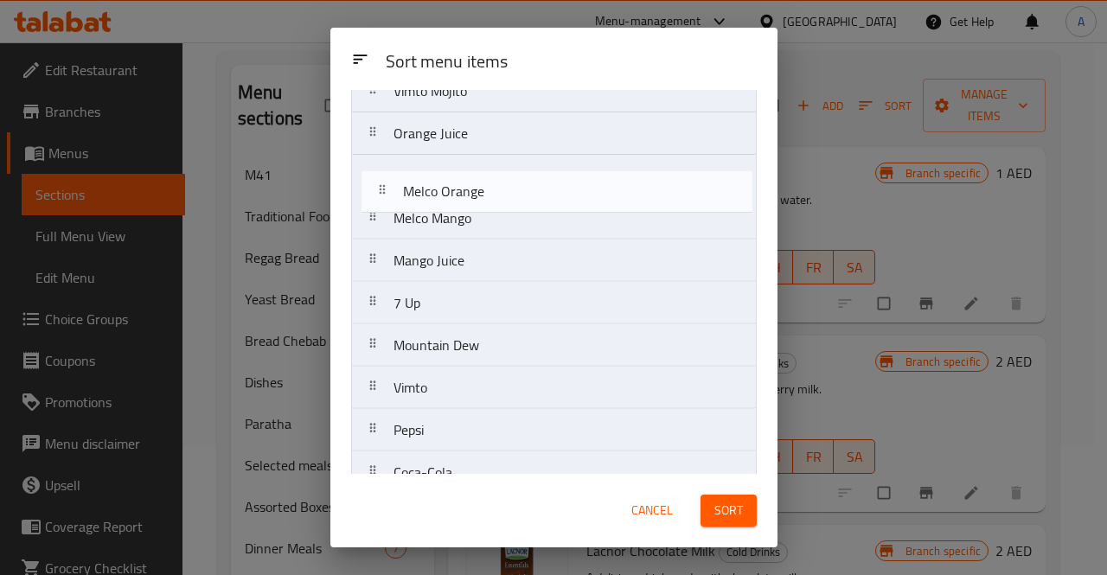
drag, startPoint x: 415, startPoint y: 336, endPoint x: 426, endPoint y: 182, distance: 154.3
click at [426, 182] on nav "Water Lacnor Strawberry Milk Lacnor Chocolate Milk Hibiscus Blueberry Mojito St…" at bounding box center [554, 134] width 406 height 722
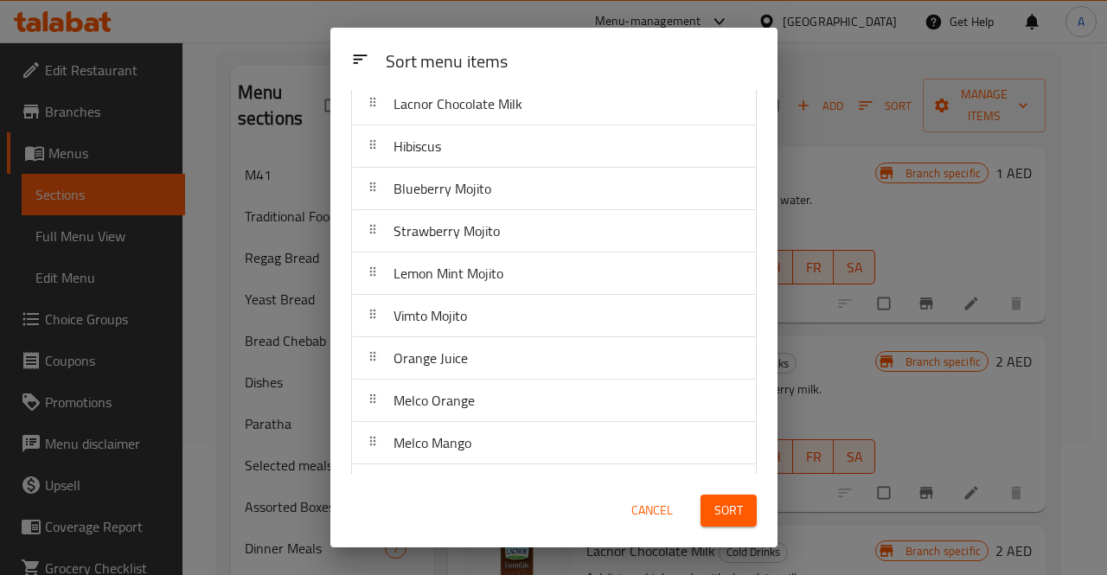
scroll to position [142, 0]
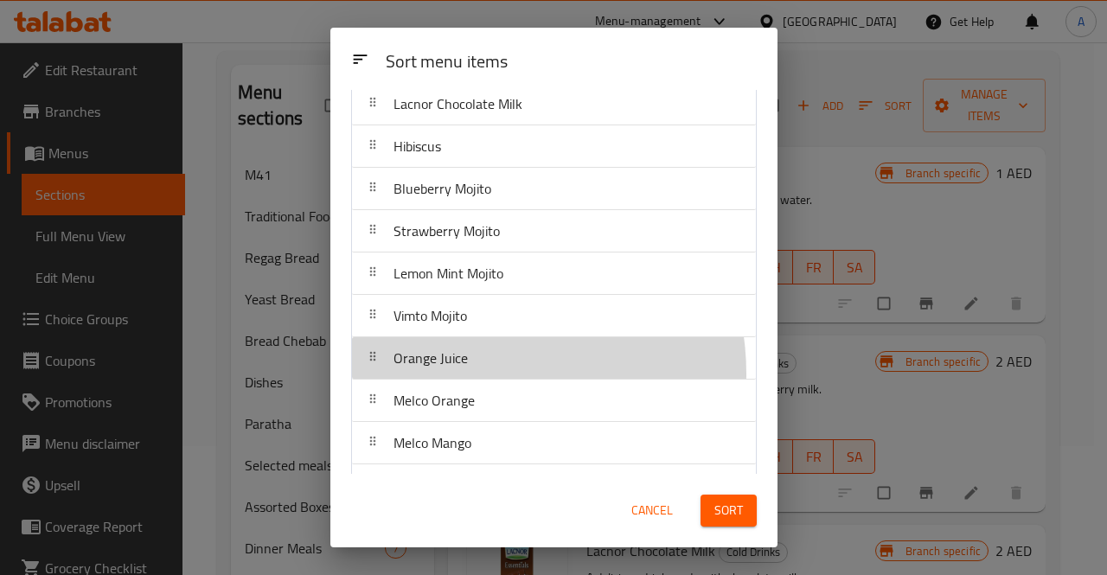
click at [477, 371] on div "Orange Juice" at bounding box center [554, 358] width 390 height 42
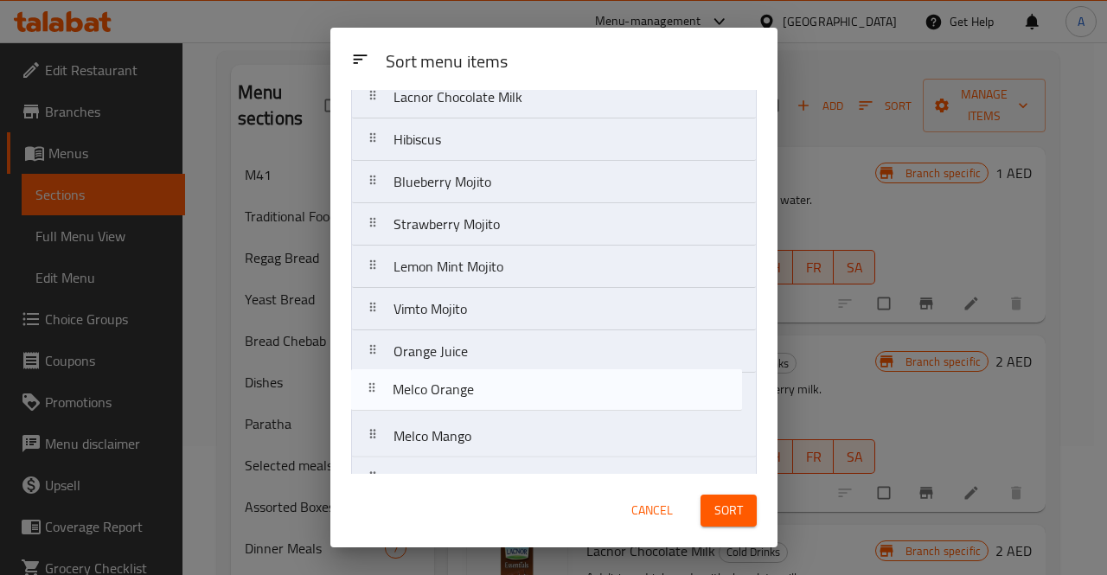
scroll to position [150, 0]
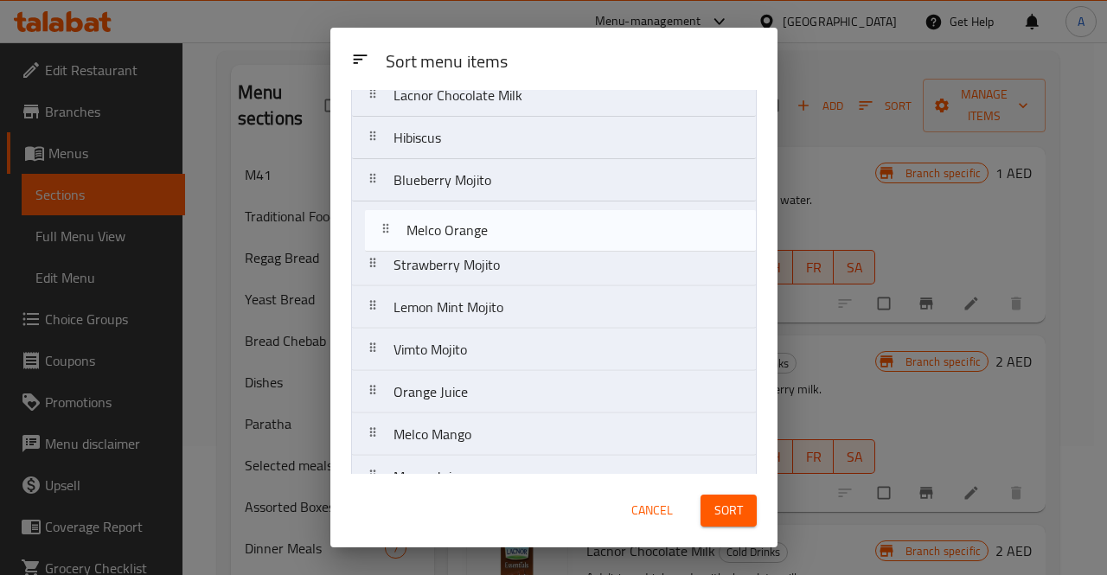
drag, startPoint x: 476, startPoint y: 409, endPoint x: 490, endPoint y: 232, distance: 177.9
click at [490, 232] on nav "Water Lacnor Strawberry Milk Lacnor Chocolate Milk Hibiscus Blueberry Mojito St…" at bounding box center [554, 350] width 406 height 722
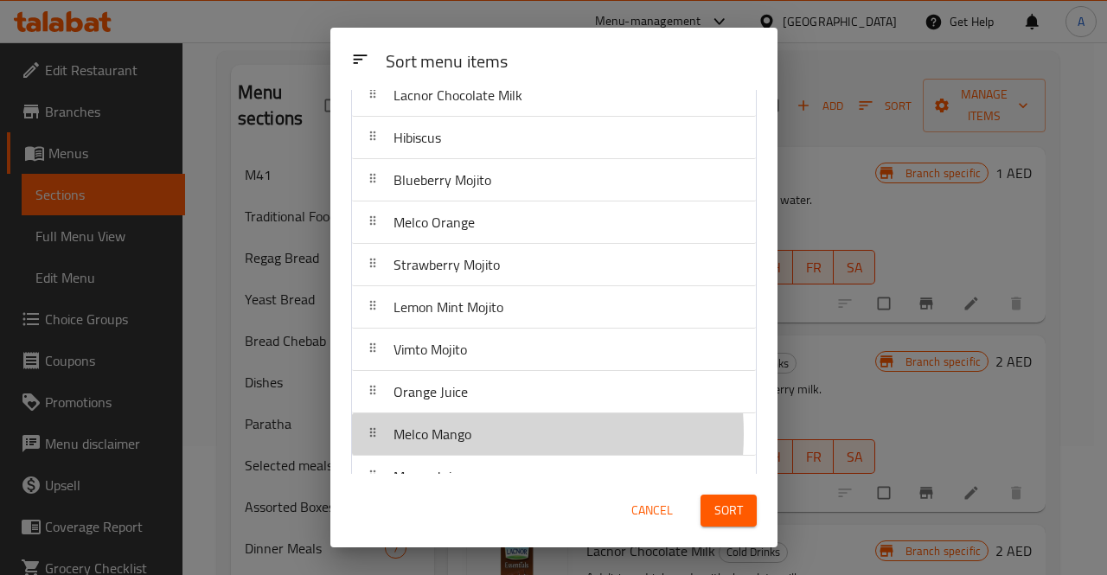
scroll to position [157, 0]
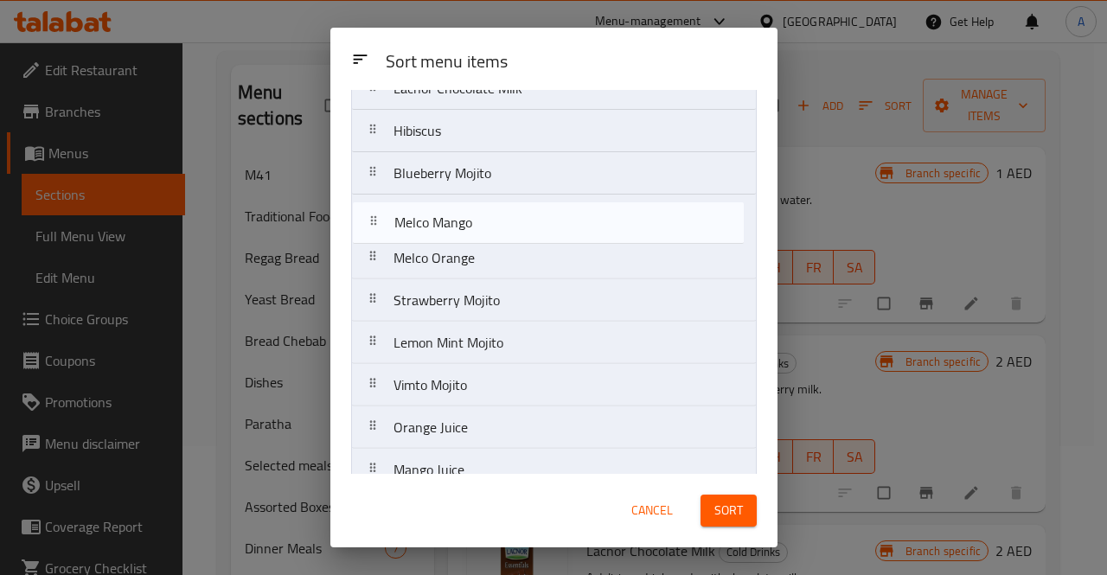
drag, startPoint x: 454, startPoint y: 431, endPoint x: 453, endPoint y: 210, distance: 220.6
click at [453, 210] on nav "Water Lacnor Strawberry Milk Lacnor Chocolate Milk Hibiscus Blueberry Mojito Me…" at bounding box center [554, 343] width 406 height 722
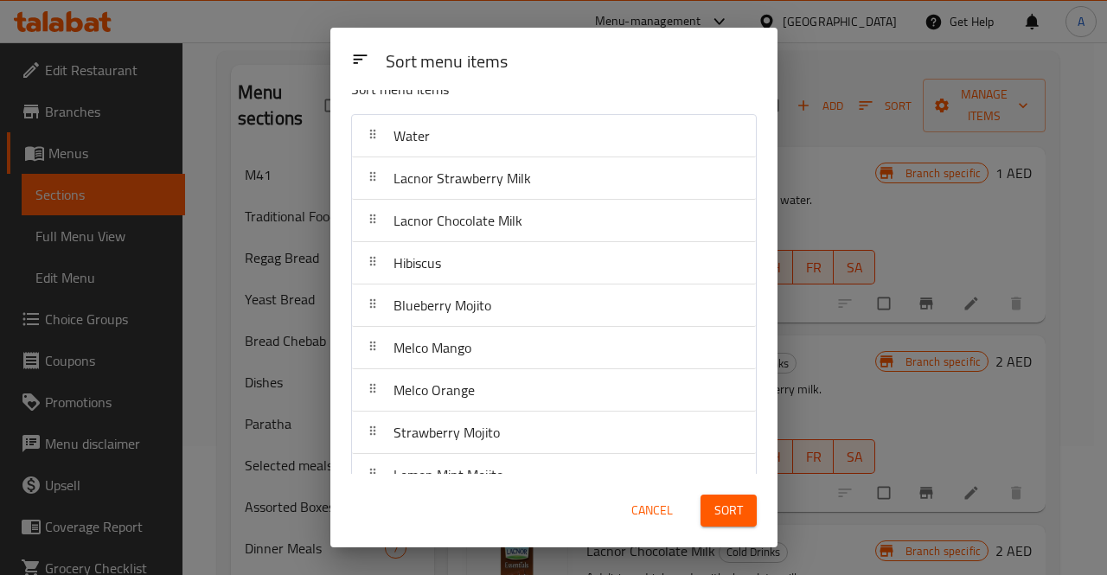
scroll to position [21, 0]
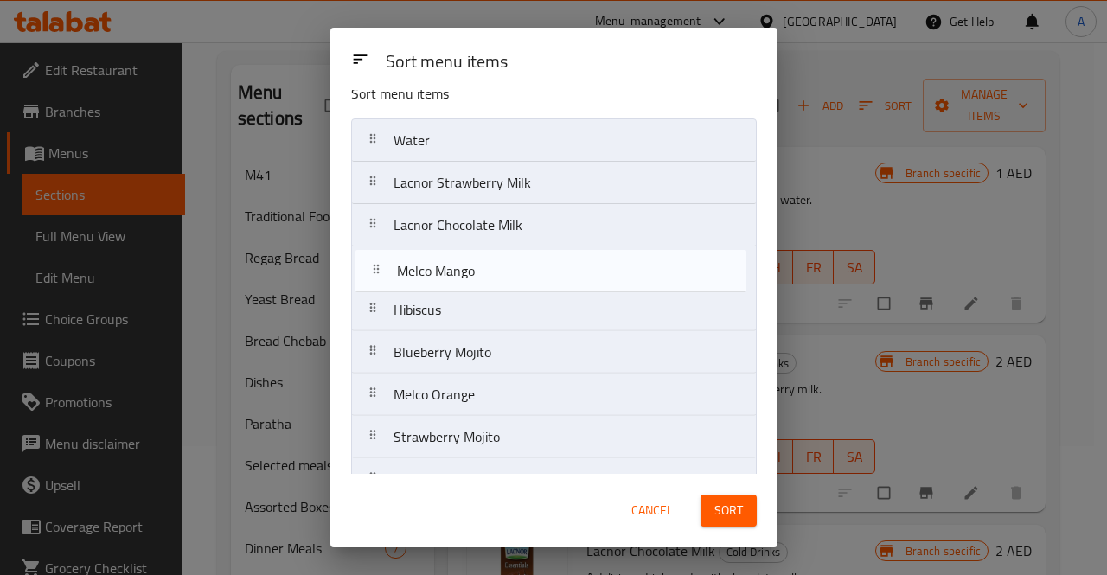
drag, startPoint x: 485, startPoint y: 359, endPoint x: 486, endPoint y: 262, distance: 96.9
click at [486, 262] on nav "Water Lacnor Strawberry Milk Lacnor Chocolate Milk Hibiscus Blueberry Mojito Me…" at bounding box center [554, 479] width 406 height 722
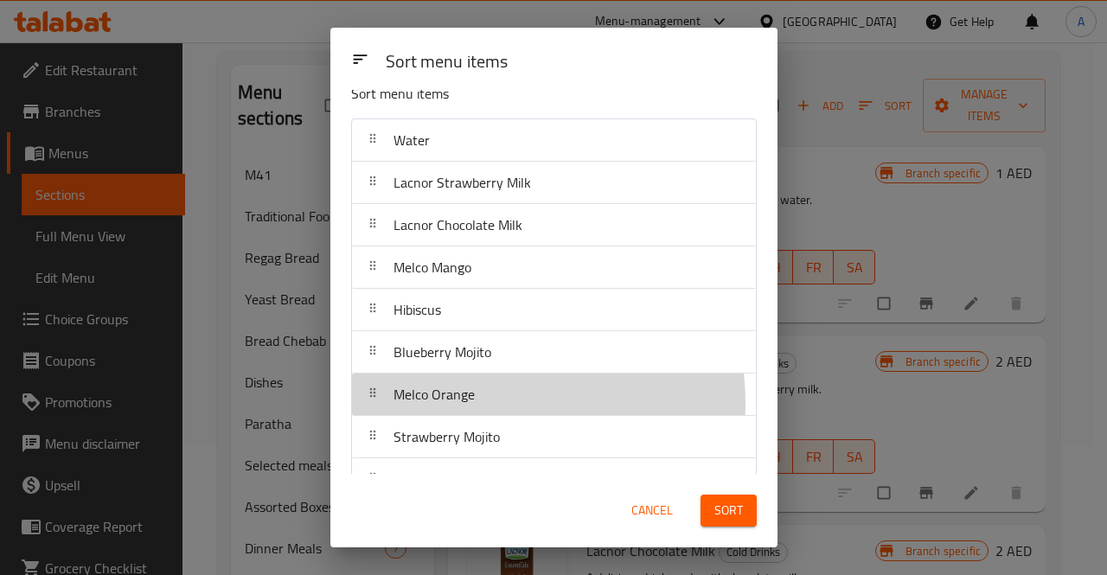
scroll to position [23, 0]
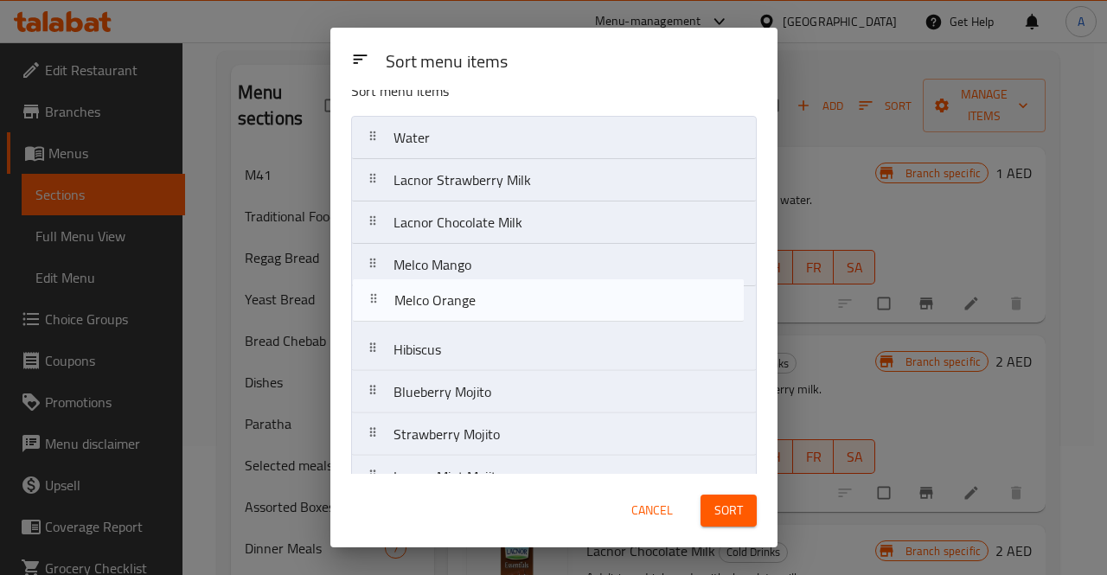
drag, startPoint x: 476, startPoint y: 401, endPoint x: 477, endPoint y: 305, distance: 96.0
click at [477, 305] on nav "Water Lacnor Strawberry Milk Lacnor Chocolate Milk Melco Mango Hibiscus Blueber…" at bounding box center [554, 477] width 406 height 722
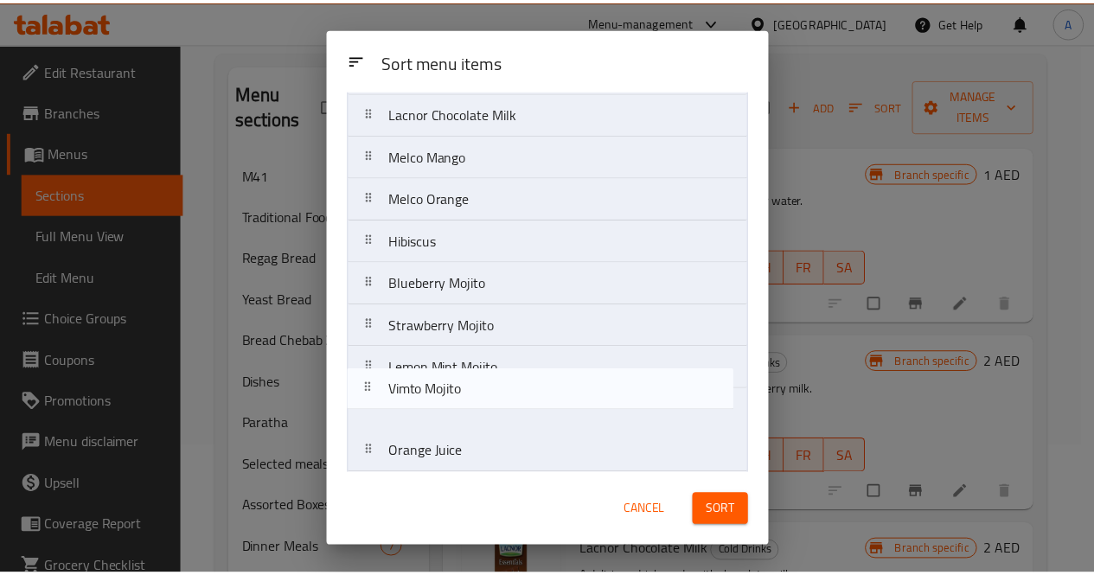
scroll to position [138, 0]
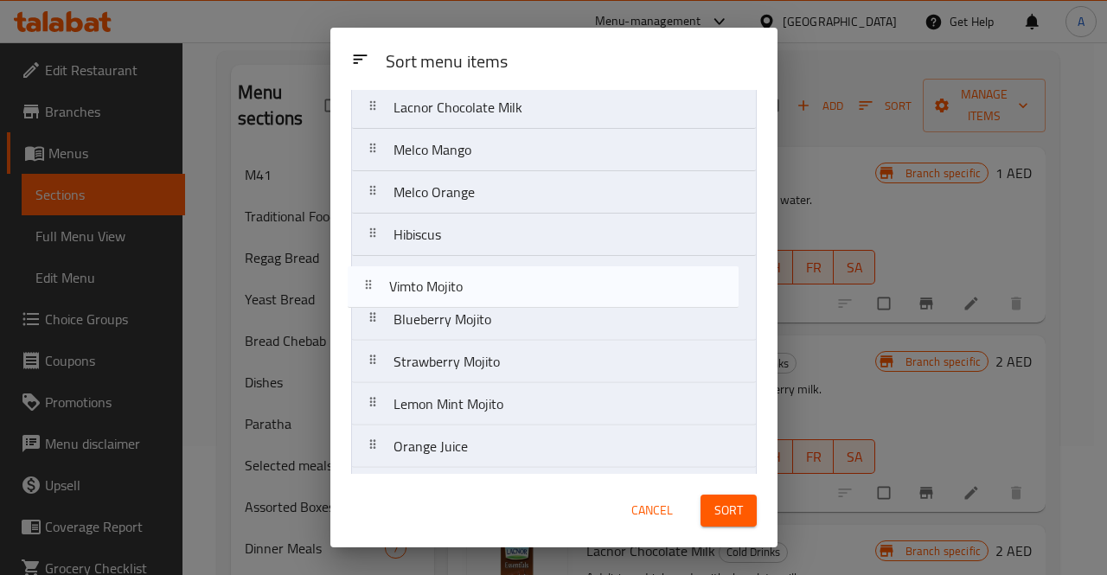
drag, startPoint x: 528, startPoint y: 411, endPoint x: 524, endPoint y: 271, distance: 140.2
click at [524, 271] on nav "Water Lacnor Strawberry Milk Lacnor Chocolate Milk Melco Mango Melco Orange Hib…" at bounding box center [554, 362] width 406 height 722
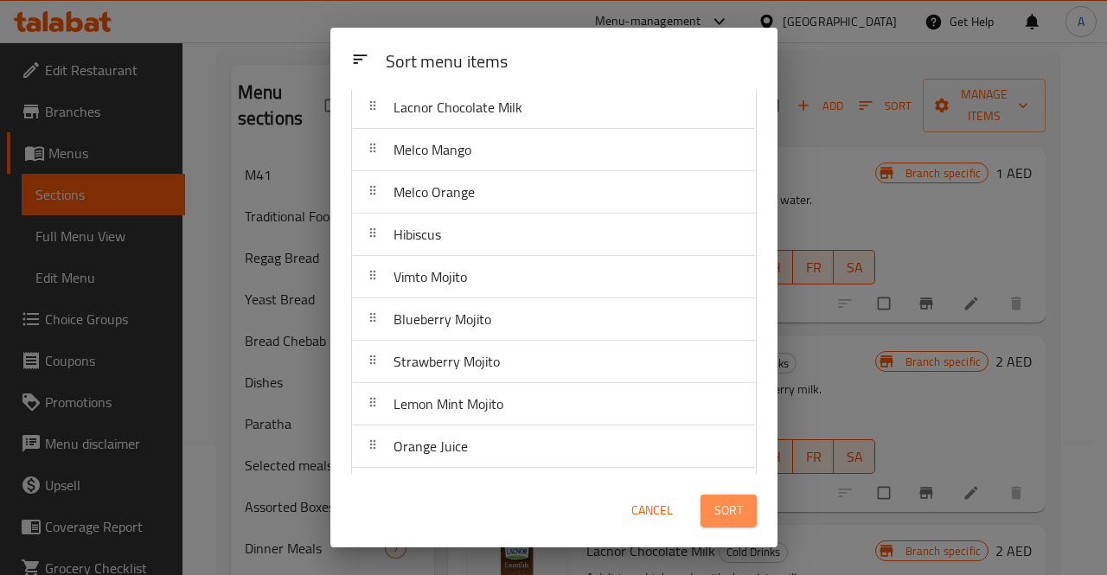
click at [717, 503] on span "Sort" at bounding box center [728, 511] width 29 height 22
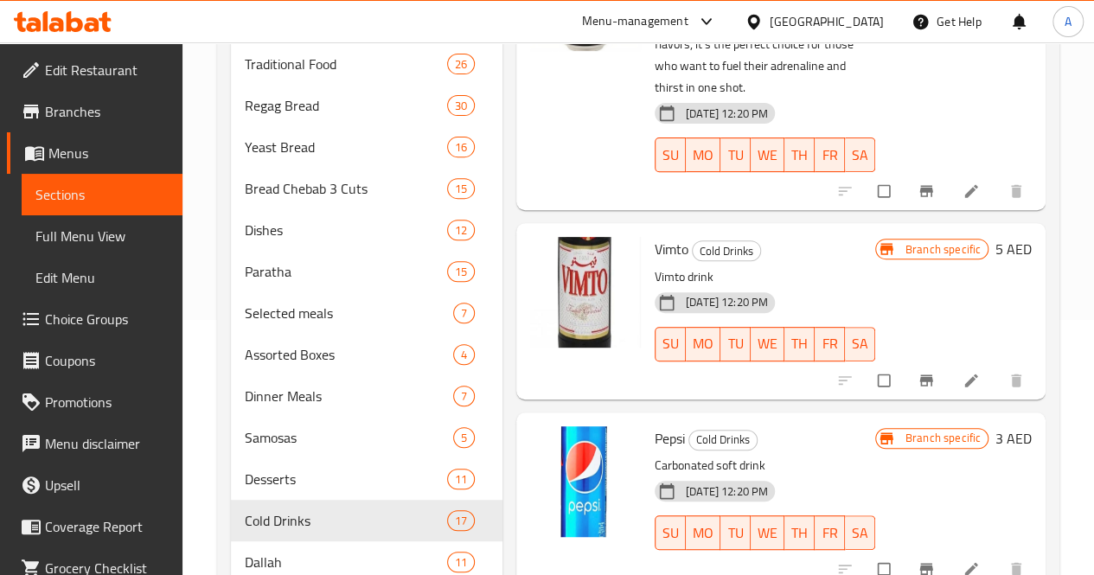
scroll to position [343, 0]
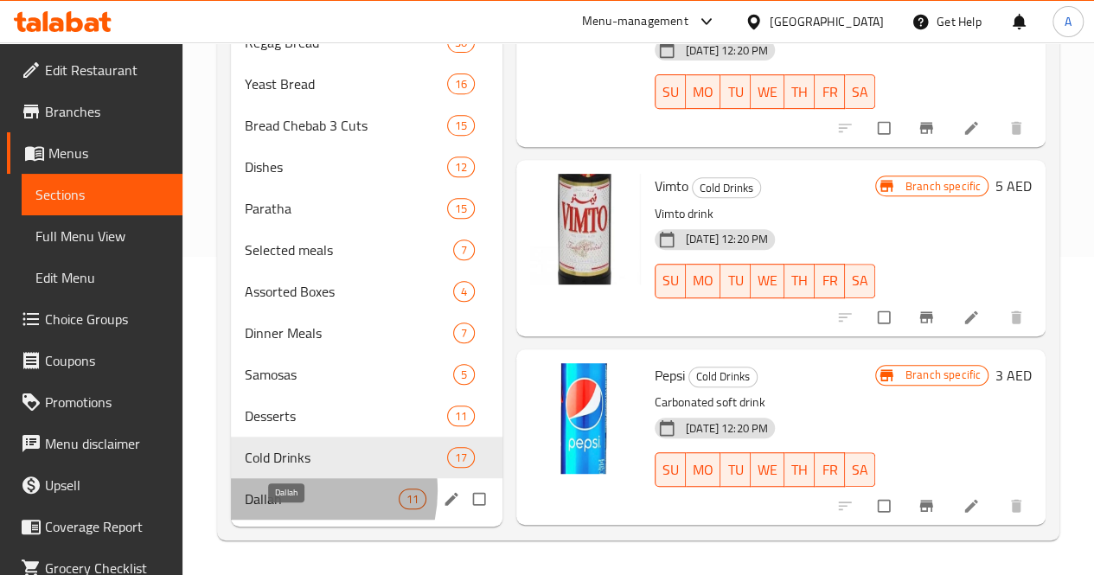
click at [294, 492] on span "Dallah" at bounding box center [322, 499] width 154 height 21
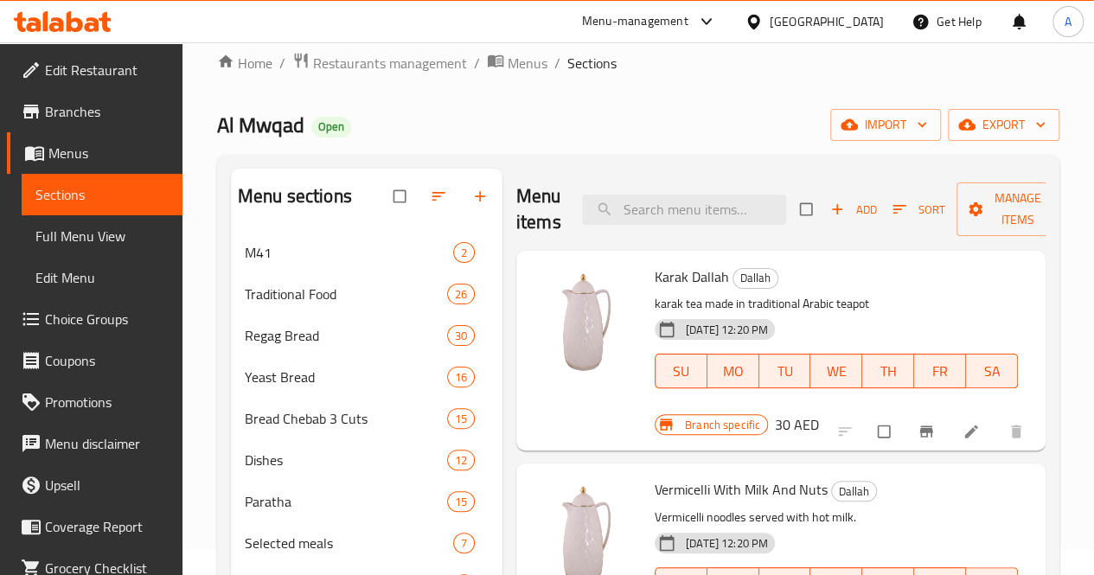
scroll to position [24, 0]
